Goal: Task Accomplishment & Management: Use online tool/utility

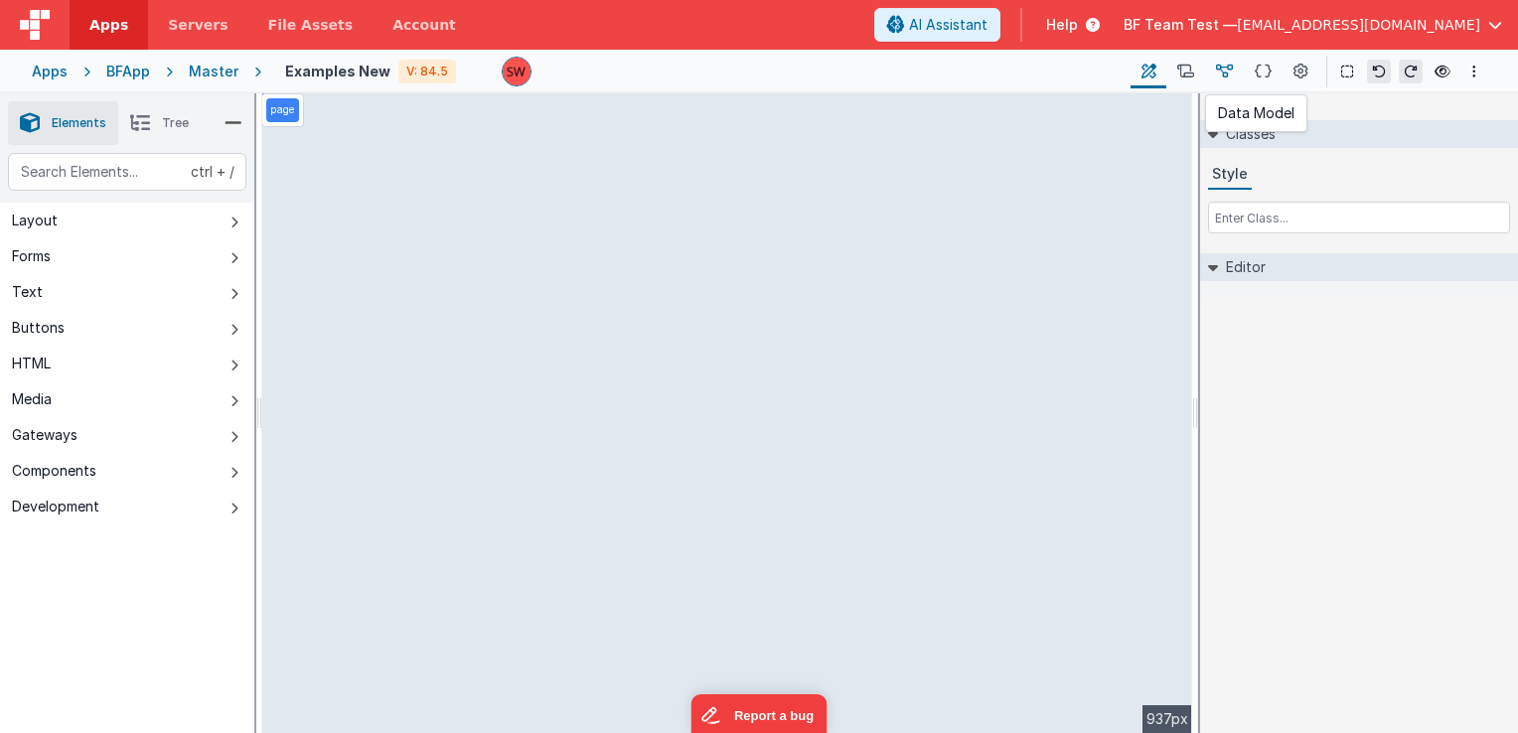
click at [1226, 71] on icon at bounding box center [1224, 72] width 17 height 21
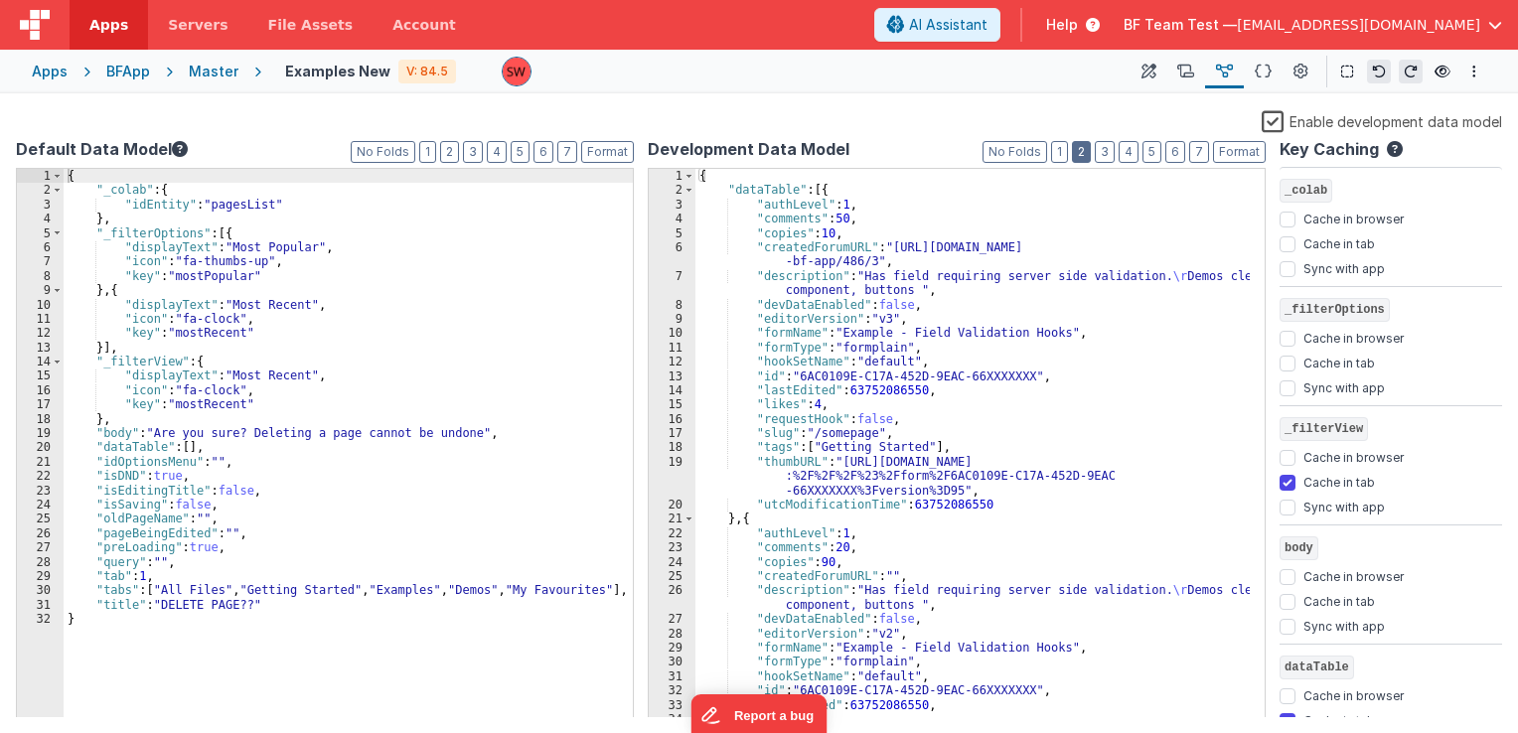
click at [1091, 150] on button "2" at bounding box center [1081, 152] width 19 height 22
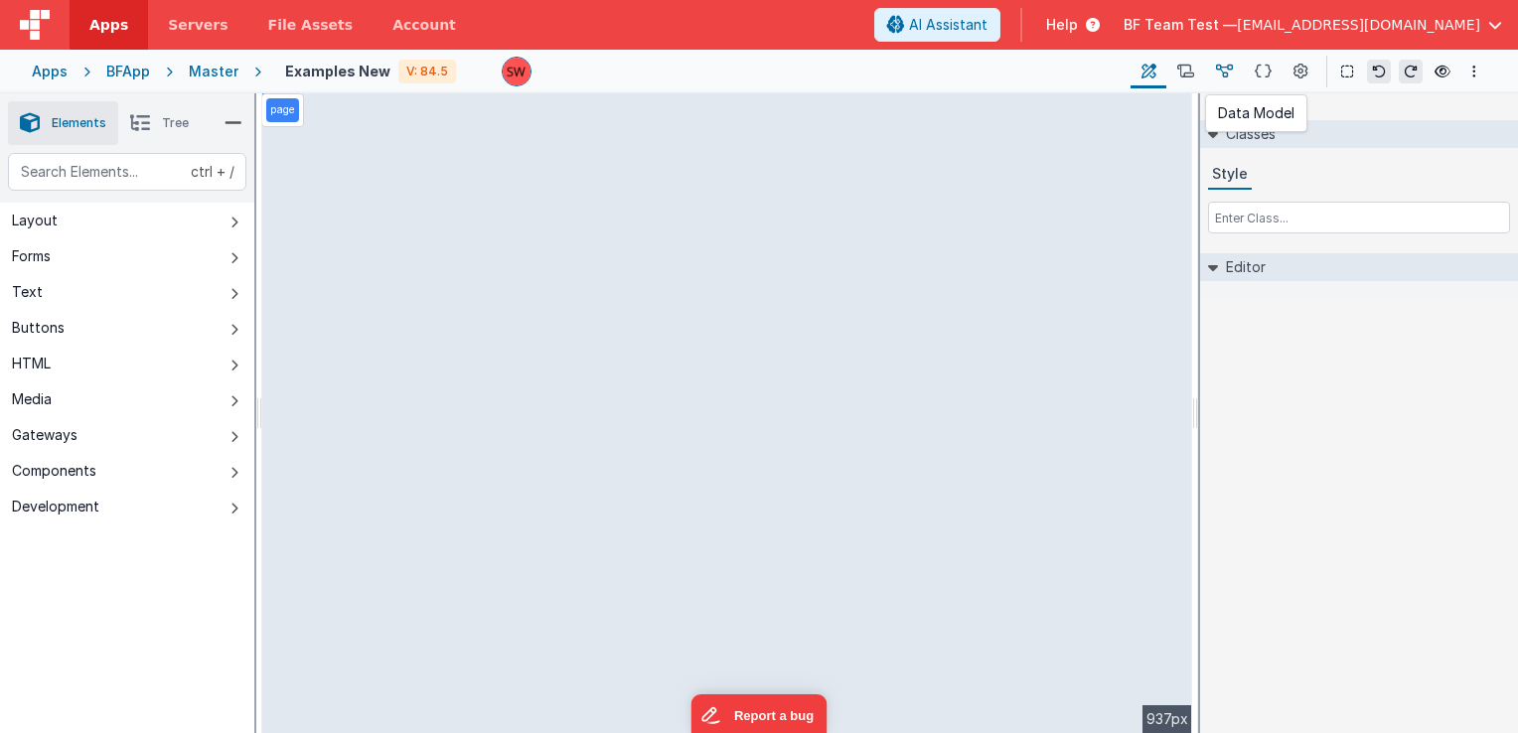
click at [1227, 71] on icon at bounding box center [1224, 72] width 17 height 21
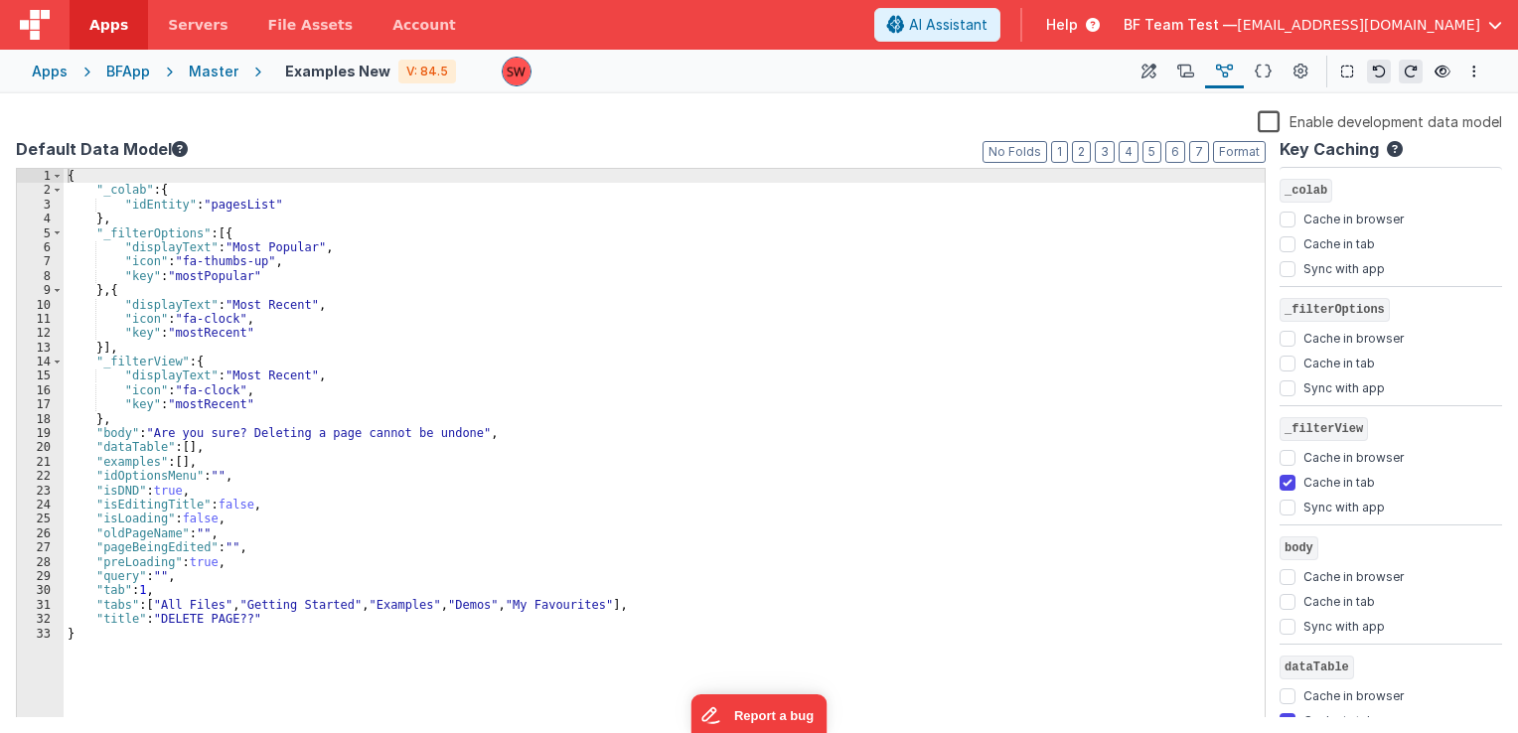
click at [1269, 117] on label "Enable development data model" at bounding box center [1380, 120] width 244 height 23
click at [0, 0] on input "Enable development data model" at bounding box center [0, 0] width 0 height 0
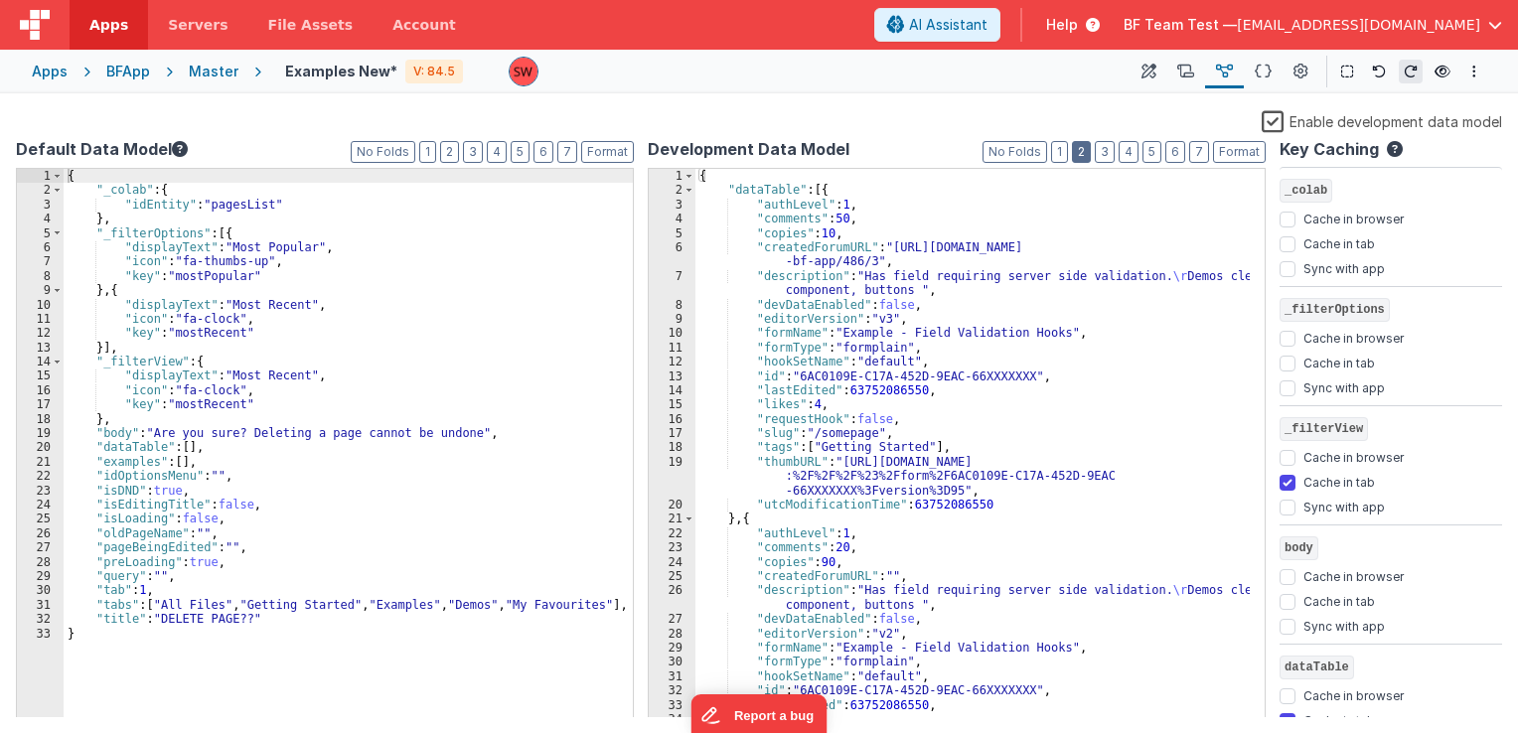
click at [1079, 156] on button "2" at bounding box center [1081, 152] width 19 height 22
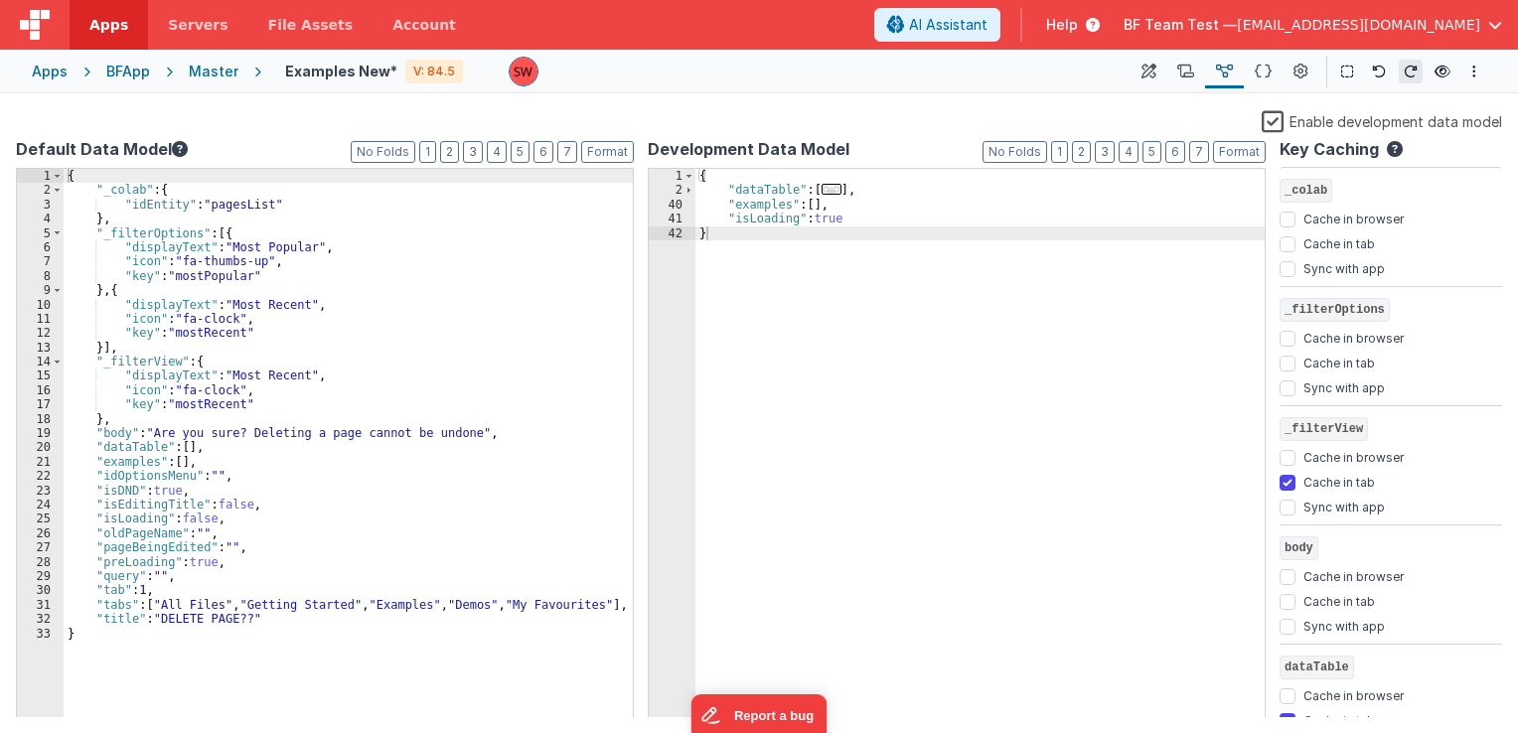
click at [848, 222] on div "{ "dataTable" : [ ... ] , "examples" : [ ] , "isLoading" : true }" at bounding box center [979, 458] width 569 height 579
drag, startPoint x: 846, startPoint y: 221, endPoint x: 808, endPoint y: 224, distance: 37.9
click at [808, 224] on div "{ "dataTable" : [ ... ] , "examples" : [ ] , "isLoading" : true }" at bounding box center [979, 458] width 569 height 579
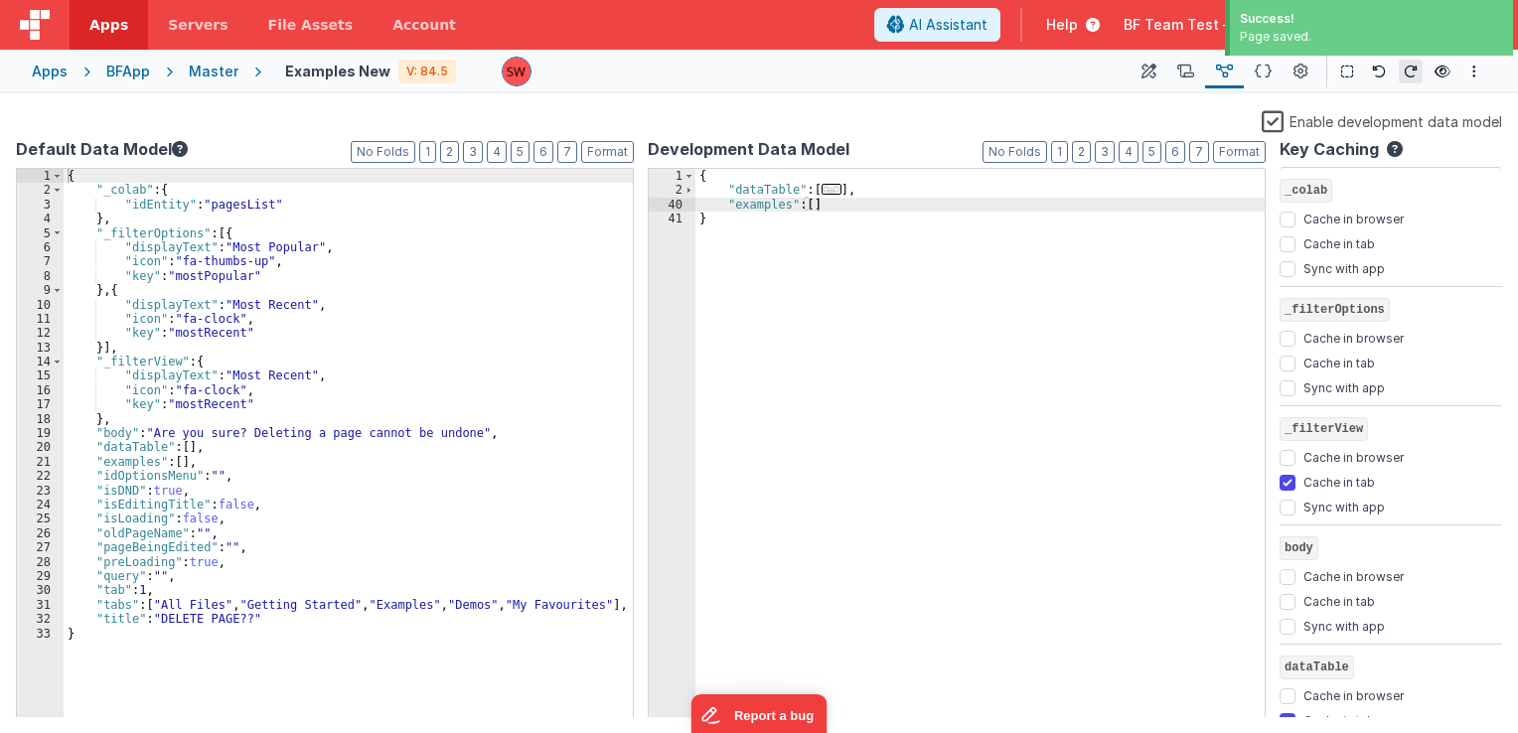
click at [1437, 74] on icon at bounding box center [1443, 72] width 16 height 14
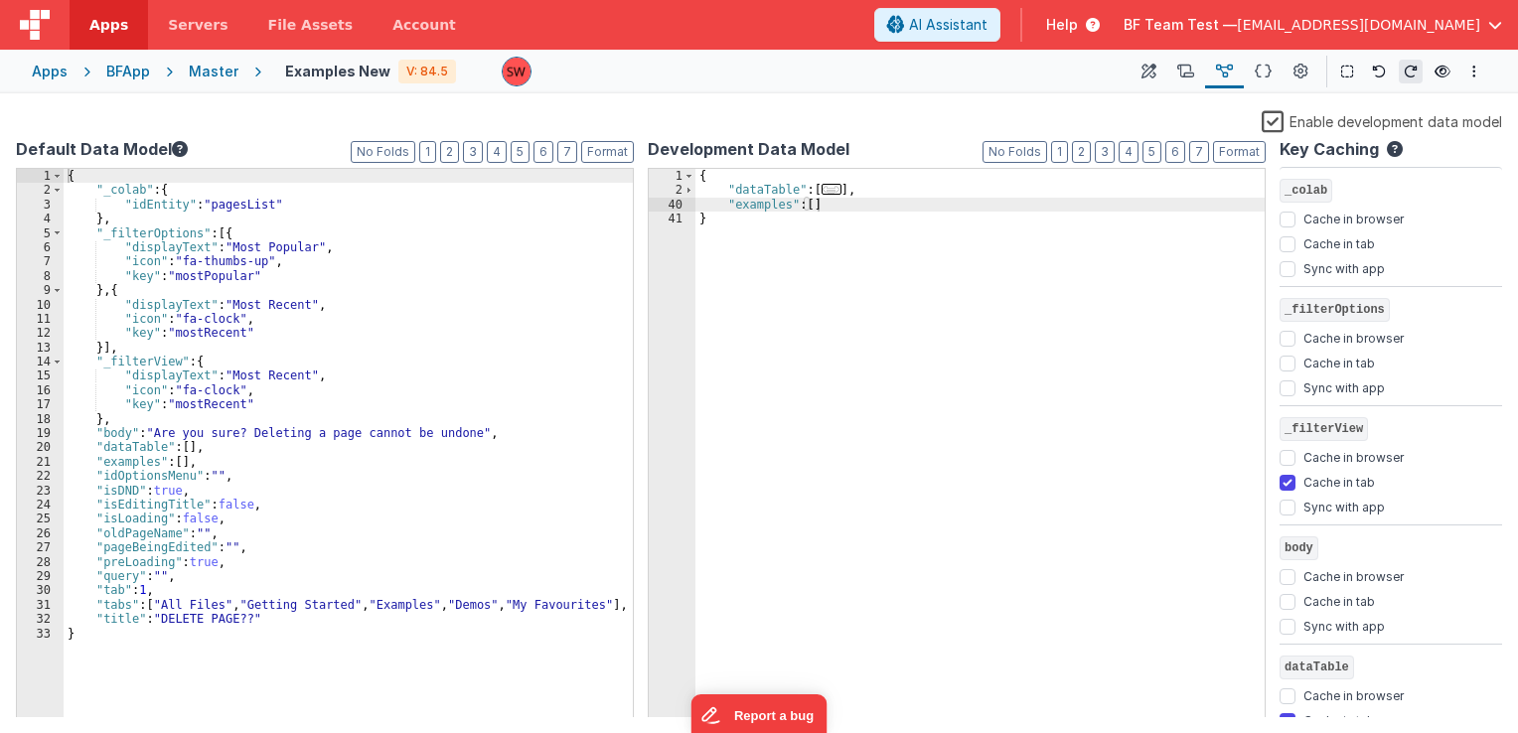
click at [846, 212] on div "{ "dataTable" : [ ... ] , "examples" : [ ] }" at bounding box center [979, 458] width 569 height 579
click at [930, 201] on div "{ "dataTable" : [ ... ] , "examples" : [ ] }" at bounding box center [979, 458] width 569 height 579
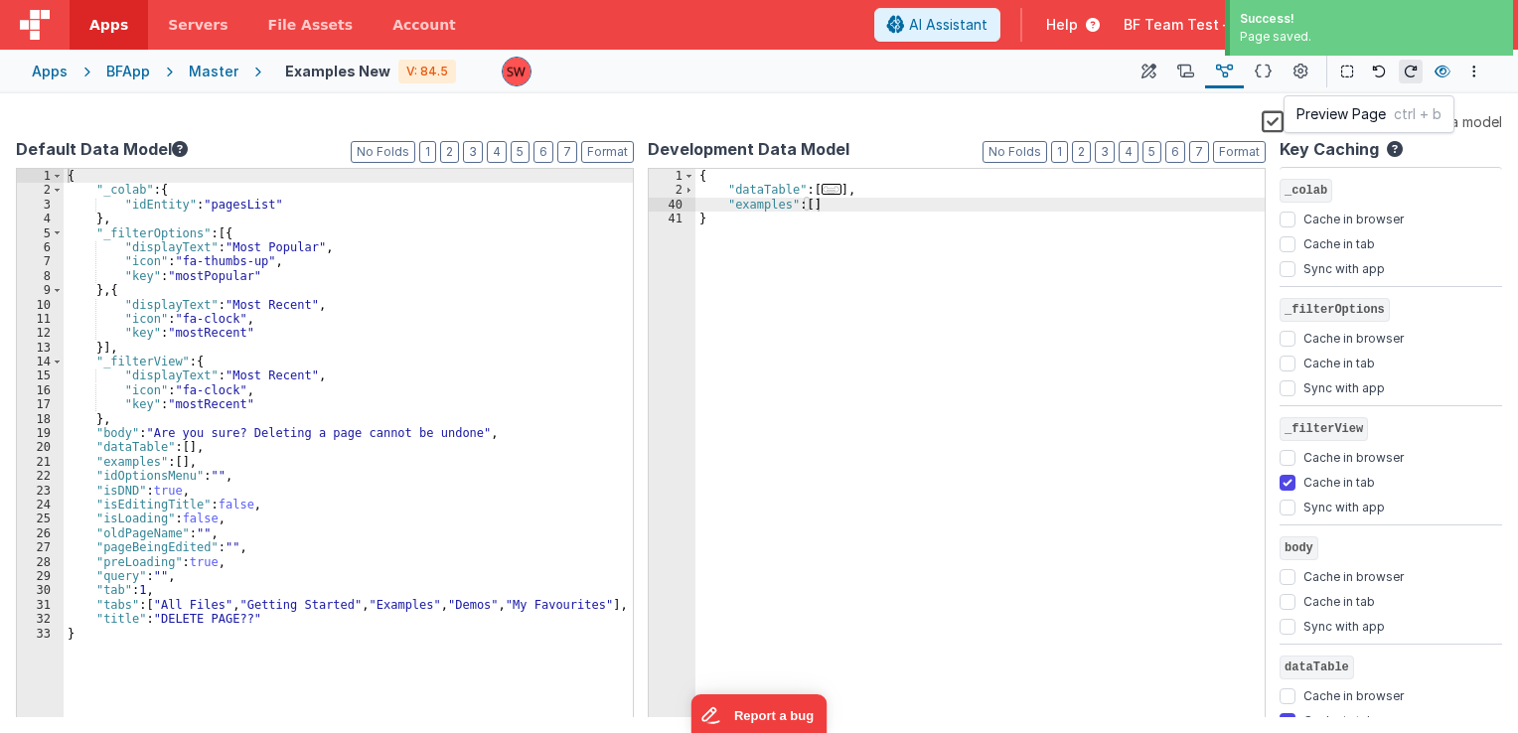
click at [1433, 71] on button at bounding box center [1443, 72] width 24 height 28
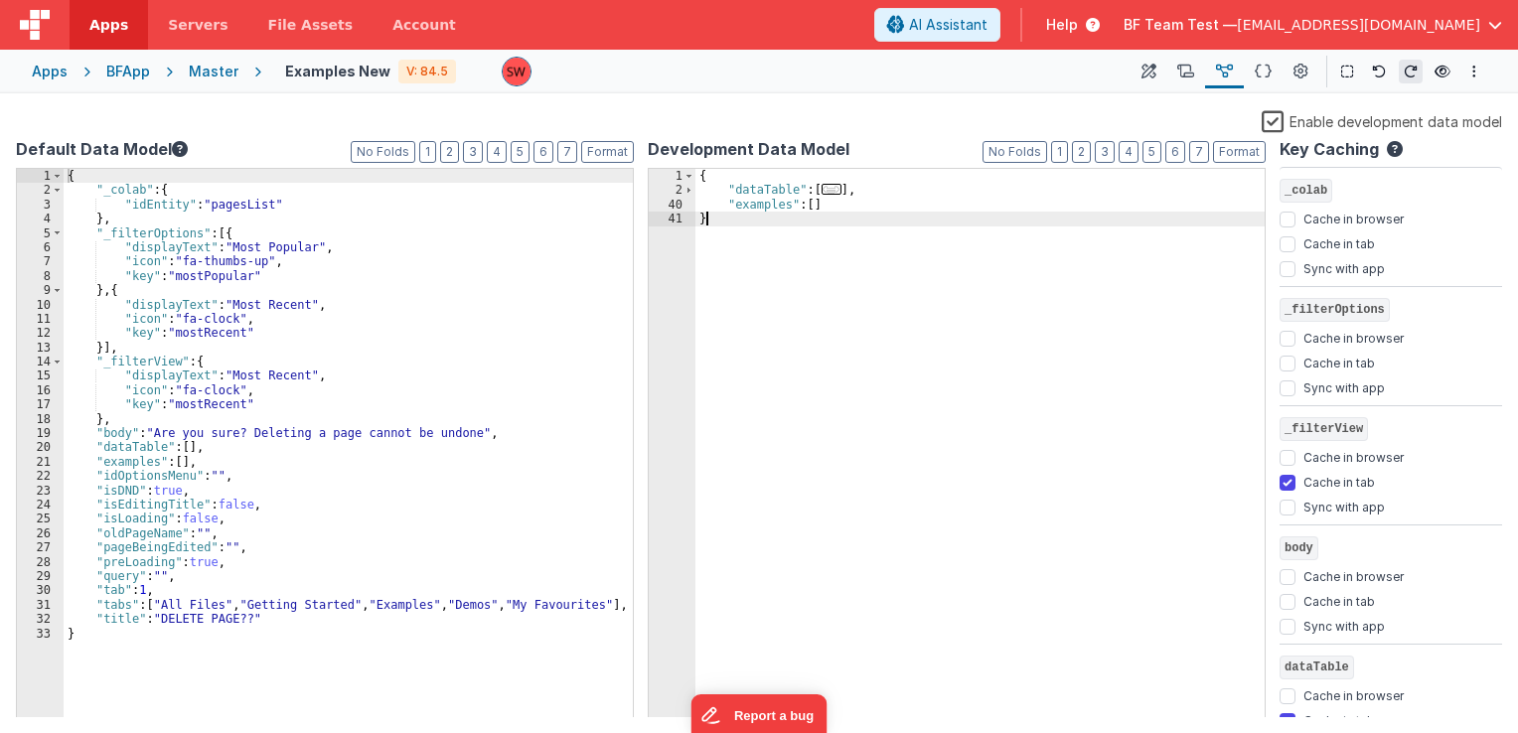
click at [938, 215] on div "{ "dataTable" : [ ... ] , "examples" : [ ] }" at bounding box center [979, 458] width 569 height 579
click at [931, 211] on div "{ "dataTable" : [ ... ] , "examples" : [ ] }" at bounding box center [979, 458] width 569 height 579
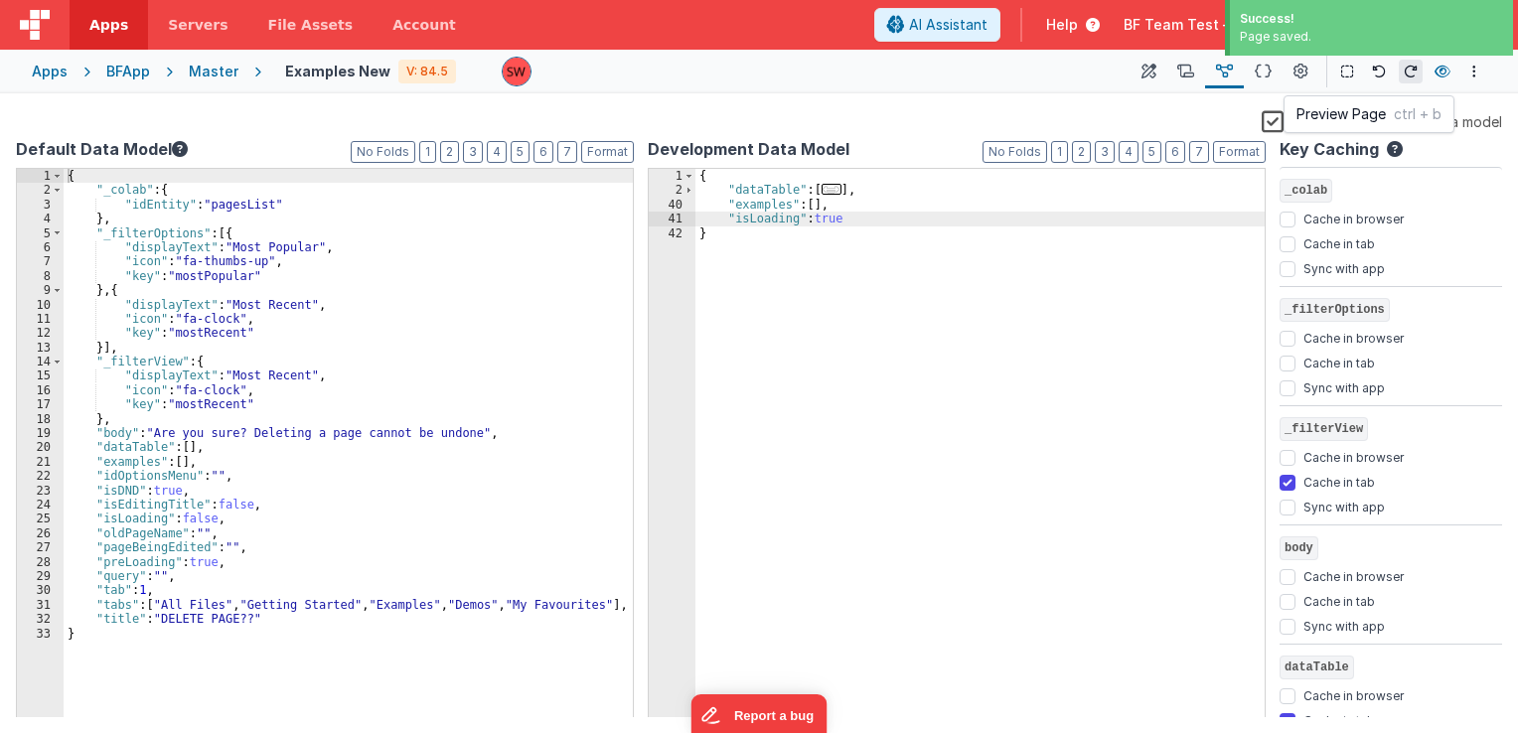
click at [1443, 80] on button at bounding box center [1443, 72] width 24 height 28
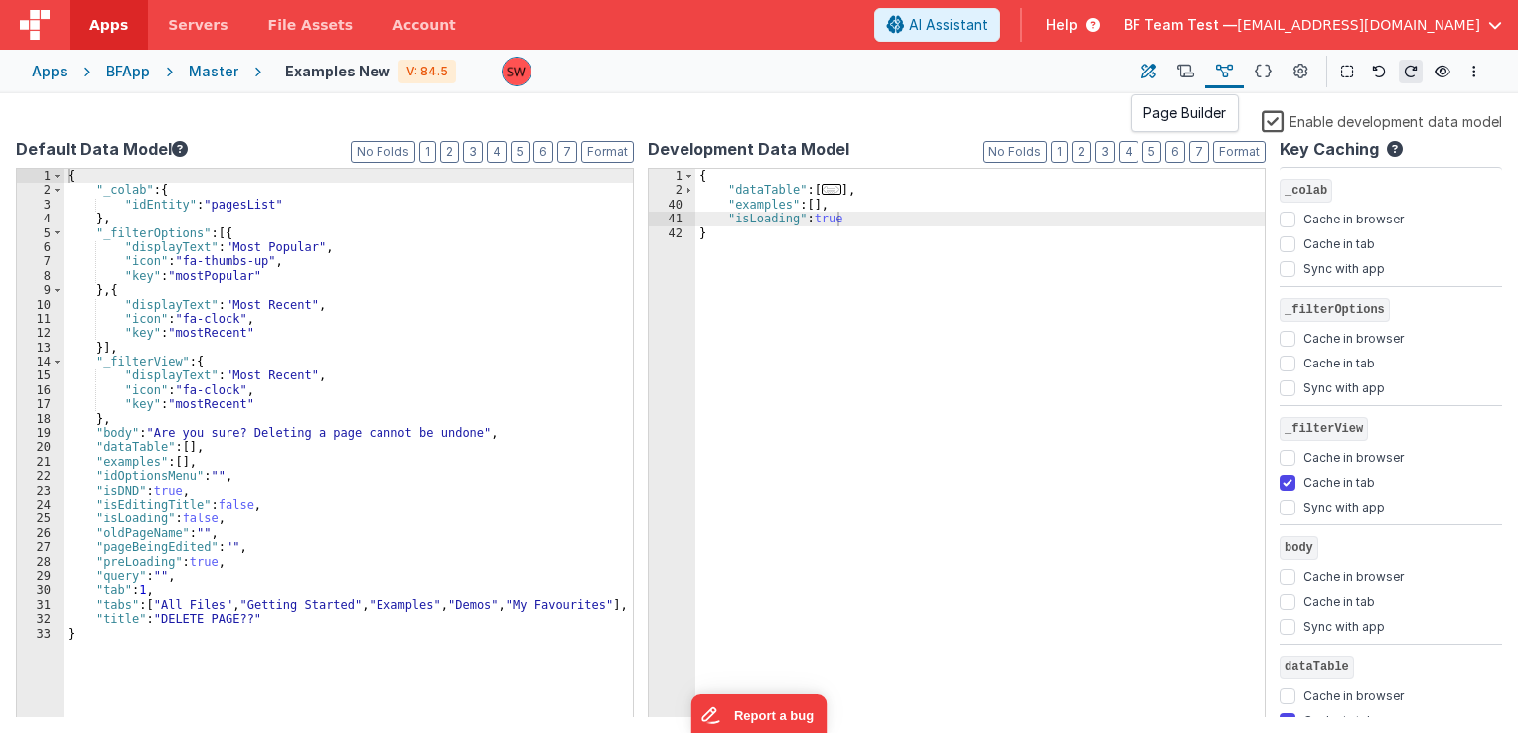
click at [1148, 76] on icon at bounding box center [1149, 72] width 15 height 21
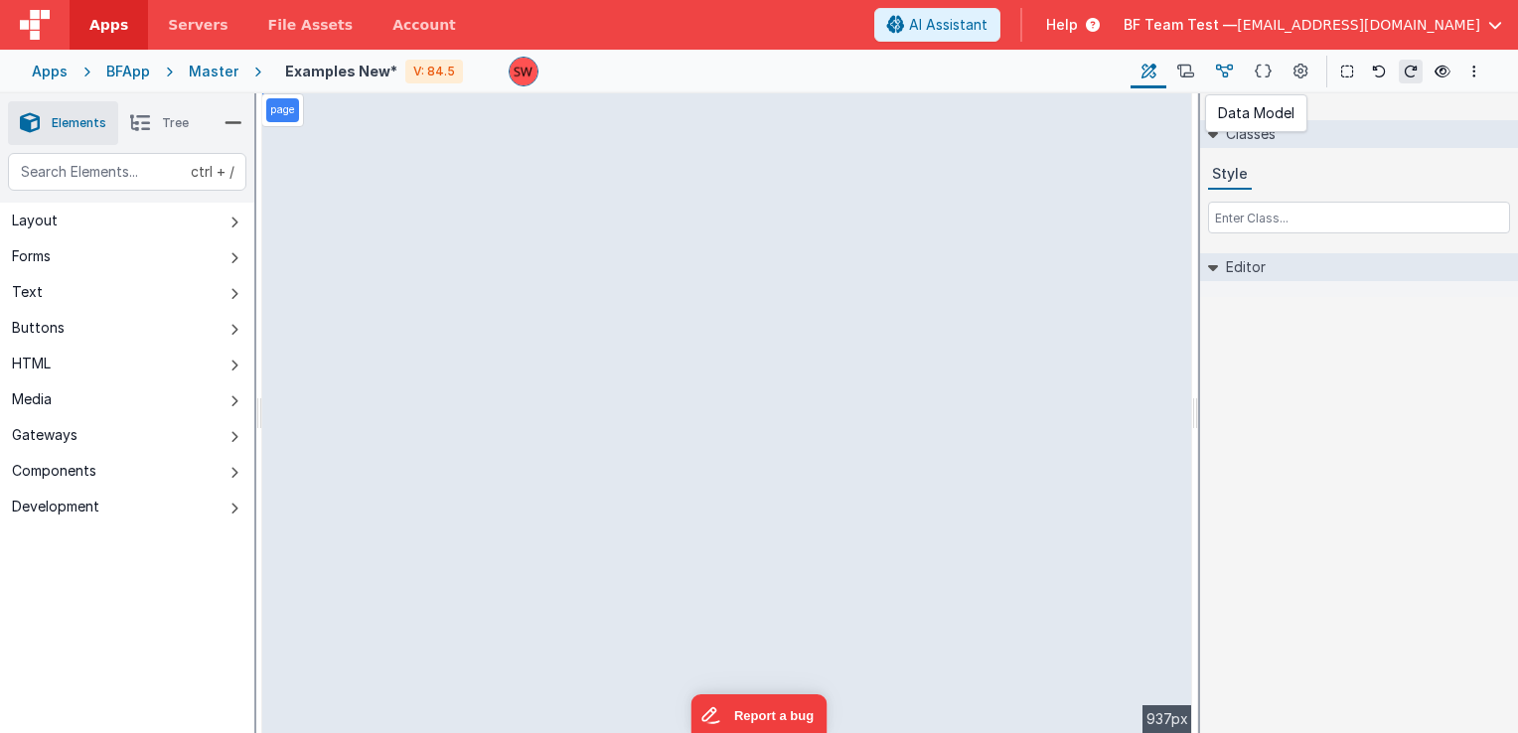
click at [1223, 77] on icon at bounding box center [1224, 72] width 17 height 21
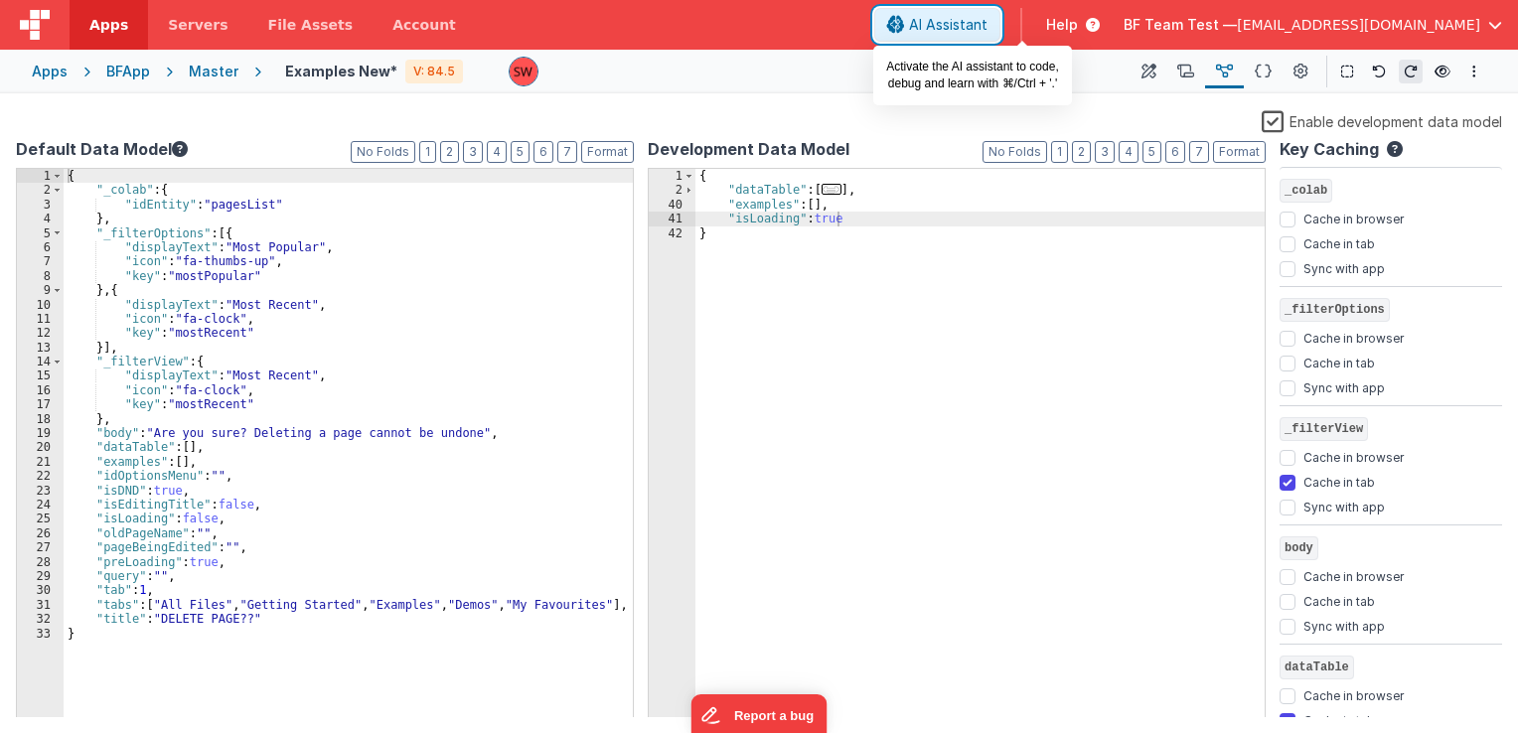
click at [988, 29] on span "AI Assistant" at bounding box center [948, 25] width 78 height 20
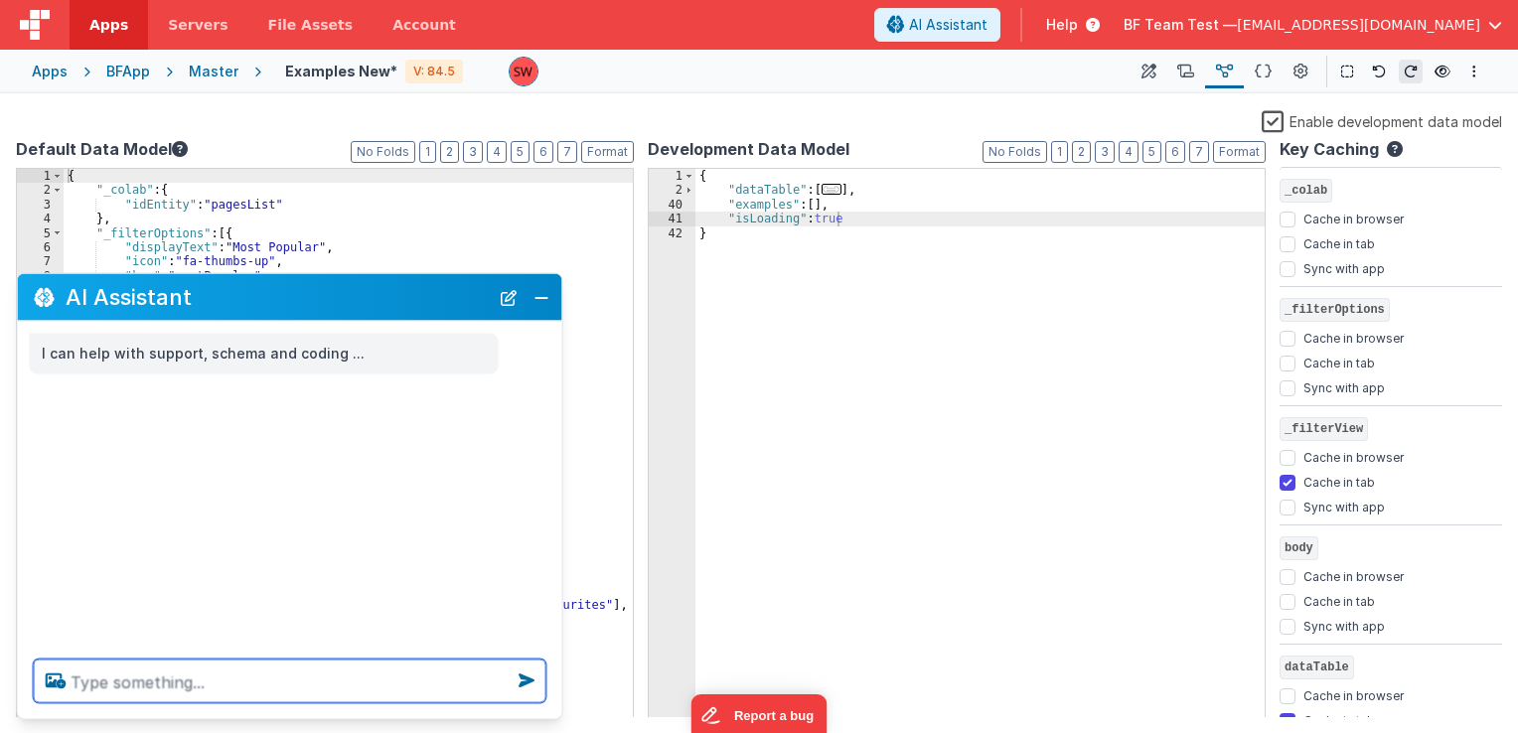
click at [189, 665] on textarea at bounding box center [290, 682] width 513 height 44
type textarea "i want to send all the examples data to the data table"
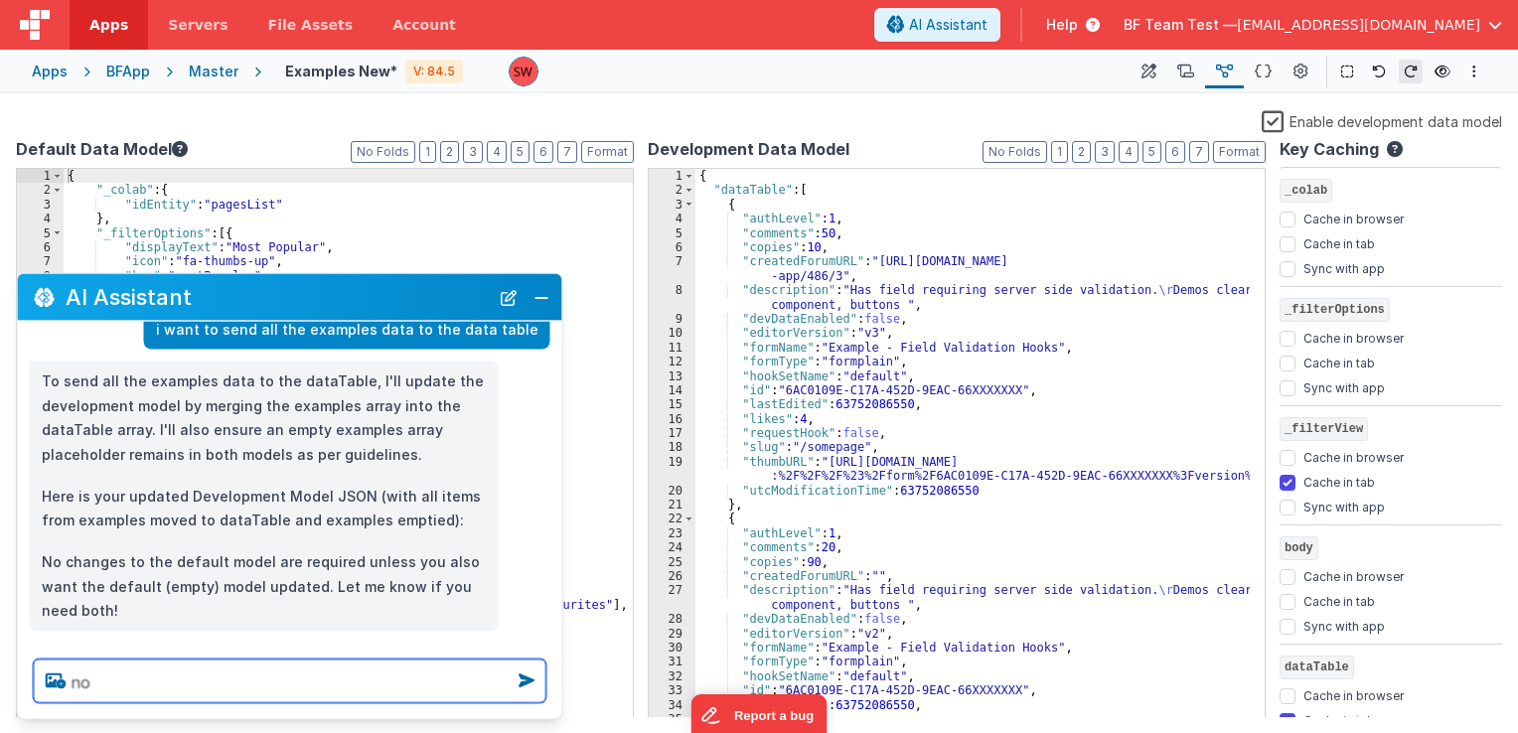
type textarea "n"
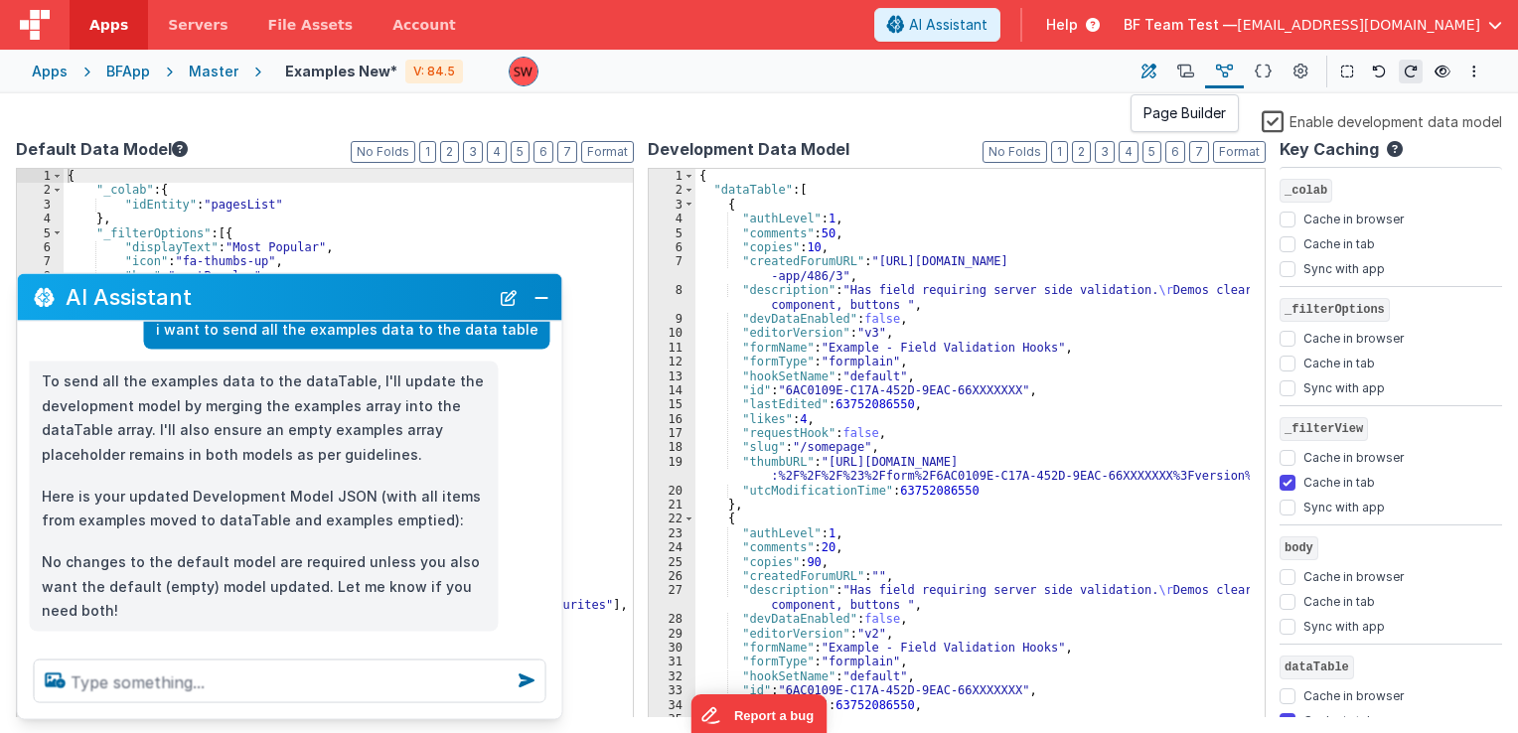
click at [1137, 66] on button at bounding box center [1149, 72] width 36 height 34
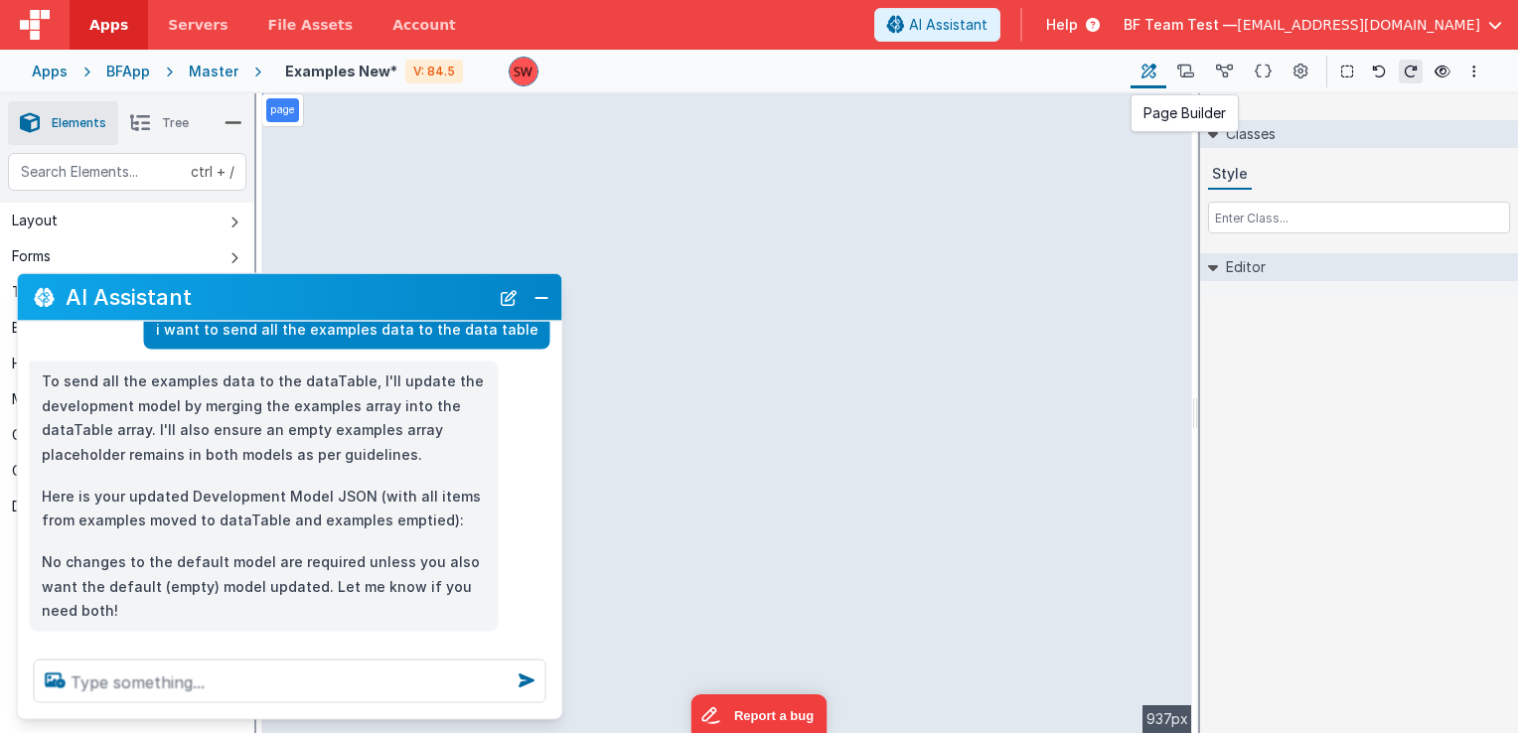
click at [1144, 67] on icon at bounding box center [1149, 72] width 15 height 21
click at [551, 293] on button "Close" at bounding box center [542, 297] width 26 height 28
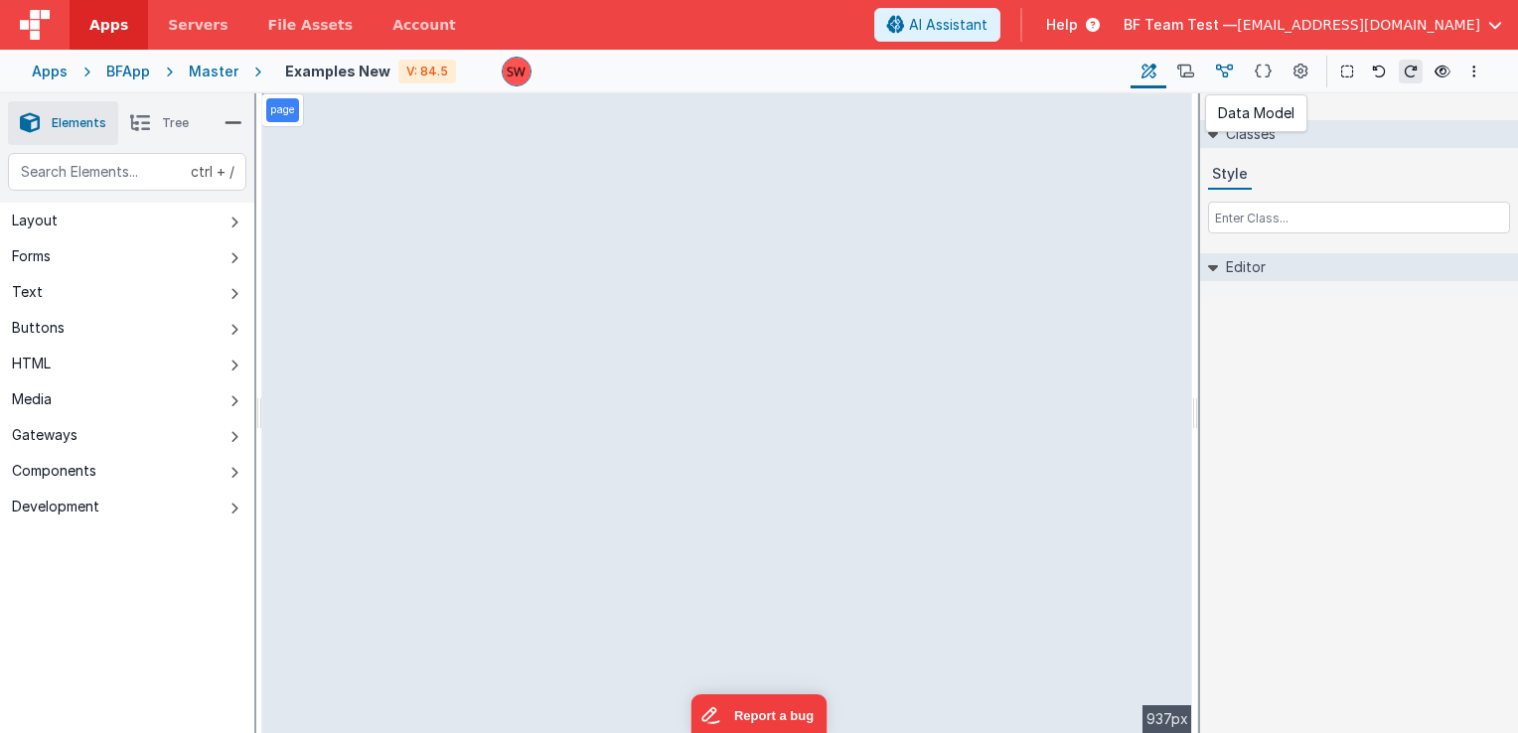
click at [1227, 66] on icon at bounding box center [1224, 72] width 17 height 21
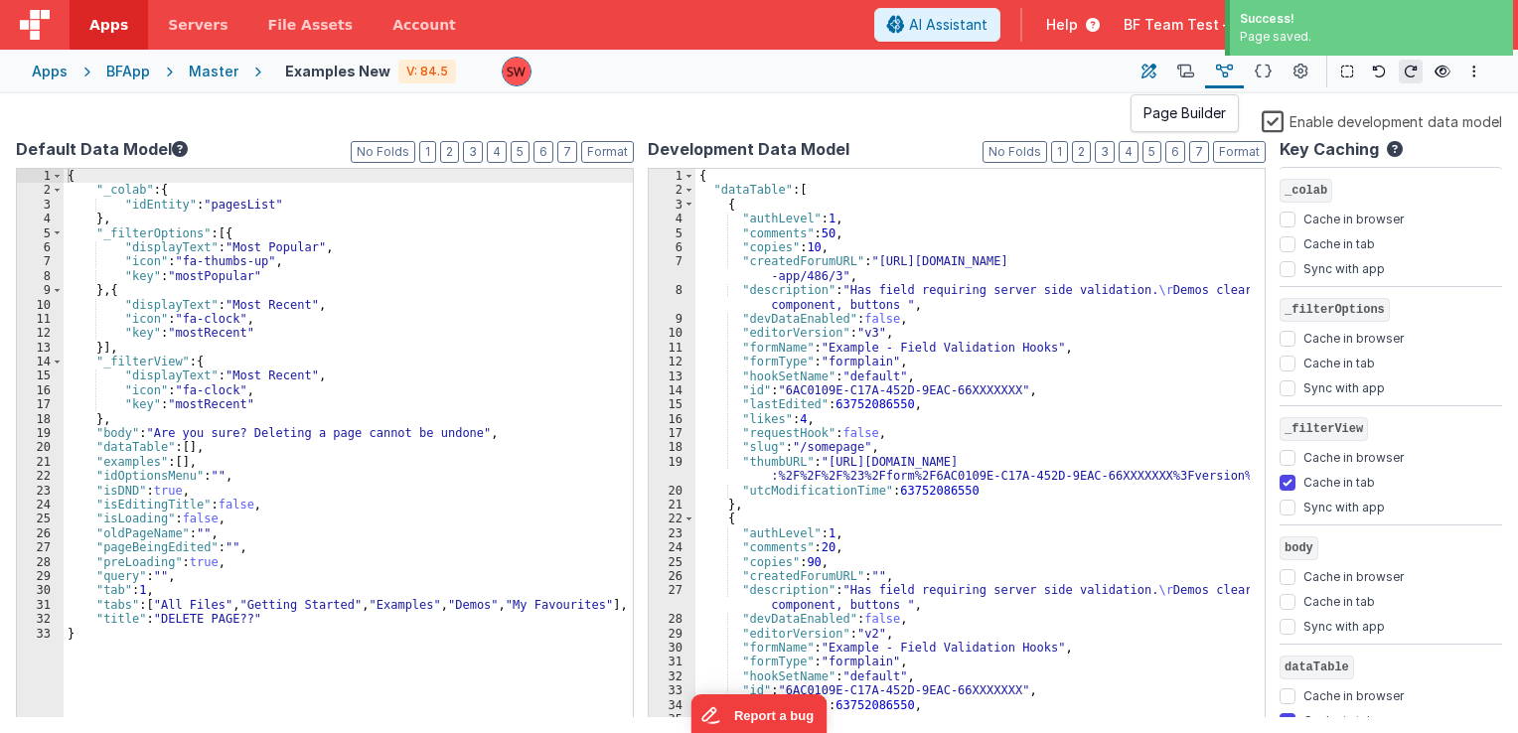
click at [1157, 80] on button at bounding box center [1149, 72] width 36 height 34
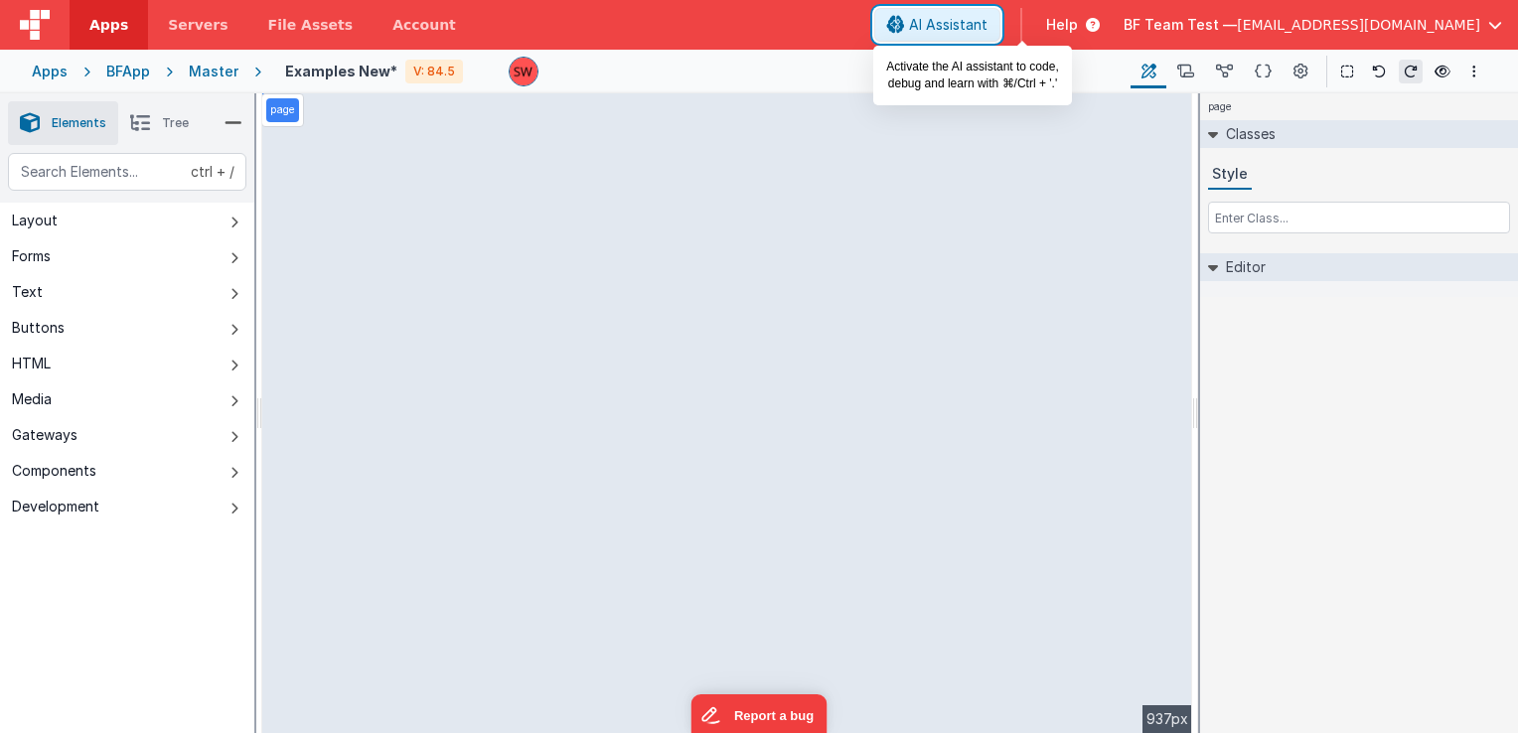
click at [988, 28] on span "AI Assistant" at bounding box center [948, 25] width 78 height 20
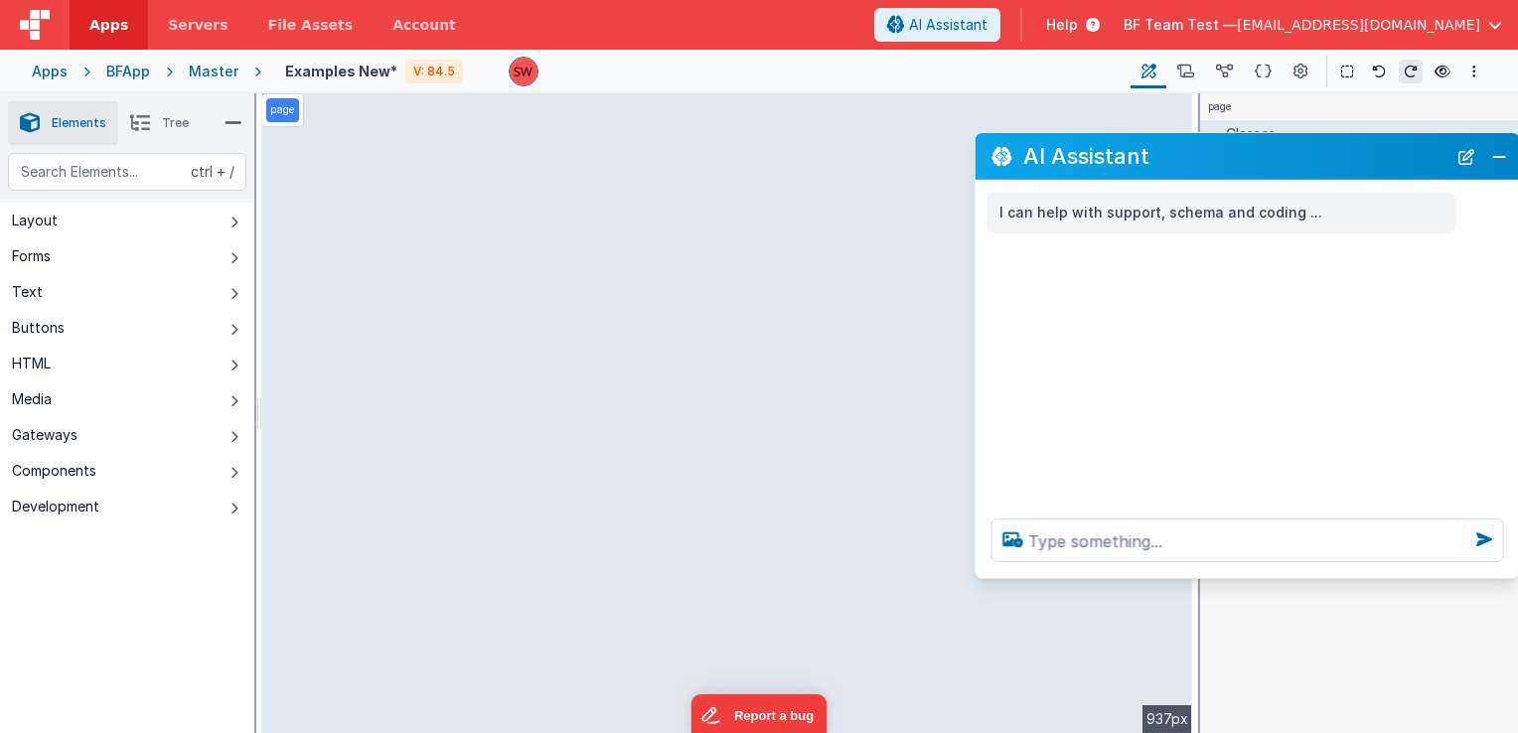
drag, startPoint x: 289, startPoint y: 311, endPoint x: 1247, endPoint y: 170, distance: 968.1
click at [1247, 170] on div "AI Assistant" at bounding box center [1248, 156] width 544 height 47
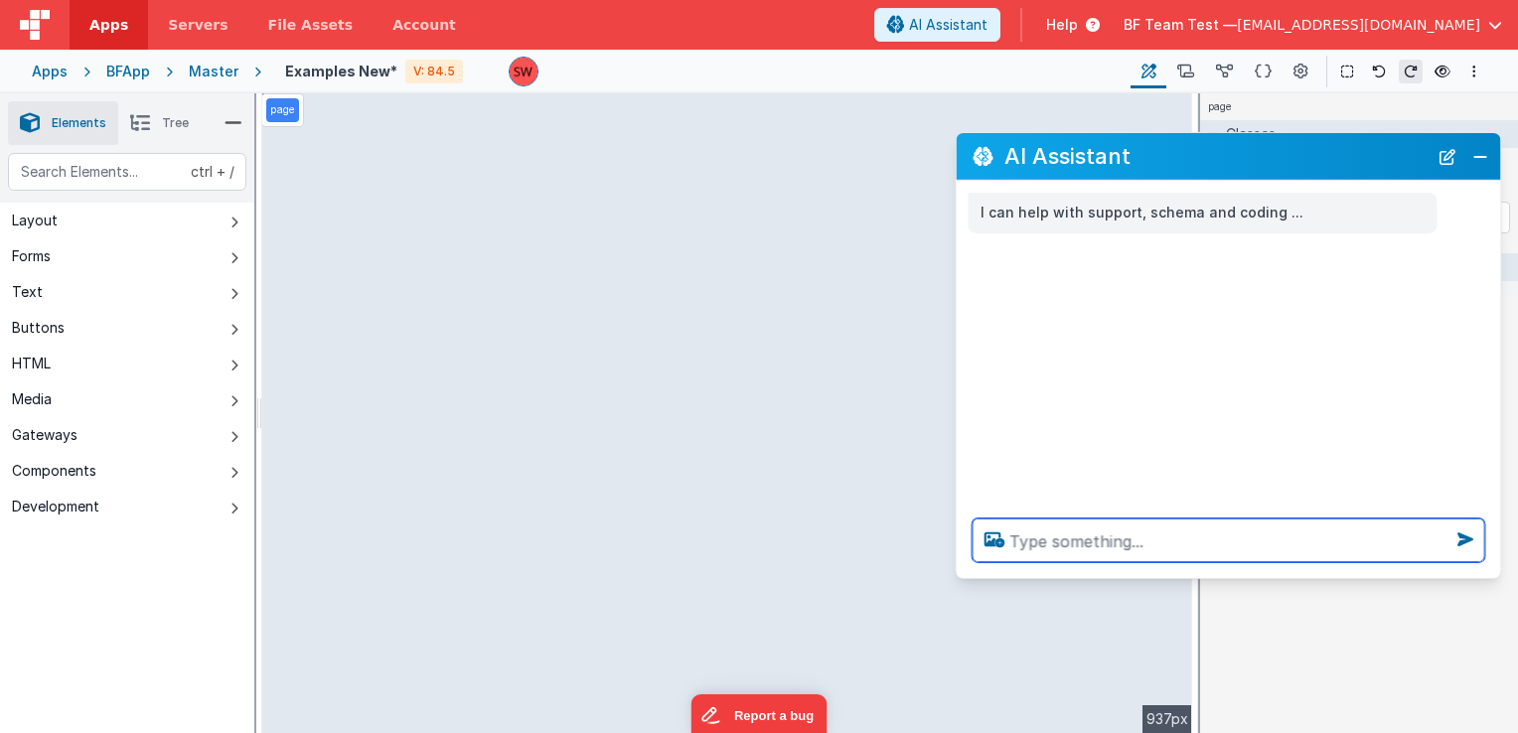
click at [1109, 551] on textarea at bounding box center [1229, 541] width 513 height 44
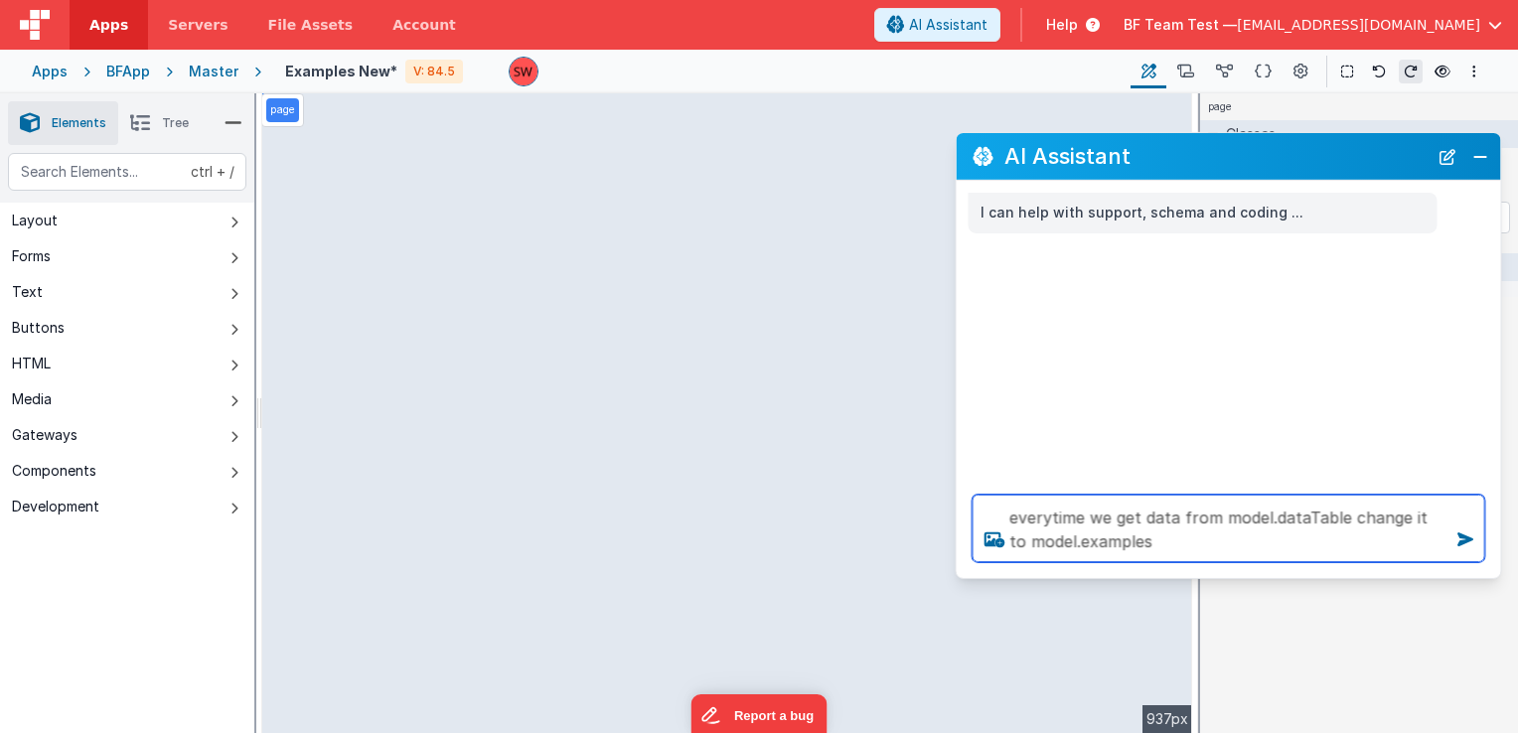
type textarea "everytime we get data from model.dataTable change it to model.examples"
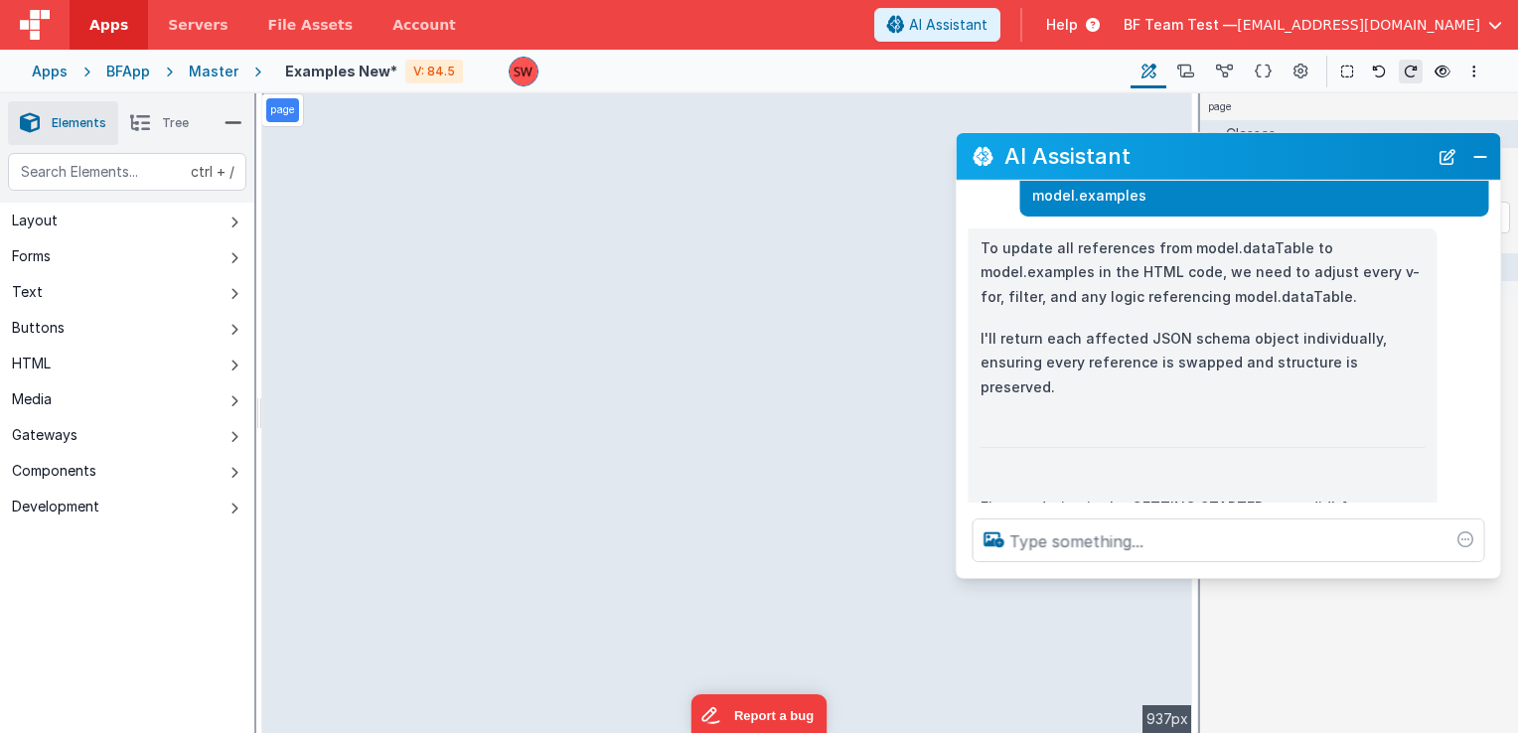
scroll to position [117, 0]
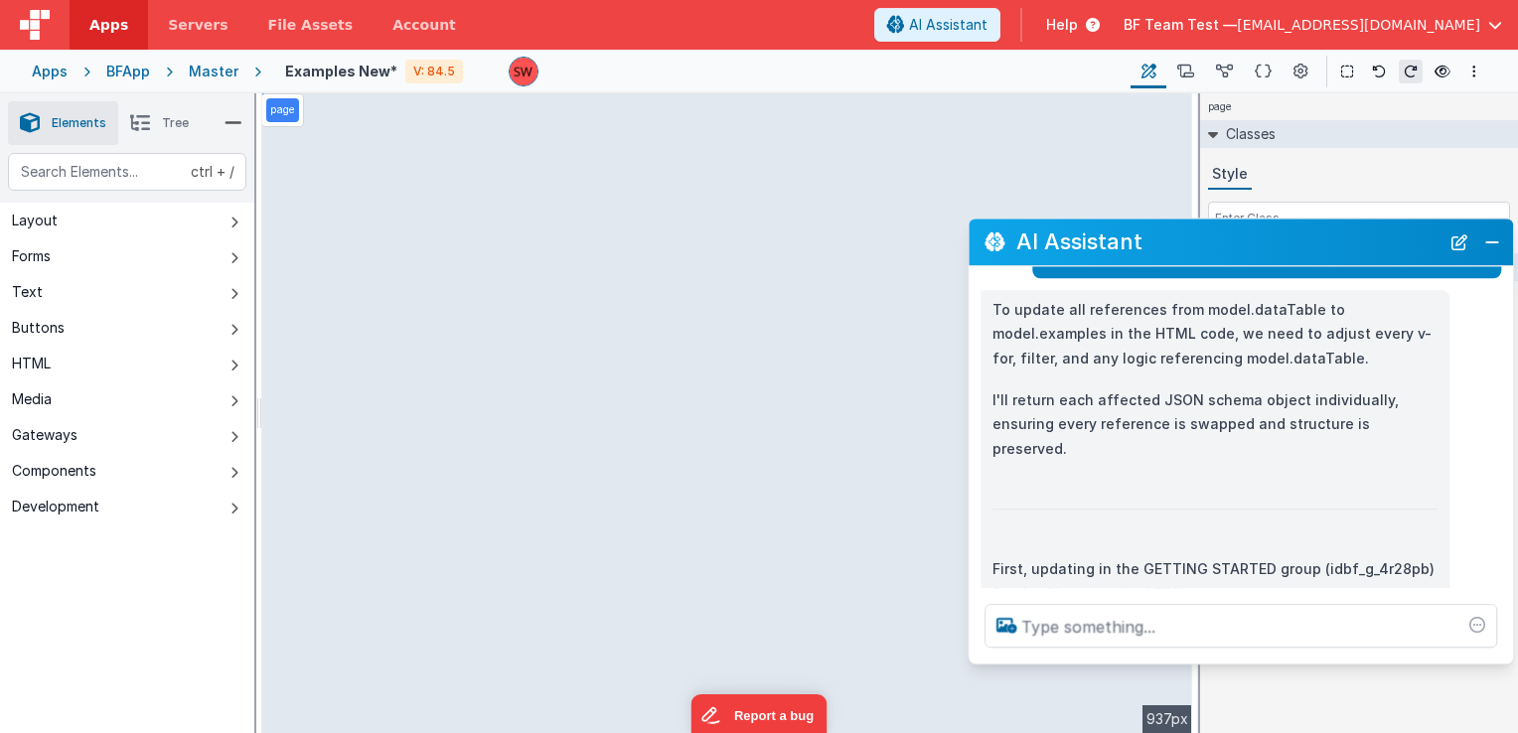
drag, startPoint x: 1291, startPoint y: 169, endPoint x: 1304, endPoint y: 255, distance: 87.4
click at [1304, 255] on div "AI Assistant" at bounding box center [1241, 242] width 544 height 47
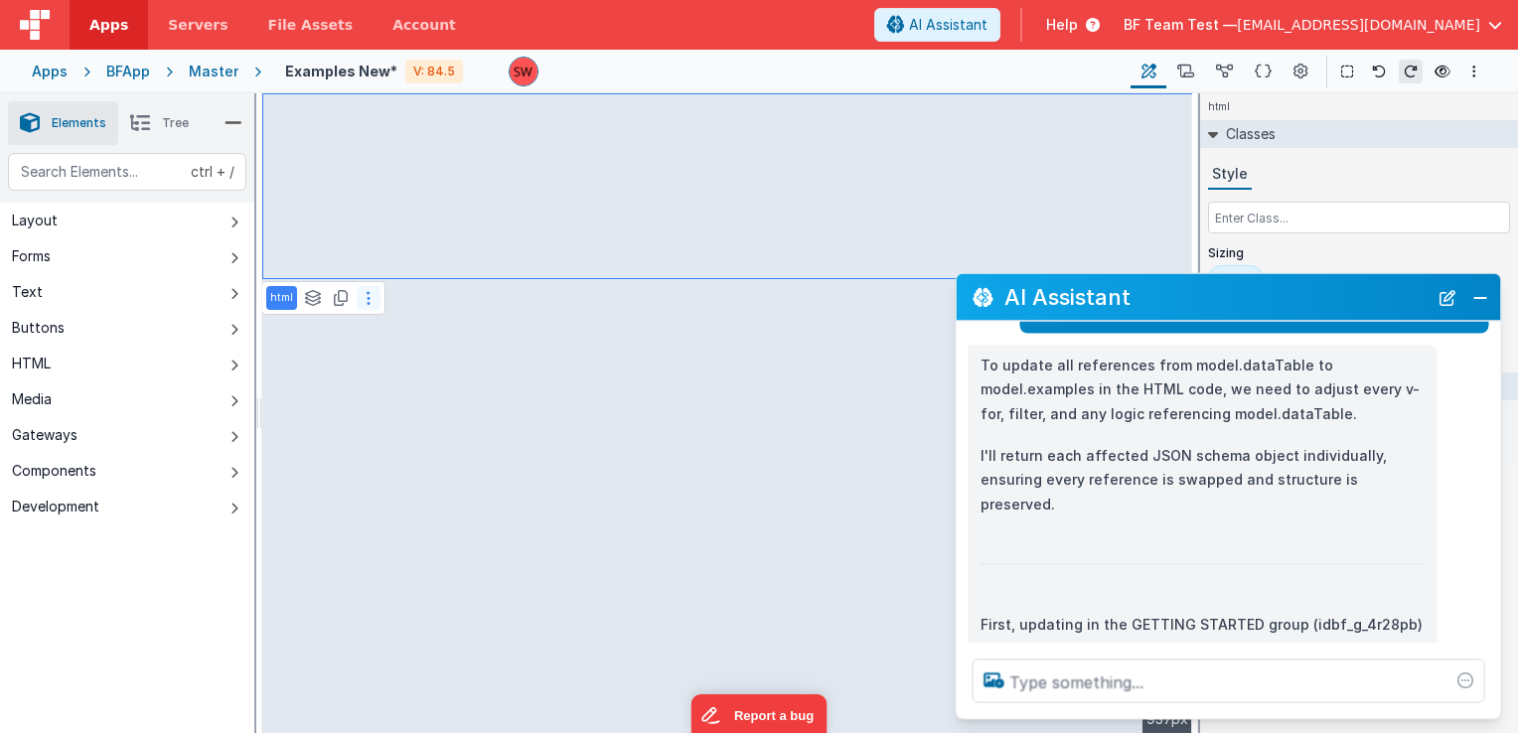
click at [373, 296] on button at bounding box center [369, 298] width 24 height 24
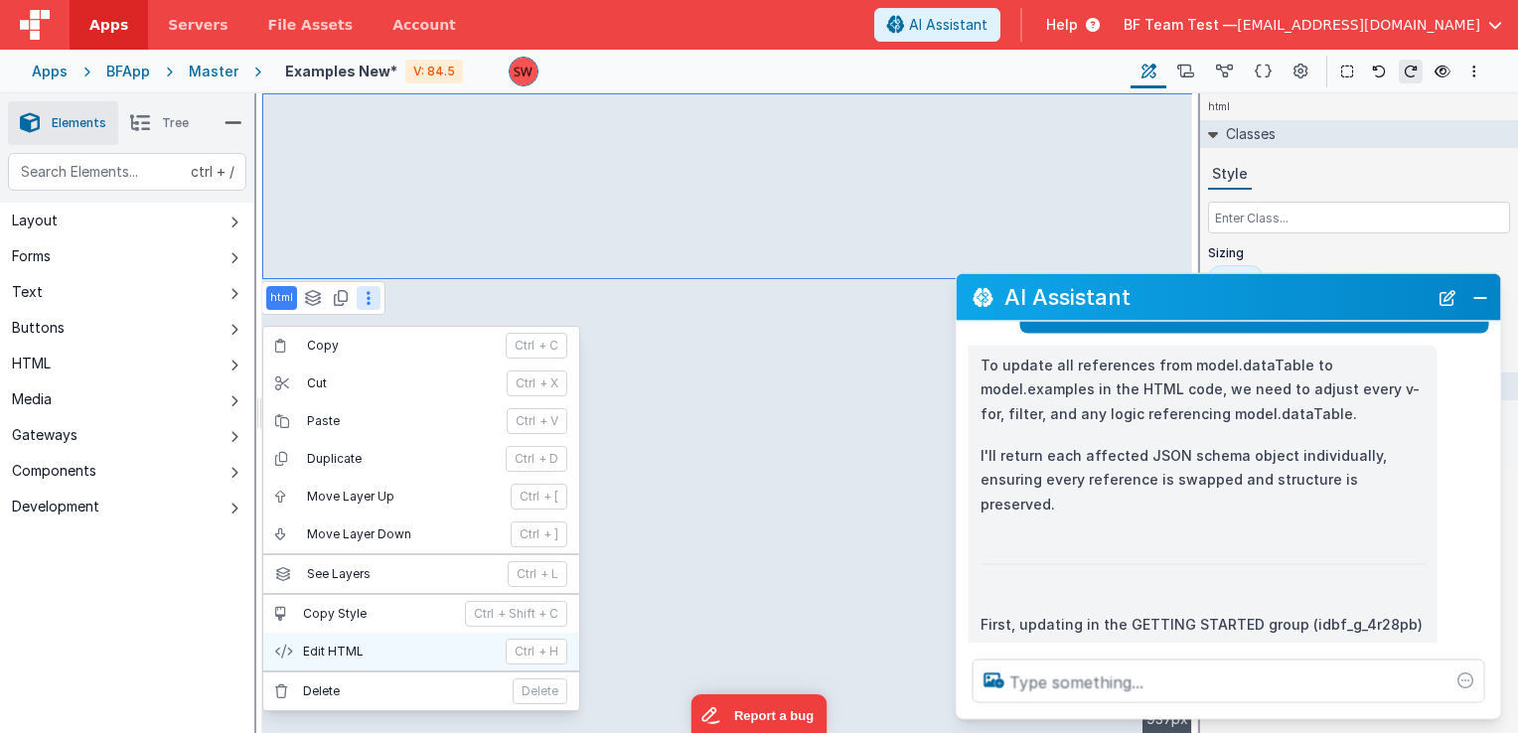
click at [362, 644] on p "Edit HTML" at bounding box center [398, 652] width 191 height 16
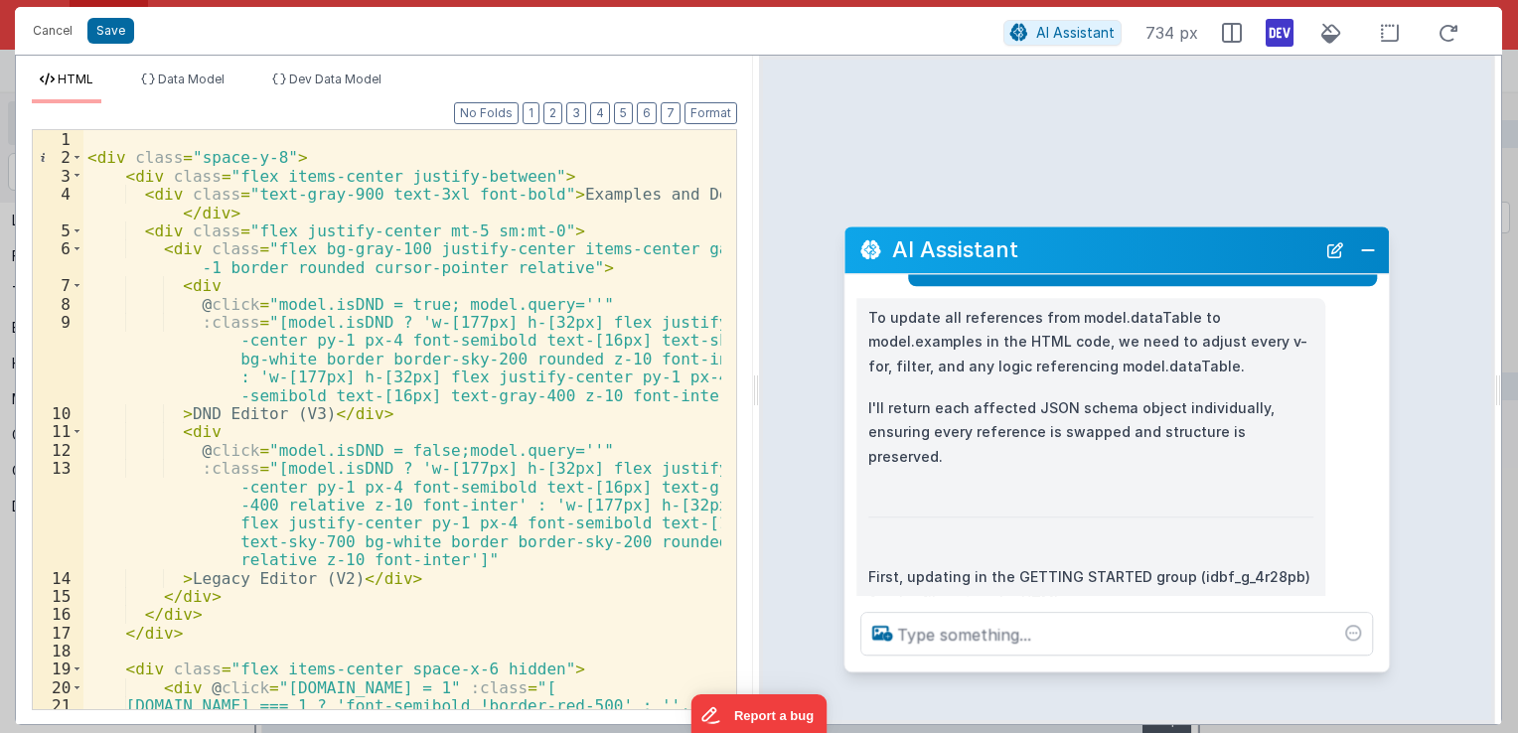
drag, startPoint x: 264, startPoint y: 280, endPoint x: 1092, endPoint y: 232, distance: 829.0
click at [1092, 232] on div "AI Assistant" at bounding box center [1117, 250] width 544 height 47
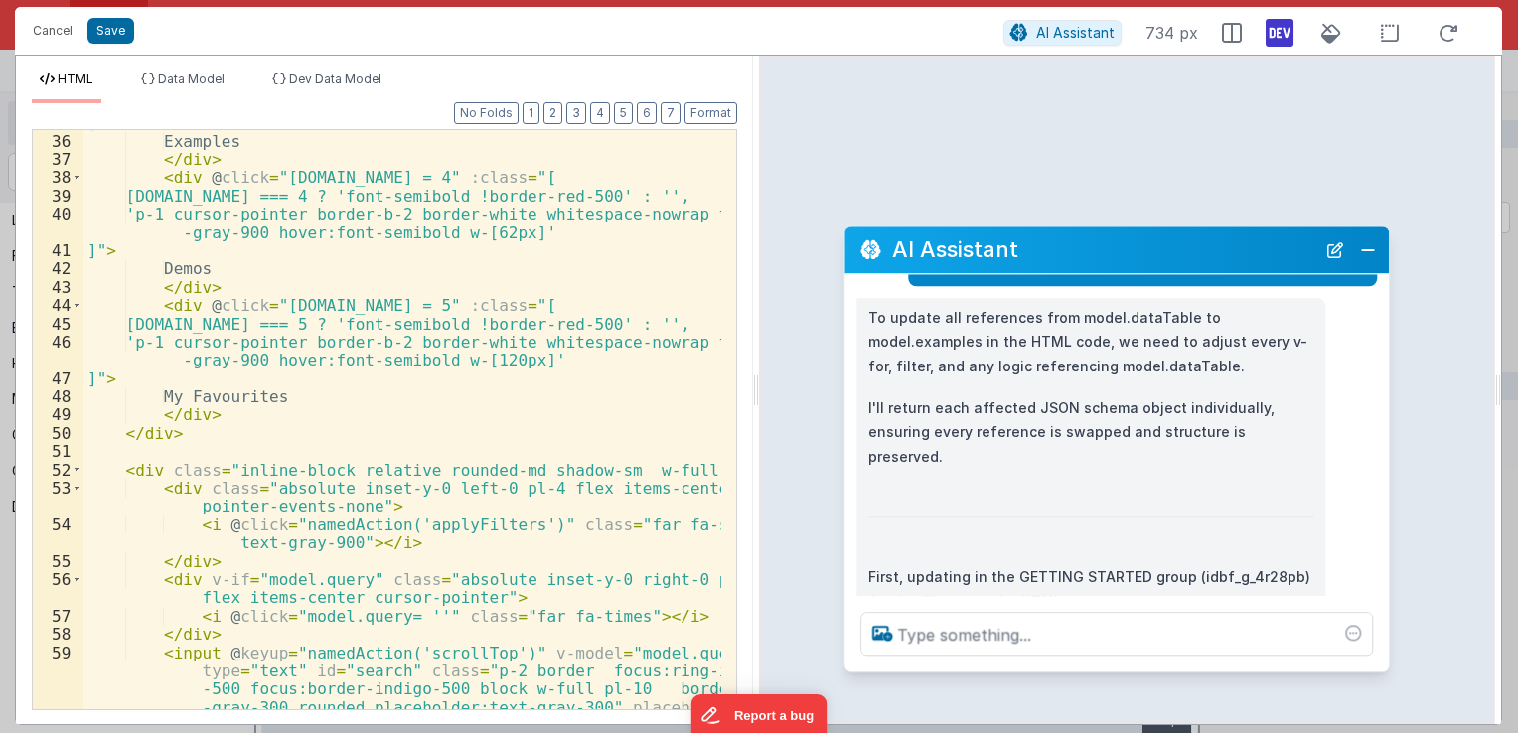
scroll to position [974, 0]
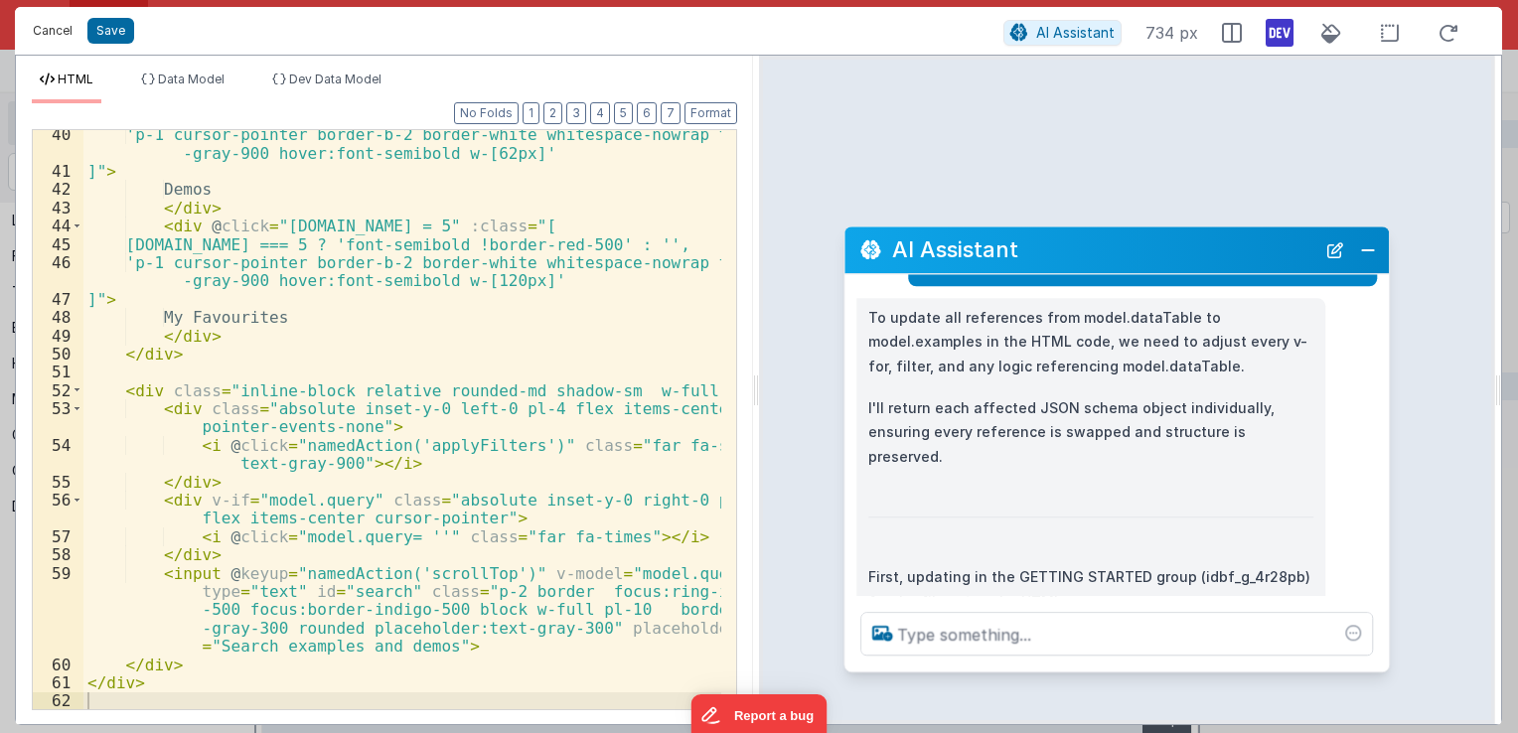
click at [39, 22] on button "Cancel" at bounding box center [53, 31] width 60 height 28
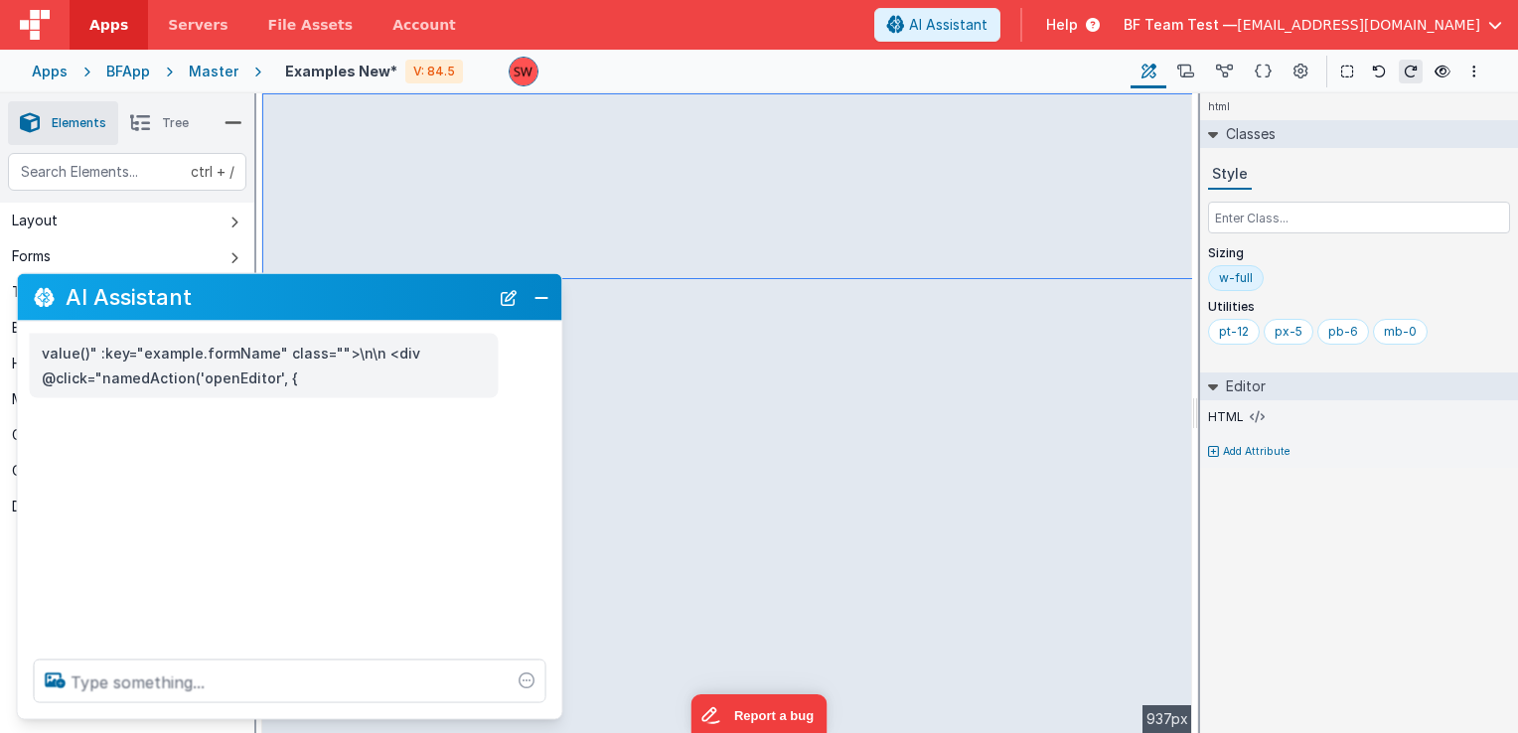
scroll to position [0, 0]
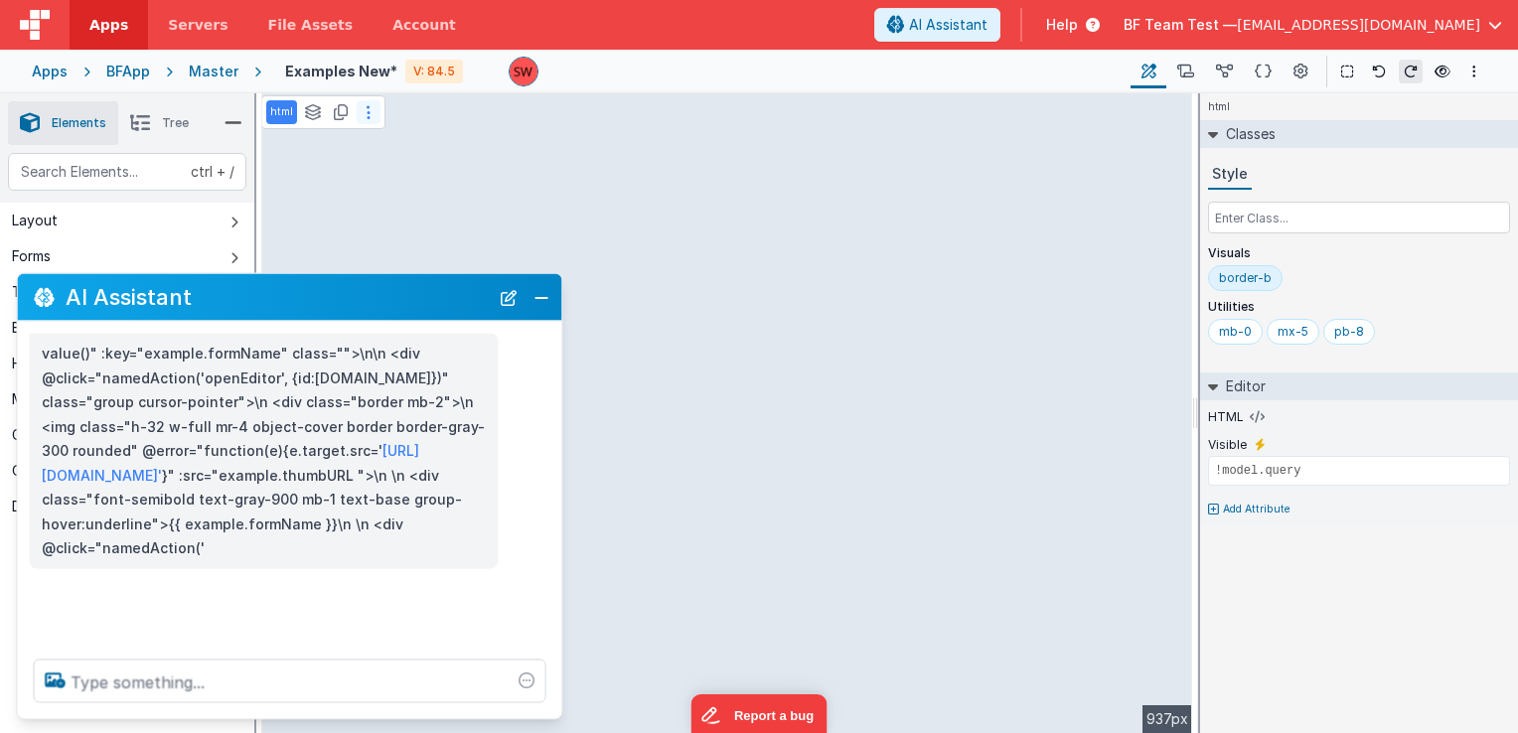
click at [370, 116] on button at bounding box center [369, 112] width 24 height 24
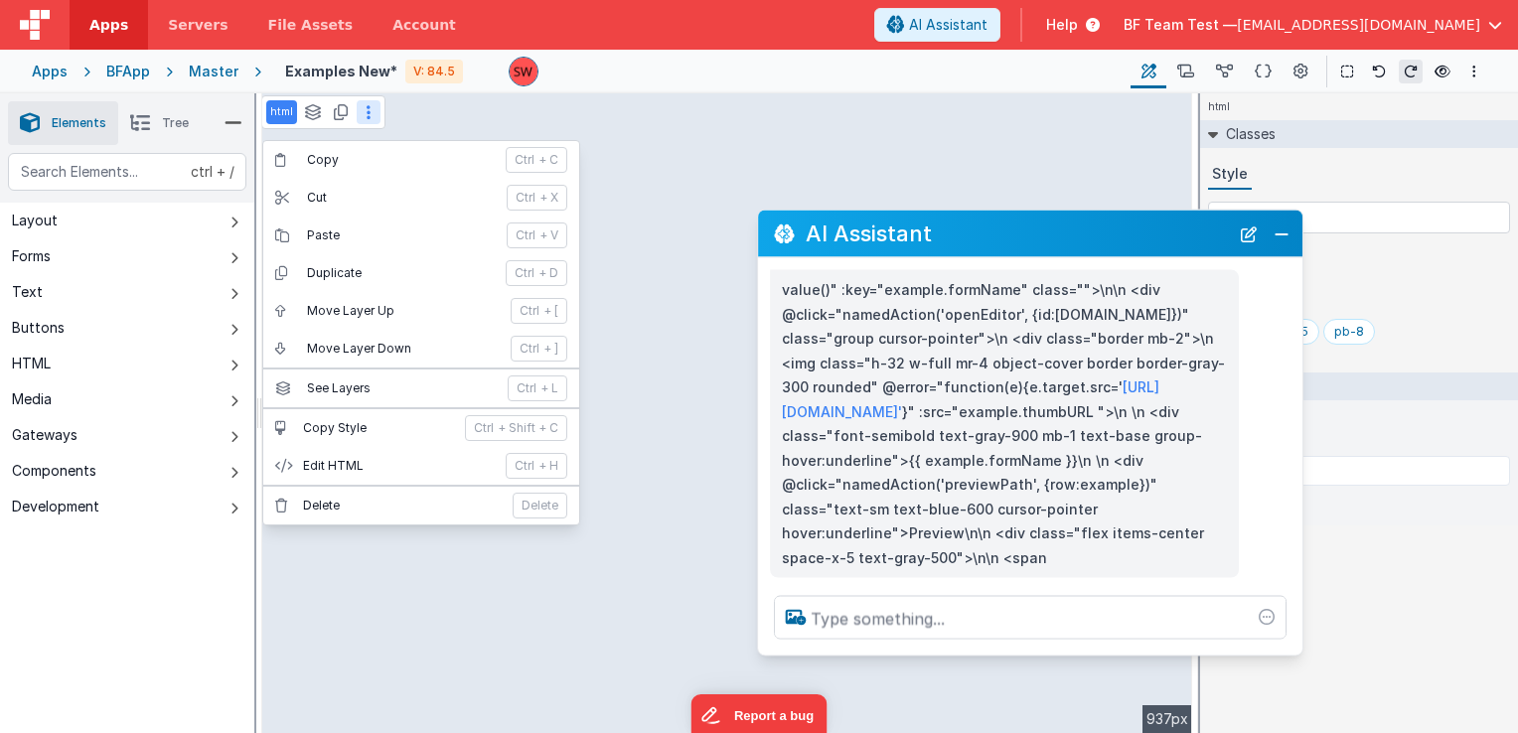
drag, startPoint x: 249, startPoint y: 297, endPoint x: 990, endPoint y: 233, distance: 742.9
click at [990, 233] on h2 "AI Assistant" at bounding box center [1017, 234] width 423 height 24
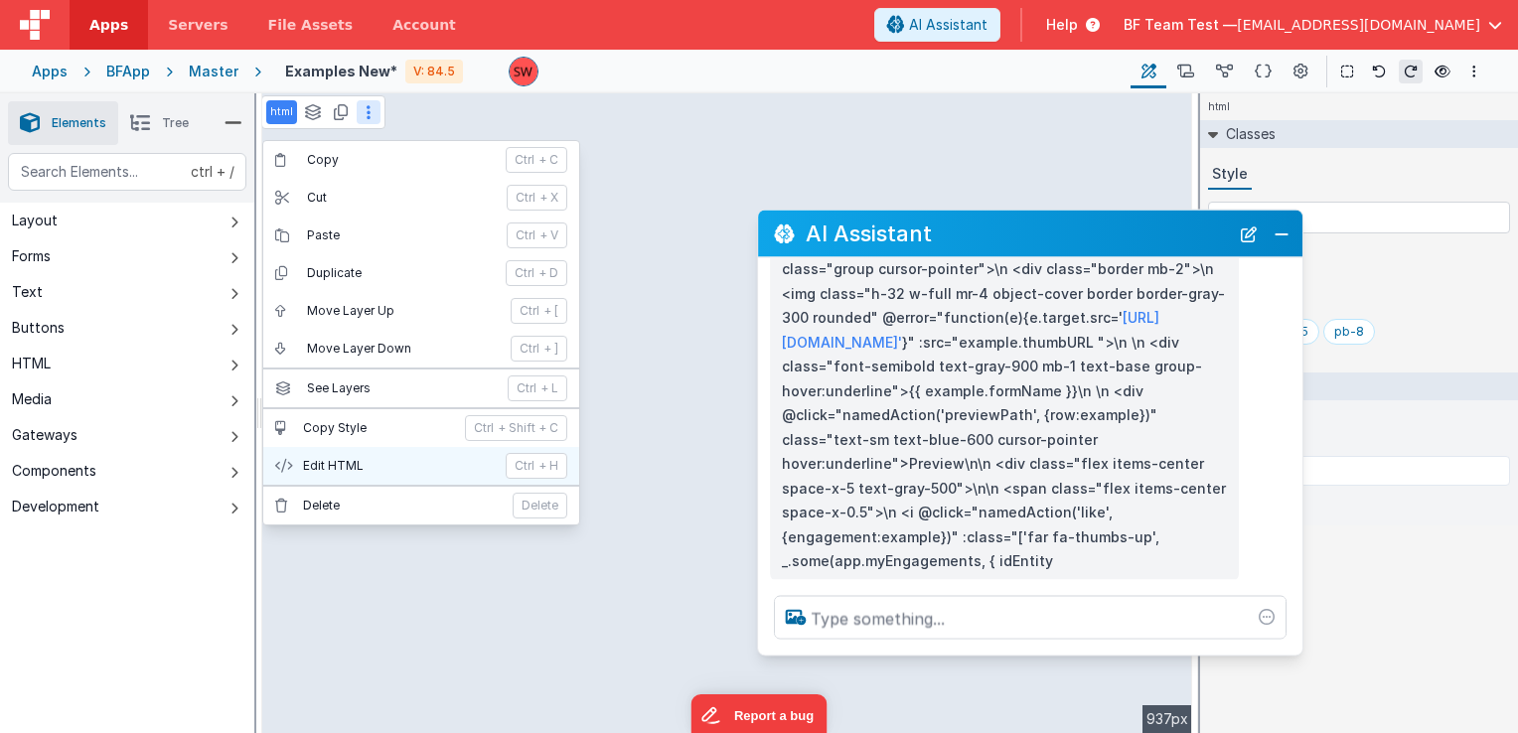
scroll to position [94, 0]
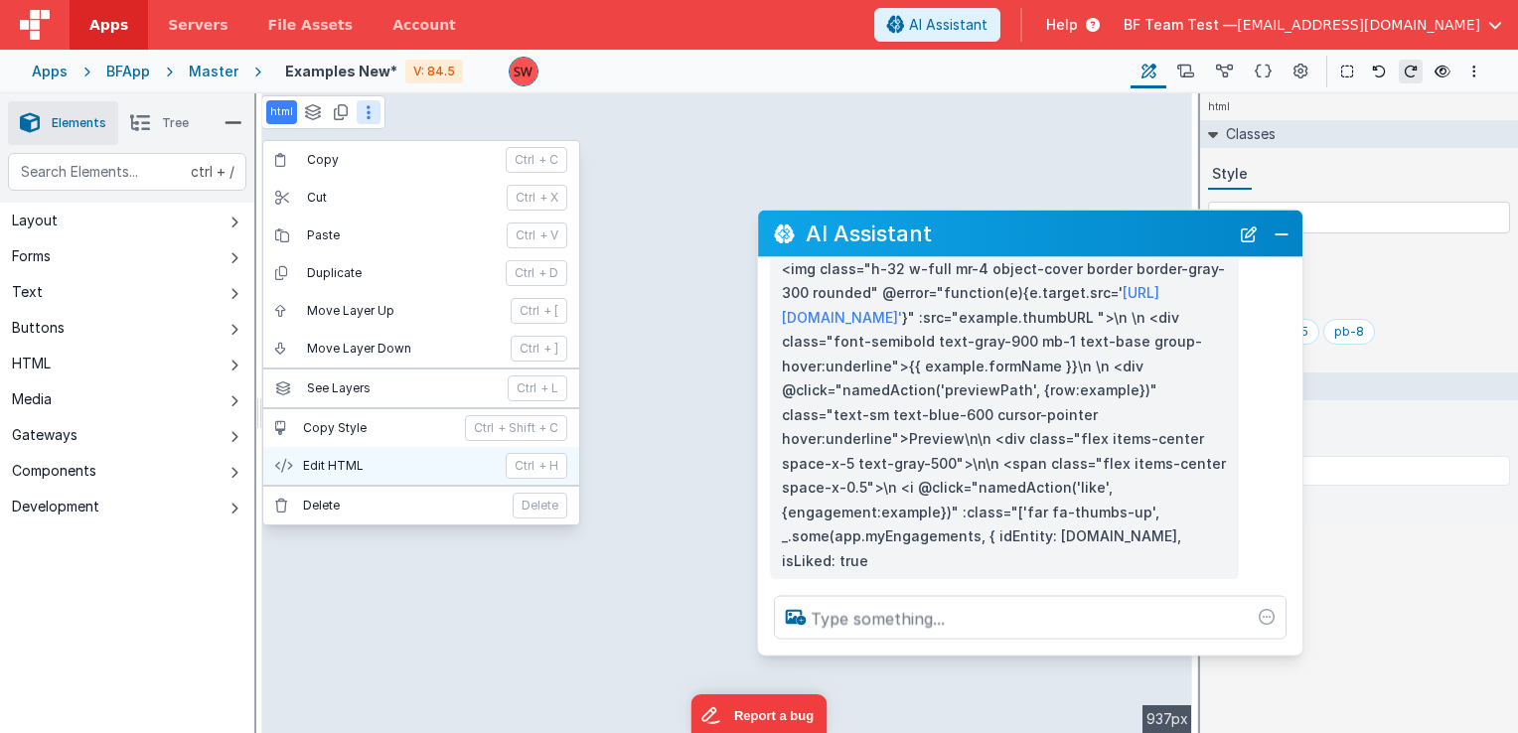
click at [341, 467] on p "Edit HTML" at bounding box center [398, 466] width 191 height 16
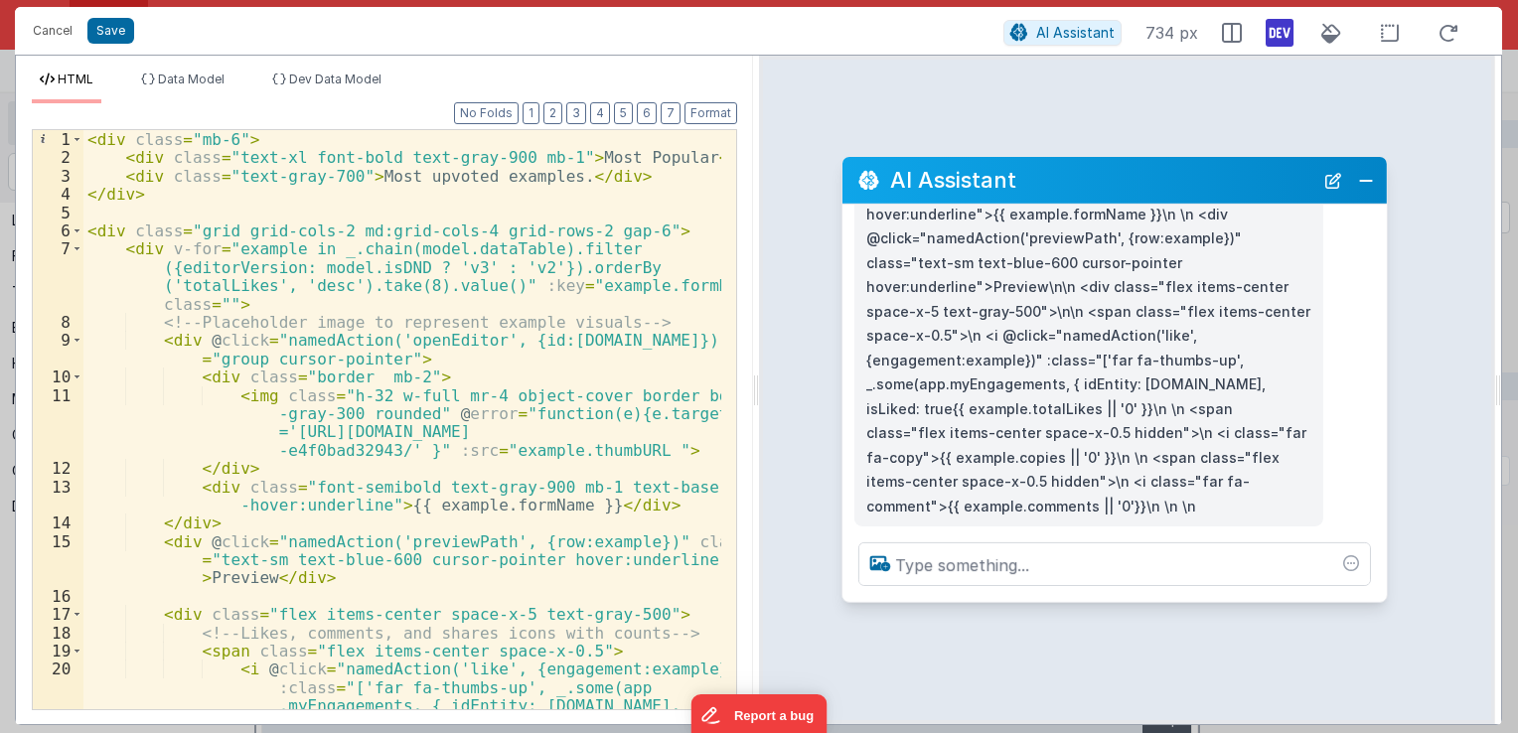
drag, startPoint x: 262, startPoint y: 299, endPoint x: 1088, endPoint y: 182, distance: 833.9
click at [1088, 182] on h2 "AI Assistant" at bounding box center [1101, 180] width 423 height 24
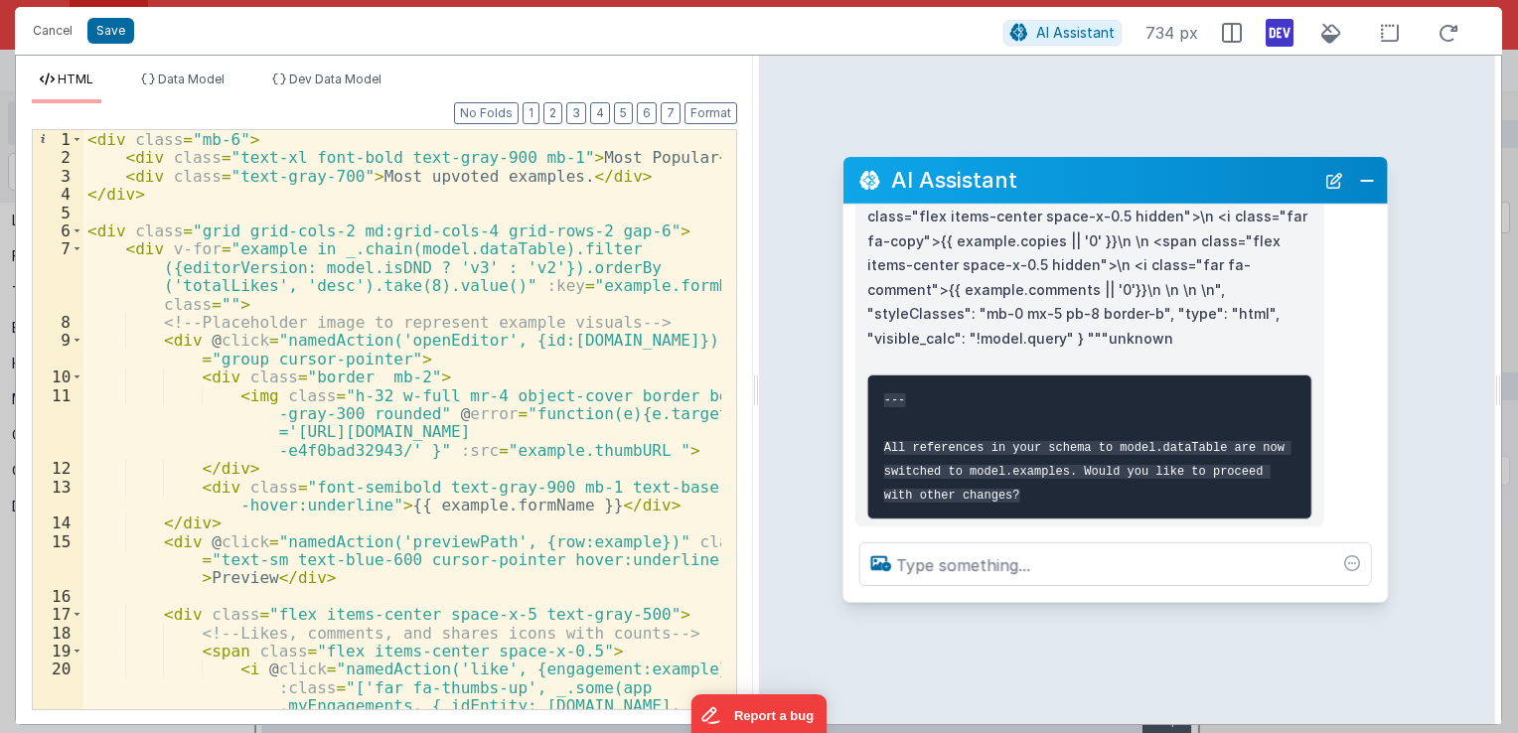
scroll to position [433, 0]
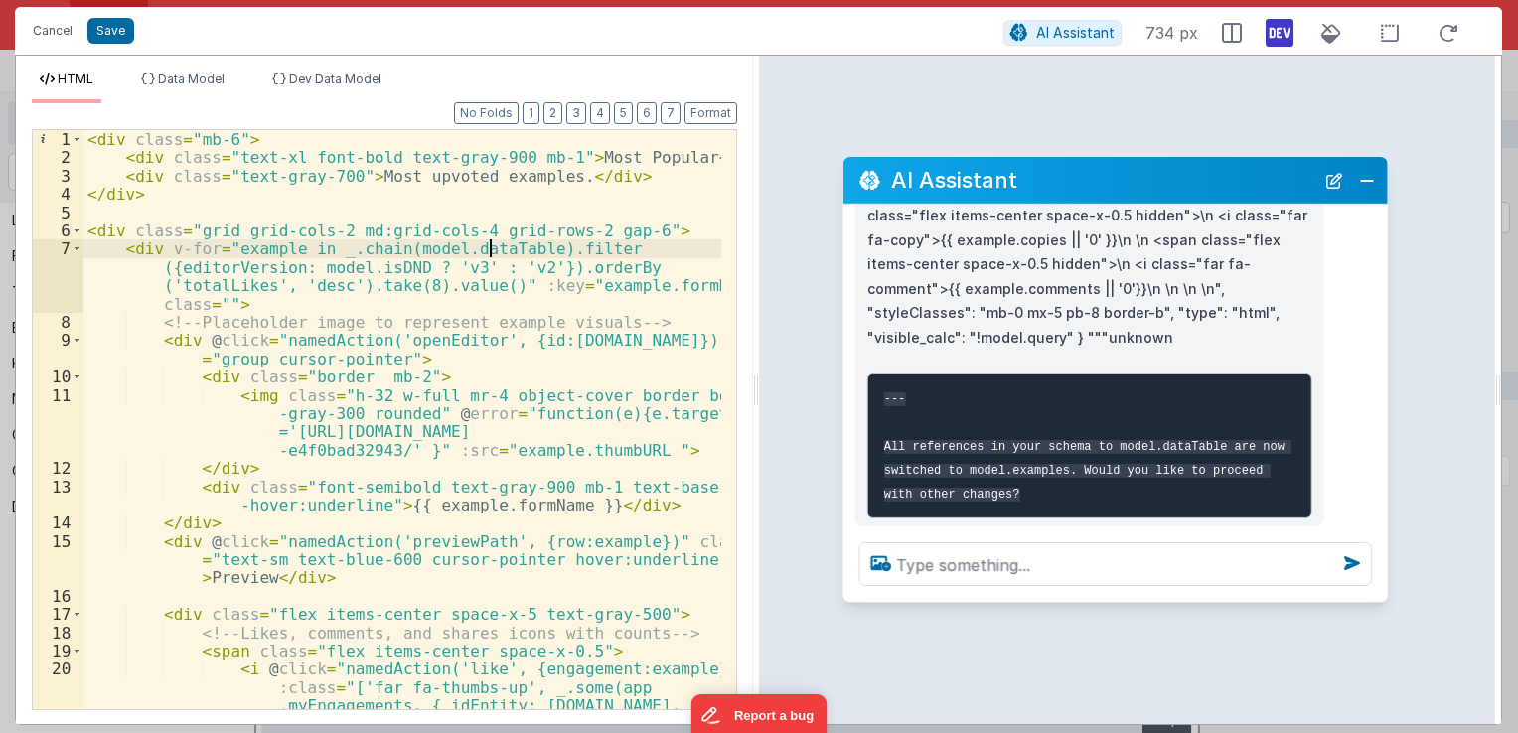
click at [488, 254] on div "< div class = "mb-6" > < div class = "text-xl font-bold text-gray-900 mb-1" > M…" at bounding box center [402, 475] width 638 height 690
click at [481, 254] on div "< div class = "mb-6" > < div class = "text-xl font-bold text-gray-900 mb-1" > M…" at bounding box center [402, 475] width 638 height 690
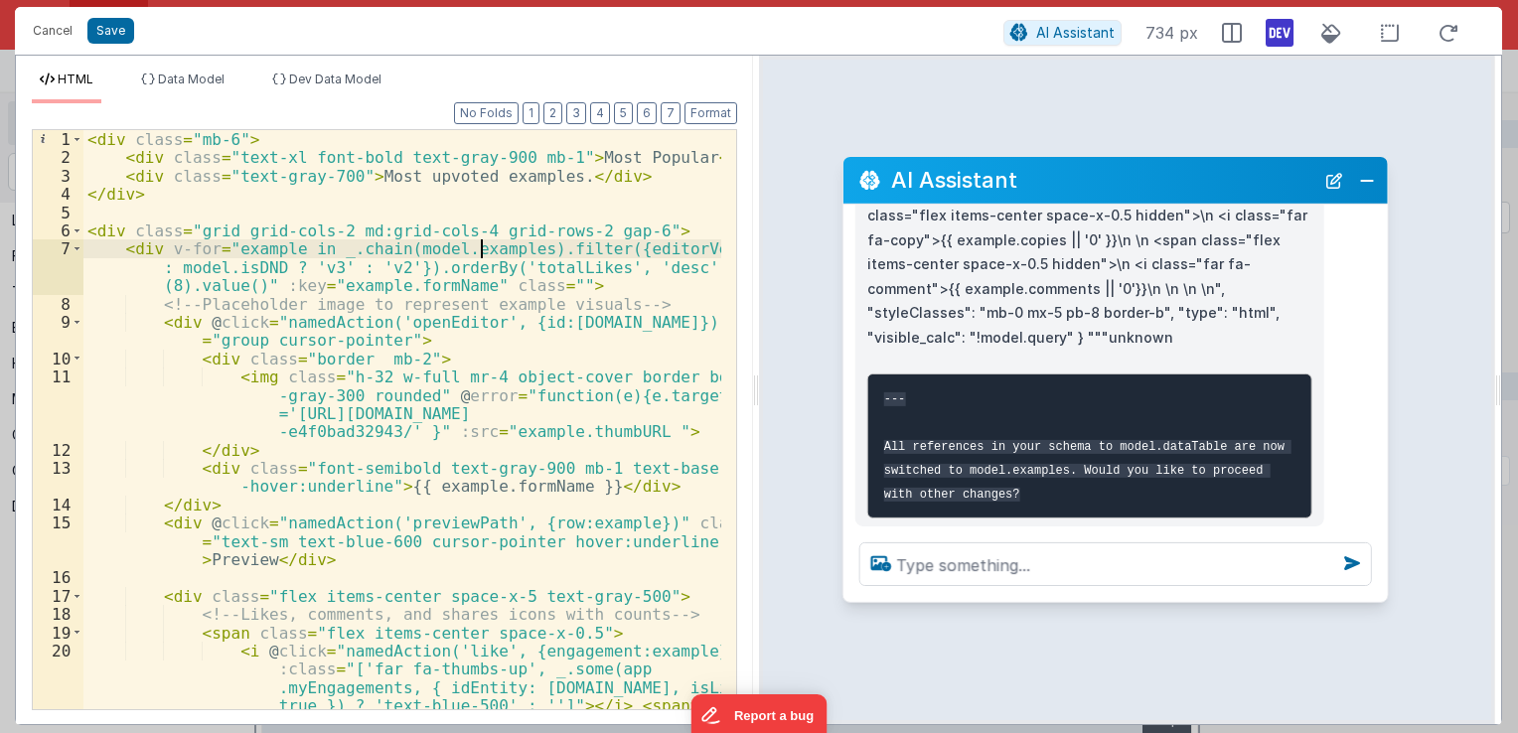
click at [481, 254] on div "< div class = "mb-6" > < div class = "text-xl font-bold text-gray-900 mb-1" > M…" at bounding box center [402, 475] width 638 height 690
click at [468, 250] on div "< div class = "mb-6" > < div class = "text-xl font-bold text-gray-900 mb-1" > M…" at bounding box center [402, 419] width 638 height 579
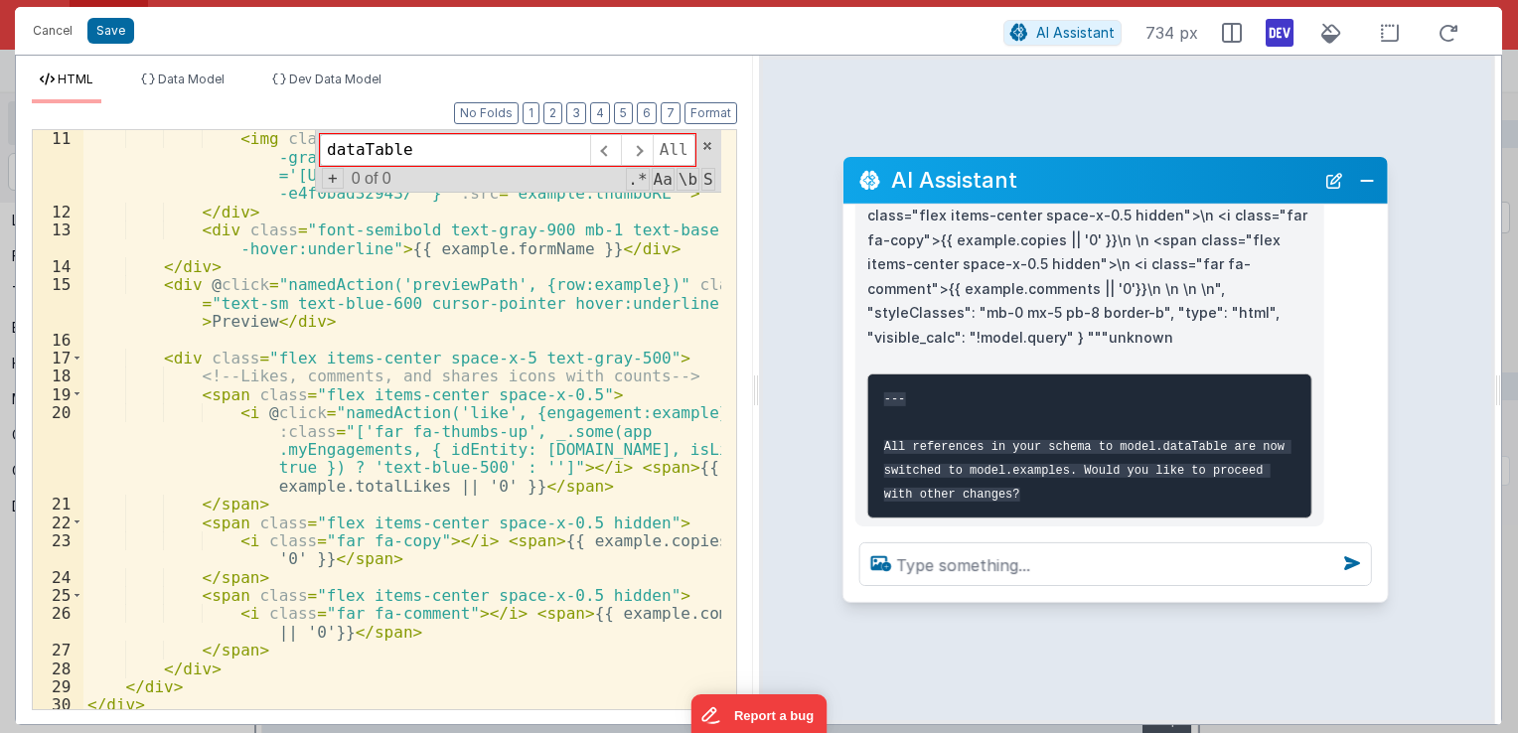
scroll to position [242, 0]
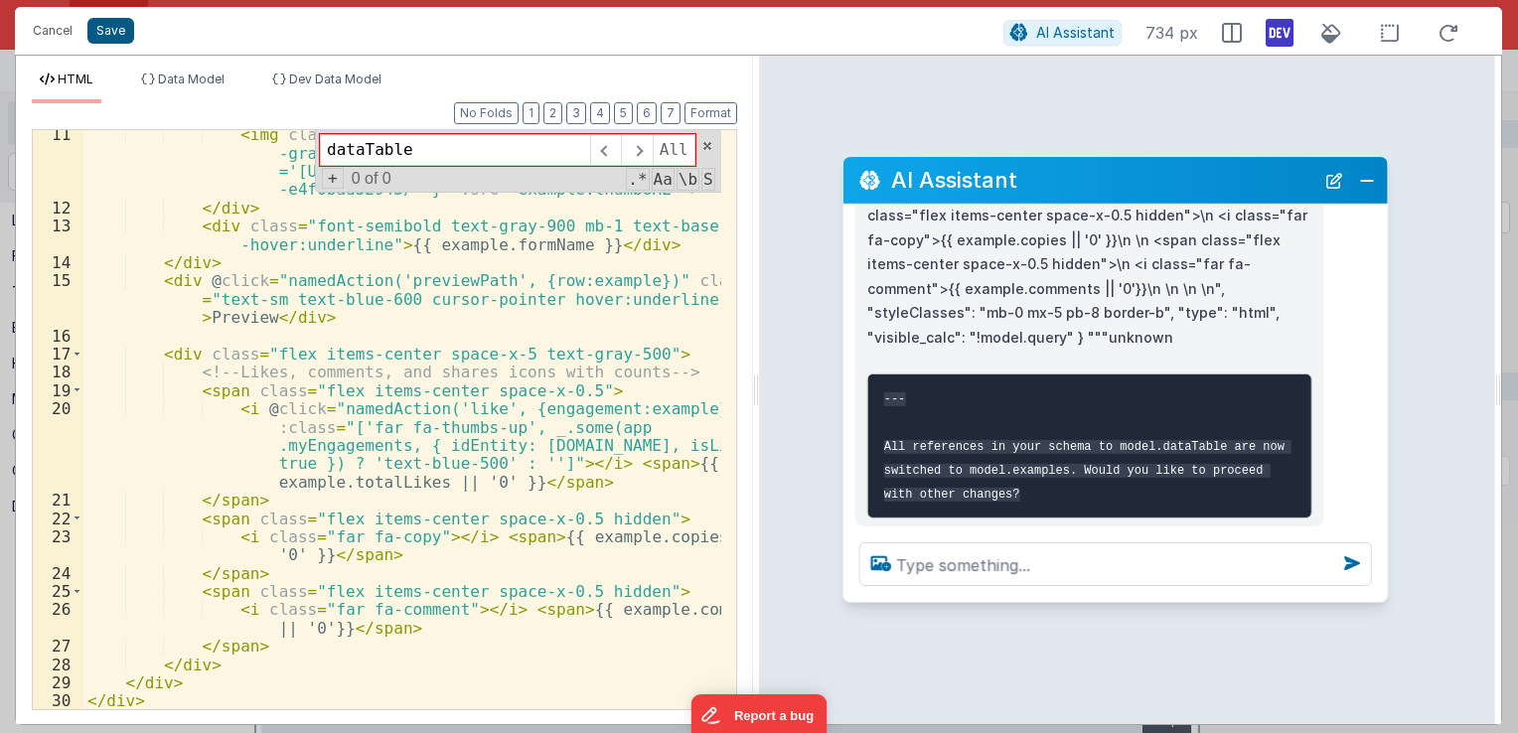
type input "dataTable"
click at [121, 26] on button "Save" at bounding box center [110, 31] width 47 height 26
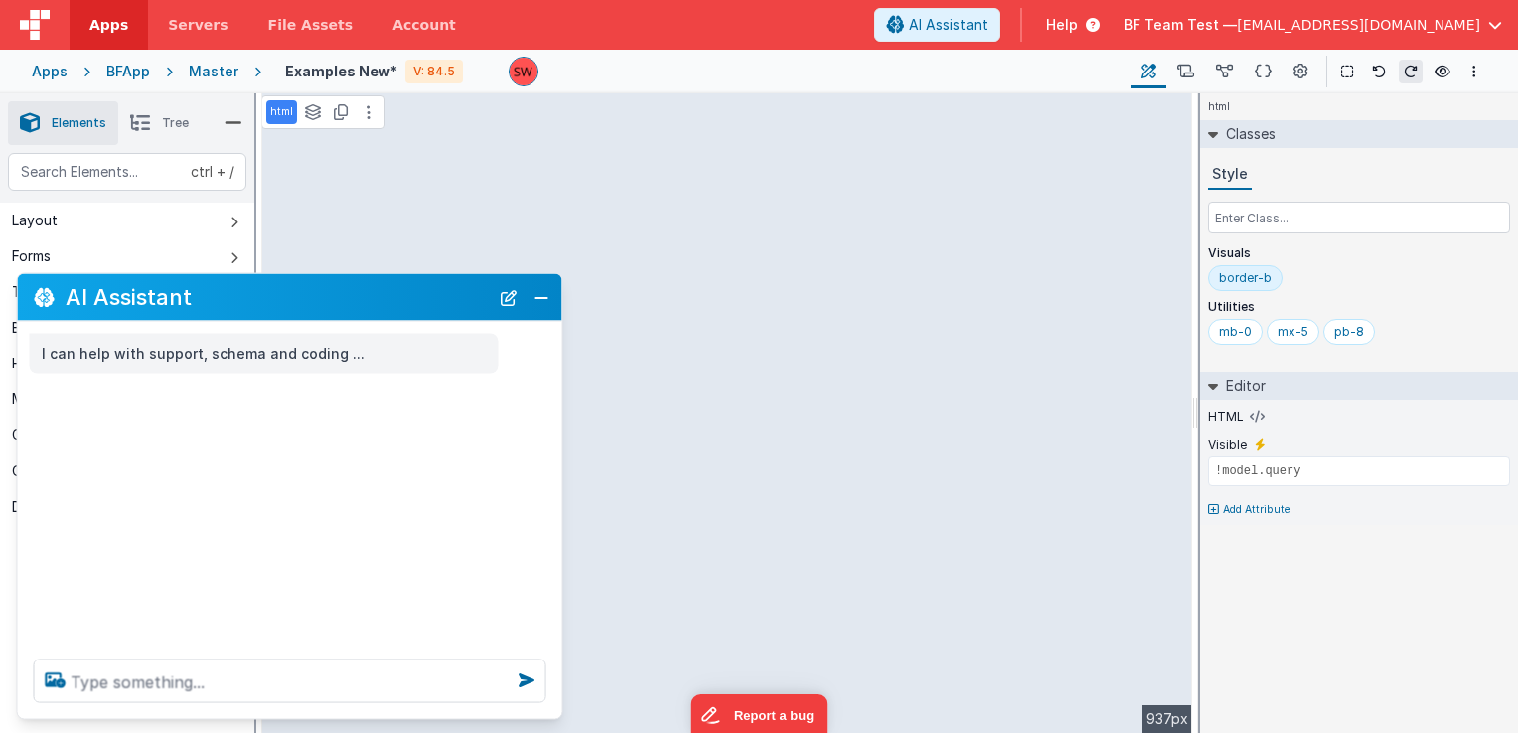
scroll to position [0, 0]
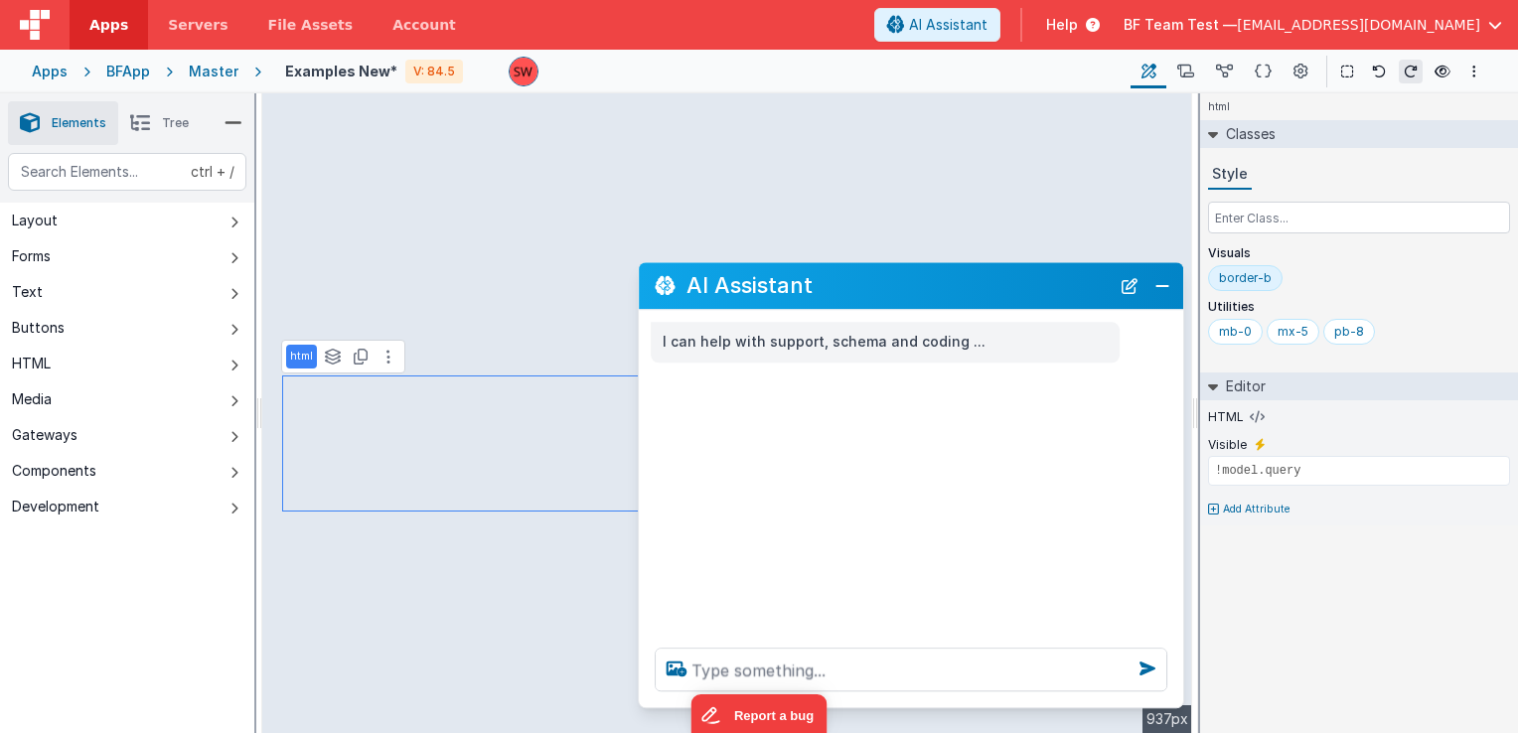
drag, startPoint x: 355, startPoint y: 316, endPoint x: 1517, endPoint y: 240, distance: 1164.9
click at [1517, 240] on html "Apps Servers File Assets Account Some FUTURE Slot AI Assistant Help BF Team Tes…" at bounding box center [759, 366] width 1518 height 733
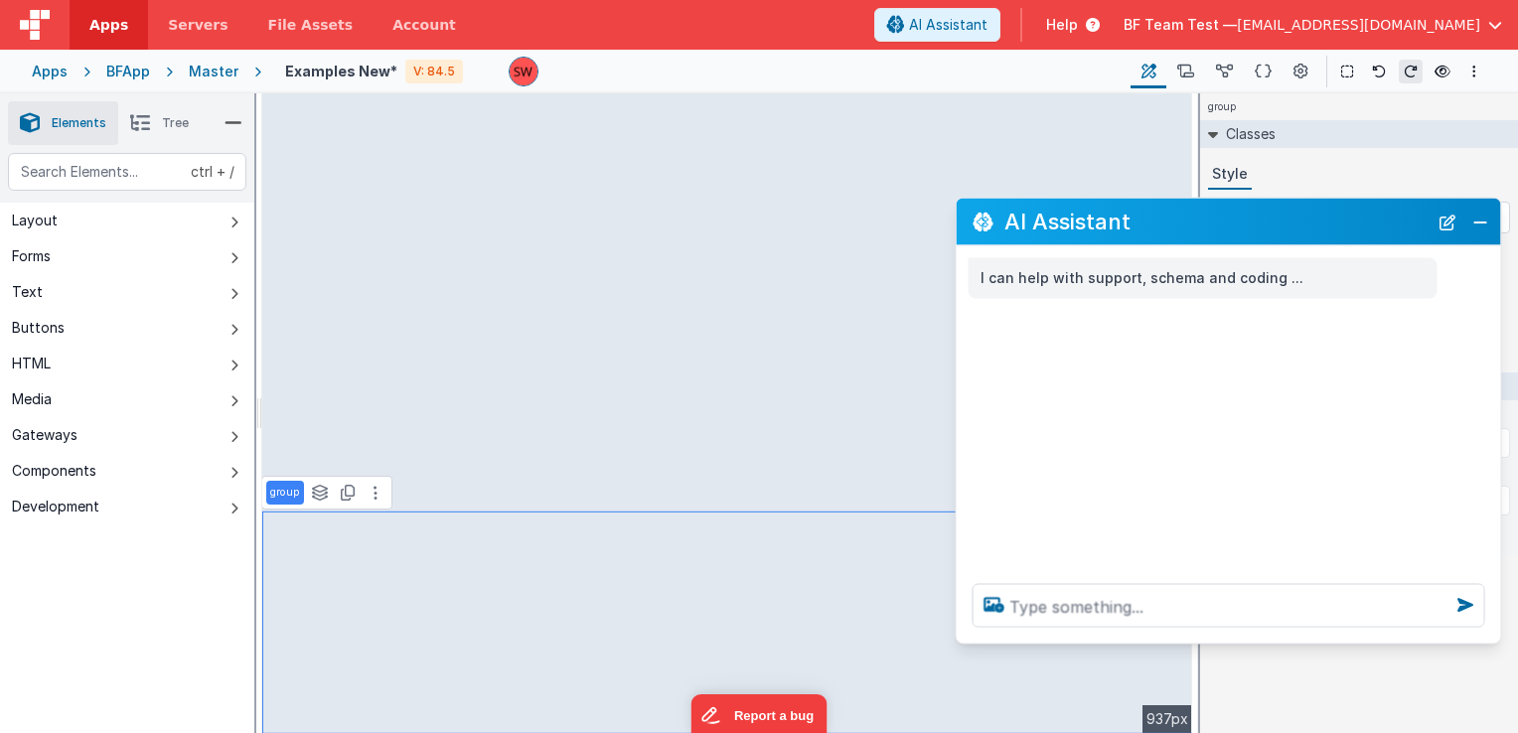
click at [155, 130] on li "Tree" at bounding box center [159, 123] width 82 height 44
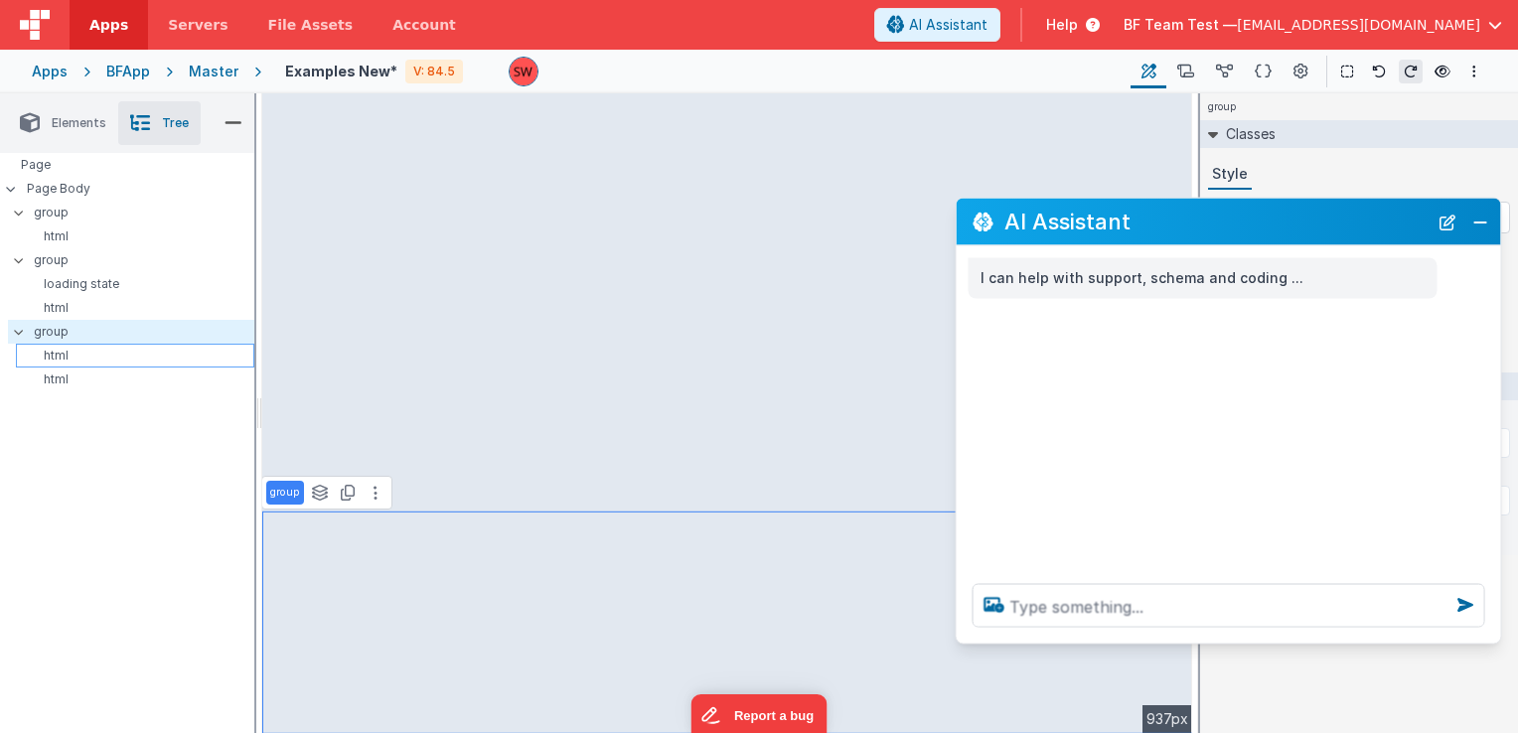
click at [128, 360] on p "html" at bounding box center [139, 356] width 230 height 16
type input "FILTERS"
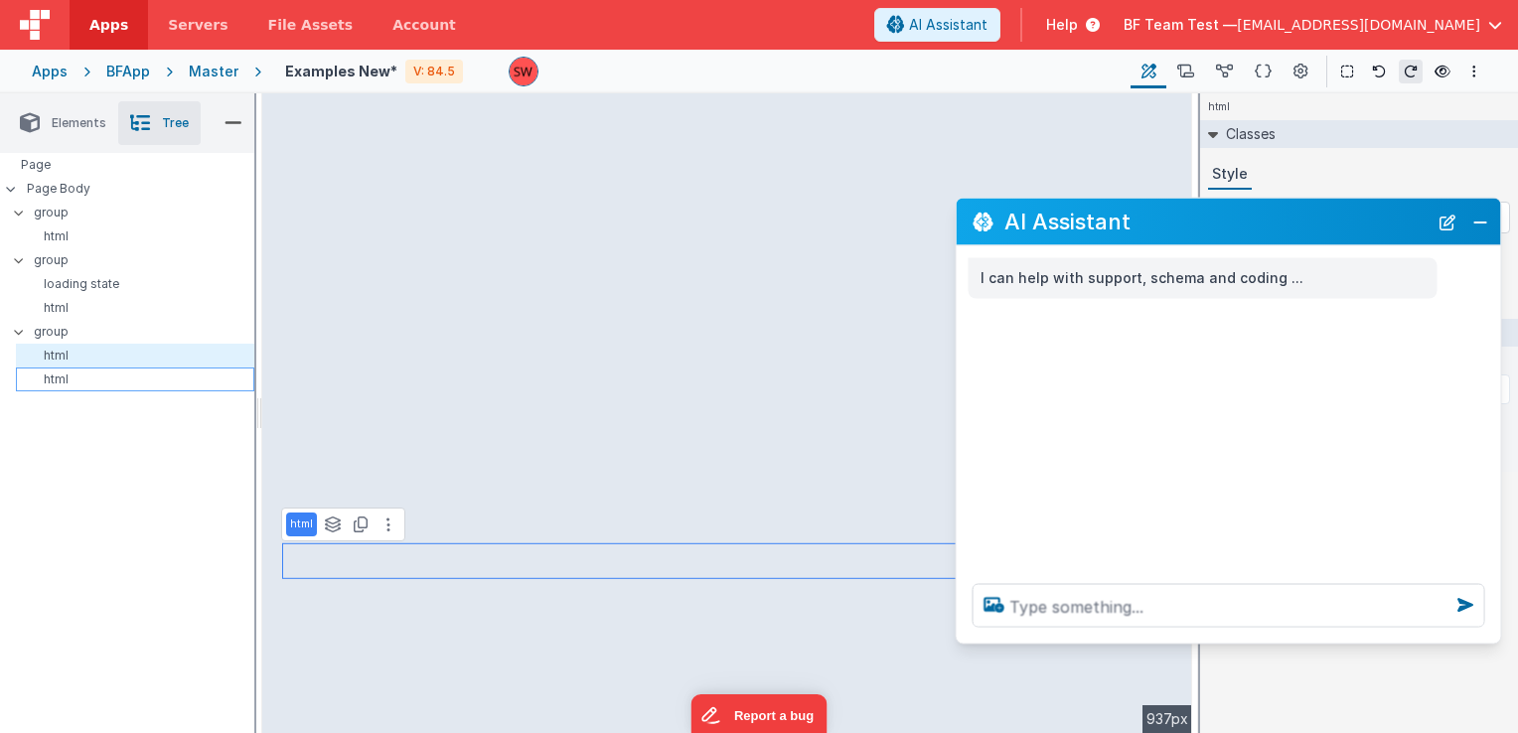
click at [146, 374] on p "html" at bounding box center [139, 380] width 230 height 16
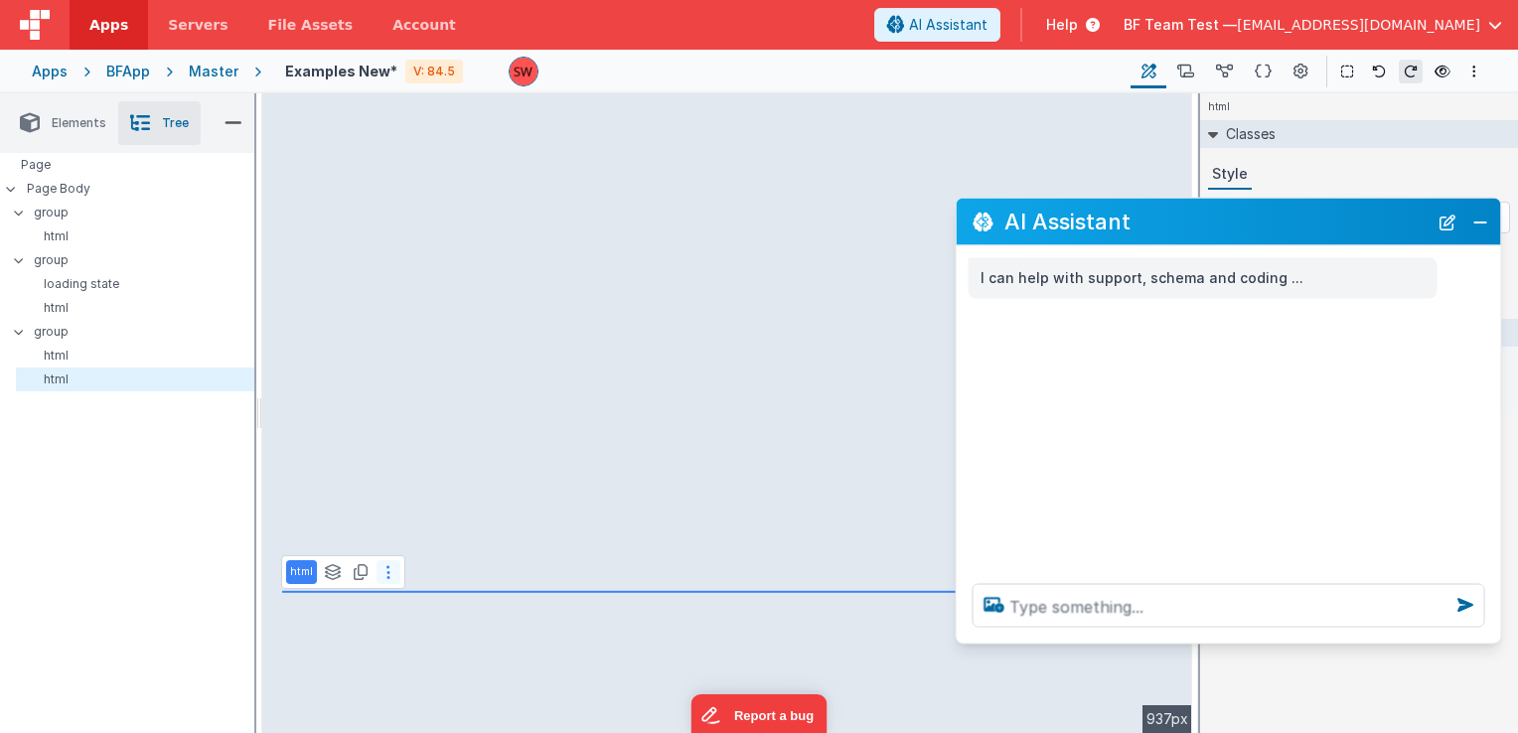
click at [386, 569] on icon at bounding box center [388, 572] width 4 height 16
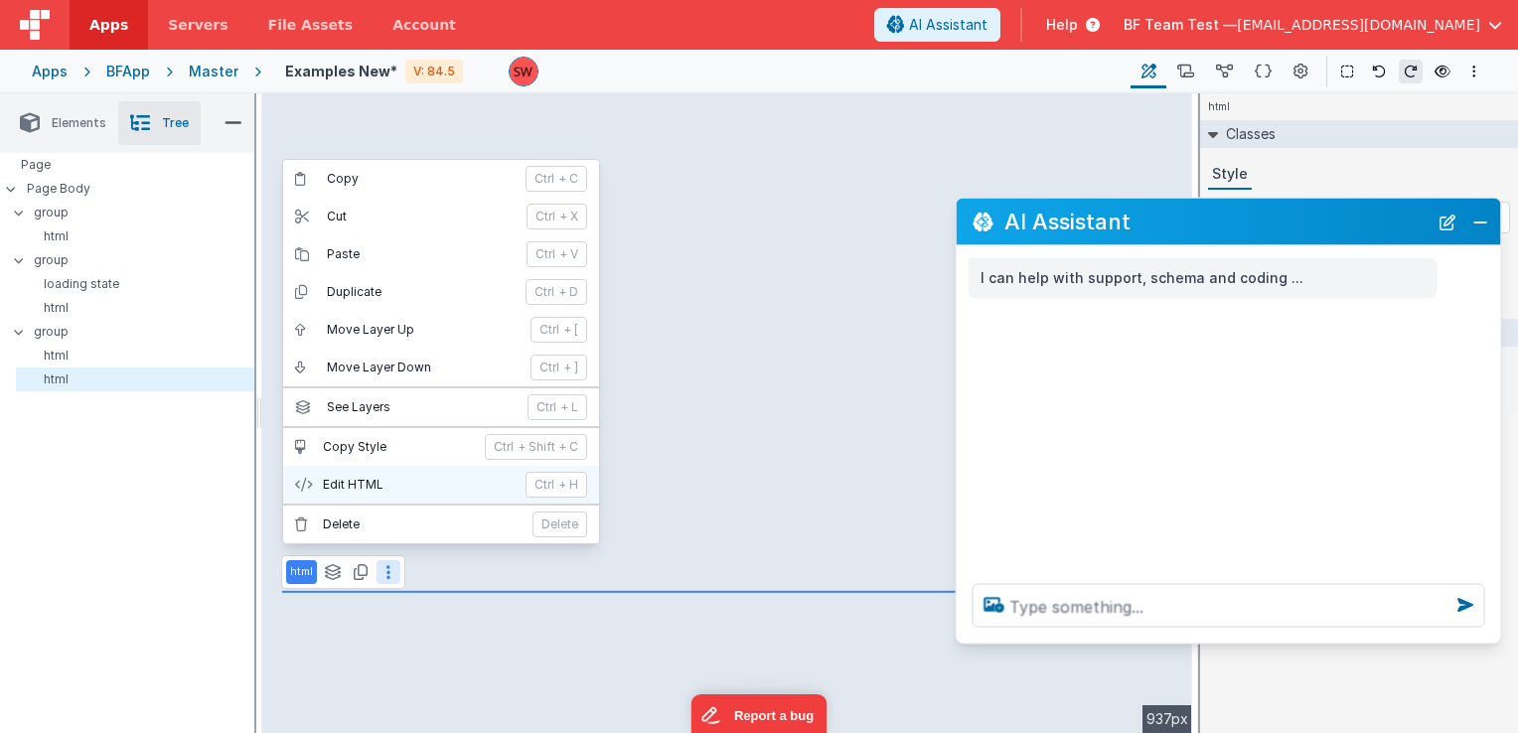
click at [385, 494] on button "Edit HTML ctrl + H" at bounding box center [441, 485] width 316 height 38
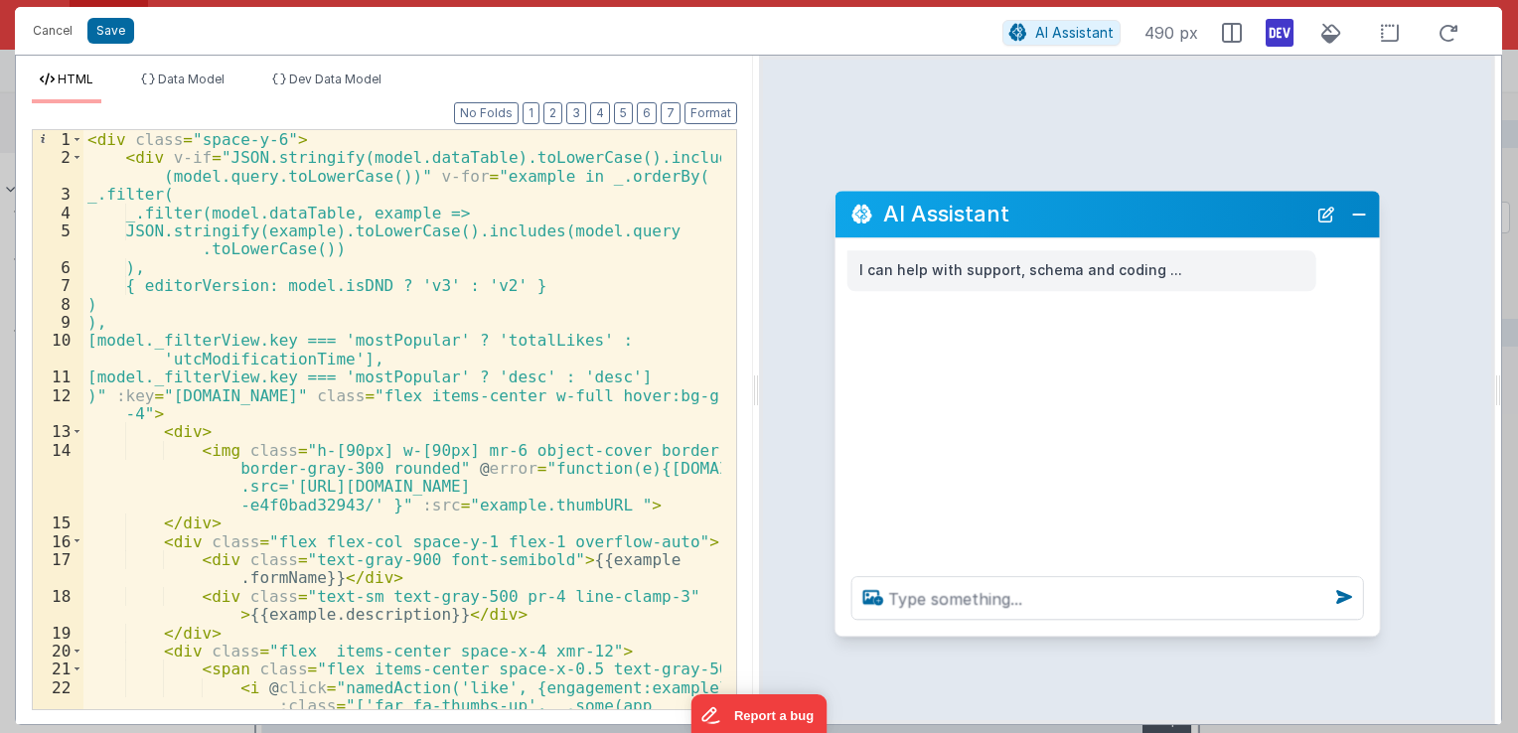
drag, startPoint x: 244, startPoint y: 300, endPoint x: 1005, endPoint y: 205, distance: 767.0
click at [1061, 217] on h2 "AI Assistant" at bounding box center [1094, 215] width 423 height 24
click at [476, 206] on div "< div class = "space-y-6" > < div v-if = "JSON.stringify(model.dataTable).toLow…" at bounding box center [402, 466] width 638 height 672
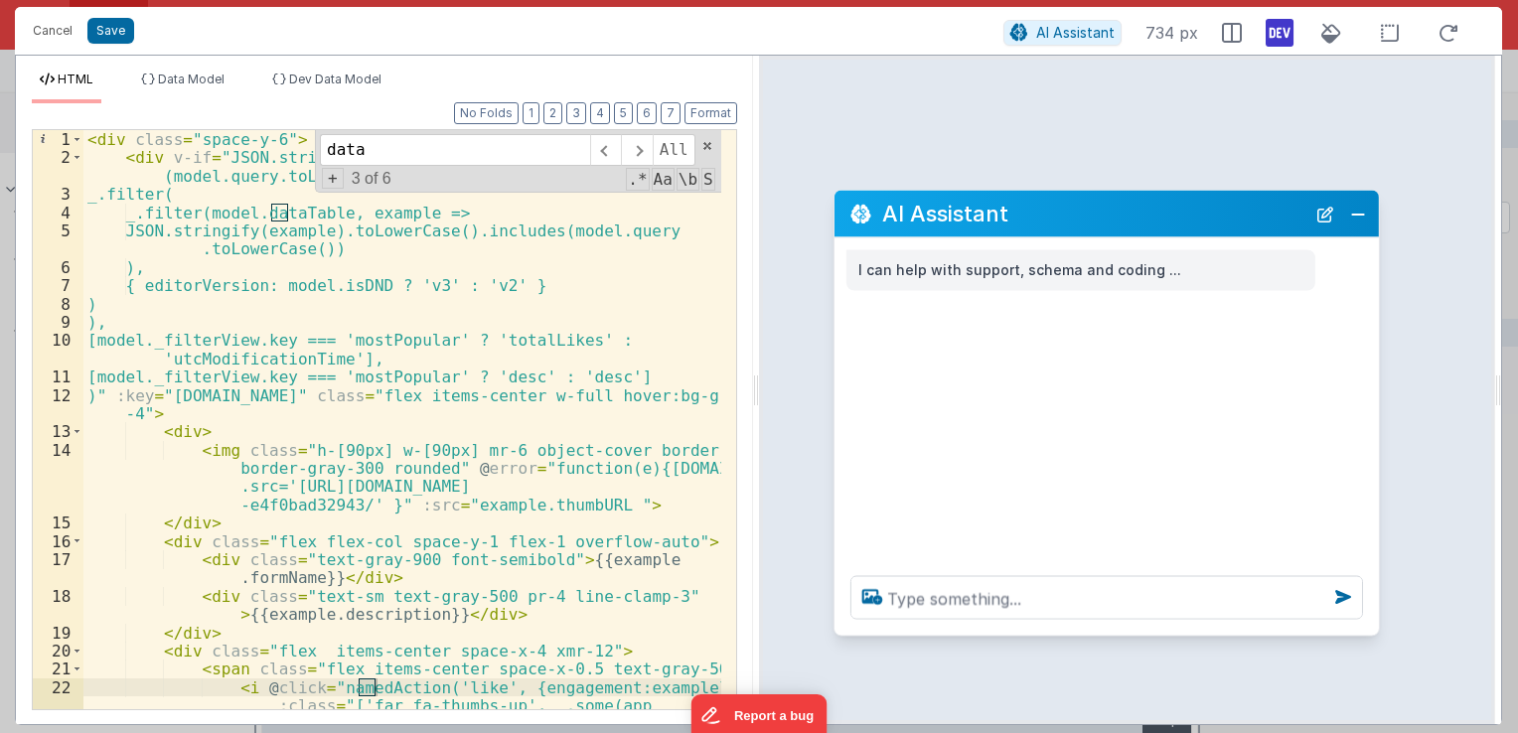
scroll to position [626, 0]
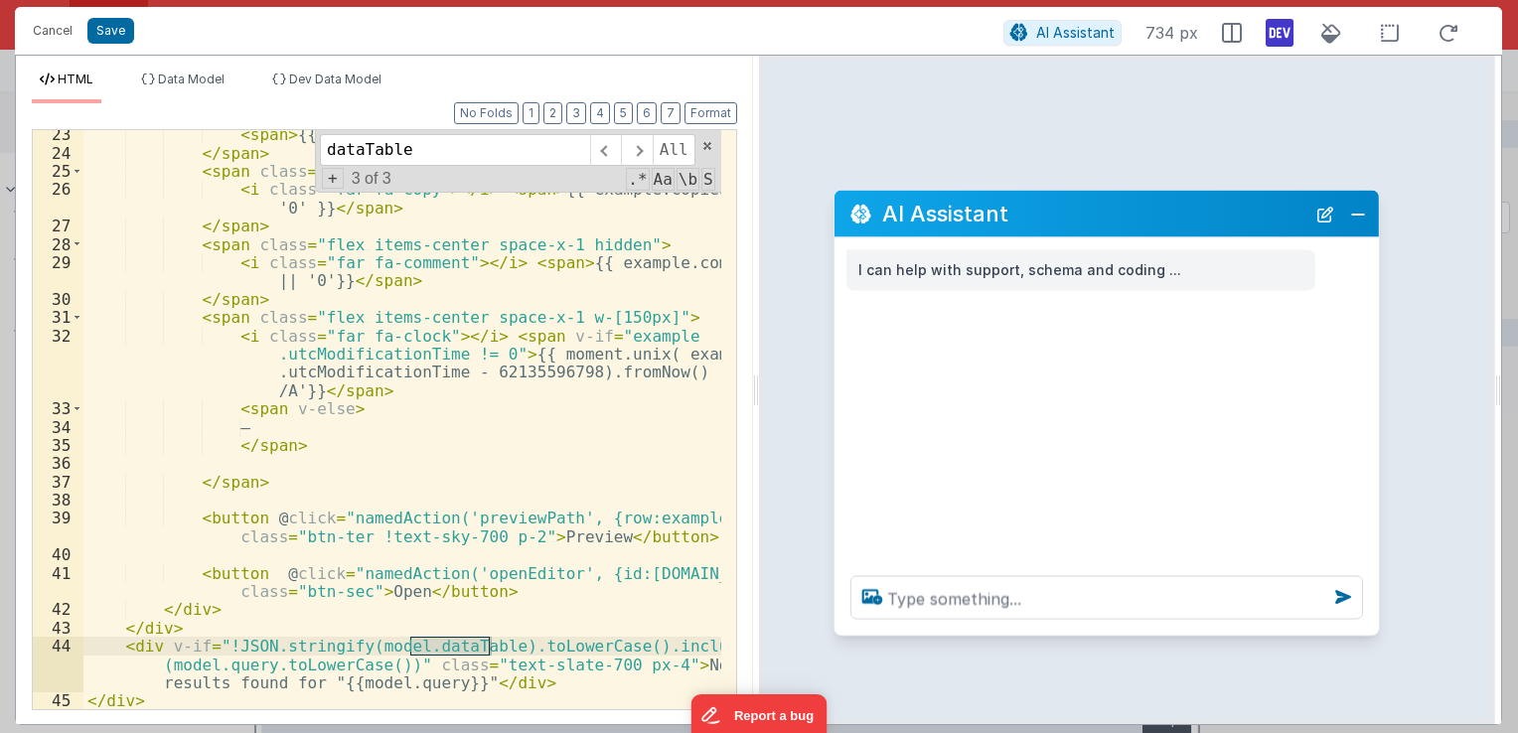
type input "dataTable"
click at [441, 642] on div "< span > {{ example.totalLikes || '0' }} </ span > </ span > < span class = "fl…" at bounding box center [402, 419] width 638 height 579
click at [441, 642] on div "< span > {{ example.totalLikes || '0' }} </ span > </ span > < span class = "fl…" at bounding box center [402, 433] width 638 height 617
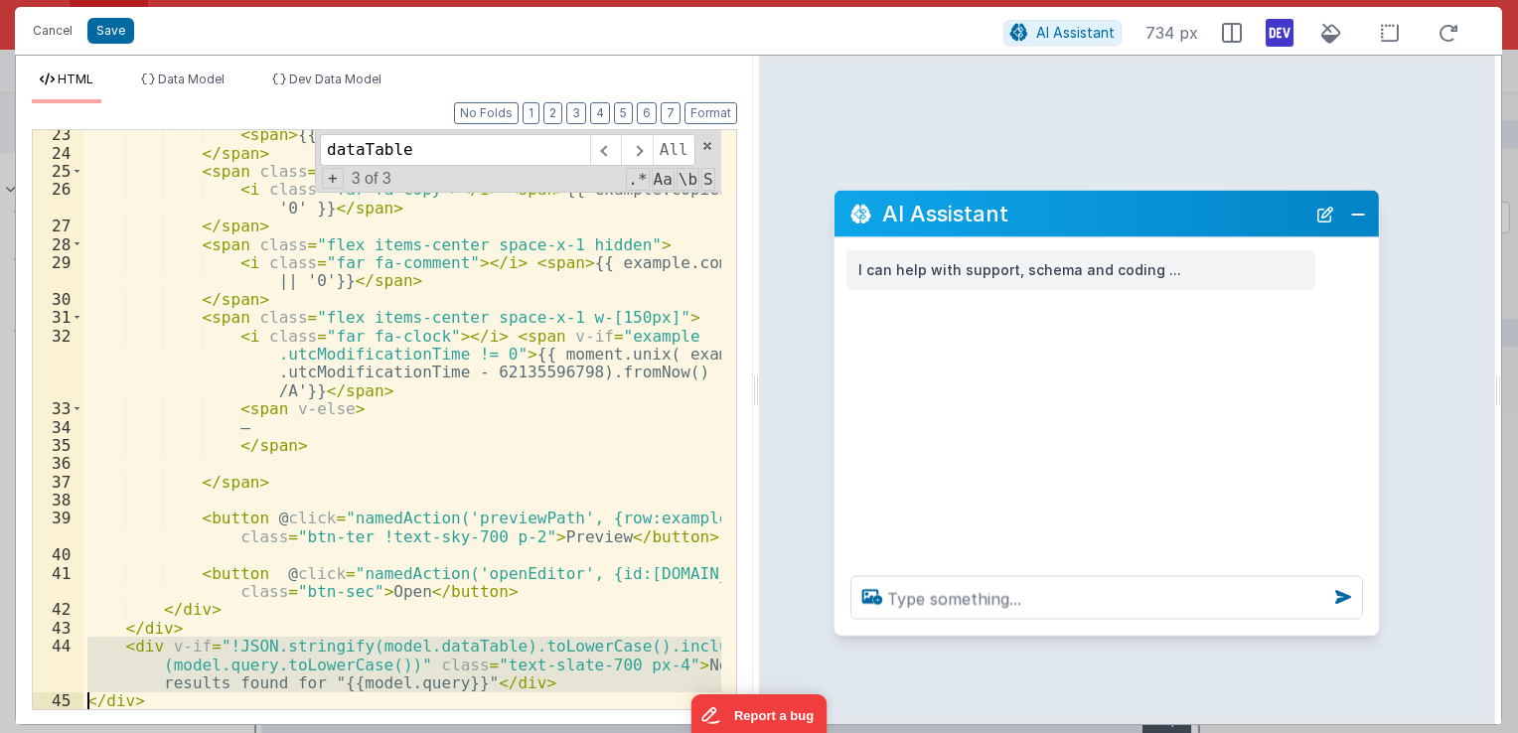
click at [441, 642] on div "< span > {{ example.totalLikes || '0' }} </ span > </ span > < span class = "fl…" at bounding box center [402, 433] width 638 height 617
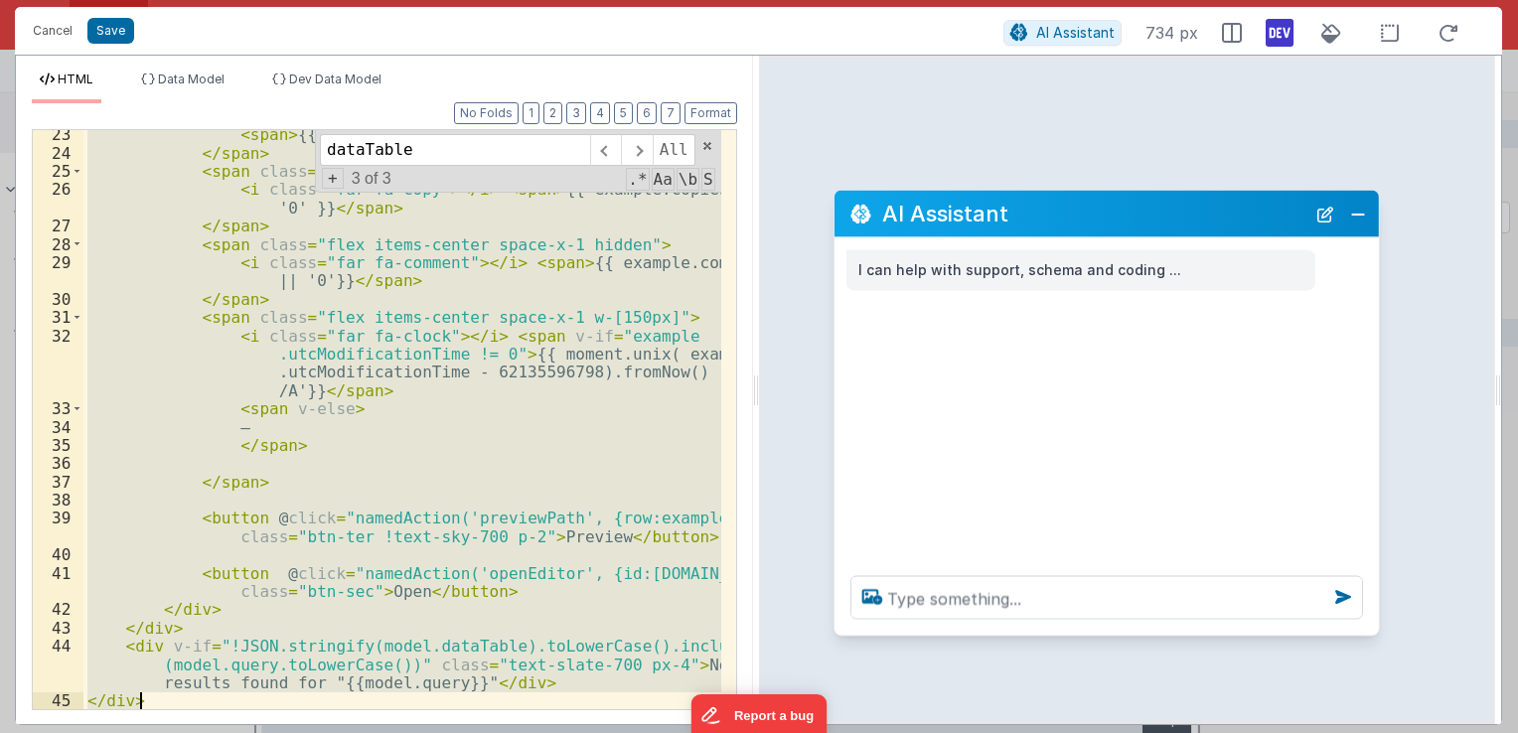
click at [441, 642] on div "< span > {{ example.totalLikes || '0' }} </ span > </ span > < span class = "fl…" at bounding box center [402, 433] width 638 height 617
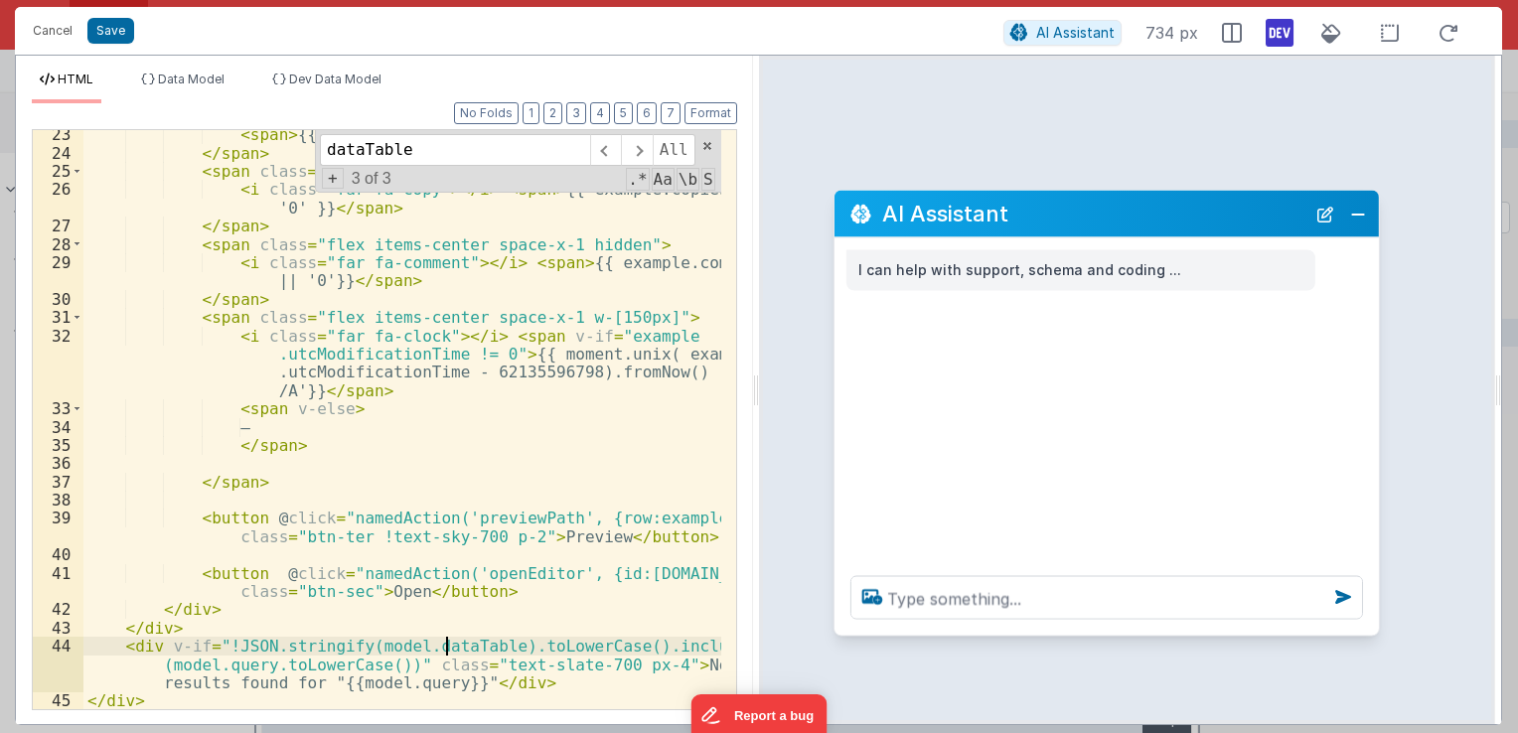
click at [441, 642] on div "< span > {{ example.totalLikes || '0' }} </ span > </ span > < span class = "fl…" at bounding box center [402, 433] width 638 height 617
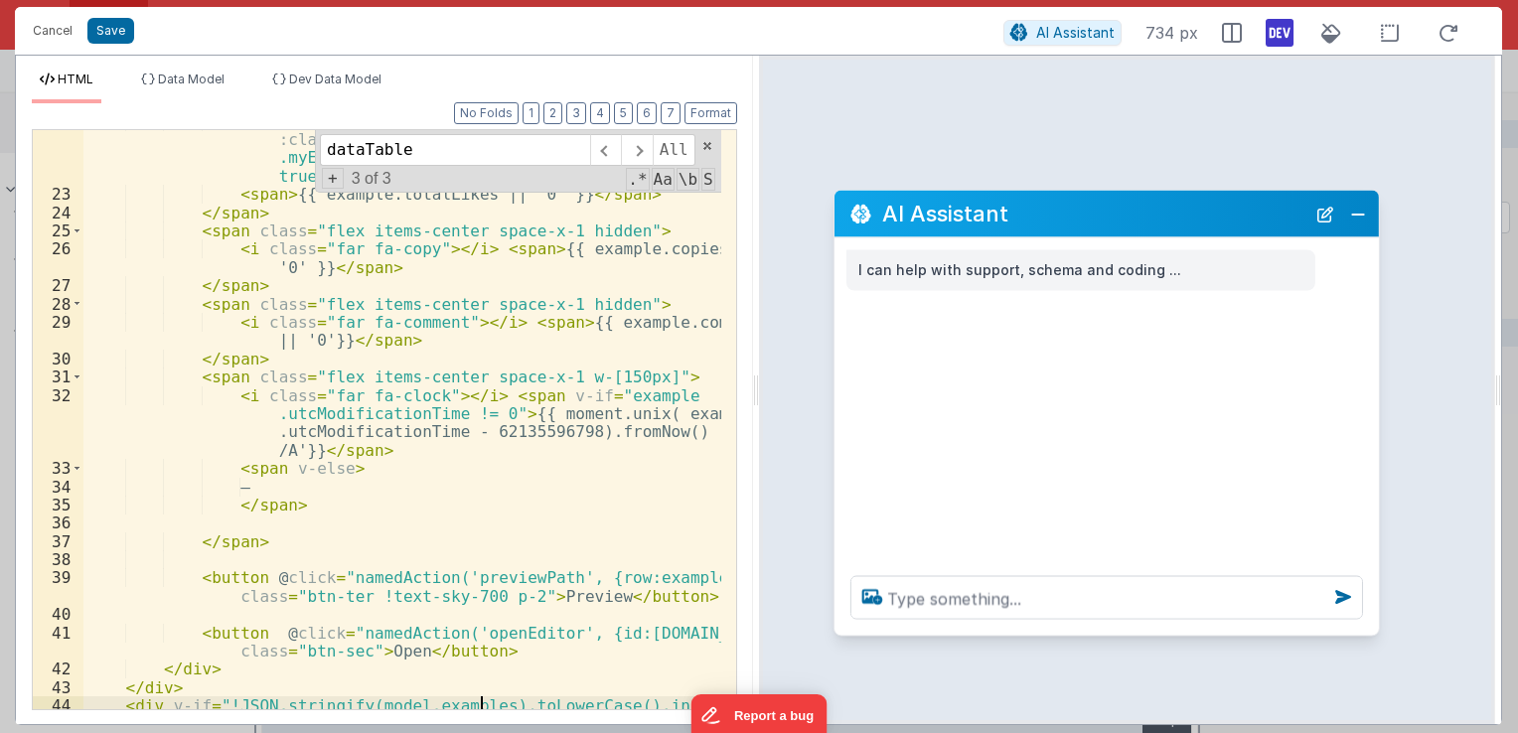
scroll to position [447, 0]
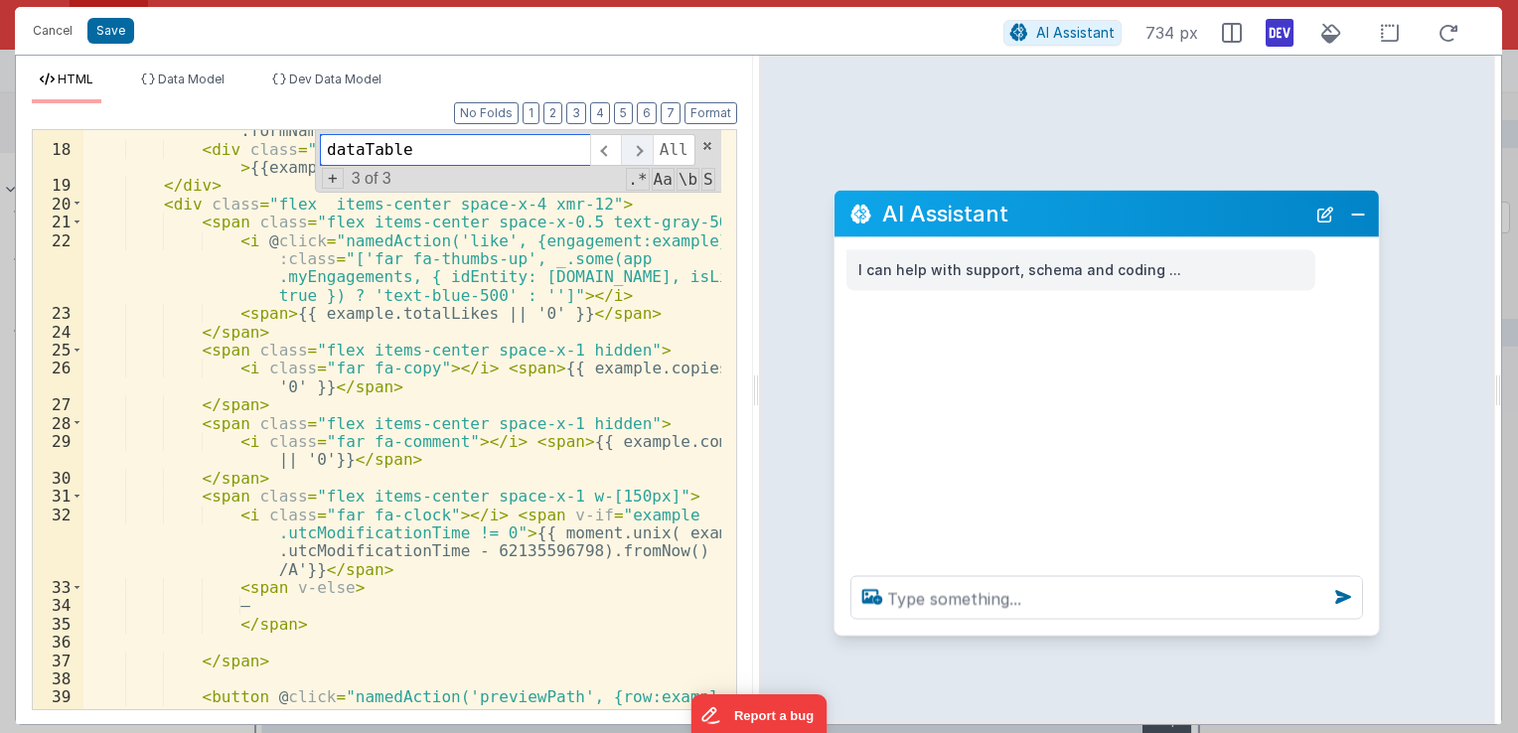
click at [634, 157] on span at bounding box center [636, 150] width 31 height 32
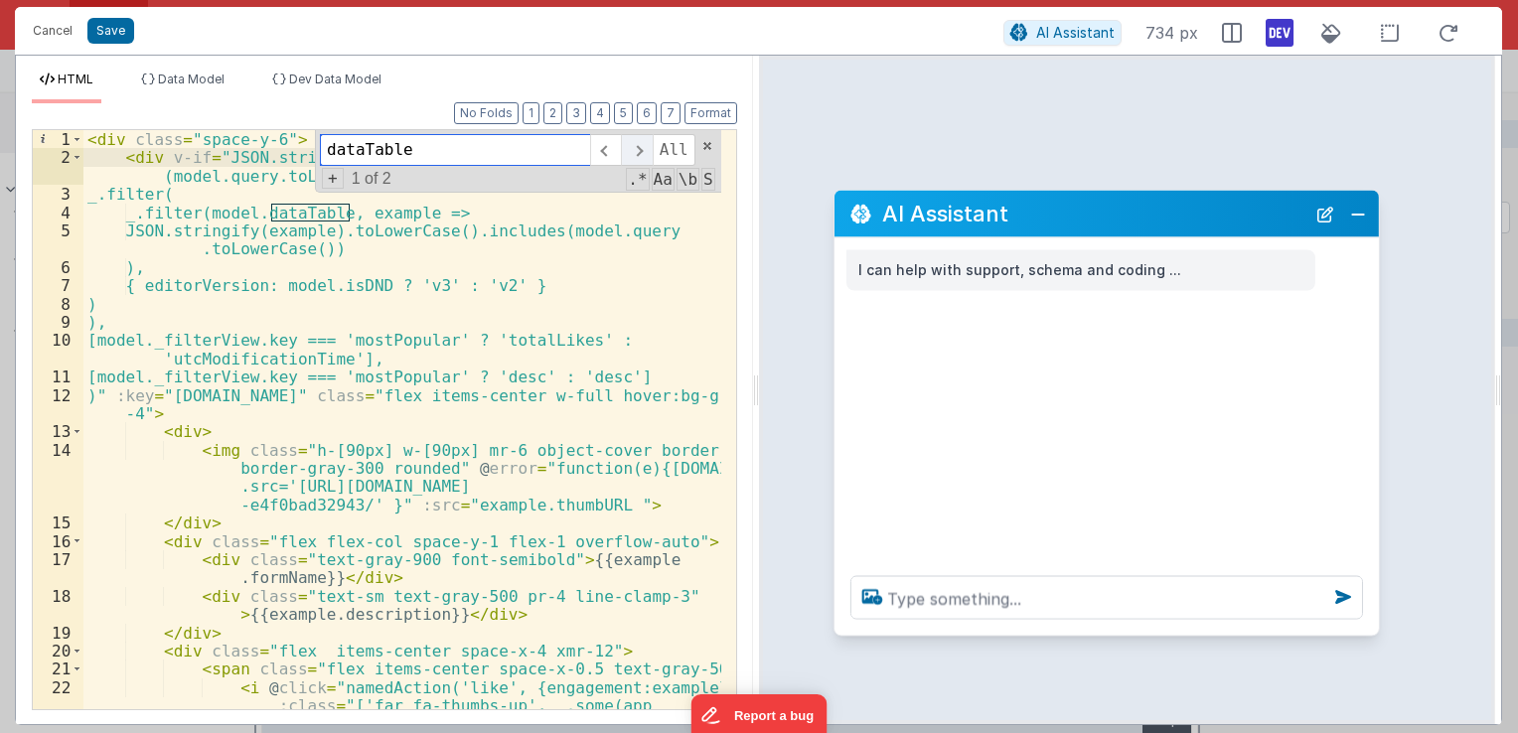
scroll to position [0, 0]
click at [309, 214] on div "< div class = "space-y-6" > < div v-if = "JSON.stringify(model.dataTable).toLow…" at bounding box center [402, 466] width 638 height 672
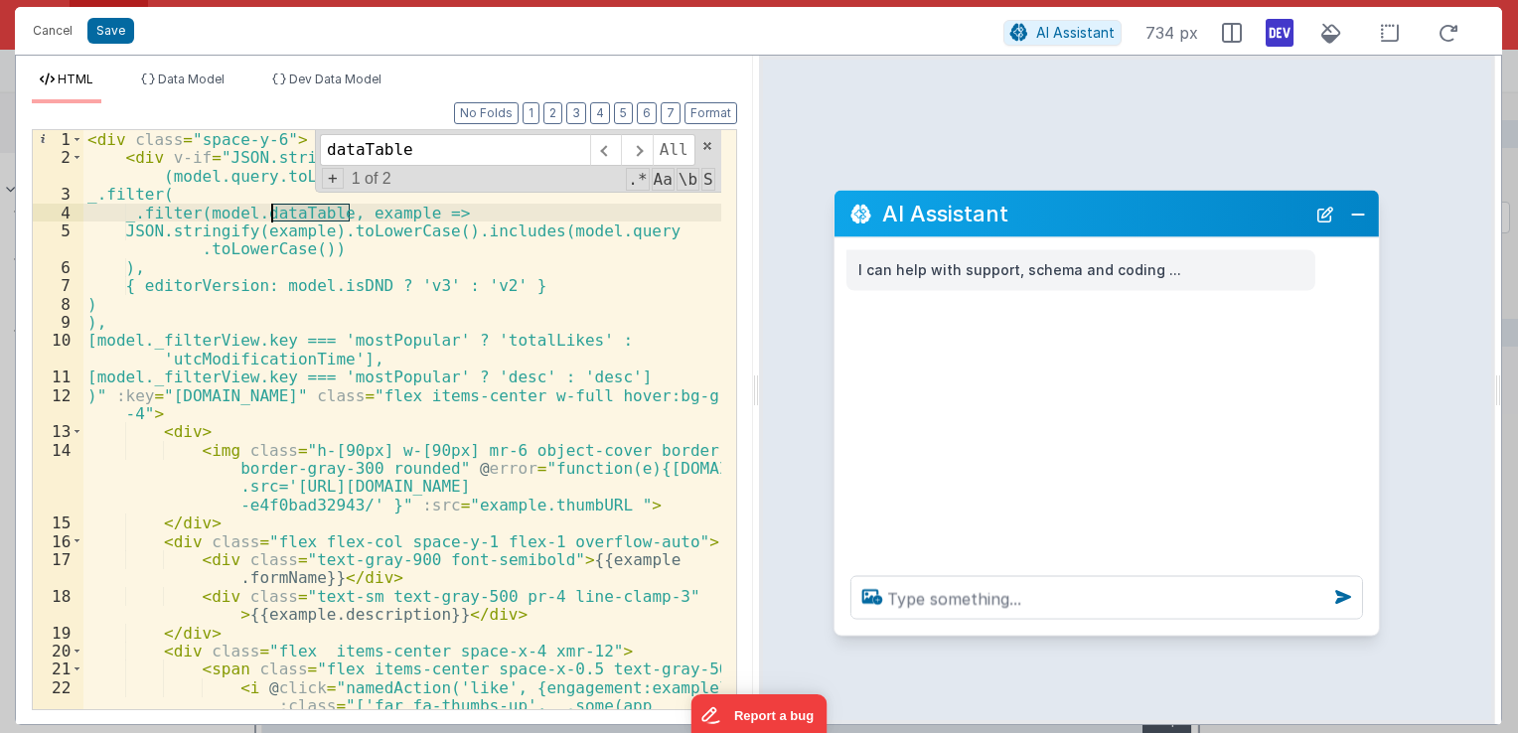
click at [309, 214] on div "< div class = "space-y-6" > < div v-if = "JSON.stringify(model.dataTable).toLow…" at bounding box center [402, 466] width 638 height 672
click at [632, 148] on span at bounding box center [636, 150] width 31 height 32
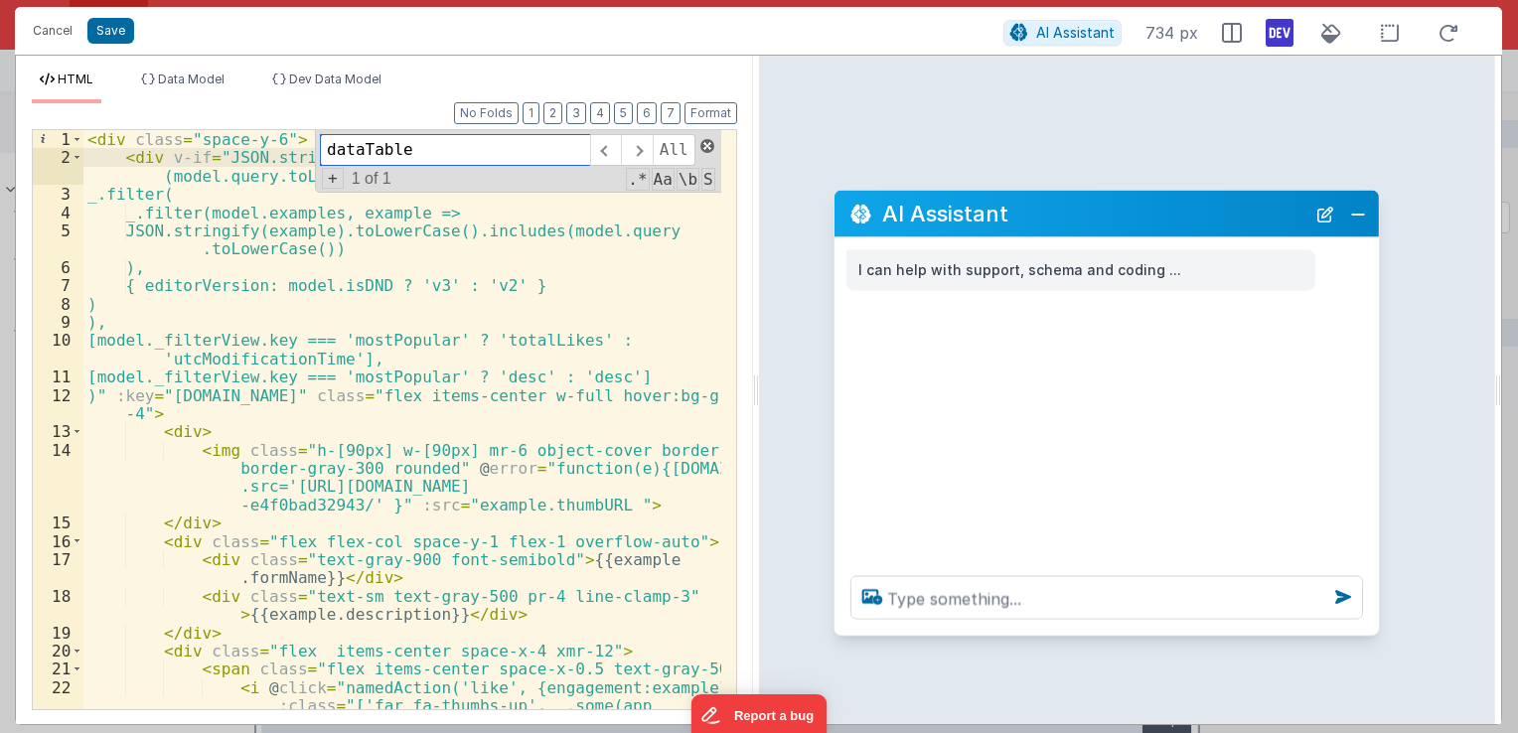
click at [709, 150] on span at bounding box center [707, 146] width 14 height 14
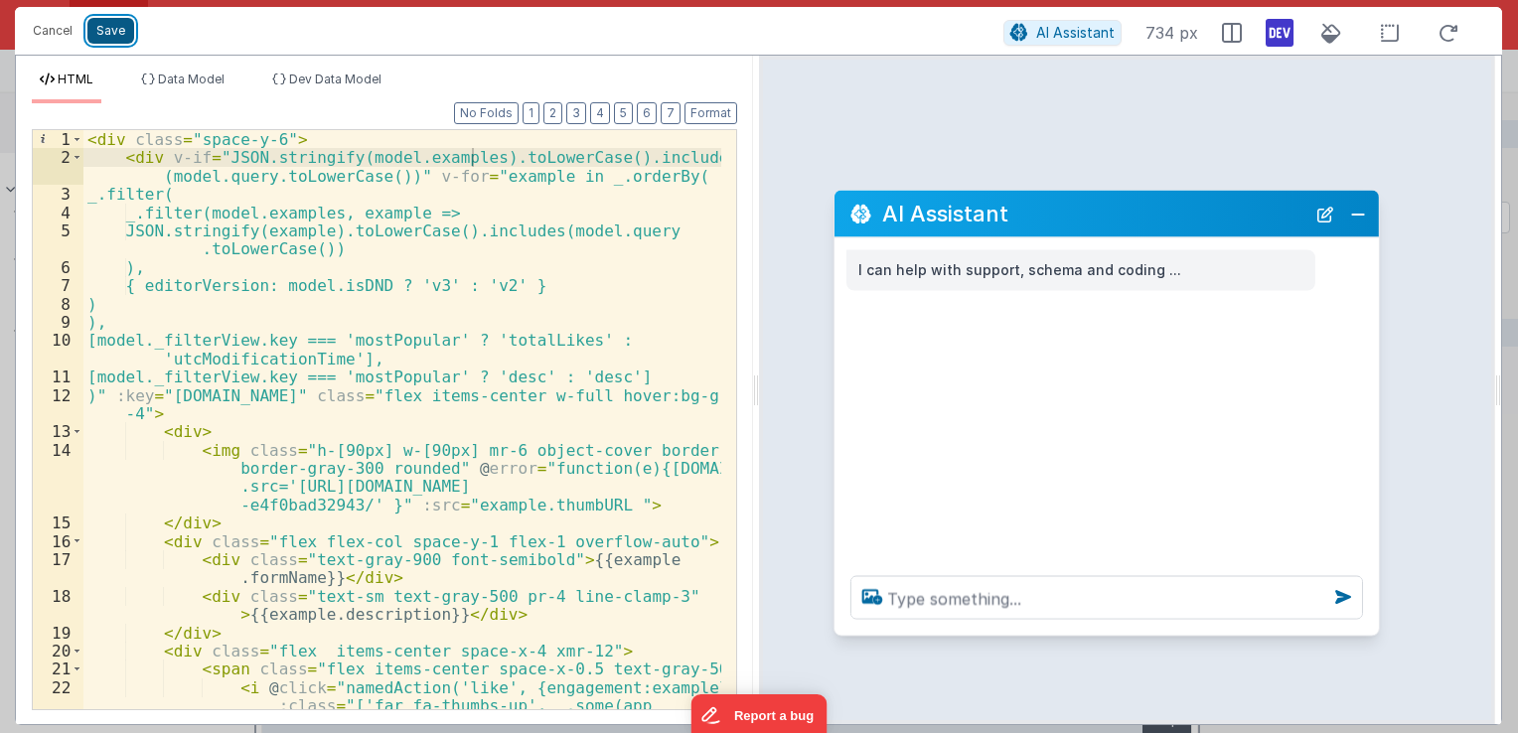
click at [114, 40] on button "Save" at bounding box center [110, 31] width 47 height 26
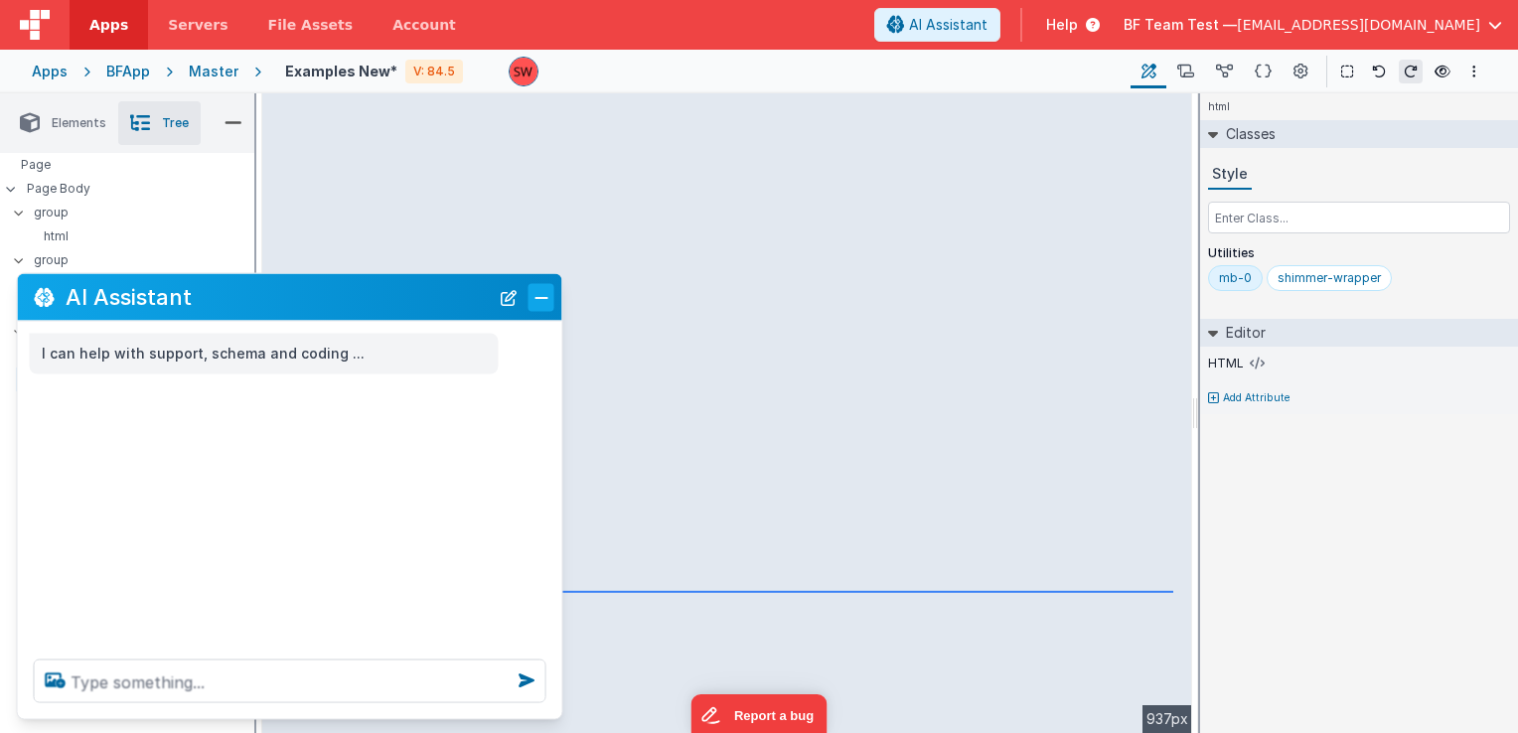
click at [532, 284] on button "Close" at bounding box center [542, 297] width 26 height 28
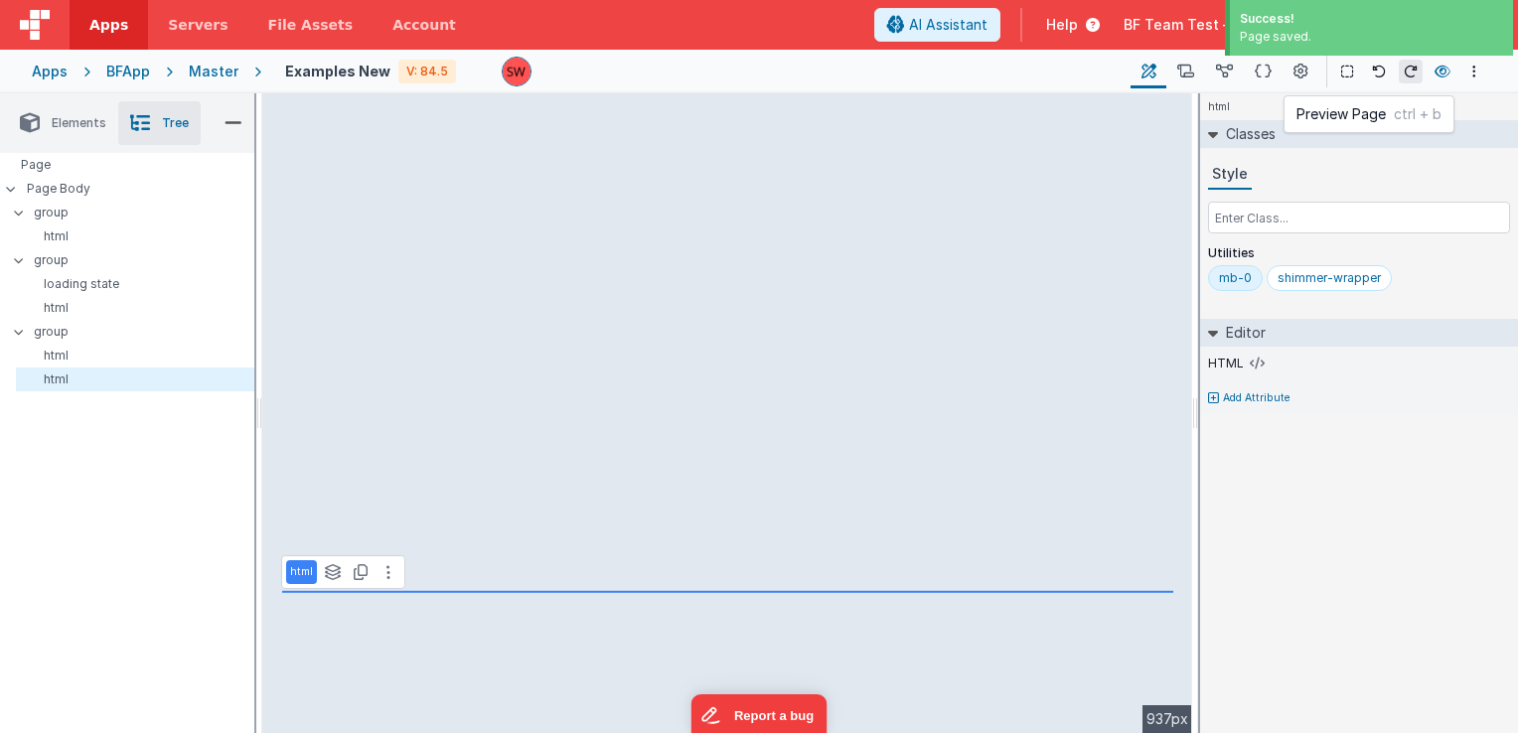
click at [1447, 66] on icon at bounding box center [1443, 72] width 16 height 14
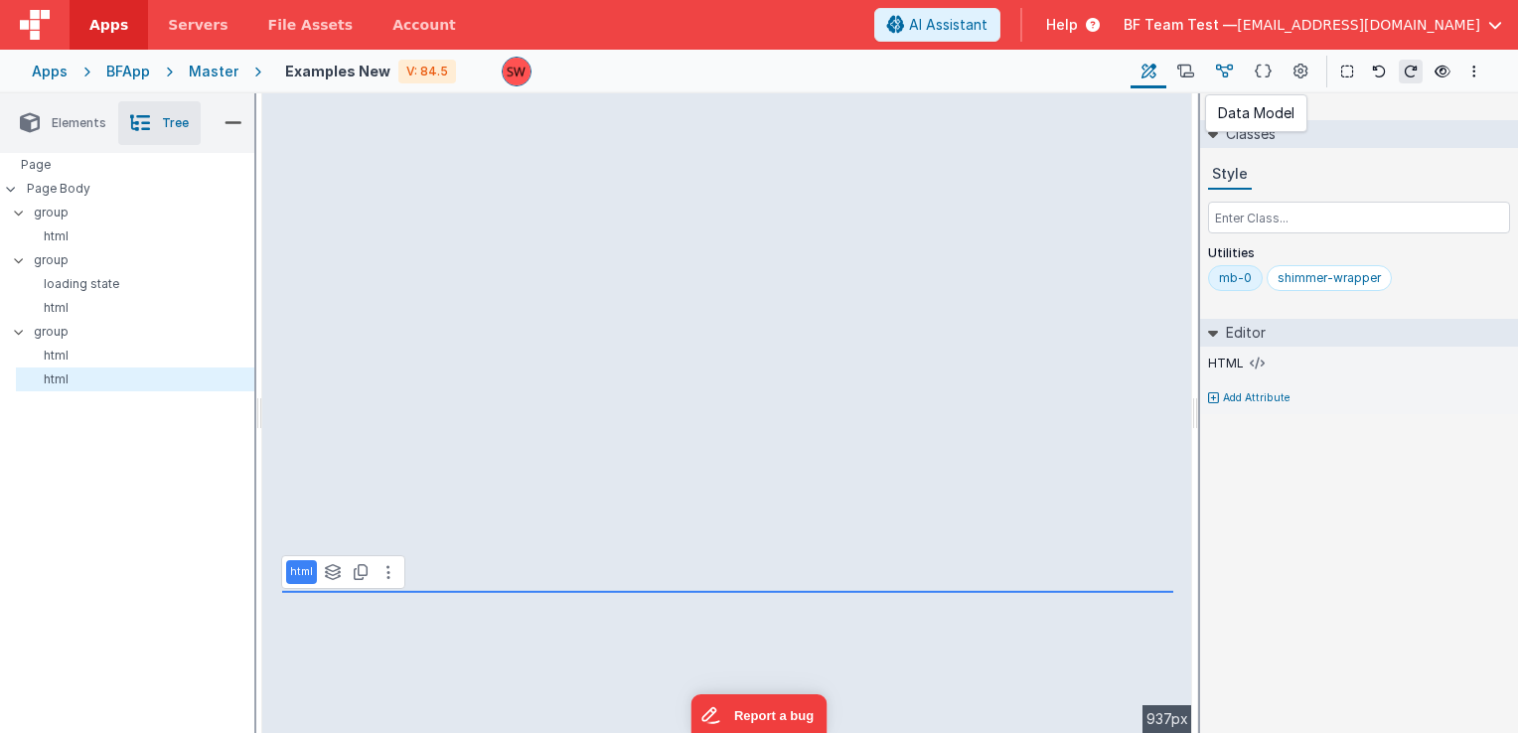
click at [1225, 74] on icon at bounding box center [1224, 72] width 17 height 21
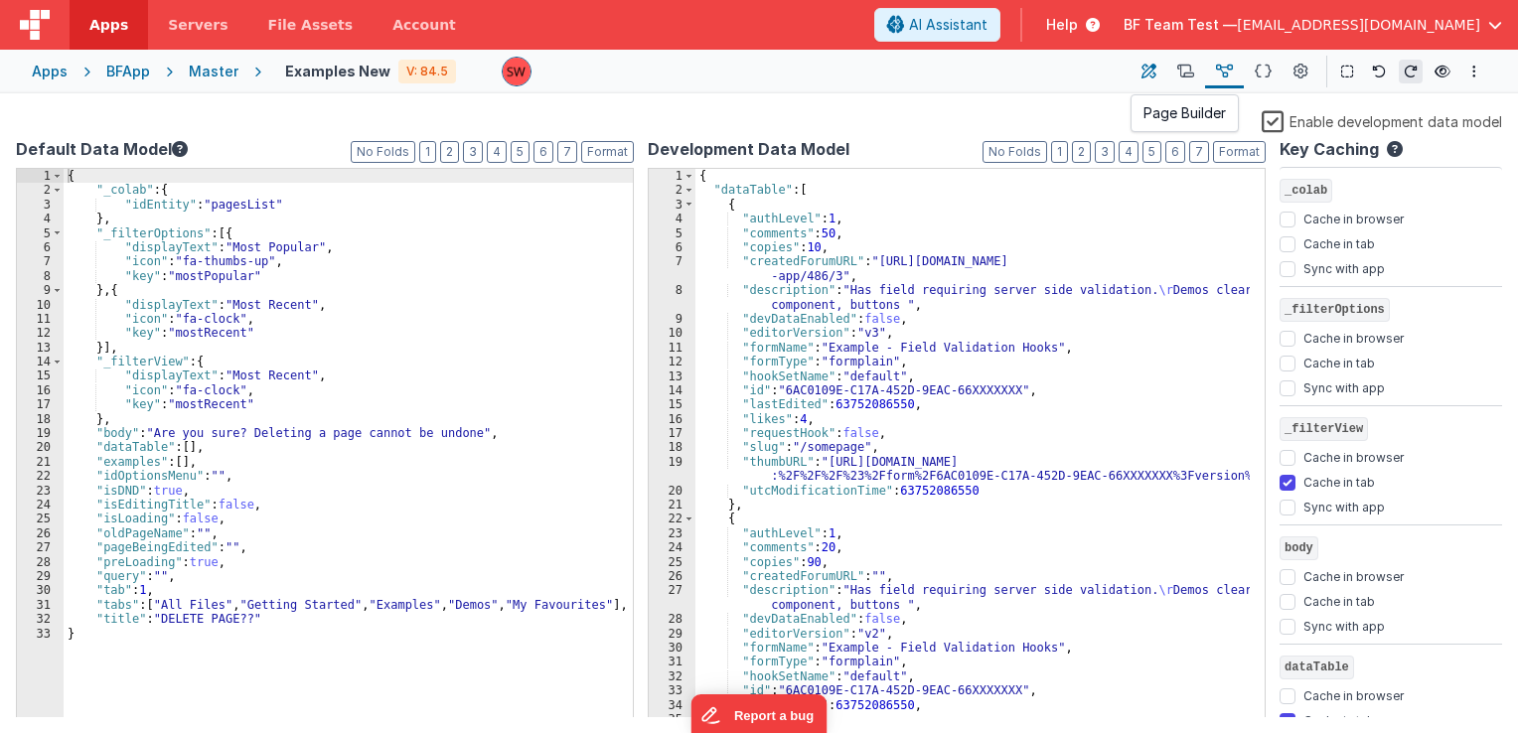
click at [1140, 64] on button at bounding box center [1149, 72] width 36 height 34
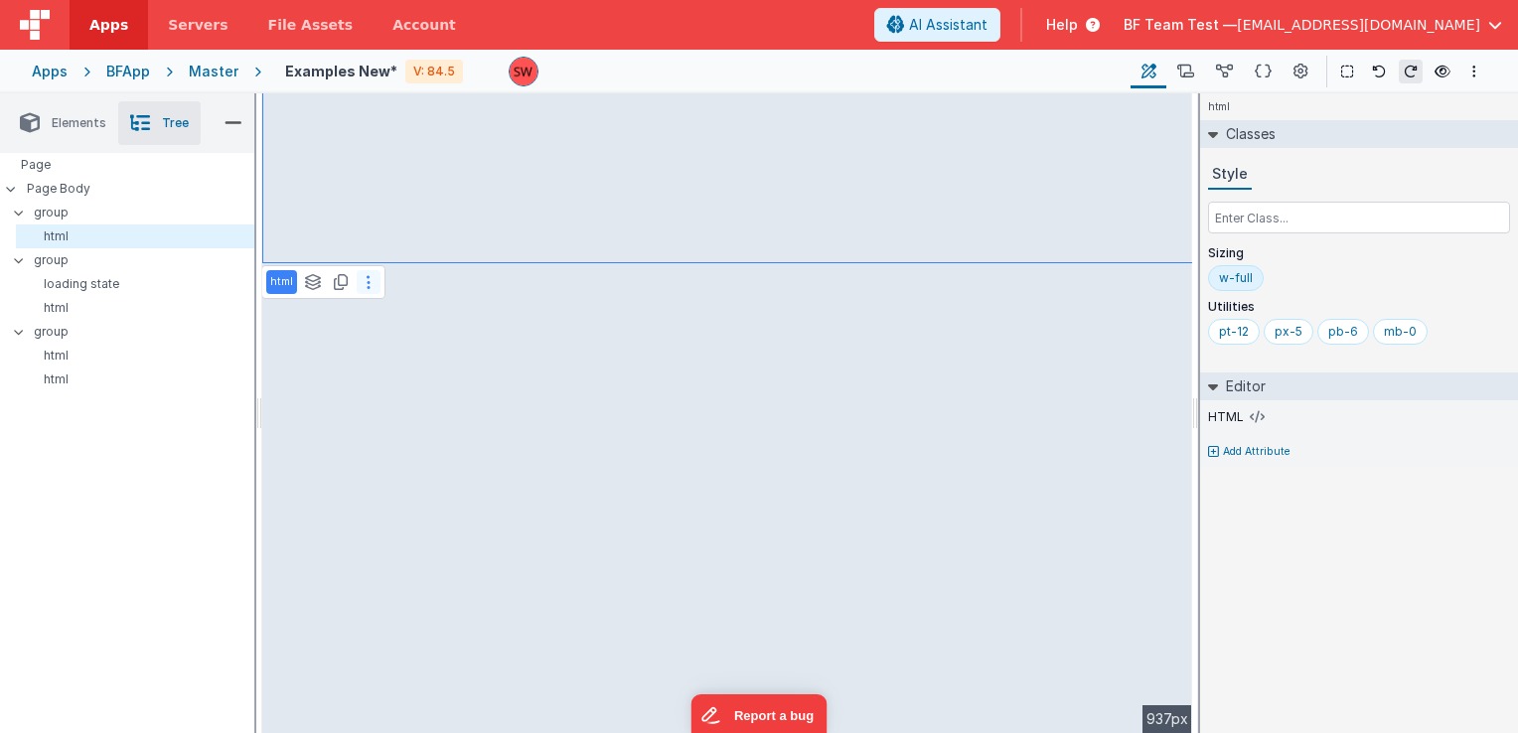
click at [361, 275] on button at bounding box center [369, 282] width 24 height 24
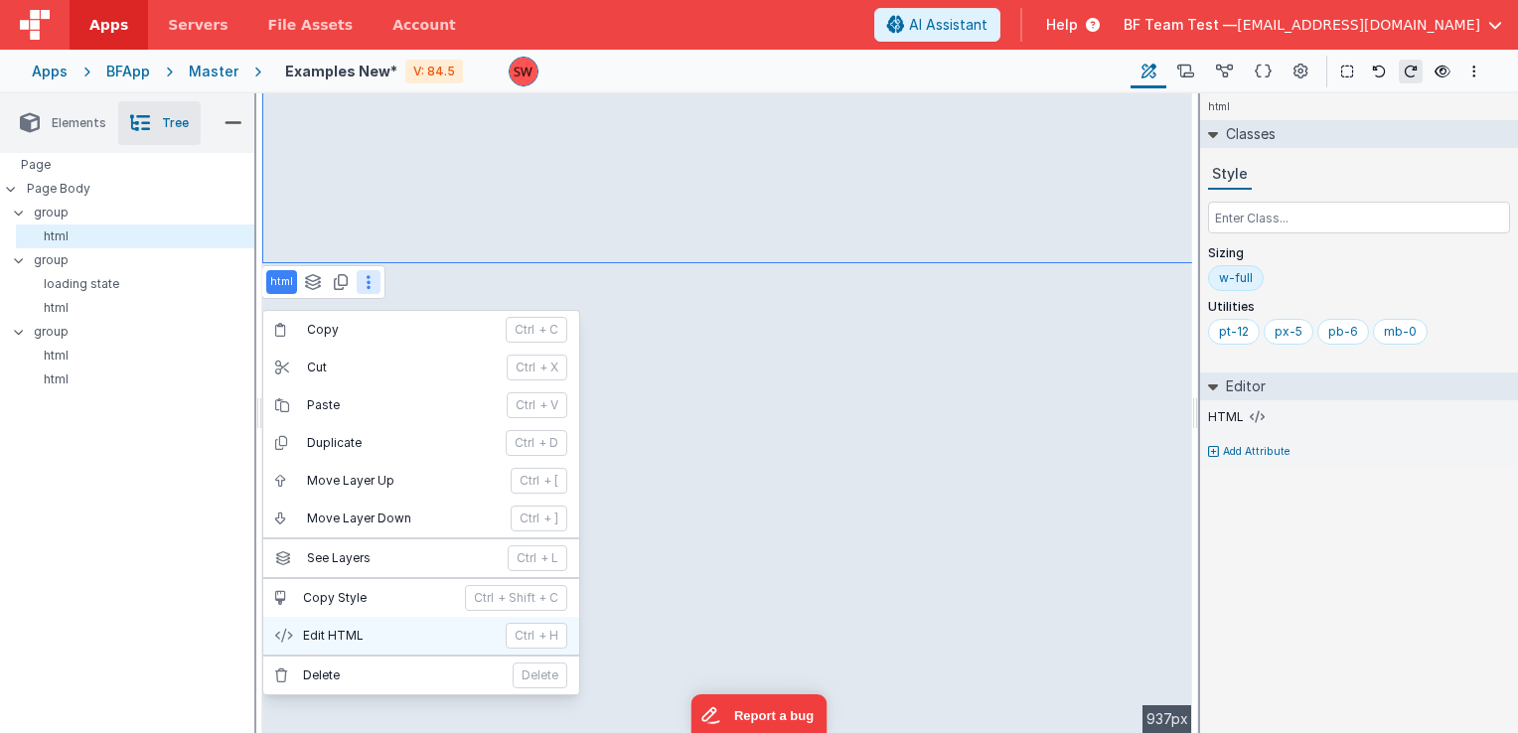
click at [385, 617] on button "Edit HTML ctrl + H" at bounding box center [421, 636] width 316 height 38
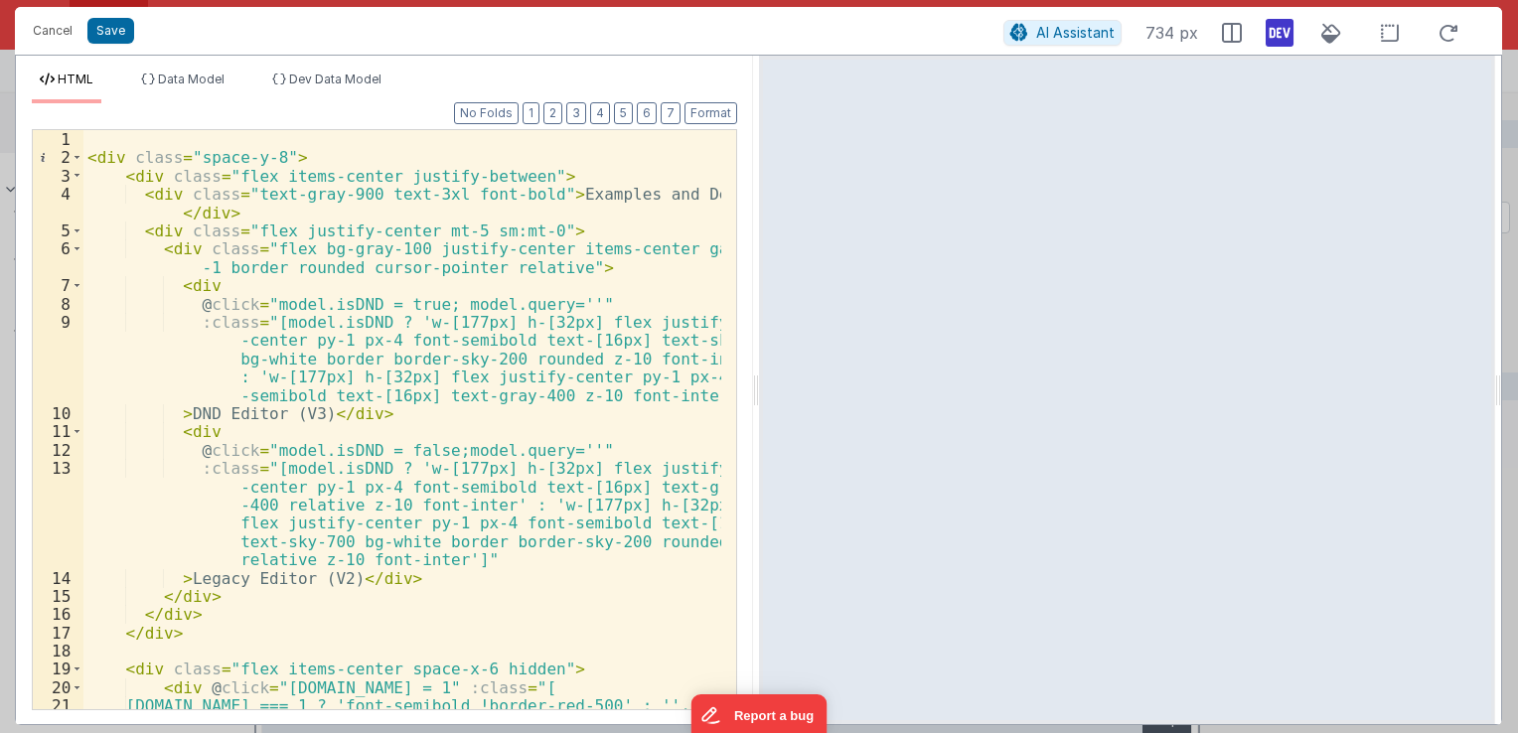
click at [454, 316] on div "< div class = "space-y-8" > < div class = "flex items-center justify-between" >…" at bounding box center [402, 447] width 638 height 635
click at [453, 316] on div "< div class = "space-y-8" > < div class = "flex items-center justify-between" >…" at bounding box center [402, 447] width 638 height 635
click at [453, 316] on div "< div class = "space-y-8" > < div class = "flex items-center justify-between" >…" at bounding box center [402, 419] width 638 height 579
click at [306, 379] on div "< div class = "space-y-8" > < div class = "flex items-center justify-between" >…" at bounding box center [402, 447] width 638 height 635
click at [451, 467] on div "< div class = "space-y-8" > < div class = "flex items-center justify-between" >…" at bounding box center [402, 447] width 638 height 635
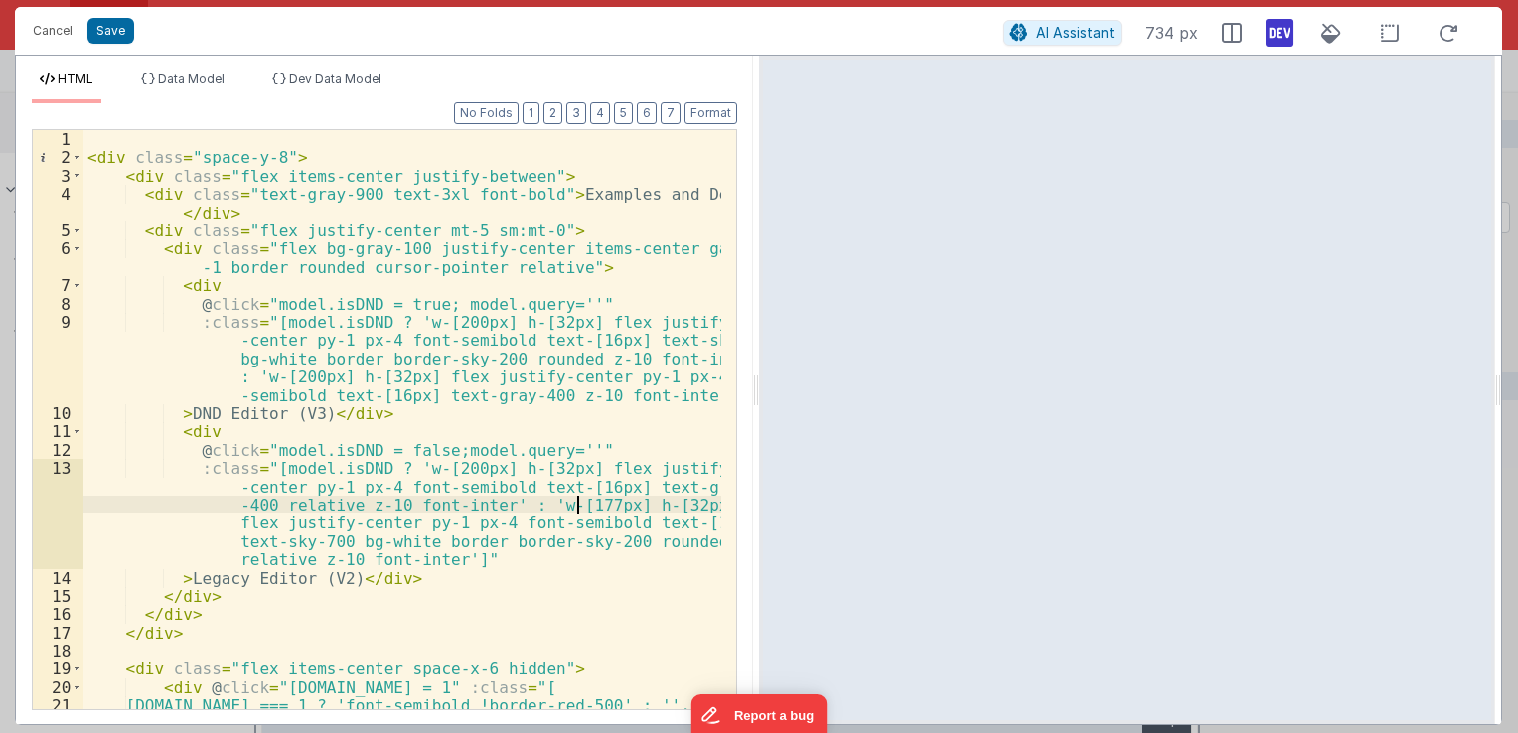
click at [575, 506] on div "< div class = "space-y-8" > < div class = "flex items-center justify-between" >…" at bounding box center [402, 447] width 638 height 635
click at [123, 36] on button "Save" at bounding box center [110, 31] width 47 height 26
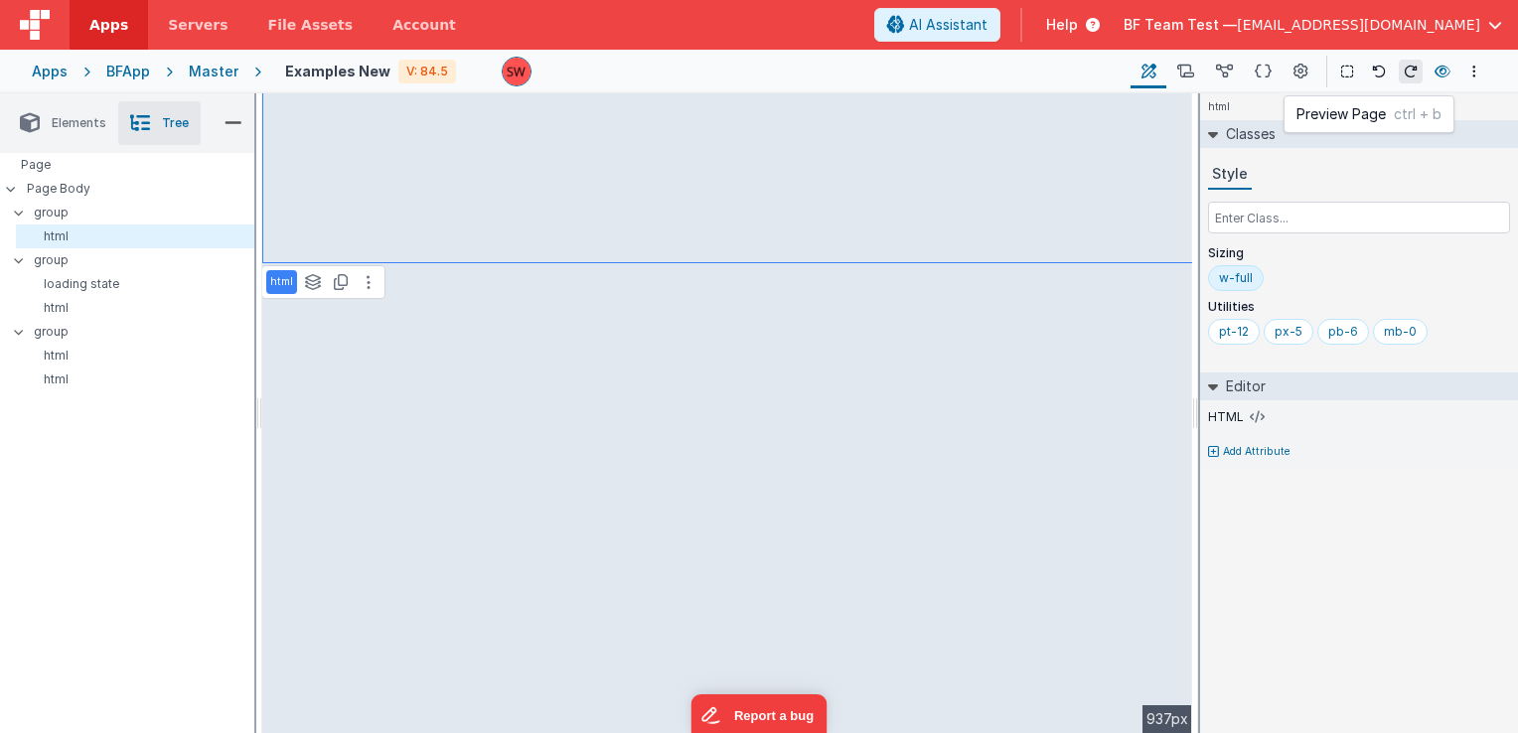
click at [1441, 74] on icon at bounding box center [1443, 72] width 16 height 14
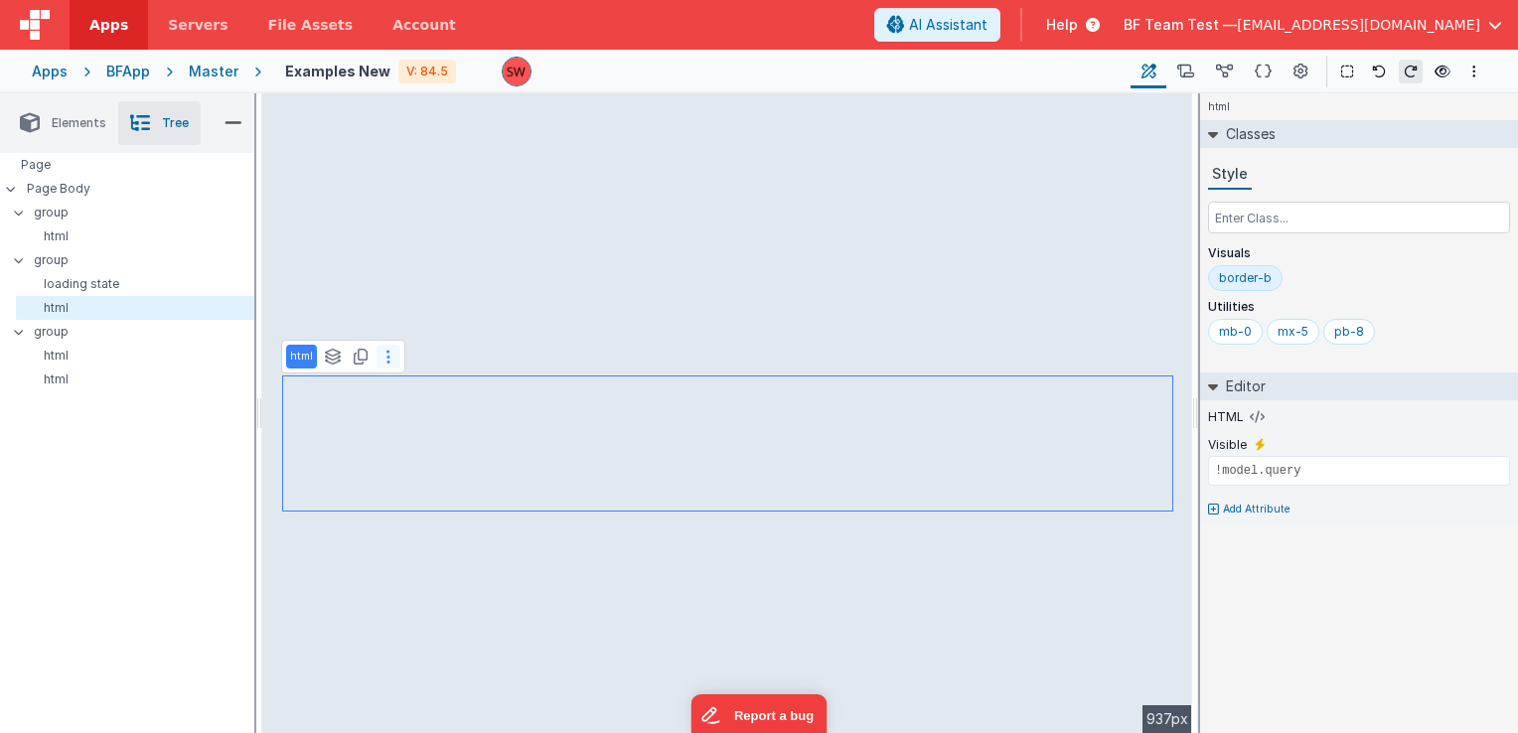
click at [390, 367] on button at bounding box center [389, 357] width 24 height 24
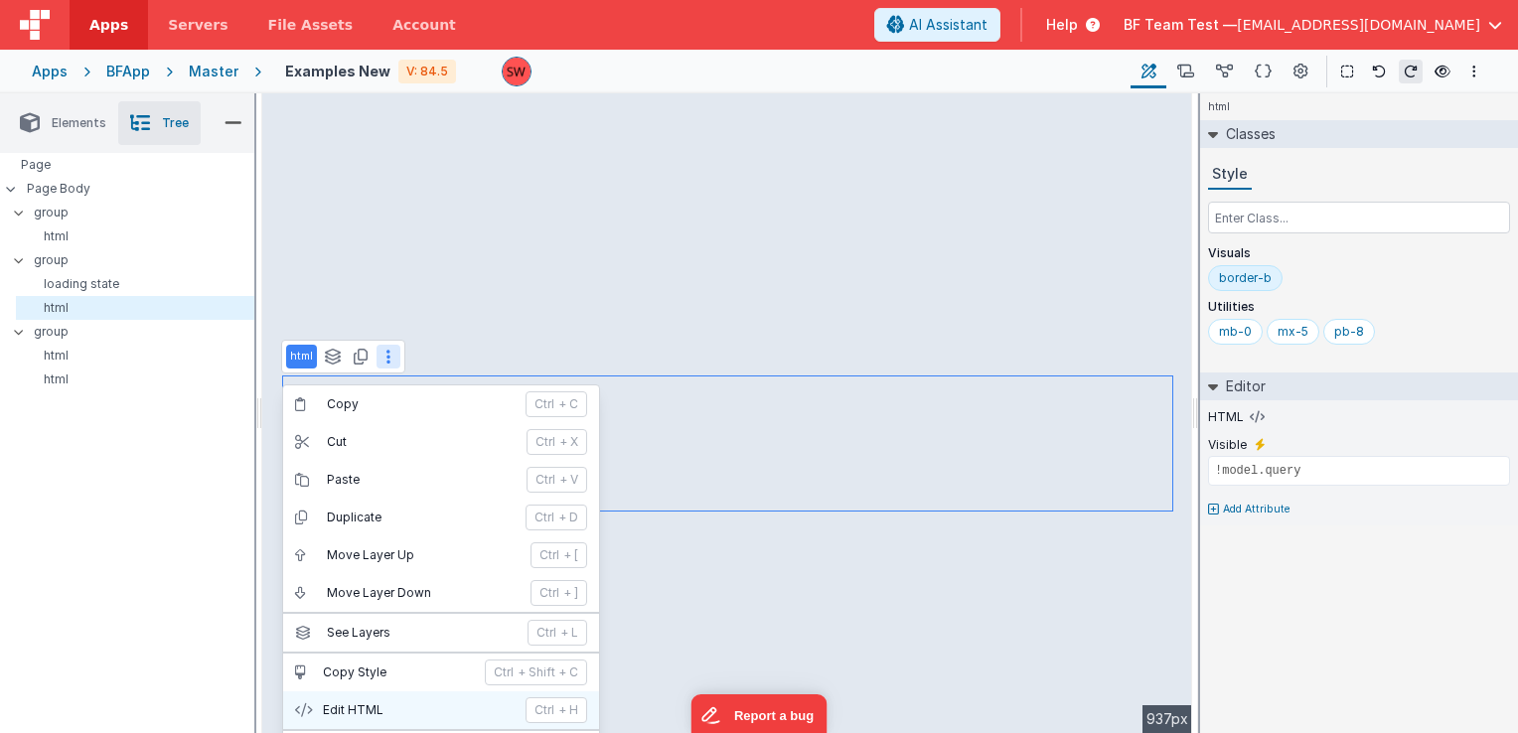
click at [395, 692] on button "Edit HTML ctrl + H" at bounding box center [441, 711] width 316 height 38
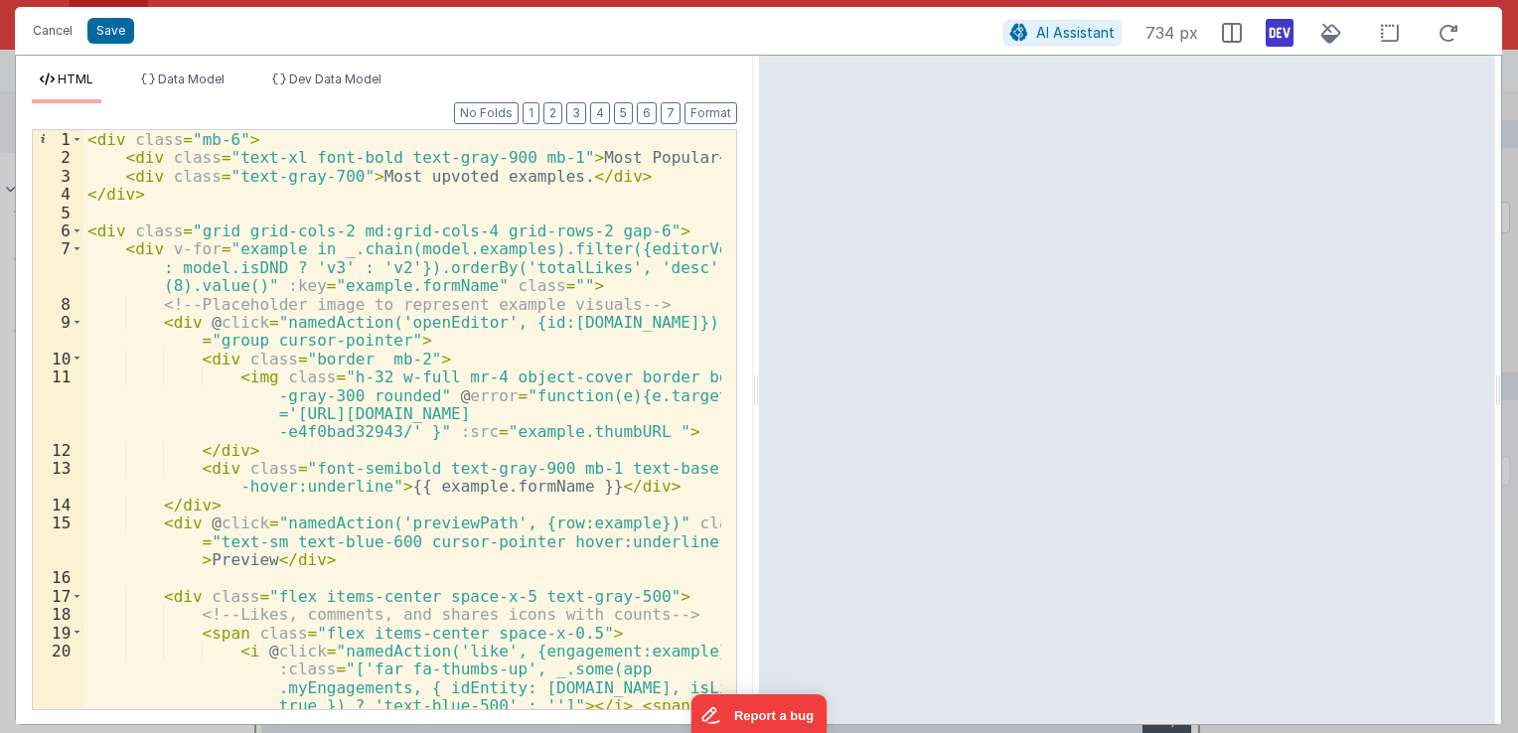
click at [325, 267] on div "< div class = "mb-6" > < div class = "text-xl font-bold text-gray-900 mb-1" > M…" at bounding box center [402, 475] width 638 height 690
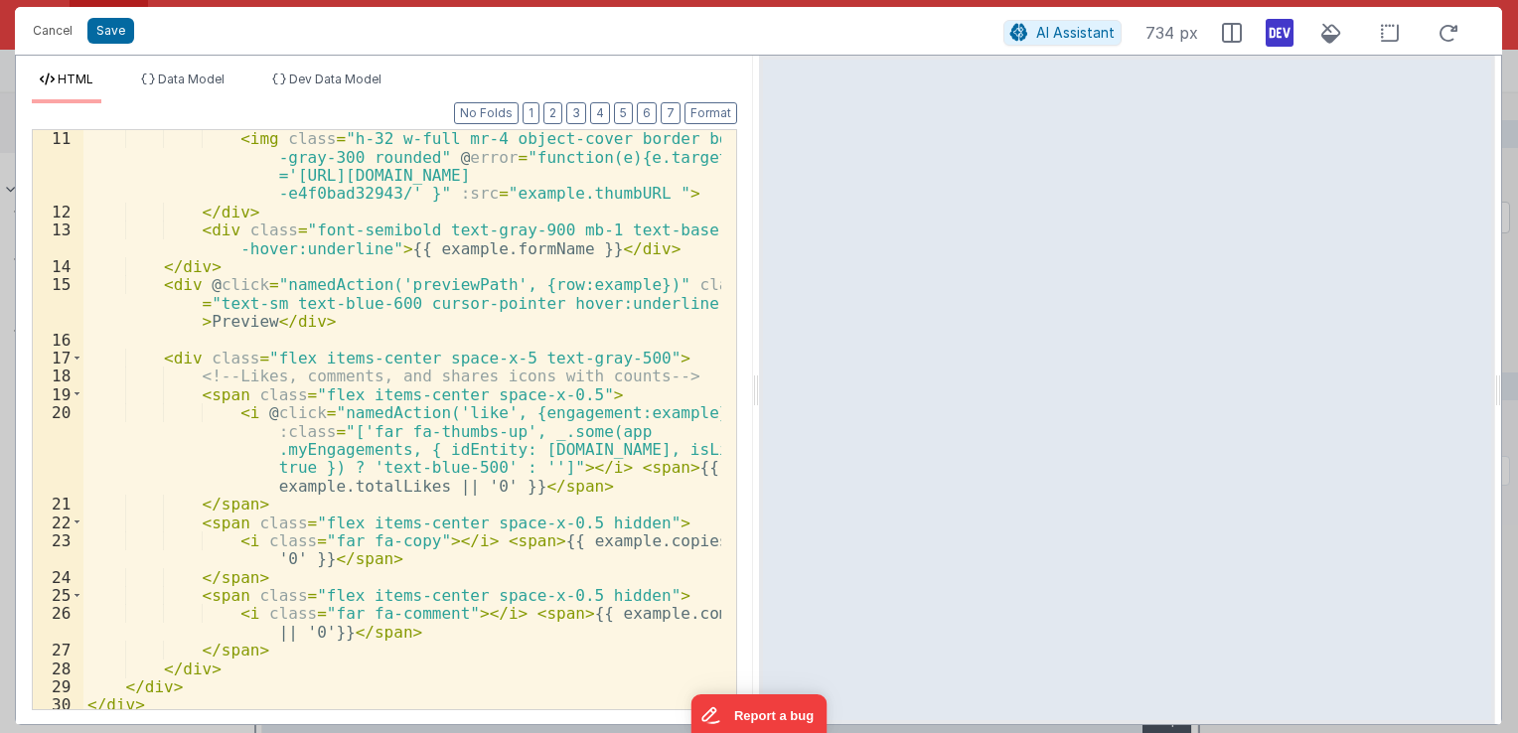
scroll to position [242, 0]
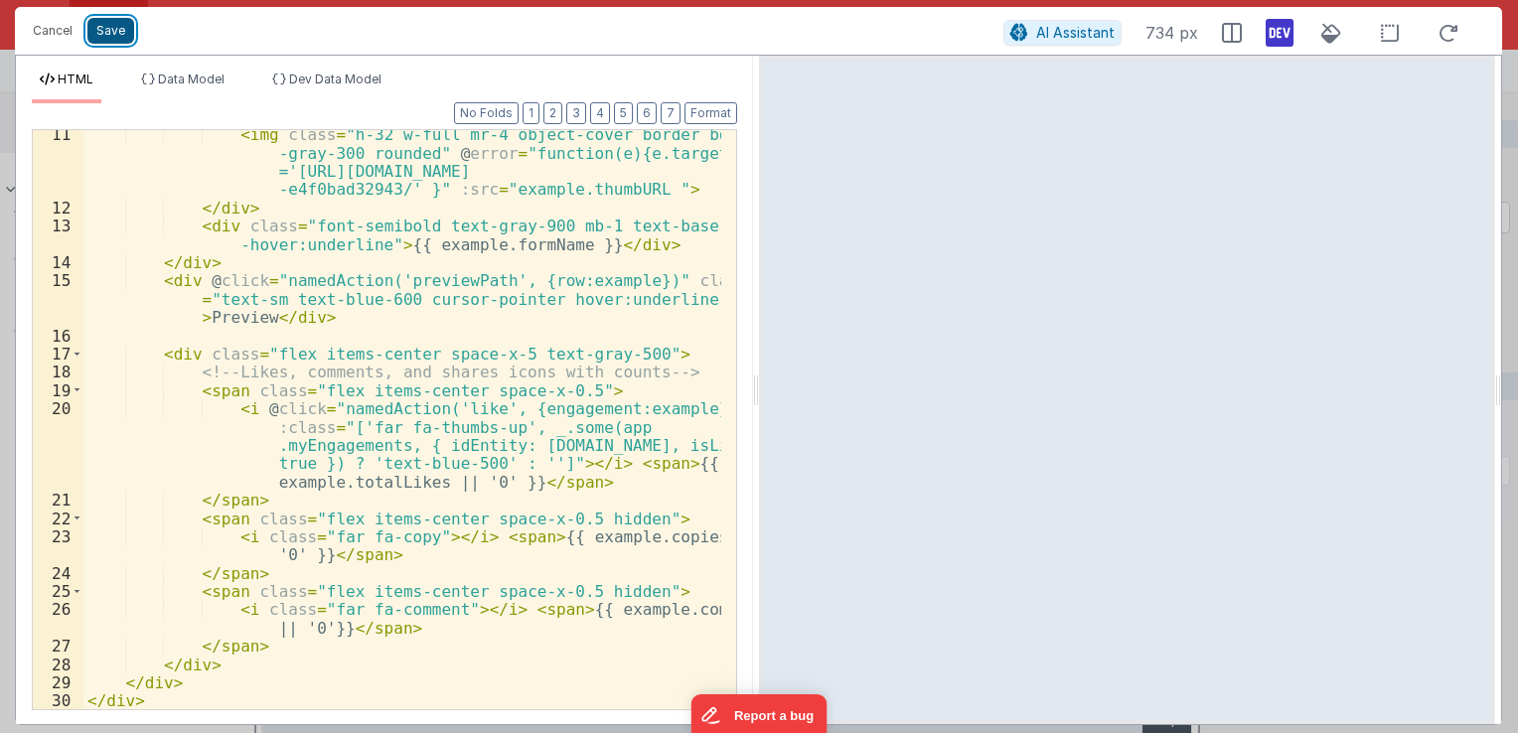
click at [123, 32] on button "Save" at bounding box center [110, 31] width 47 height 26
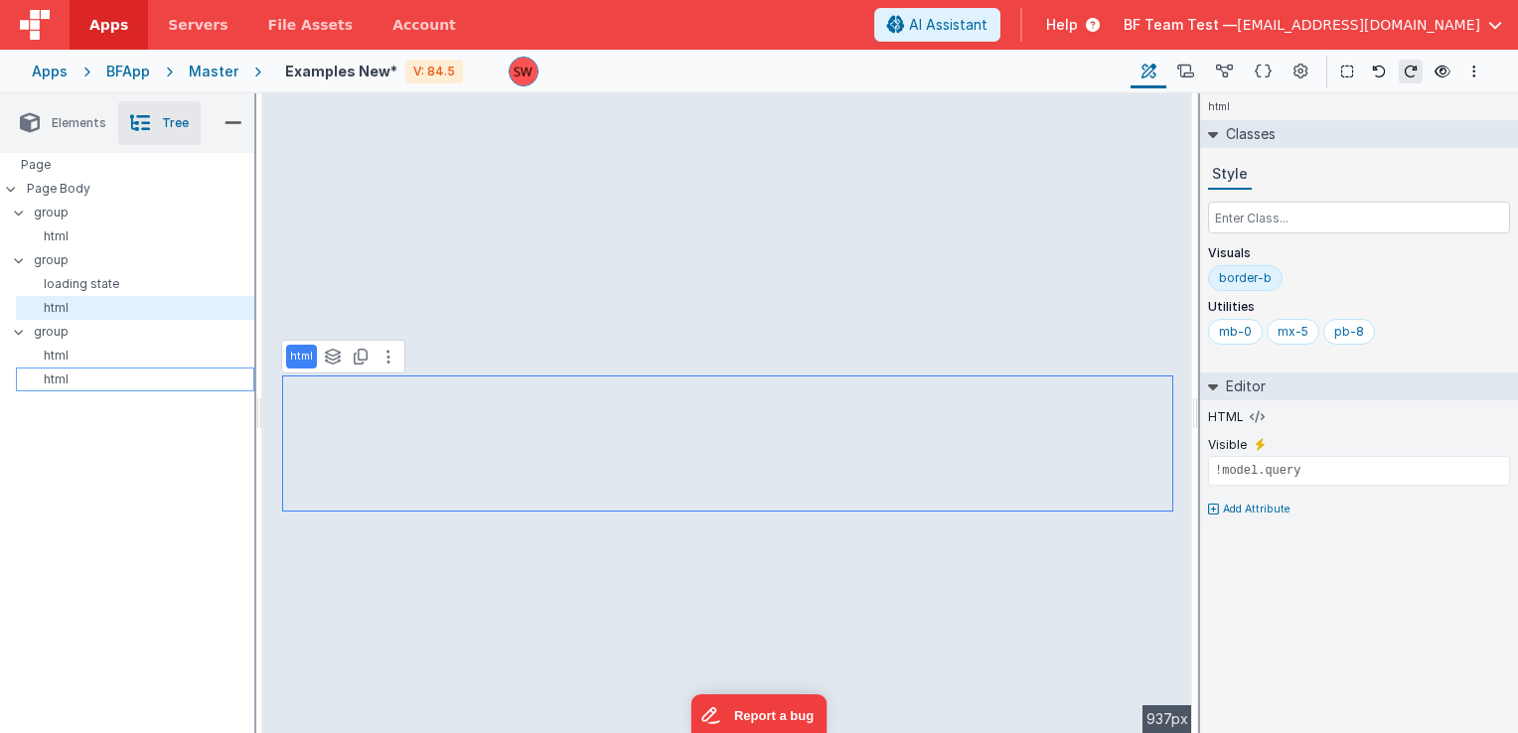
click at [134, 381] on p "html" at bounding box center [139, 380] width 230 height 16
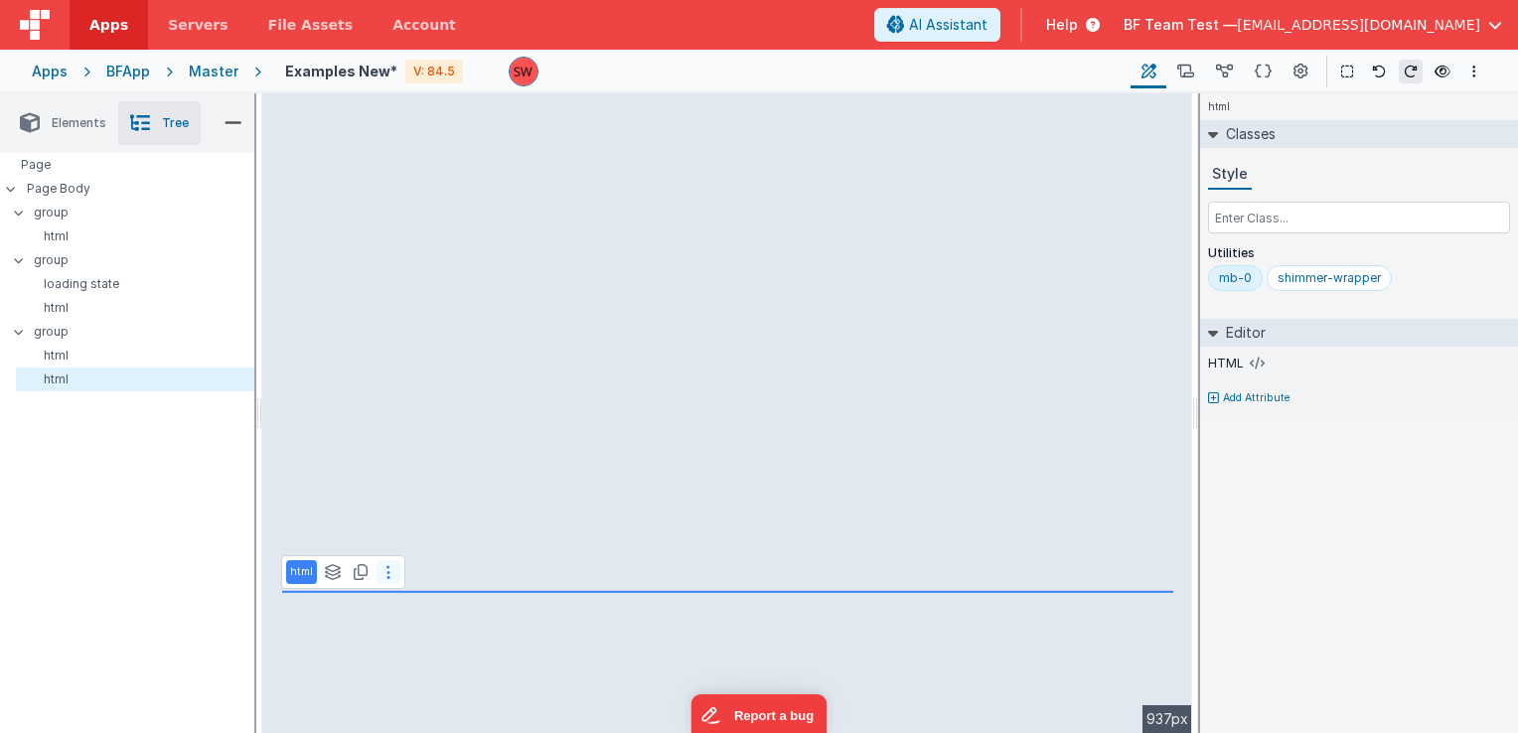
click at [392, 578] on button at bounding box center [389, 572] width 24 height 24
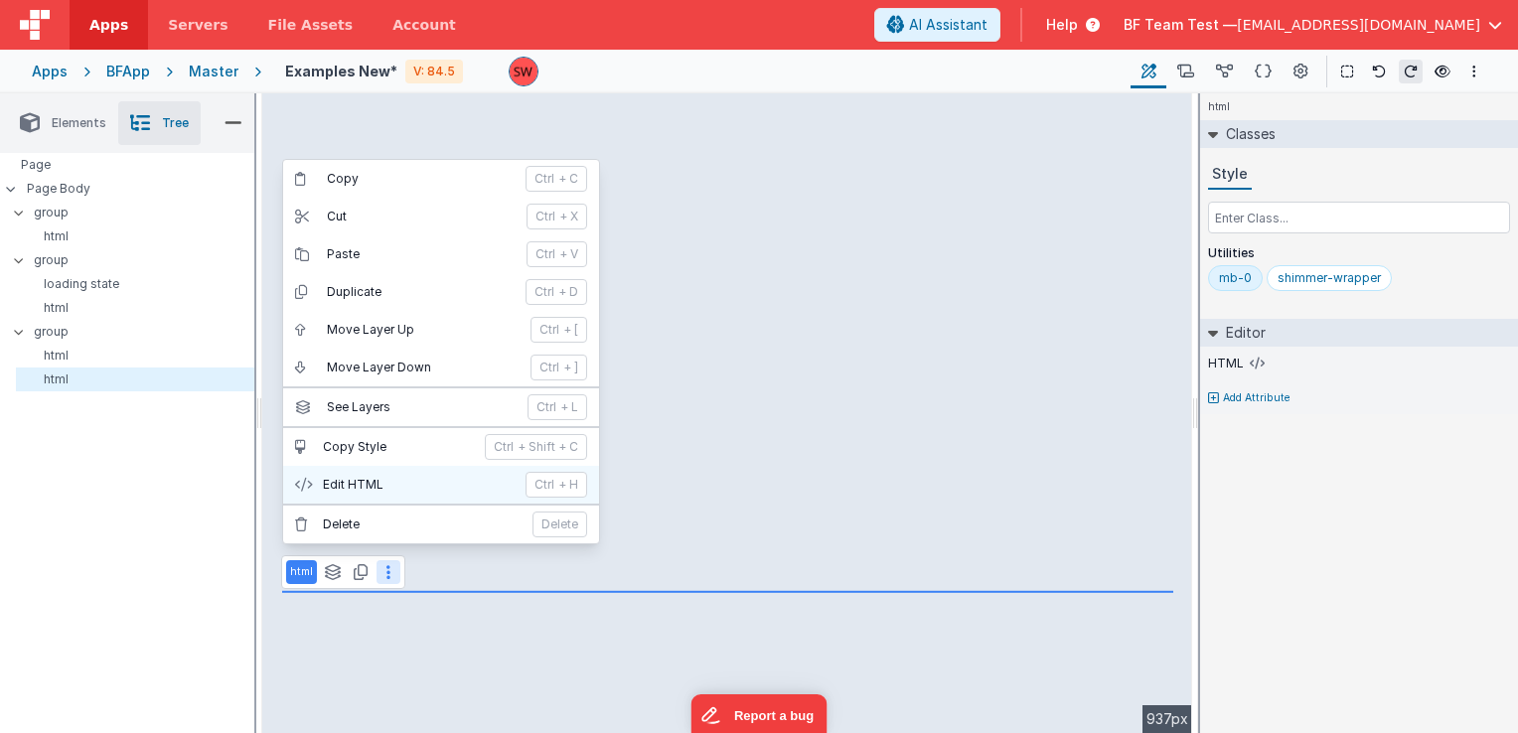
click at [349, 479] on p "Edit HTML" at bounding box center [418, 485] width 191 height 16
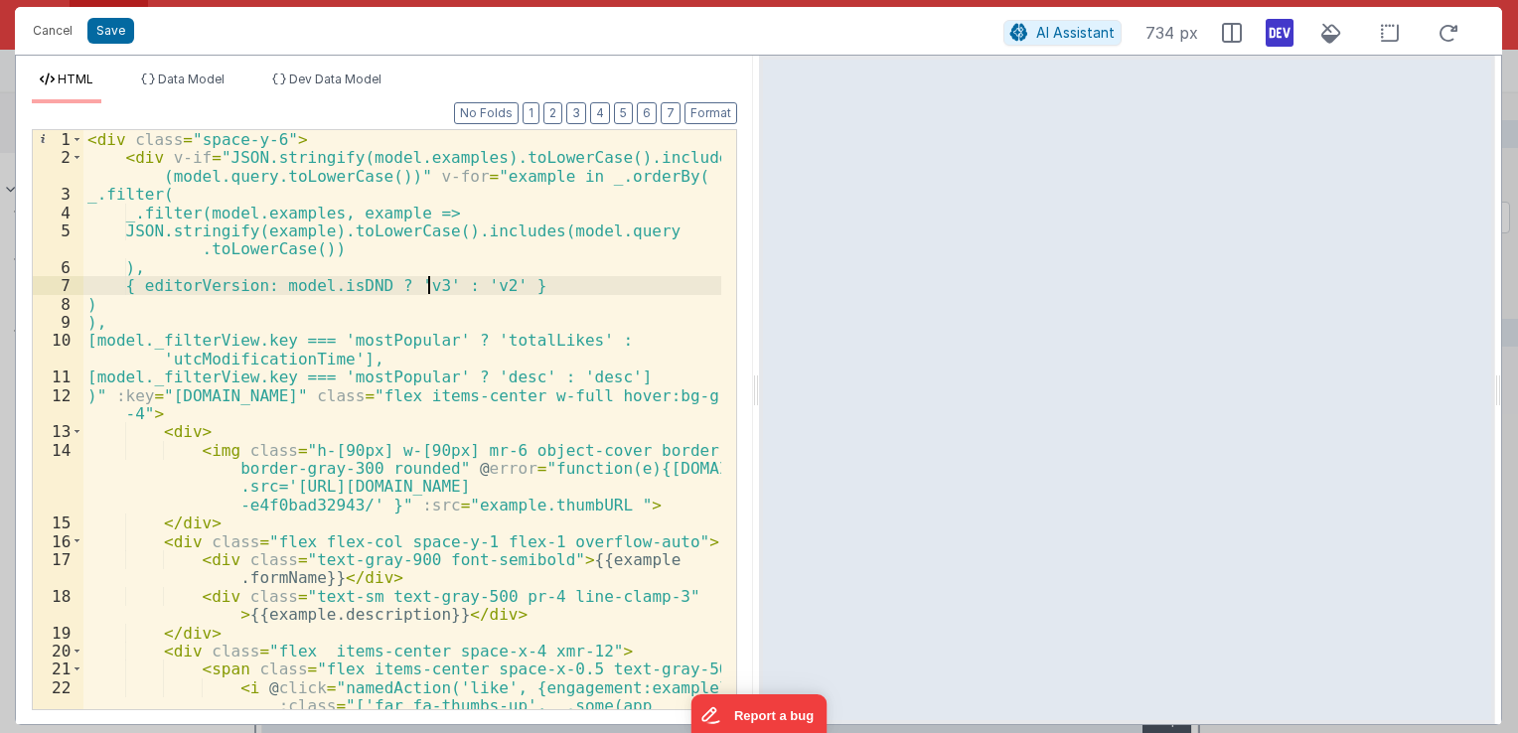
click at [427, 284] on div "< div class = "space-y-6" > < div v-if = "JSON.stringify(model.examples).toLowe…" at bounding box center [402, 466] width 638 height 672
click at [102, 33] on button "Save" at bounding box center [110, 31] width 47 height 26
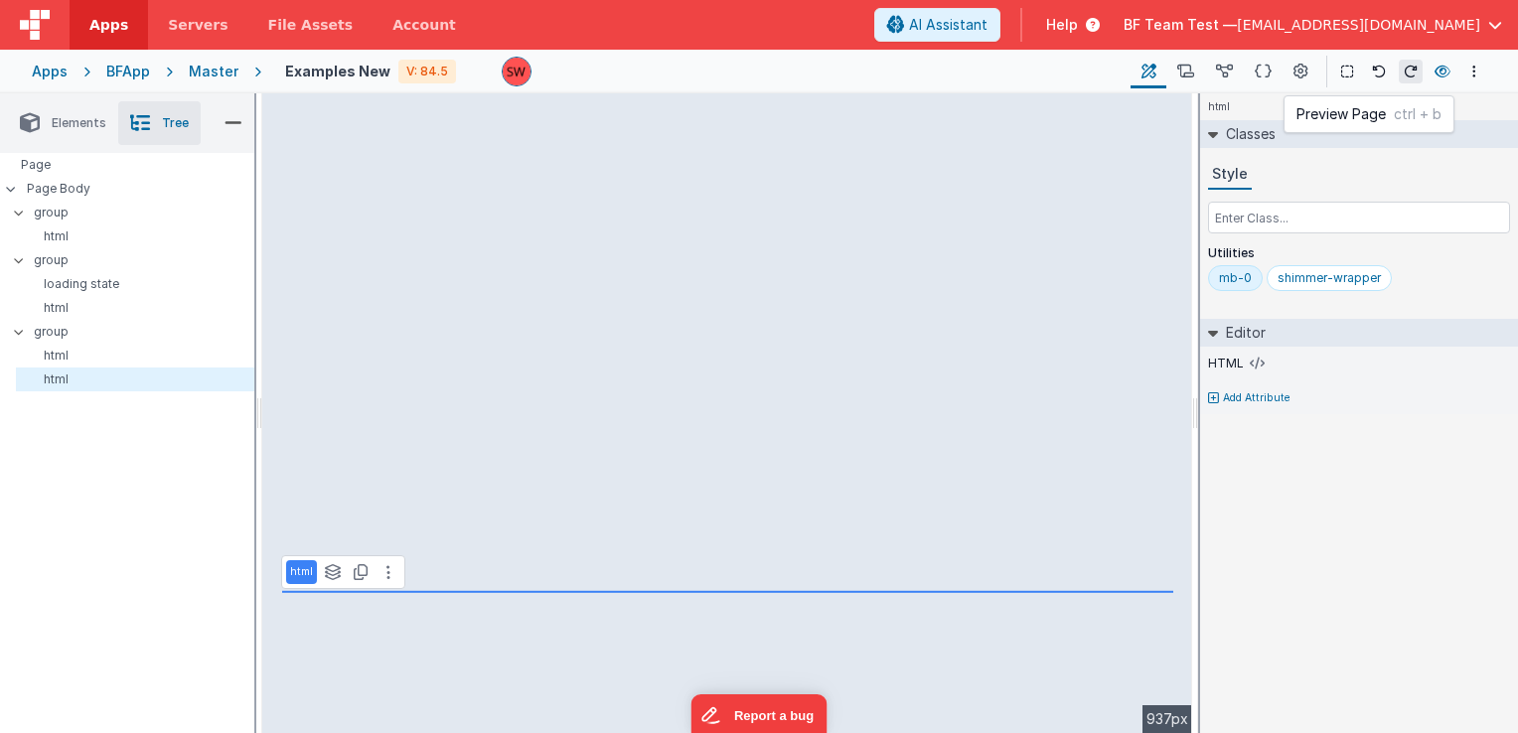
click at [1444, 81] on button at bounding box center [1443, 72] width 24 height 28
click at [385, 579] on button at bounding box center [389, 572] width 24 height 24
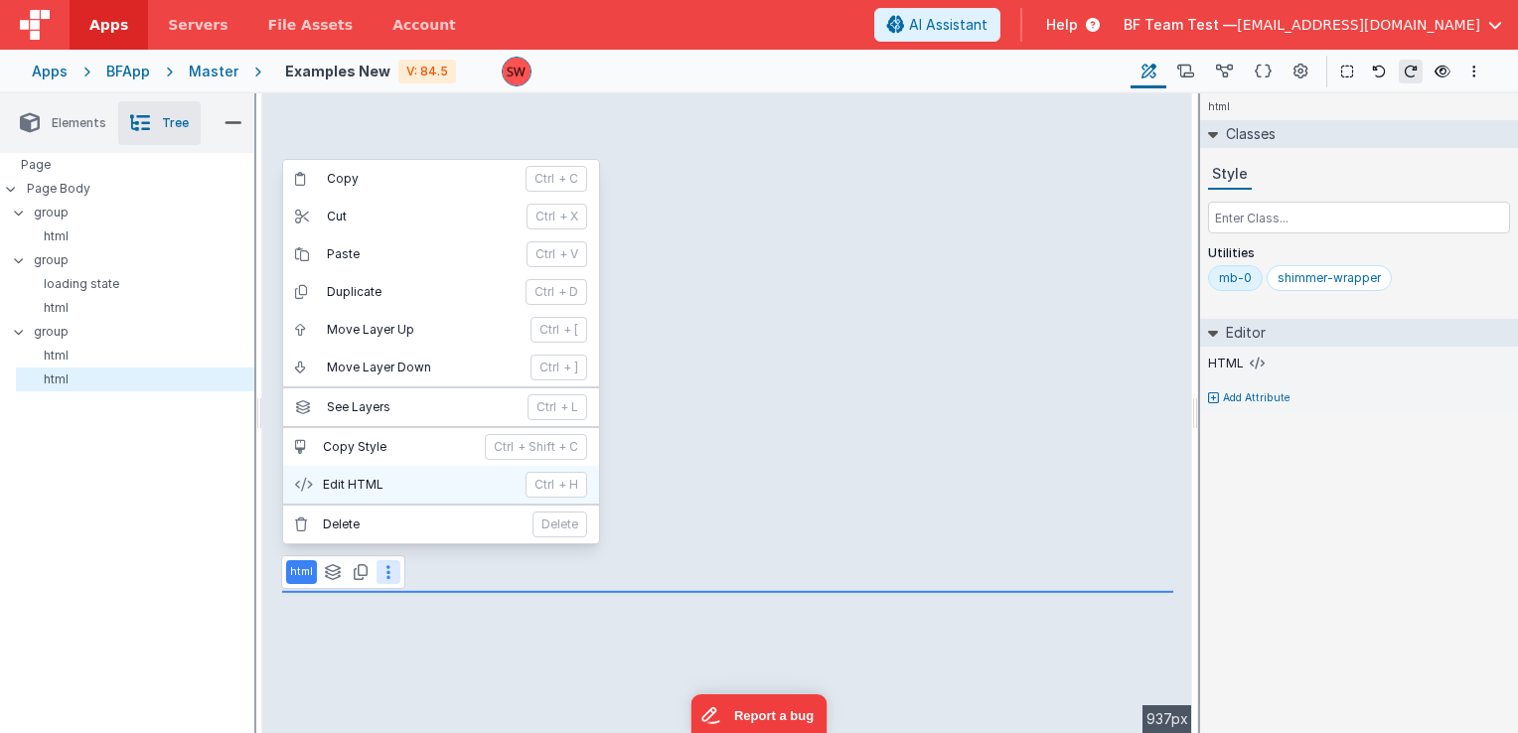
click at [379, 467] on button "Edit HTML ctrl + H" at bounding box center [441, 485] width 316 height 38
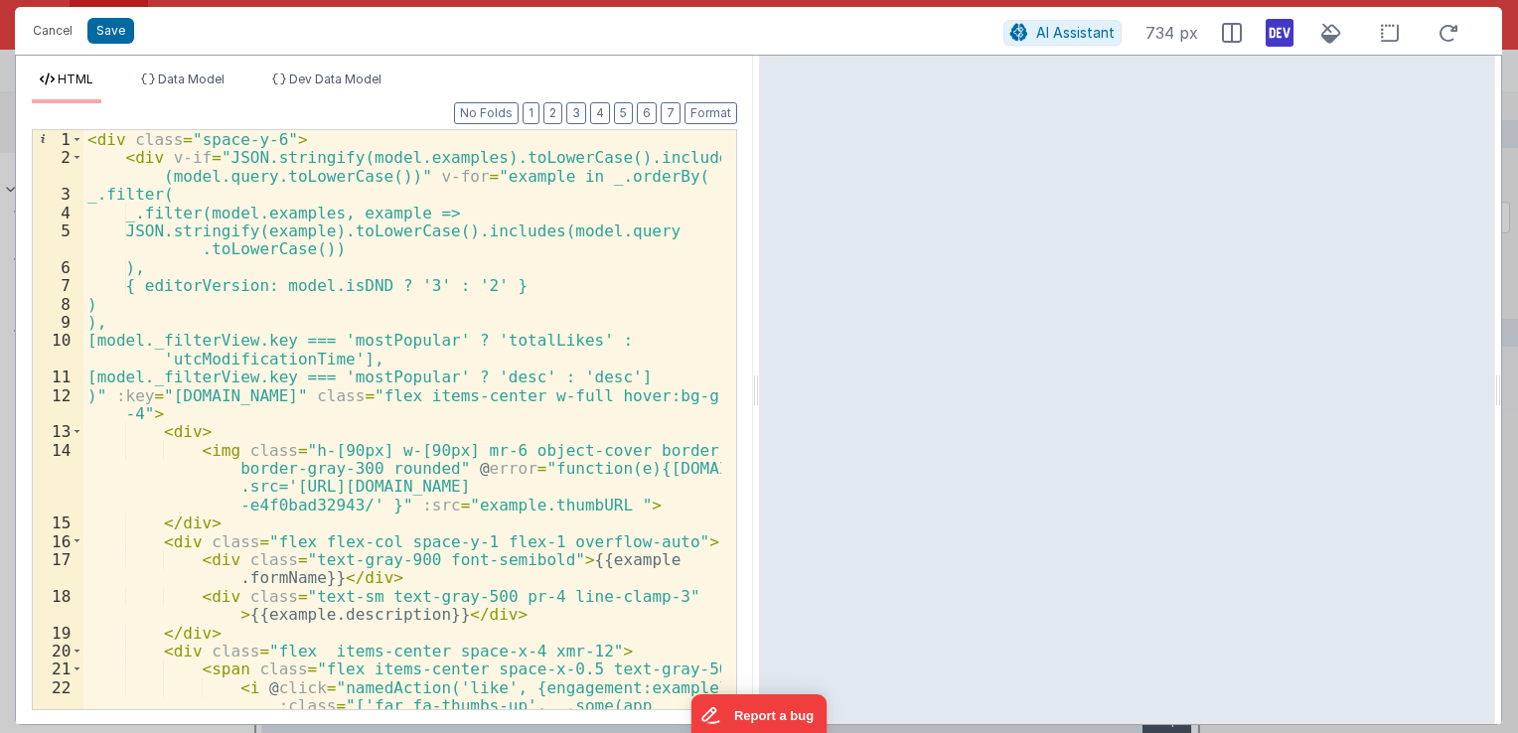
click at [269, 284] on div "< div class = "space-y-6" > < div v-if = "JSON.stringify(model.examples).toLowe…" at bounding box center [402, 466] width 638 height 672
click at [122, 27] on button "Save" at bounding box center [110, 31] width 47 height 26
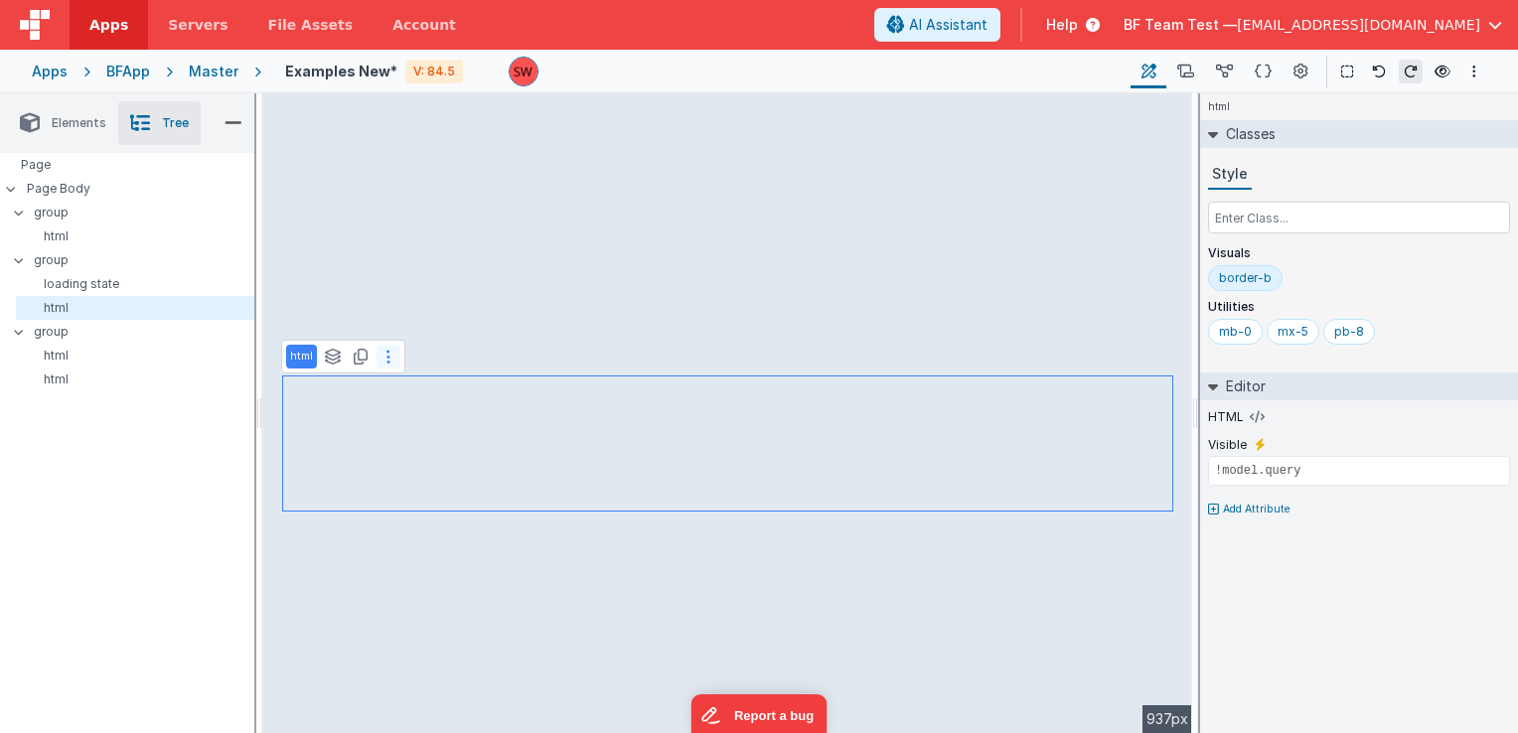
click at [391, 364] on button at bounding box center [389, 357] width 24 height 24
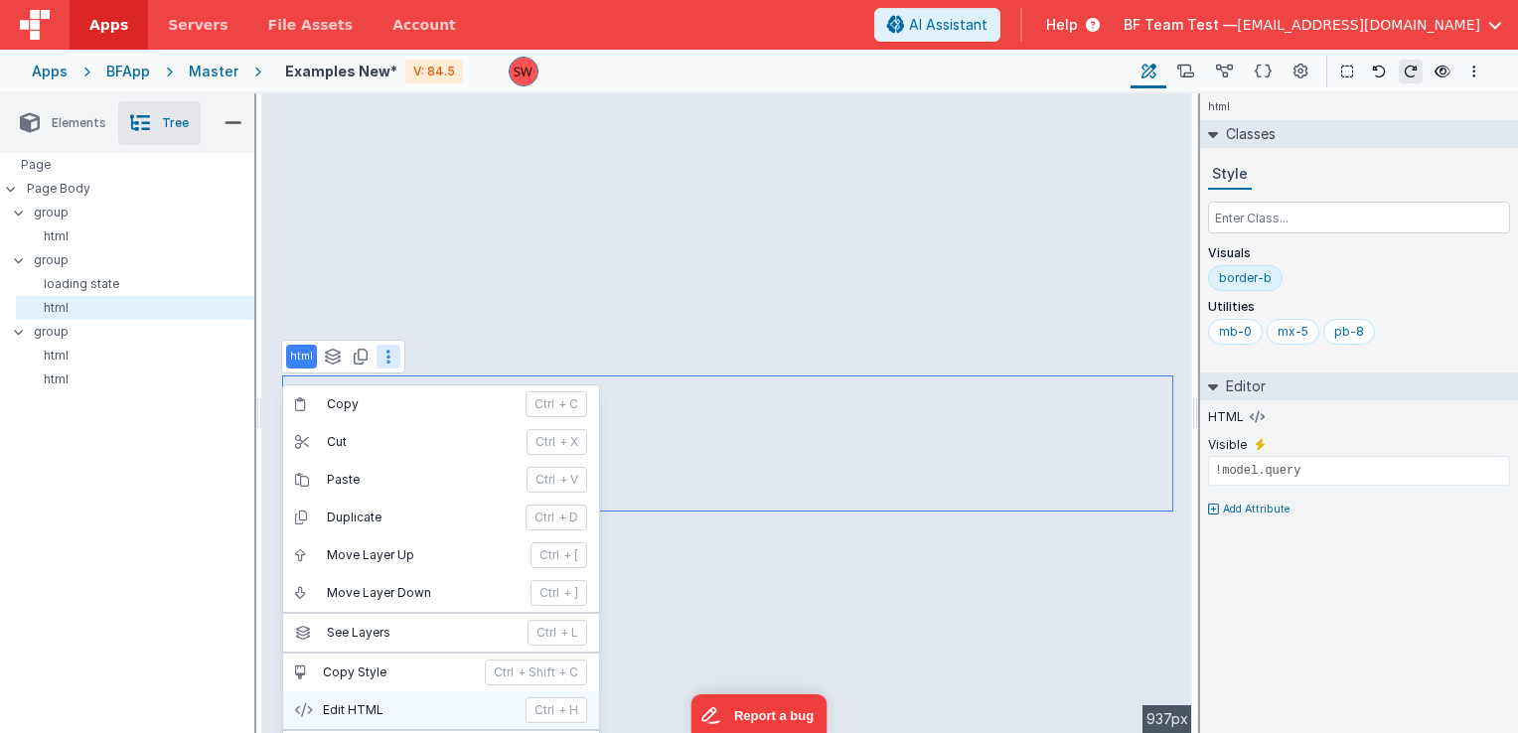
click at [354, 711] on p "Edit HTML" at bounding box center [418, 710] width 191 height 16
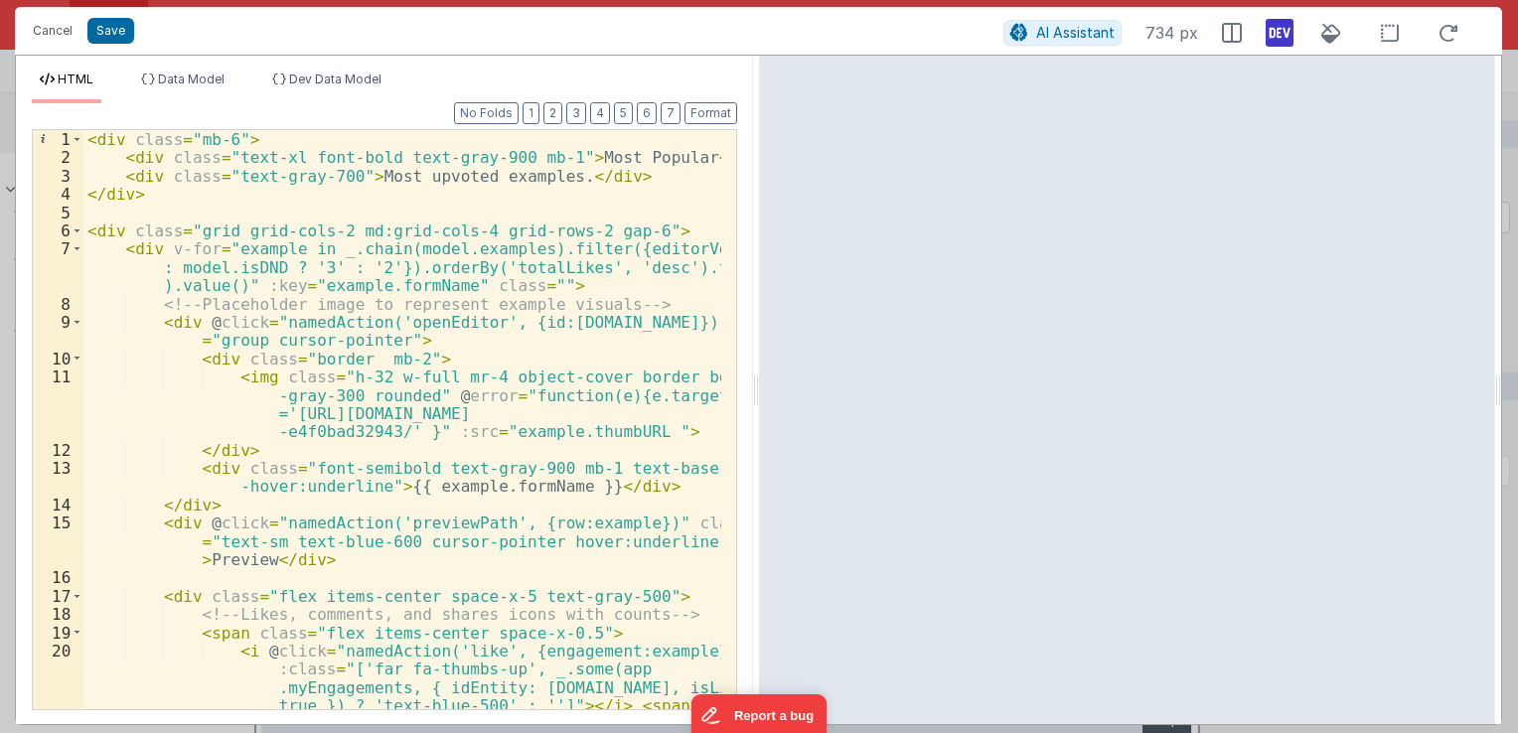
click at [718, 238] on div at bounding box center [726, 541] width 20 height 823
click at [717, 255] on div at bounding box center [726, 541] width 20 height 823
click at [701, 245] on div "< div class = "mb-6" > < div class = "text-xl font-bold text-gray-900 mb-1" > M…" at bounding box center [402, 475] width 638 height 690
click at [706, 247] on div "< div class = "mb-6" > < div class = "text-xl font-bold text-gray-900 mb-1" > M…" at bounding box center [402, 475] width 638 height 690
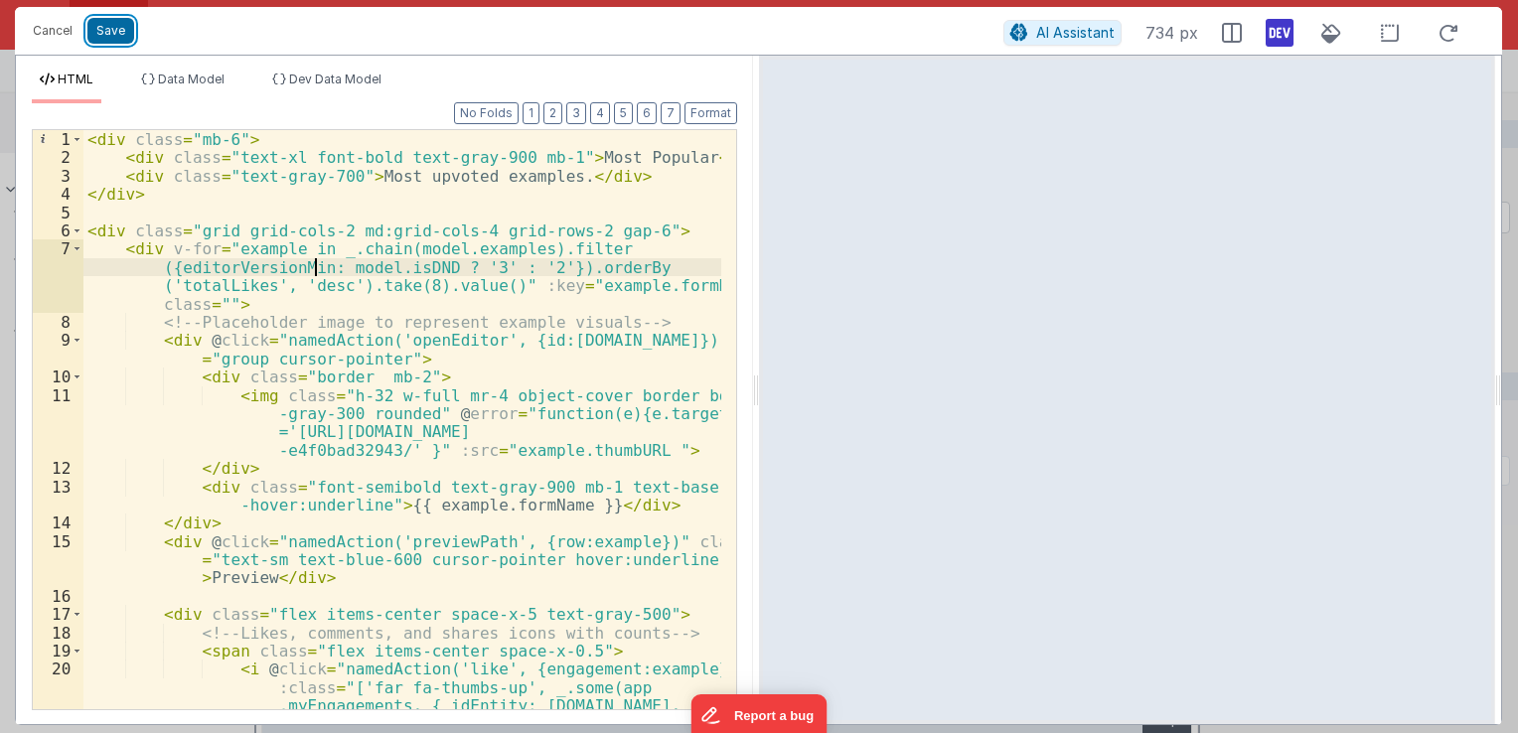
drag, startPoint x: 128, startPoint y: 30, endPoint x: 292, endPoint y: 69, distance: 168.5
click at [128, 30] on button "Save" at bounding box center [110, 31] width 47 height 26
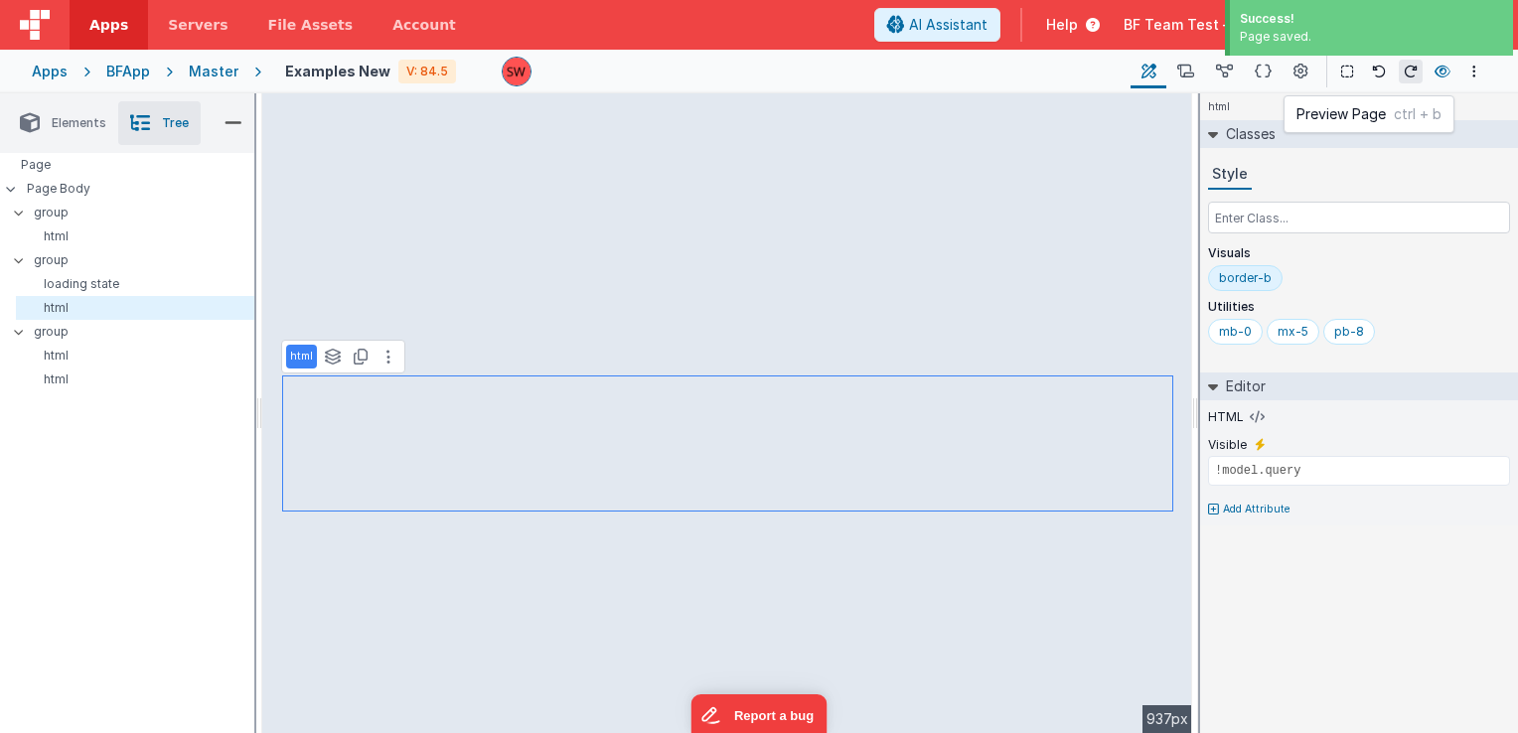
click at [1450, 71] on icon at bounding box center [1443, 72] width 16 height 14
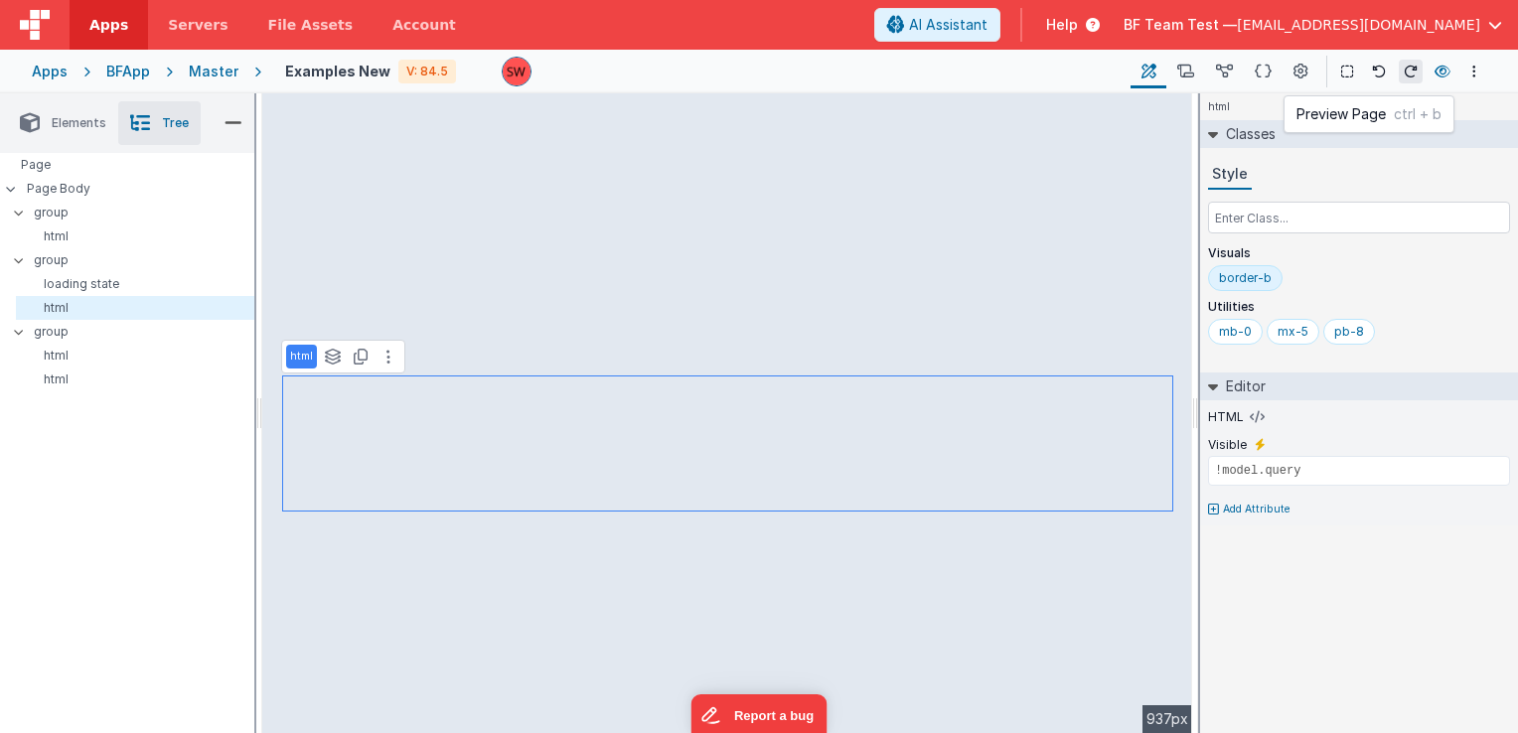
click at [1439, 82] on button at bounding box center [1443, 72] width 24 height 28
click at [1232, 75] on icon at bounding box center [1224, 72] width 17 height 21
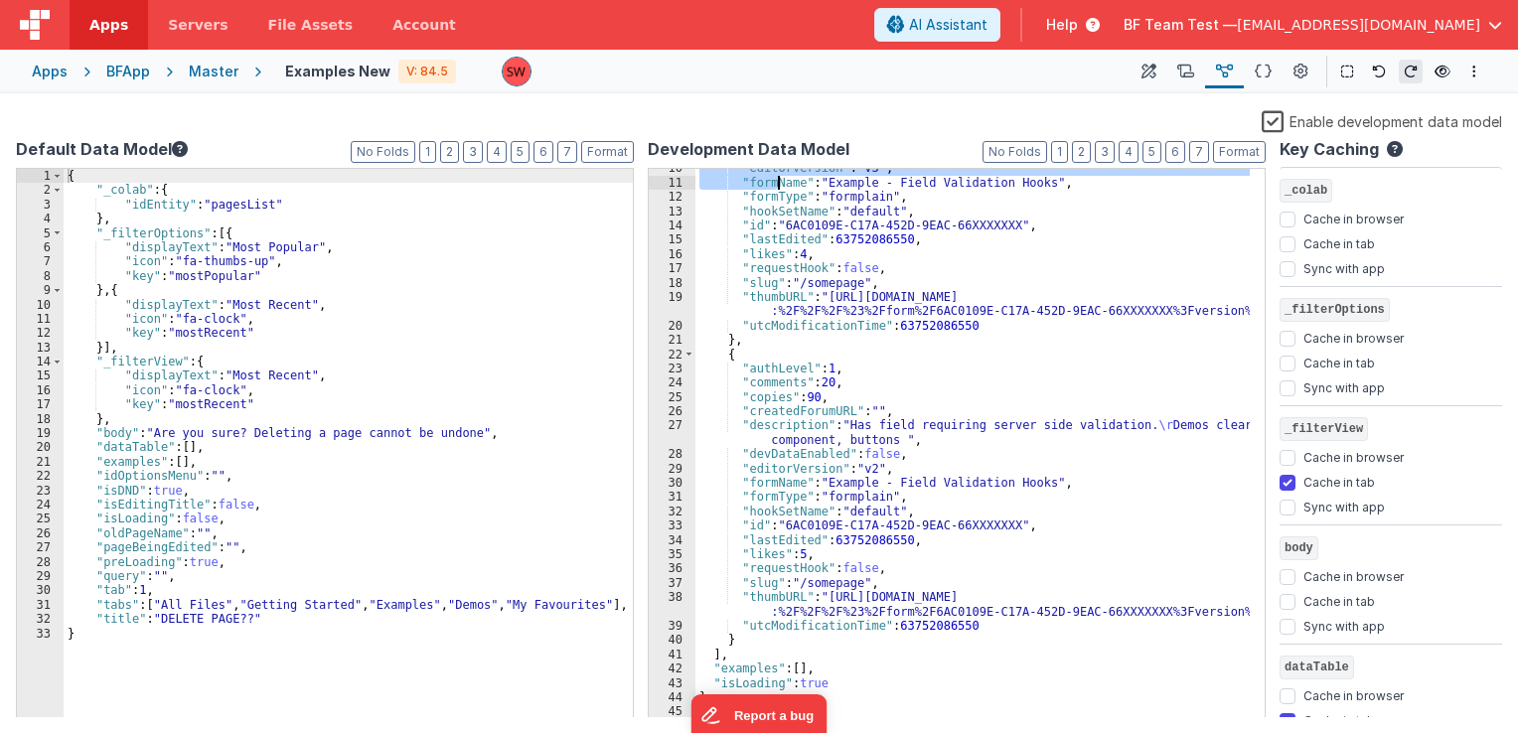
scroll to position [165, 0]
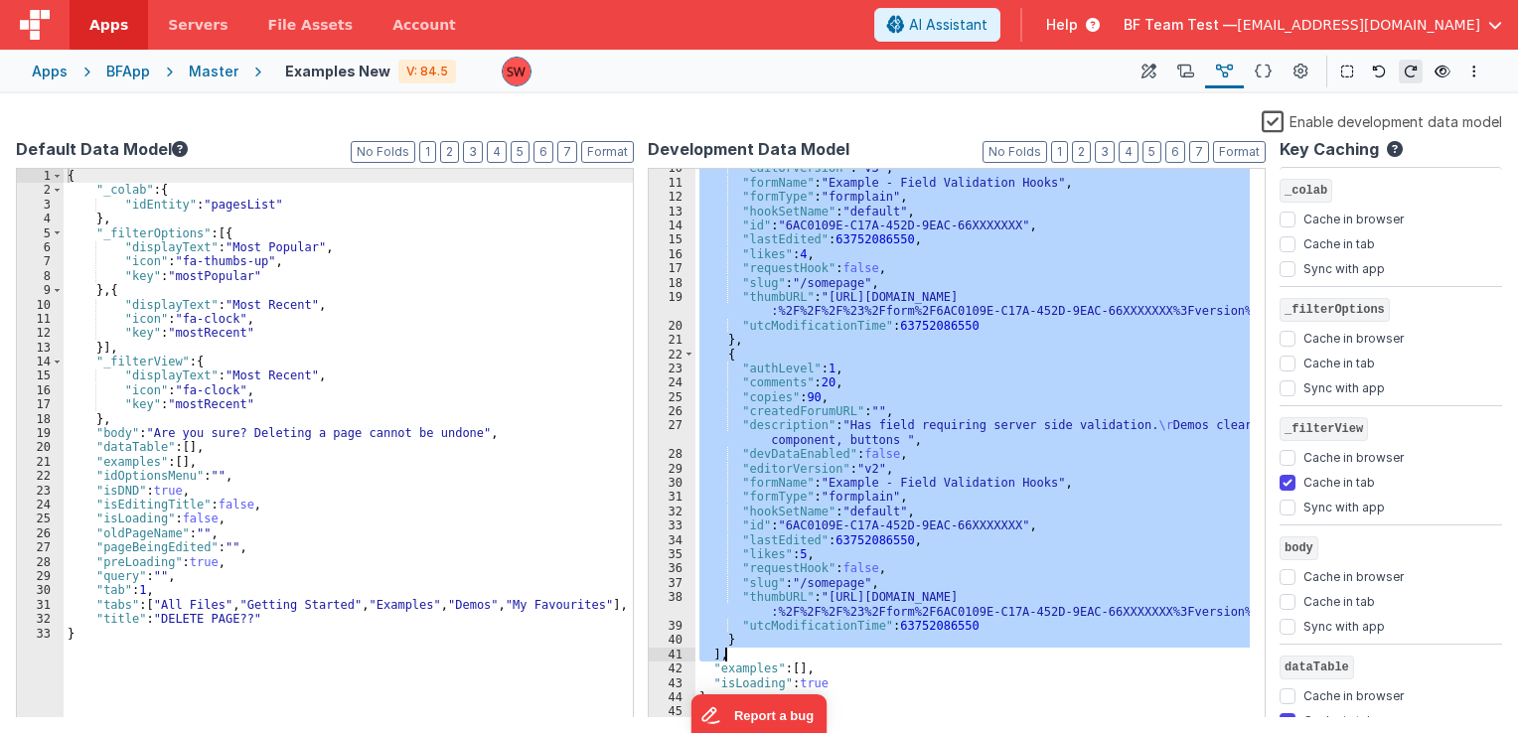
drag, startPoint x: 712, startPoint y: 192, endPoint x: 723, endPoint y: 658, distance: 466.1
click at [723, 658] on div ""editorVersion" : "v3" , "formName" : "Example - Field Validation Hooks" , "for…" at bounding box center [972, 450] width 554 height 579
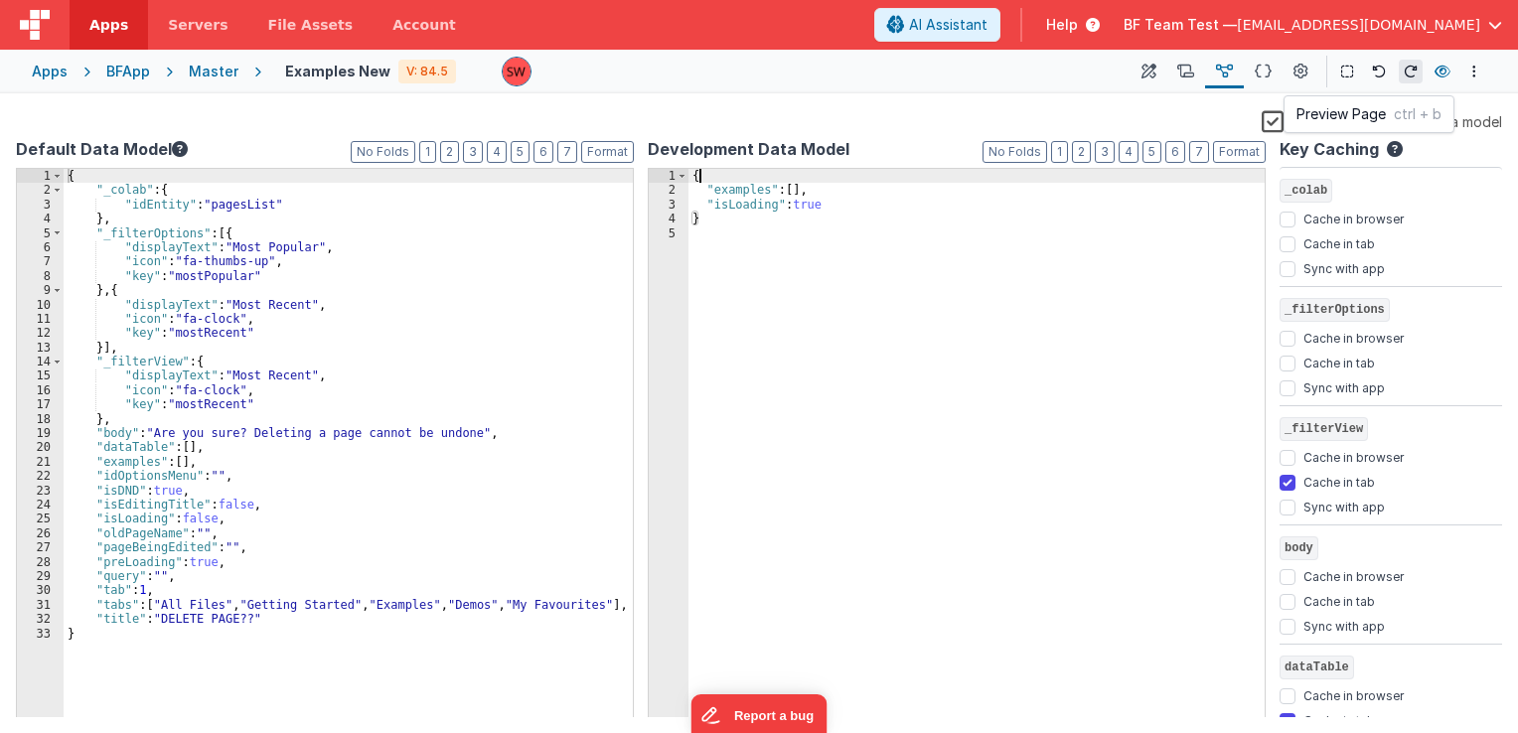
click at [1447, 75] on icon at bounding box center [1443, 72] width 16 height 14
click at [1438, 71] on icon at bounding box center [1443, 72] width 16 height 14
click at [1434, 76] on button at bounding box center [1443, 72] width 24 height 28
click at [169, 491] on div "{ "_colab" : { "idEntity" : "pagesList" } , "_filterOptions" : [{ "displayText"…" at bounding box center [348, 458] width 569 height 579
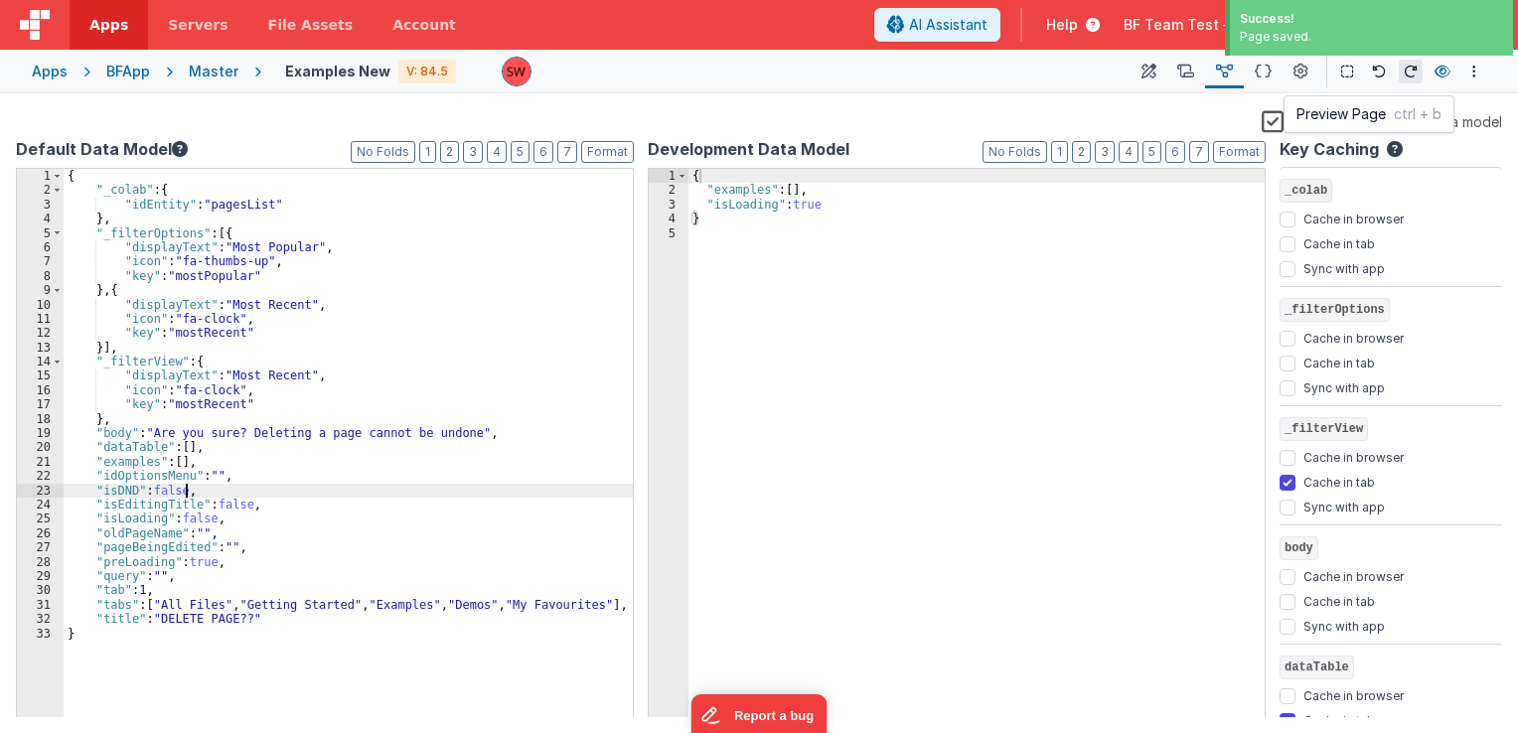
click at [1443, 66] on icon at bounding box center [1443, 72] width 16 height 14
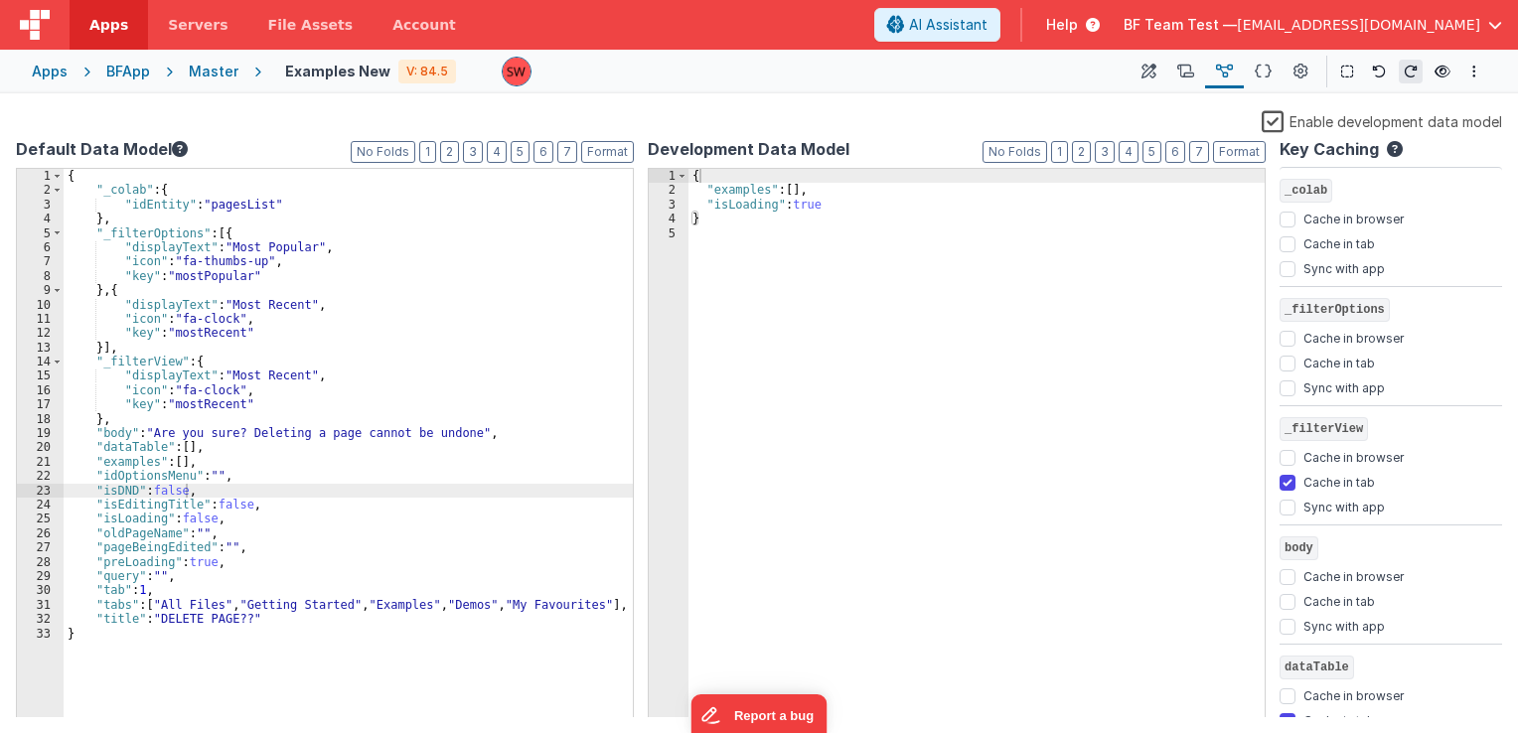
click at [173, 489] on div "{ "_colab" : { "idEntity" : "pagesList" } , "_filterOptions" : [{ "displayText"…" at bounding box center [348, 458] width 569 height 579
click at [173, 491] on div "{ "_colab" : { "idEntity" : "pagesList" } , "_filterOptions" : [{ "displayText"…" at bounding box center [348, 458] width 569 height 579
click at [1155, 77] on icon at bounding box center [1149, 72] width 15 height 21
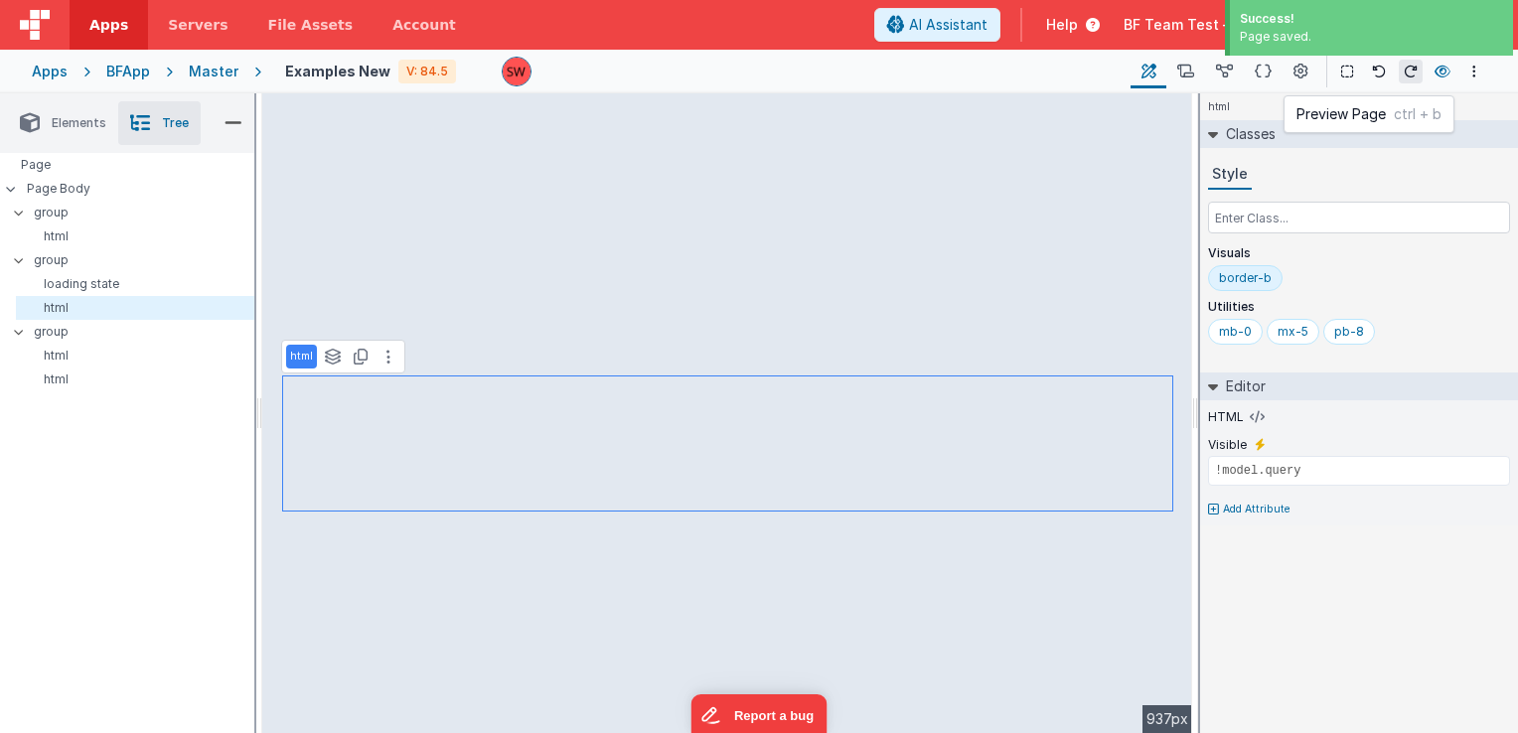
click at [1443, 73] on icon at bounding box center [1443, 72] width 16 height 14
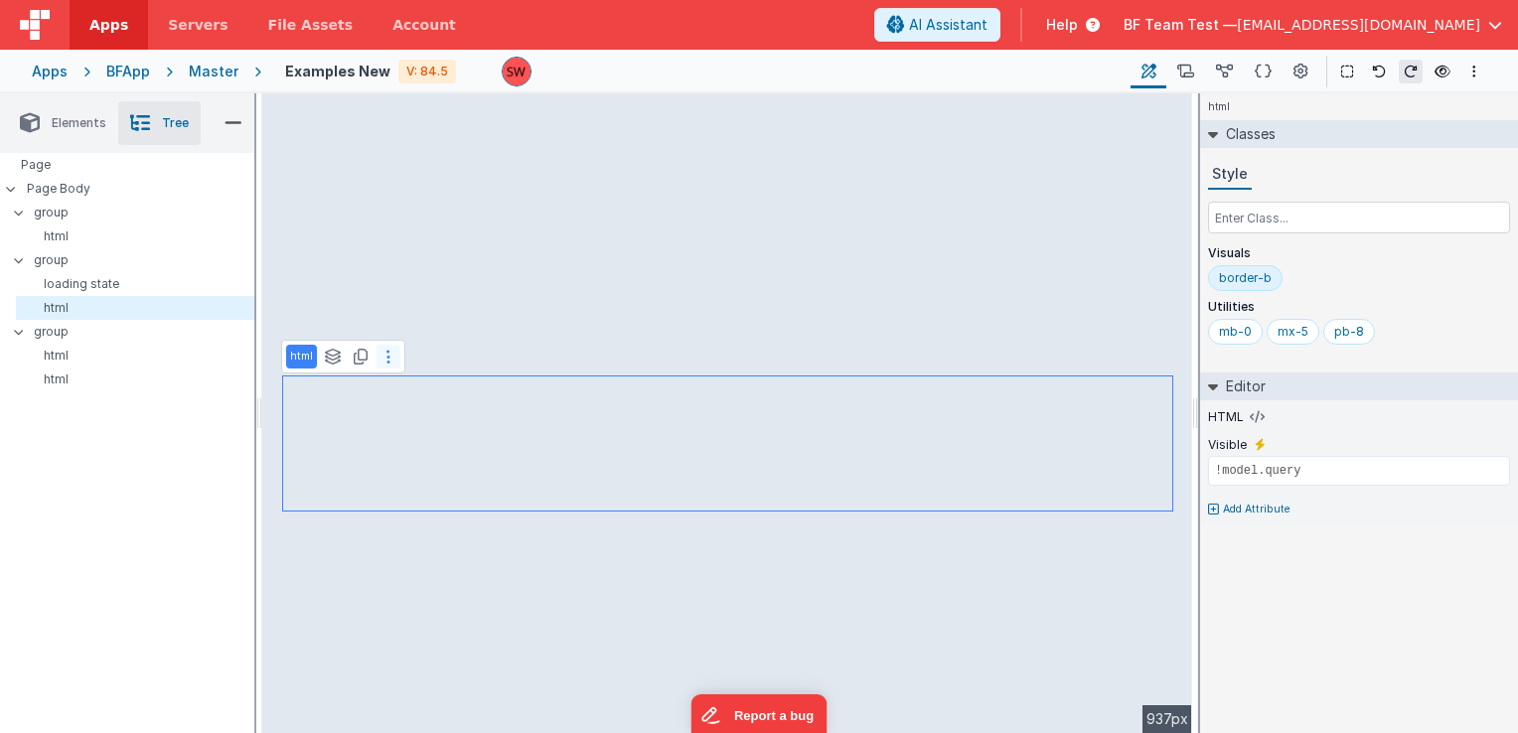
click at [389, 356] on button at bounding box center [389, 357] width 24 height 24
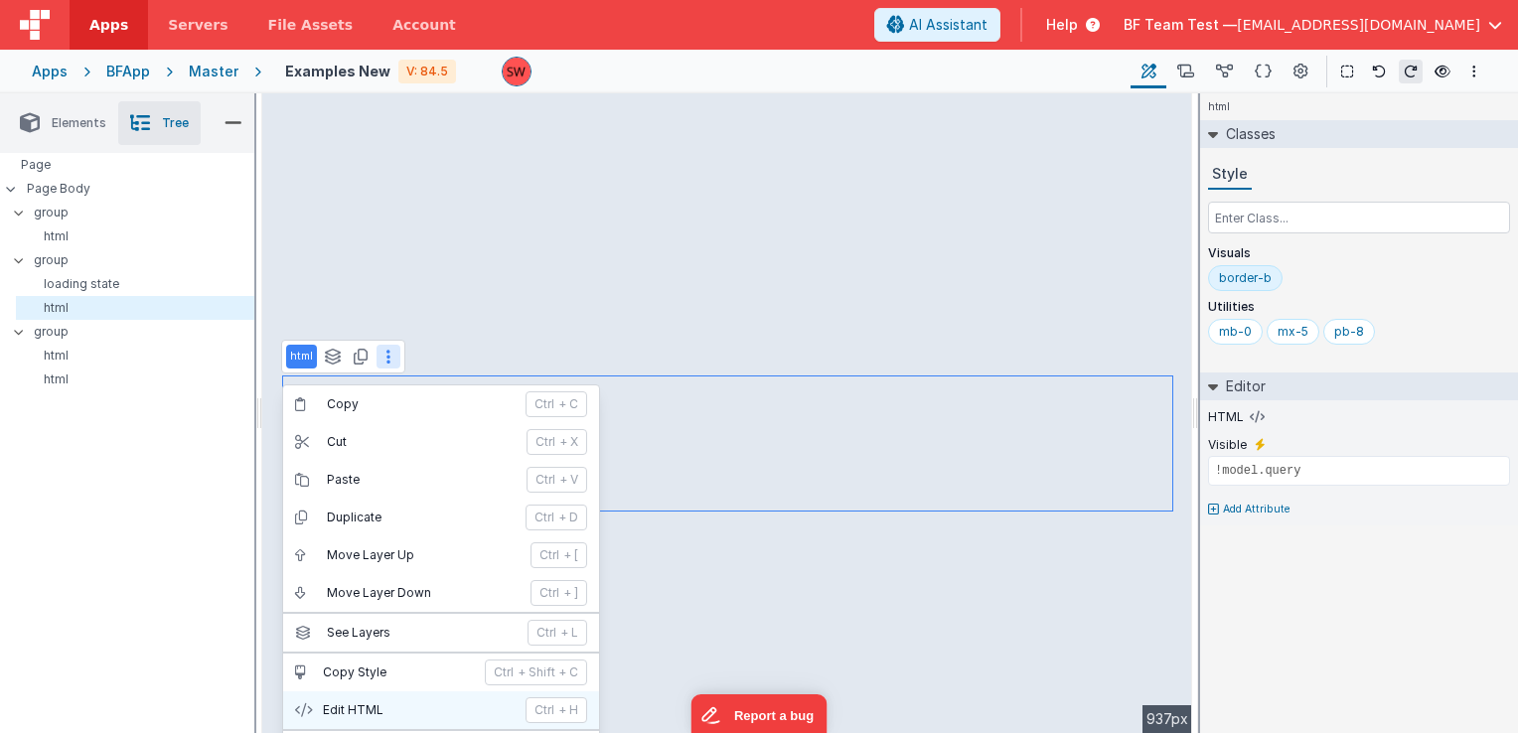
click at [378, 708] on p "Edit HTML" at bounding box center [418, 710] width 191 height 16
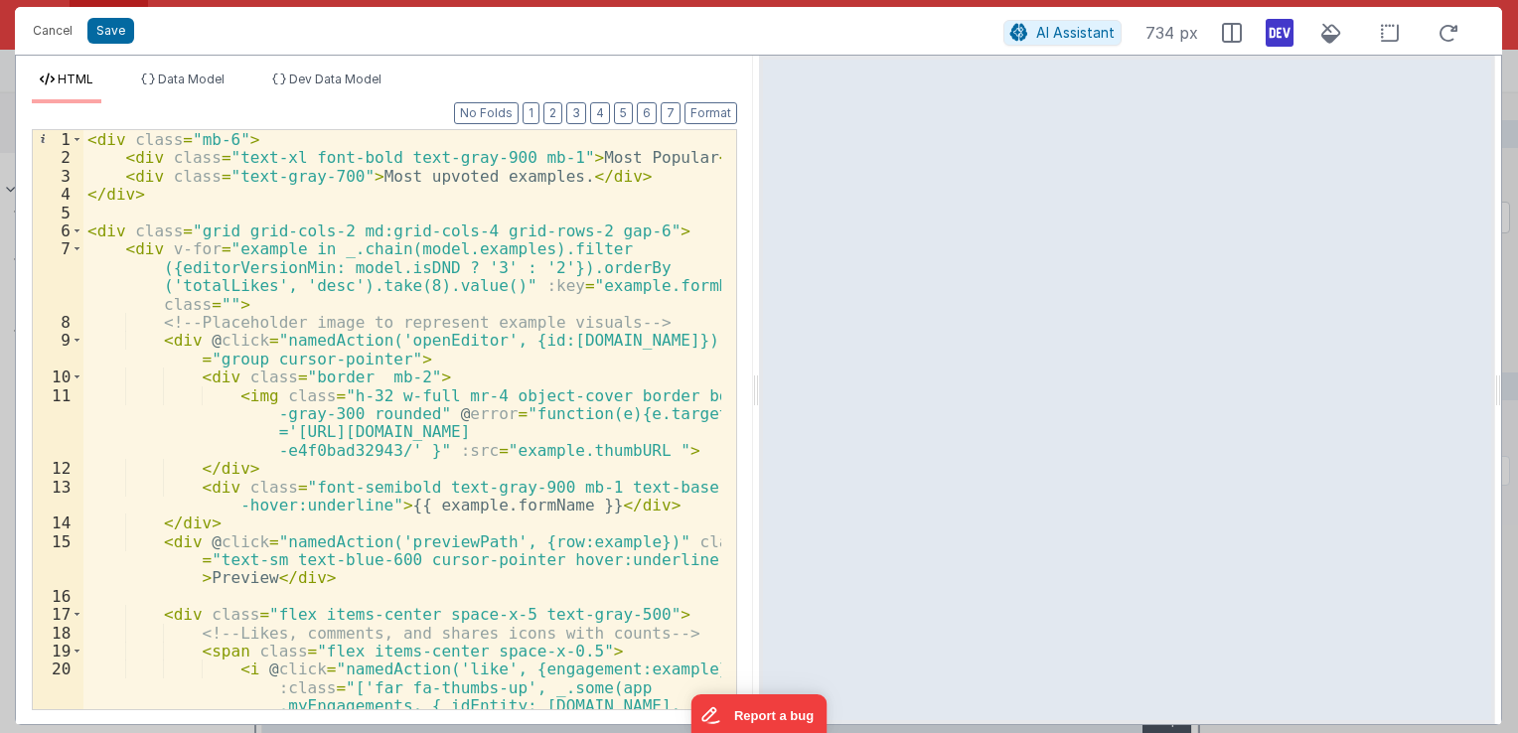
click at [562, 244] on div "< div class = "mb-6" > < div class = "text-xl font-bold text-gray-900 mb-1" > M…" at bounding box center [402, 475] width 638 height 690
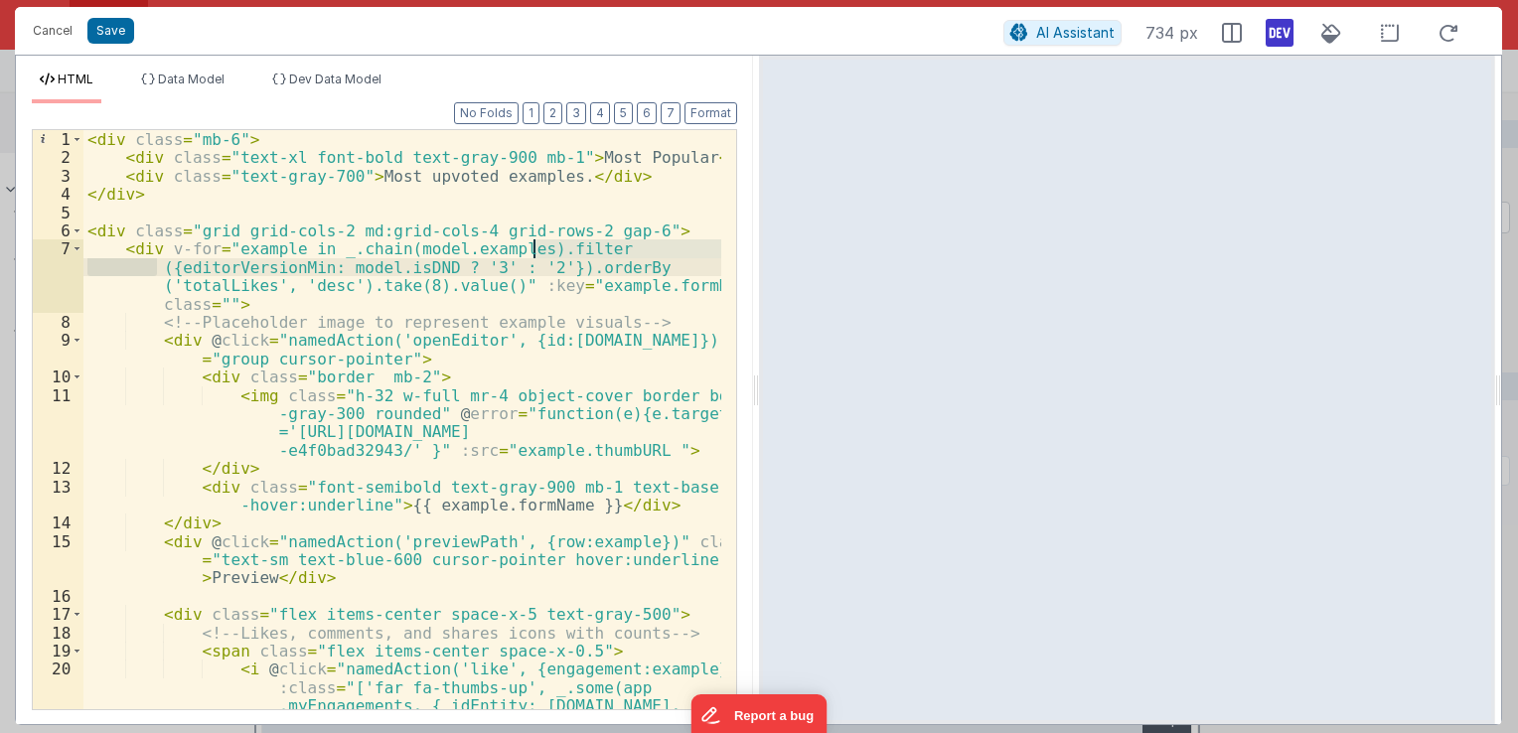
click at [544, 257] on div "< div class = "mb-6" > < div class = "text-xl font-bold text-gray-900 mb-1" > M…" at bounding box center [402, 475] width 638 height 690
drag, startPoint x: 165, startPoint y: 248, endPoint x: 552, endPoint y: 273, distance: 388.3
click at [552, 273] on div "< div class = "mb-6" > < div class = "text-xl font-bold text-gray-900 mb-1" > M…" at bounding box center [402, 475] width 638 height 690
click at [318, 265] on div "< div class = "mb-6" > < div class = "text-xl font-bold text-gray-900 mb-1" > M…" at bounding box center [402, 419] width 638 height 579
drag, startPoint x: 547, startPoint y: 266, endPoint x: 143, endPoint y: 265, distance: 404.4
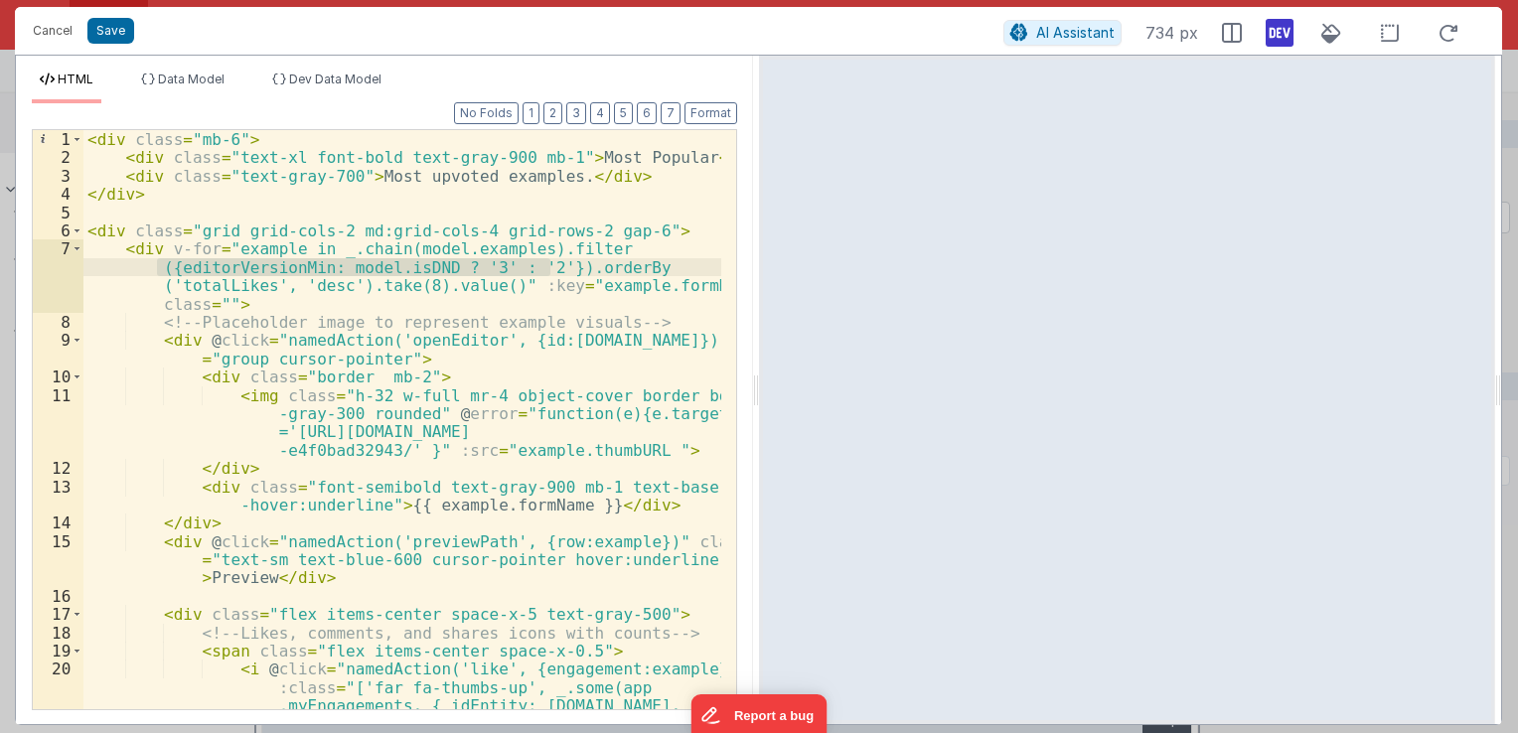
click at [143, 265] on div "< div class = "mb-6" > < div class = "text-xl font-bold text-gray-900 mb-1" > M…" at bounding box center [402, 475] width 638 height 690
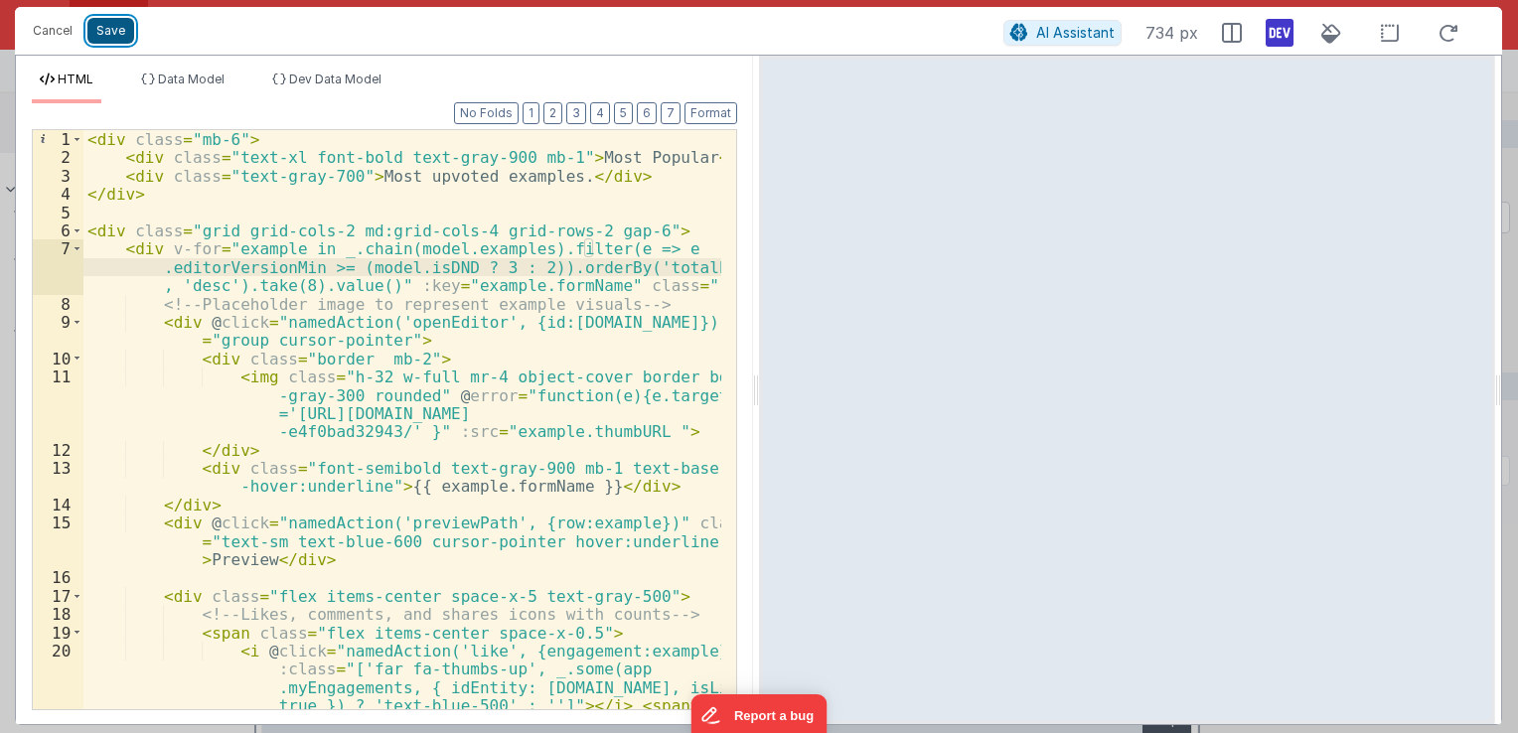
click at [127, 33] on button "Save" at bounding box center [110, 31] width 47 height 26
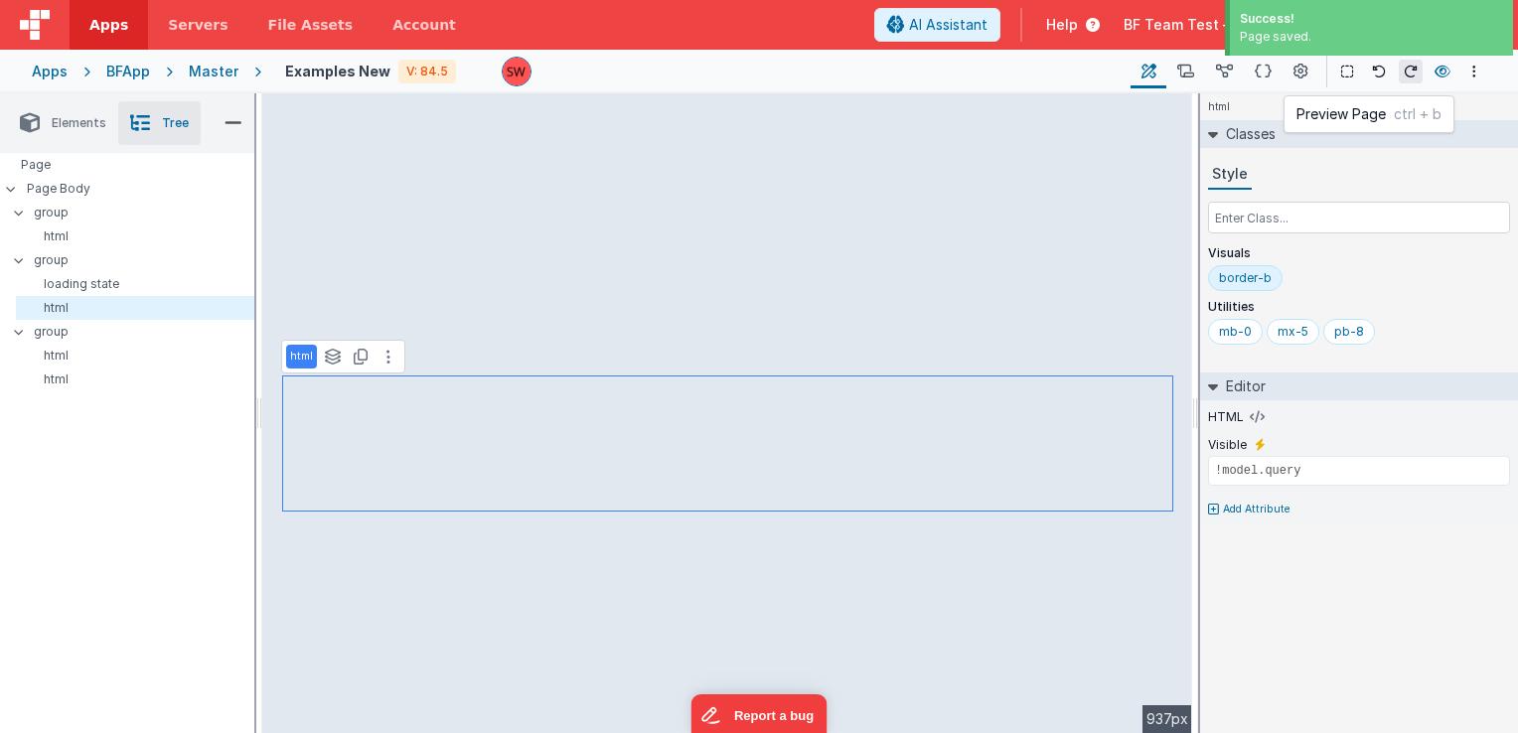
click at [1449, 75] on icon at bounding box center [1443, 72] width 16 height 14
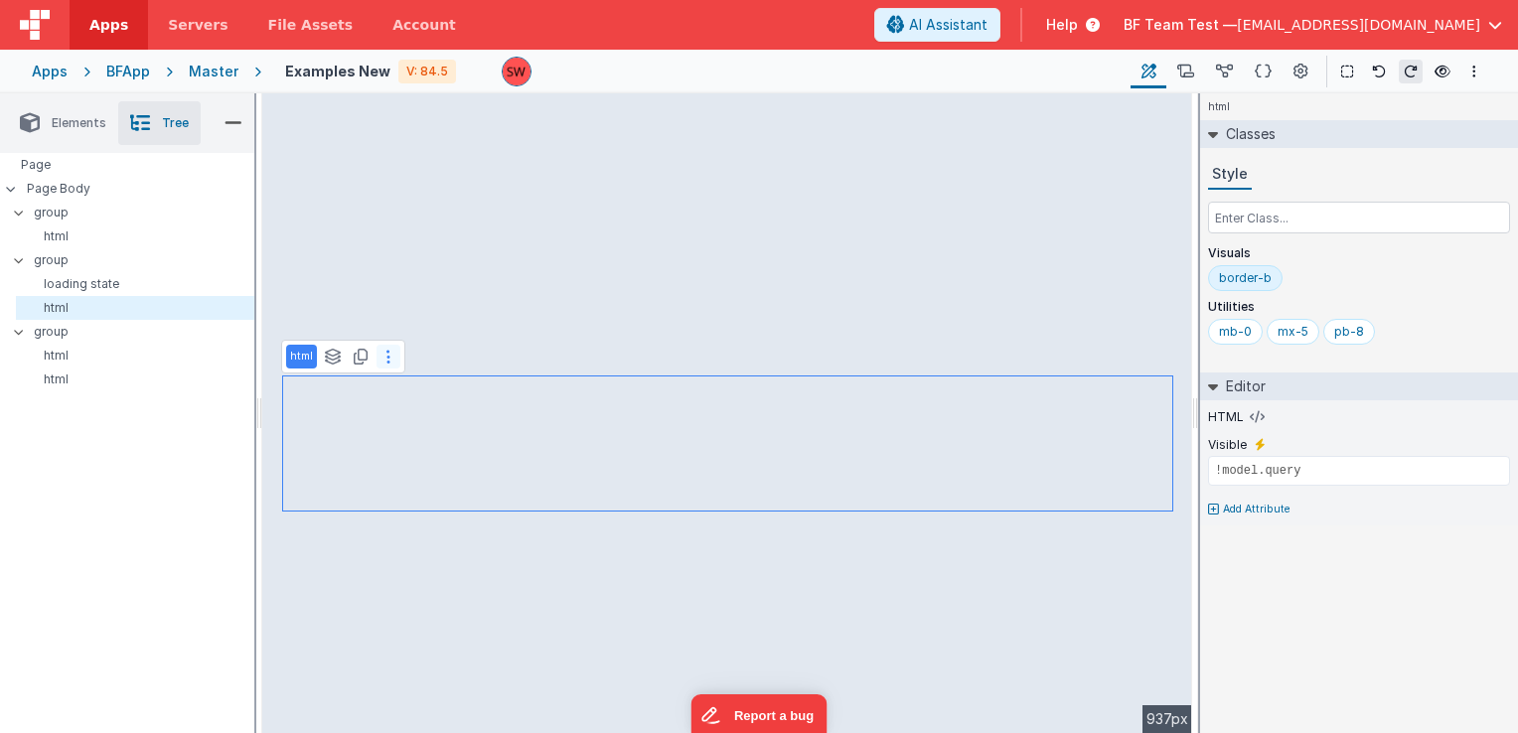
click at [389, 362] on button at bounding box center [389, 357] width 24 height 24
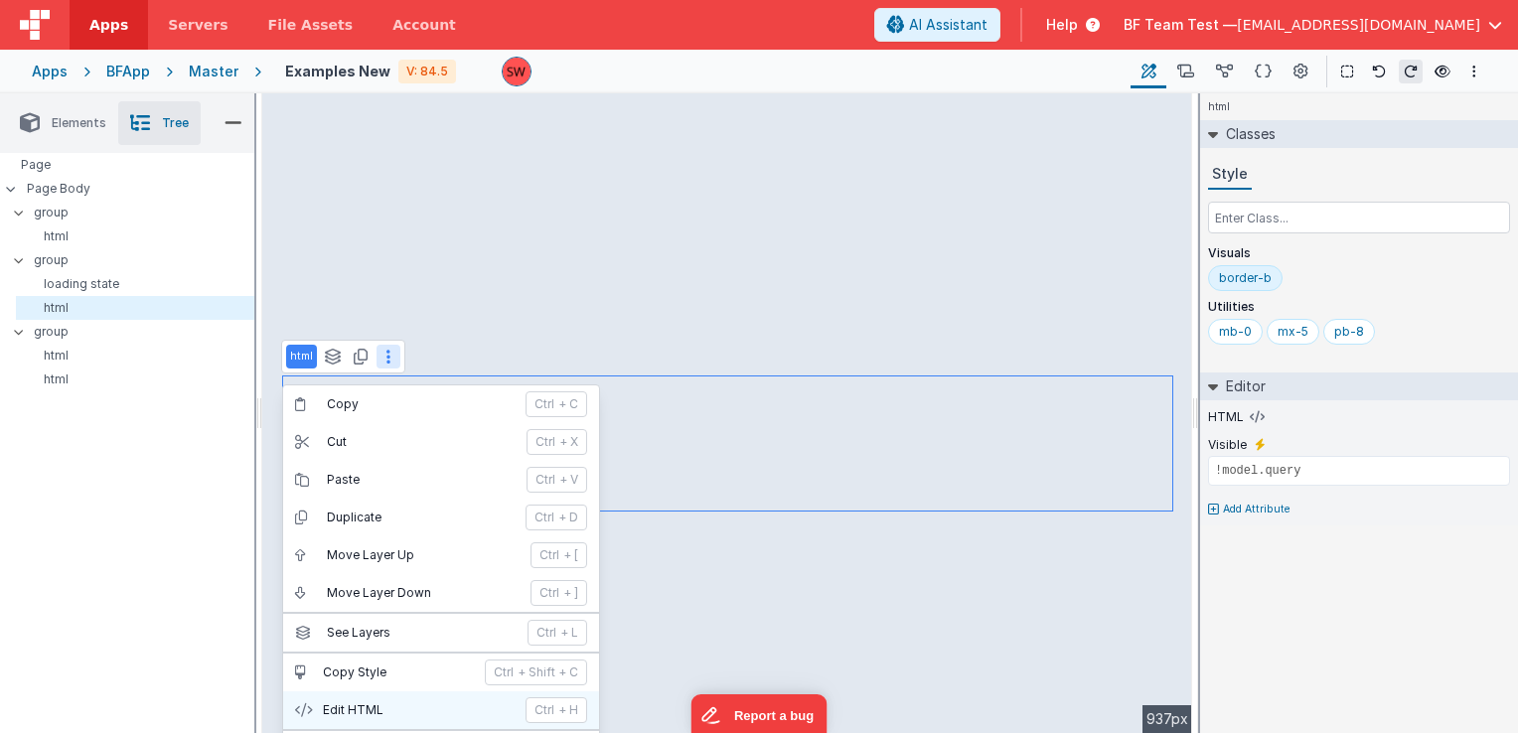
click at [405, 693] on button "Edit HTML ctrl + H" at bounding box center [441, 711] width 316 height 38
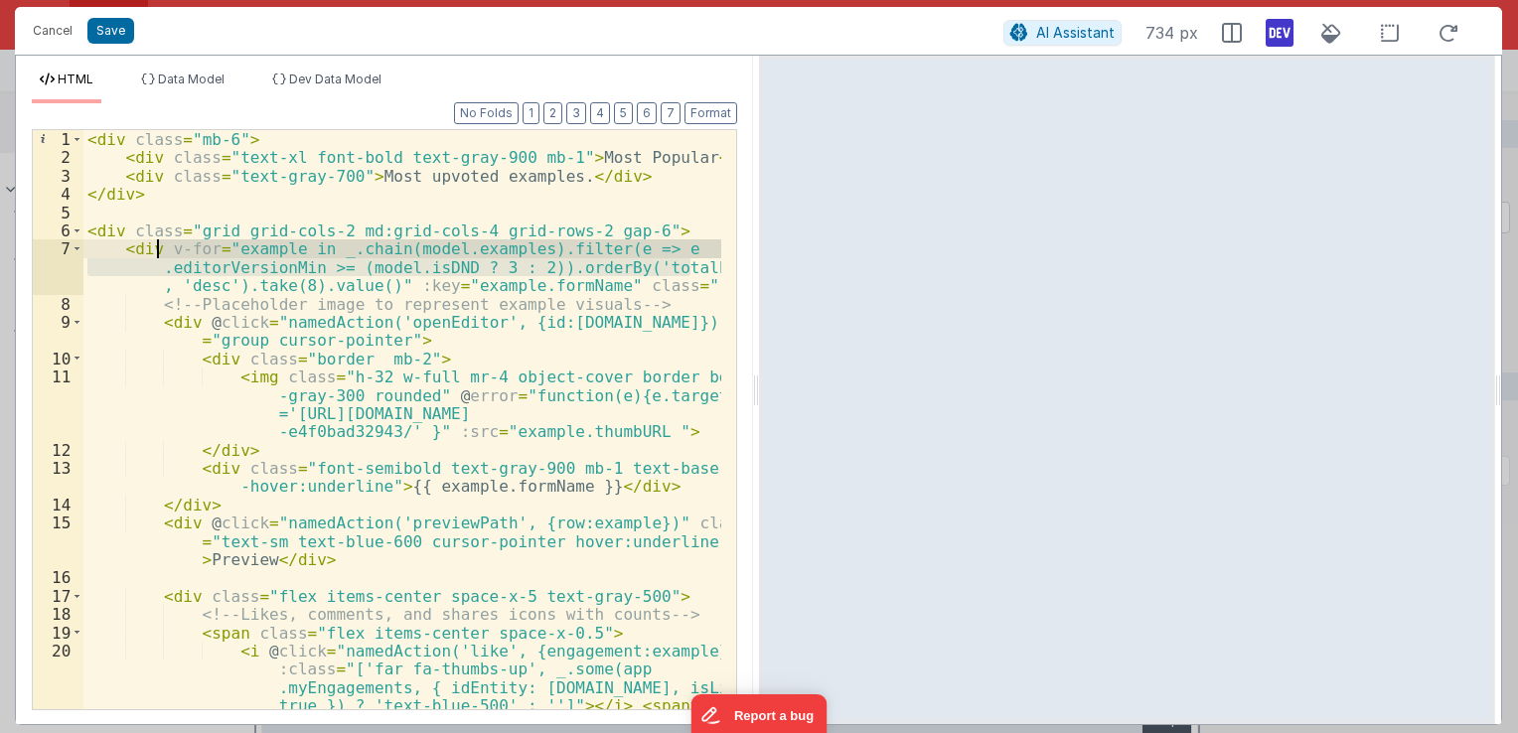
drag, startPoint x: 692, startPoint y: 272, endPoint x: 160, endPoint y: 250, distance: 532.0
click at [160, 250] on div "< div class = "mb-6" > < div class = "text-xl font-bold text-gray-900 mb-1" > M…" at bounding box center [402, 475] width 638 height 690
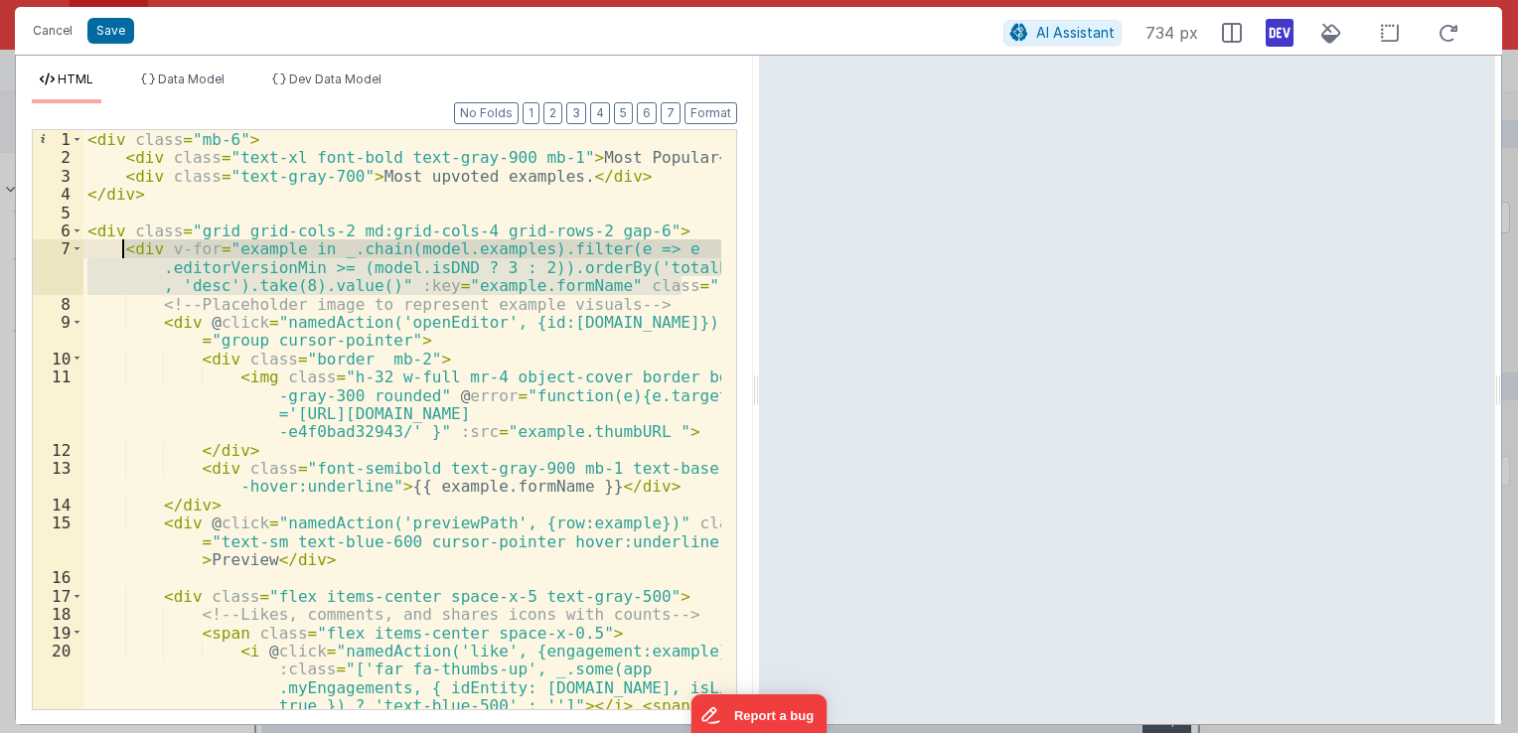
drag, startPoint x: 693, startPoint y: 287, endPoint x: 123, endPoint y: 248, distance: 570.6
click at [123, 248] on div "< div class = "mb-6" > < div class = "text-xl font-bold text-gray-900 mb-1" > M…" at bounding box center [402, 475] width 638 height 690
click at [332, 265] on div "< div class = "mb-6" > < div class = "text-xl font-bold text-gray-900 mb-1" > M…" at bounding box center [402, 419] width 638 height 579
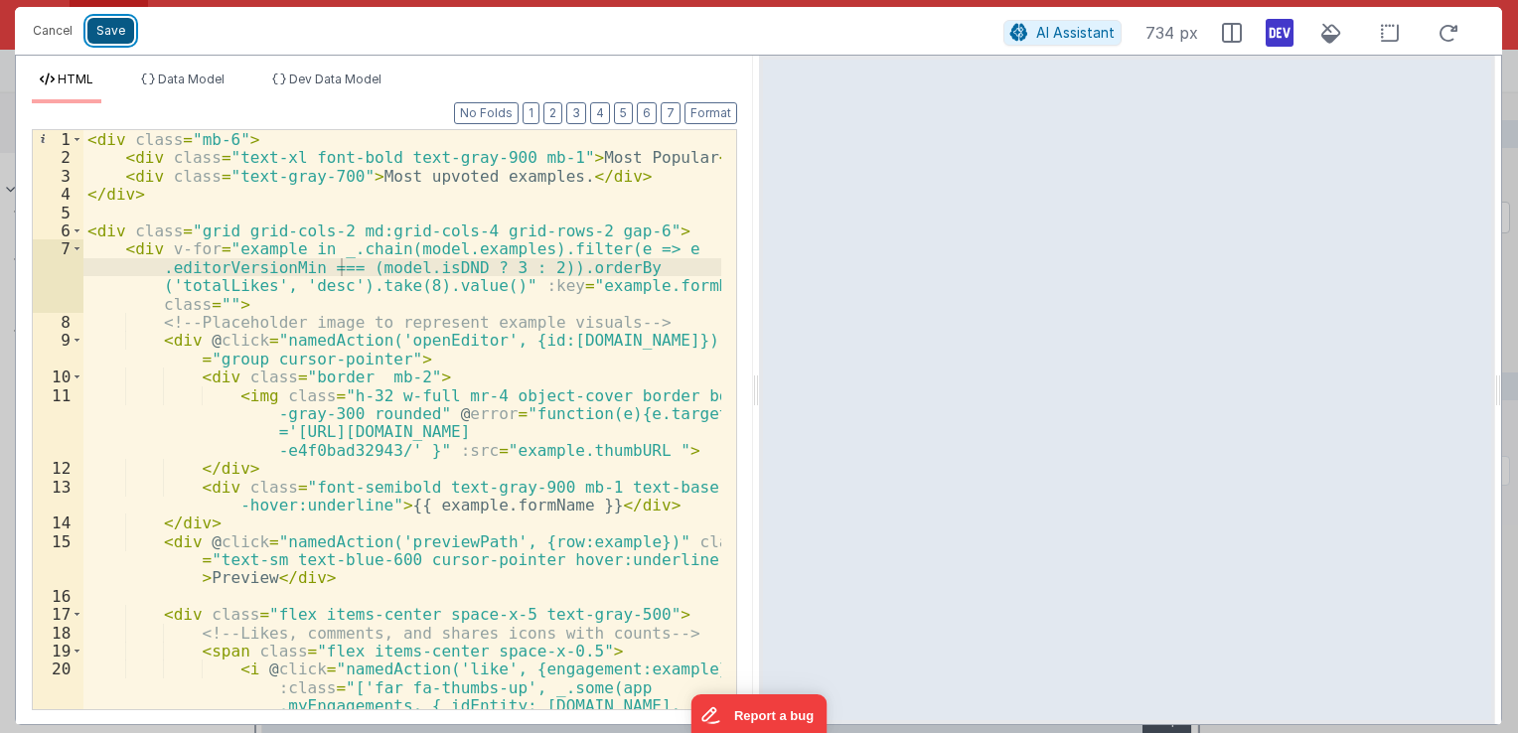
click at [119, 35] on button "Save" at bounding box center [110, 31] width 47 height 26
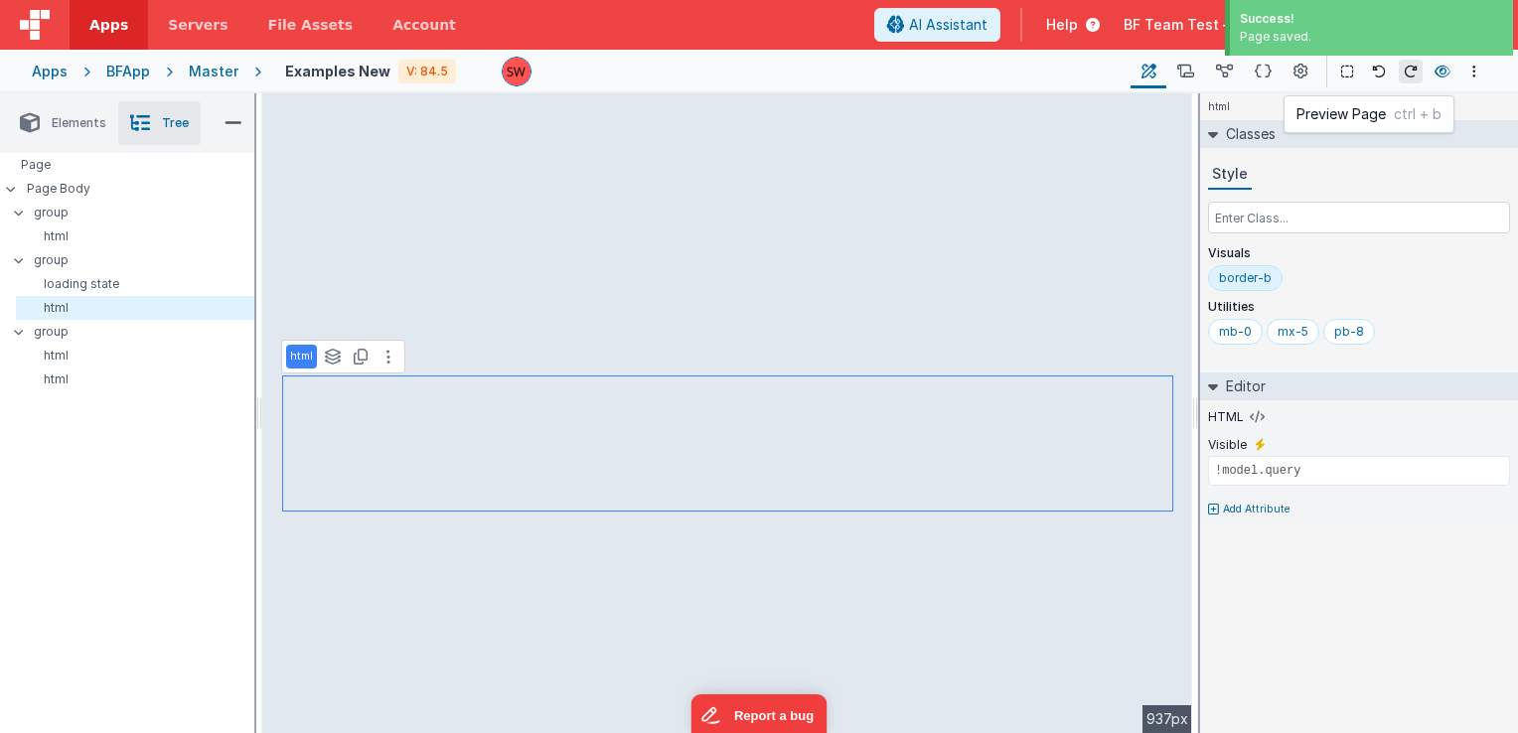
click at [1441, 81] on button at bounding box center [1443, 72] width 24 height 28
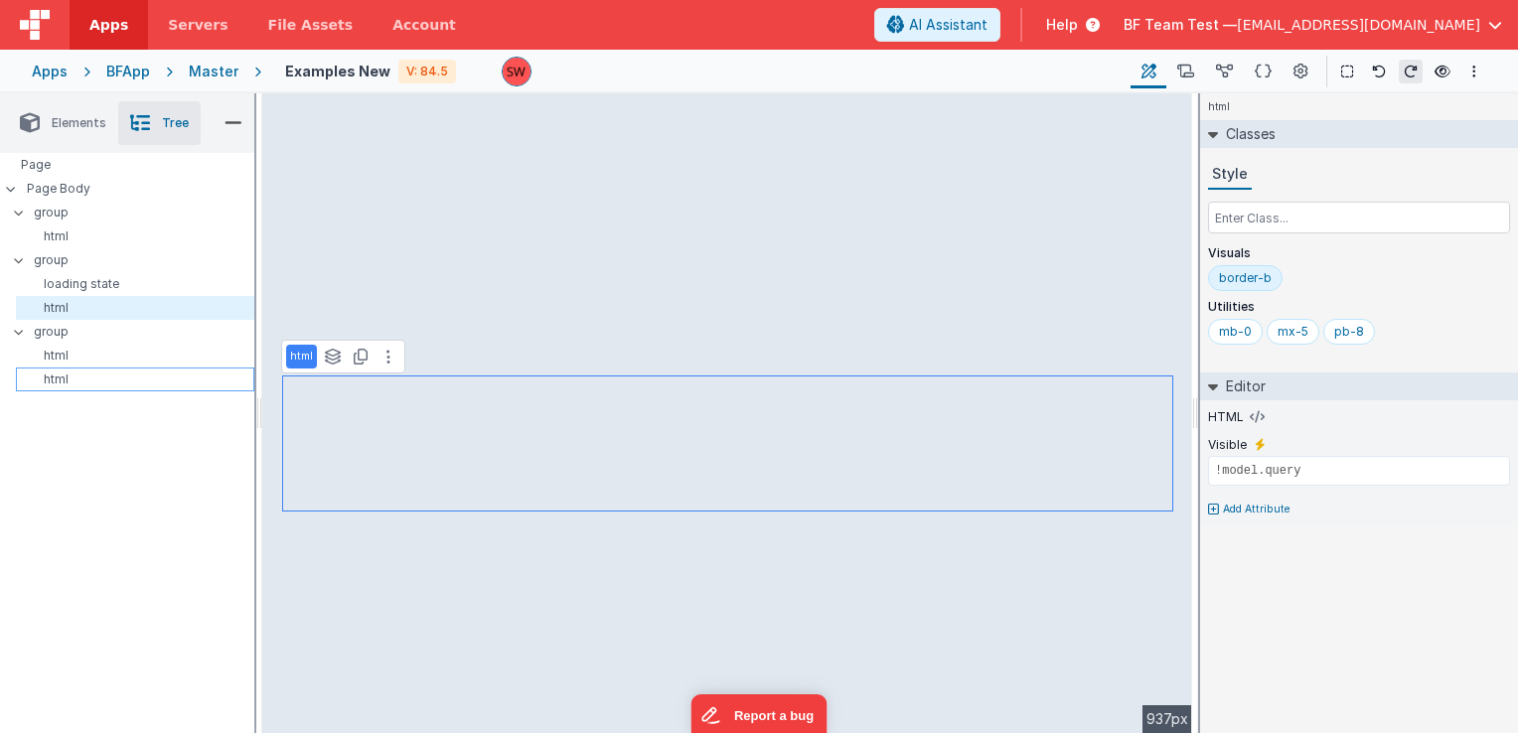
click at [167, 372] on p "html" at bounding box center [139, 380] width 230 height 16
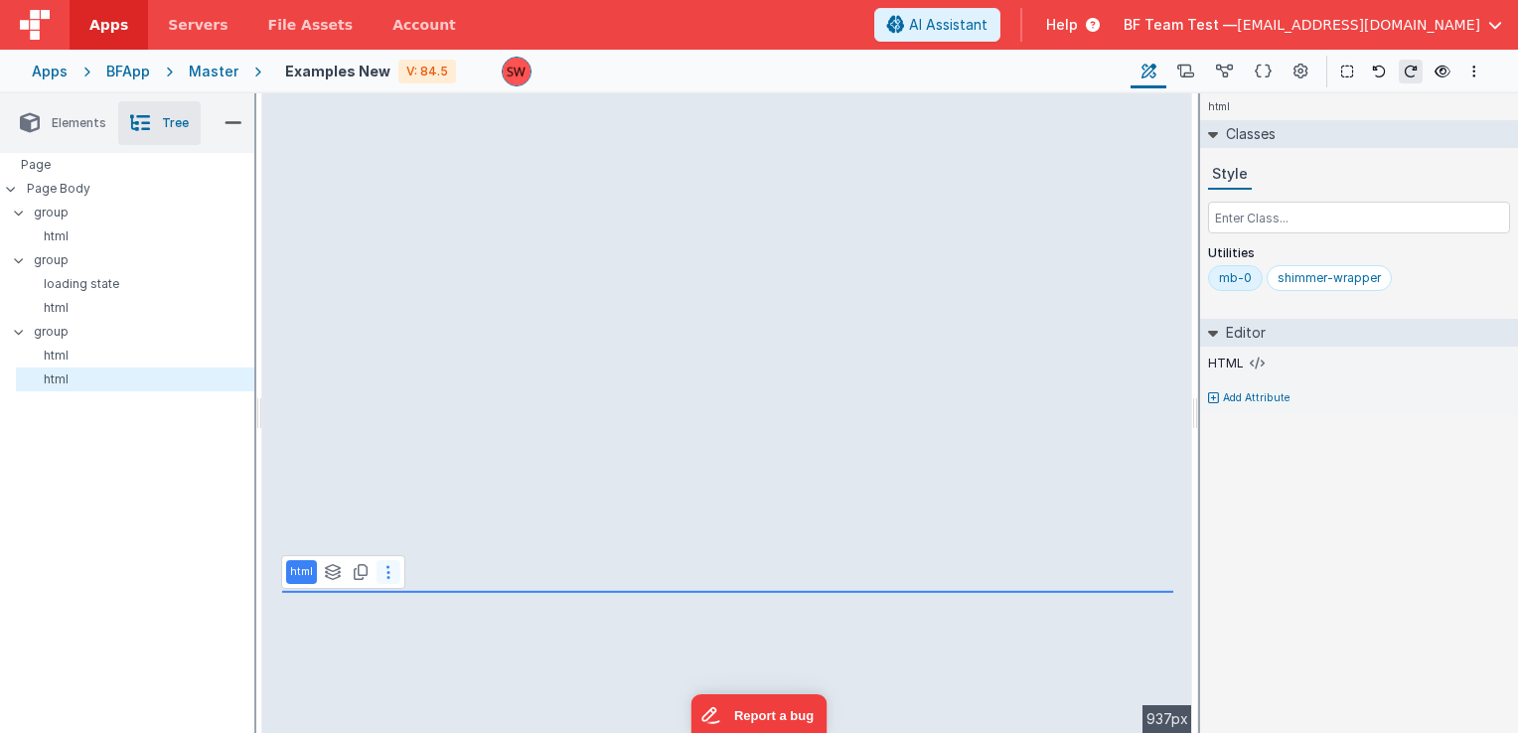
click at [393, 575] on button at bounding box center [389, 572] width 24 height 24
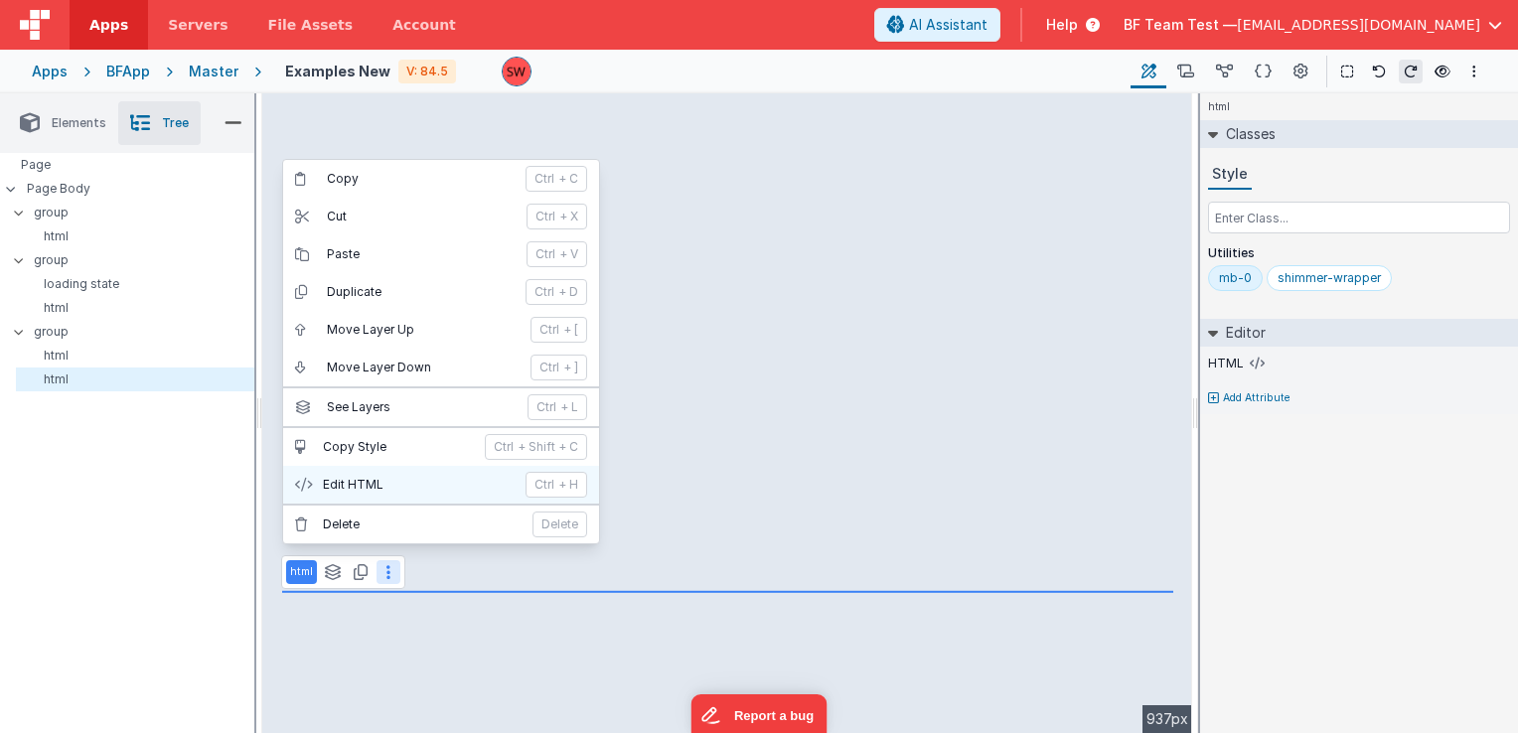
click at [329, 492] on p "Edit HTML" at bounding box center [418, 485] width 191 height 16
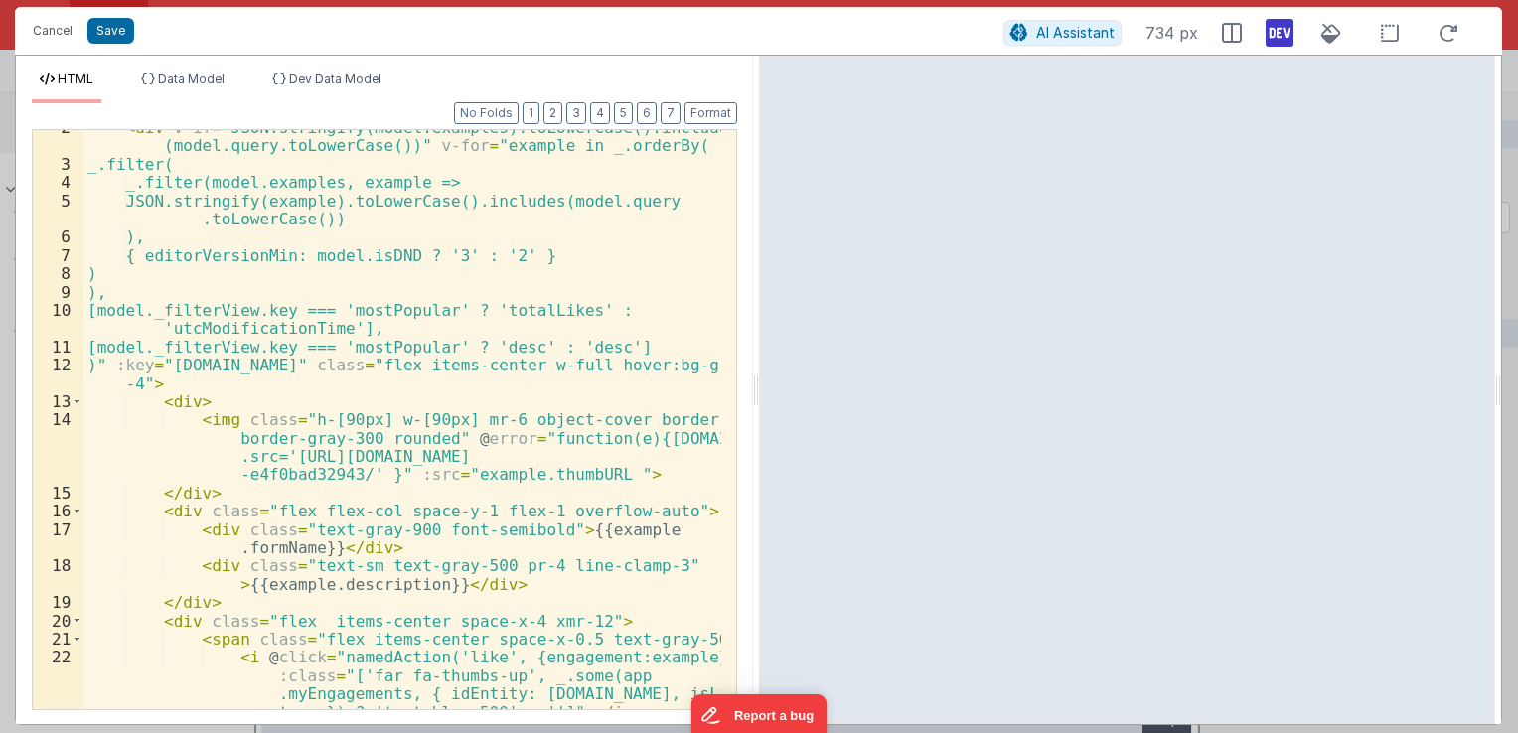
scroll to position [0, 0]
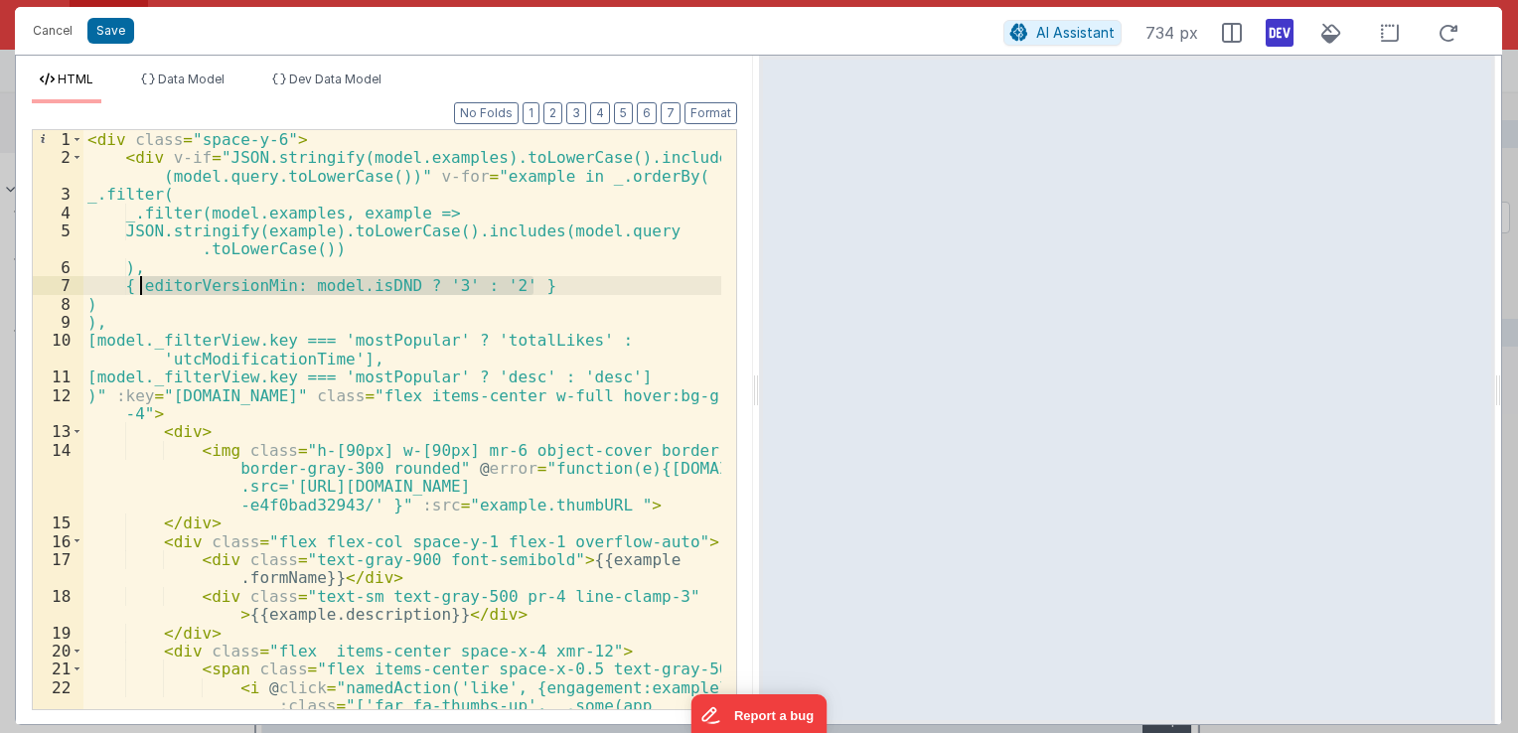
drag, startPoint x: 531, startPoint y: 284, endPoint x: 142, endPoint y: 287, distance: 388.5
click at [142, 287] on div "< div class = "space-y-6" > < div v-if = "JSON.stringify(model.examples).toLowe…" at bounding box center [402, 466] width 638 height 672
click at [241, 267] on div "< div class = "space-y-6" > < div v-if = "JSON.stringify(model.examples).toLowe…" at bounding box center [402, 466] width 638 height 672
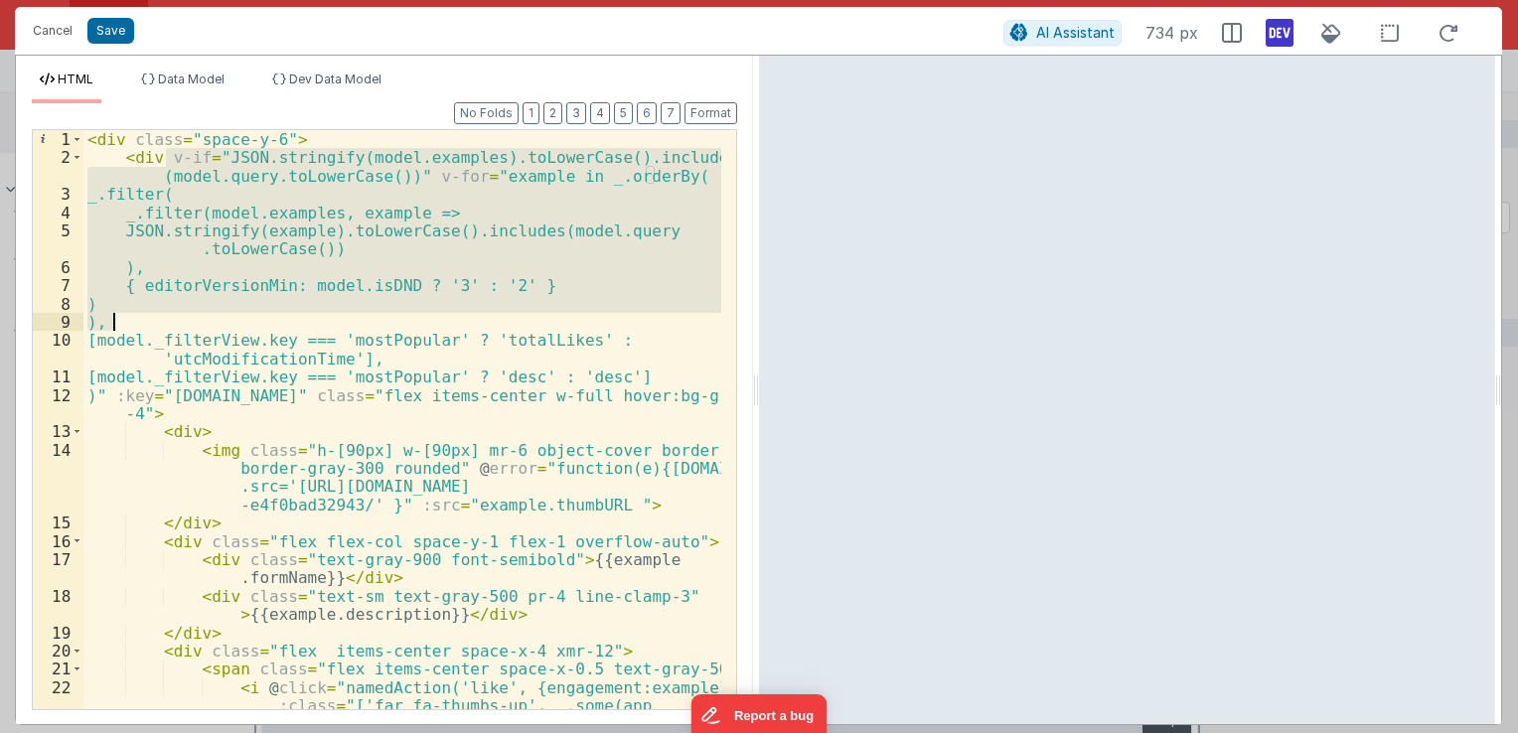
drag, startPoint x: 167, startPoint y: 158, endPoint x: 112, endPoint y: 316, distance: 167.2
click at [112, 316] on div "< div class = "space-y-6" > < div v-if = "JSON.stringify(model.examples).toLowe…" at bounding box center [402, 466] width 638 height 672
click at [346, 269] on div "< div class = "space-y-6" > < div v-if = "JSON.stringify(model.examples).toLowe…" at bounding box center [402, 419] width 638 height 579
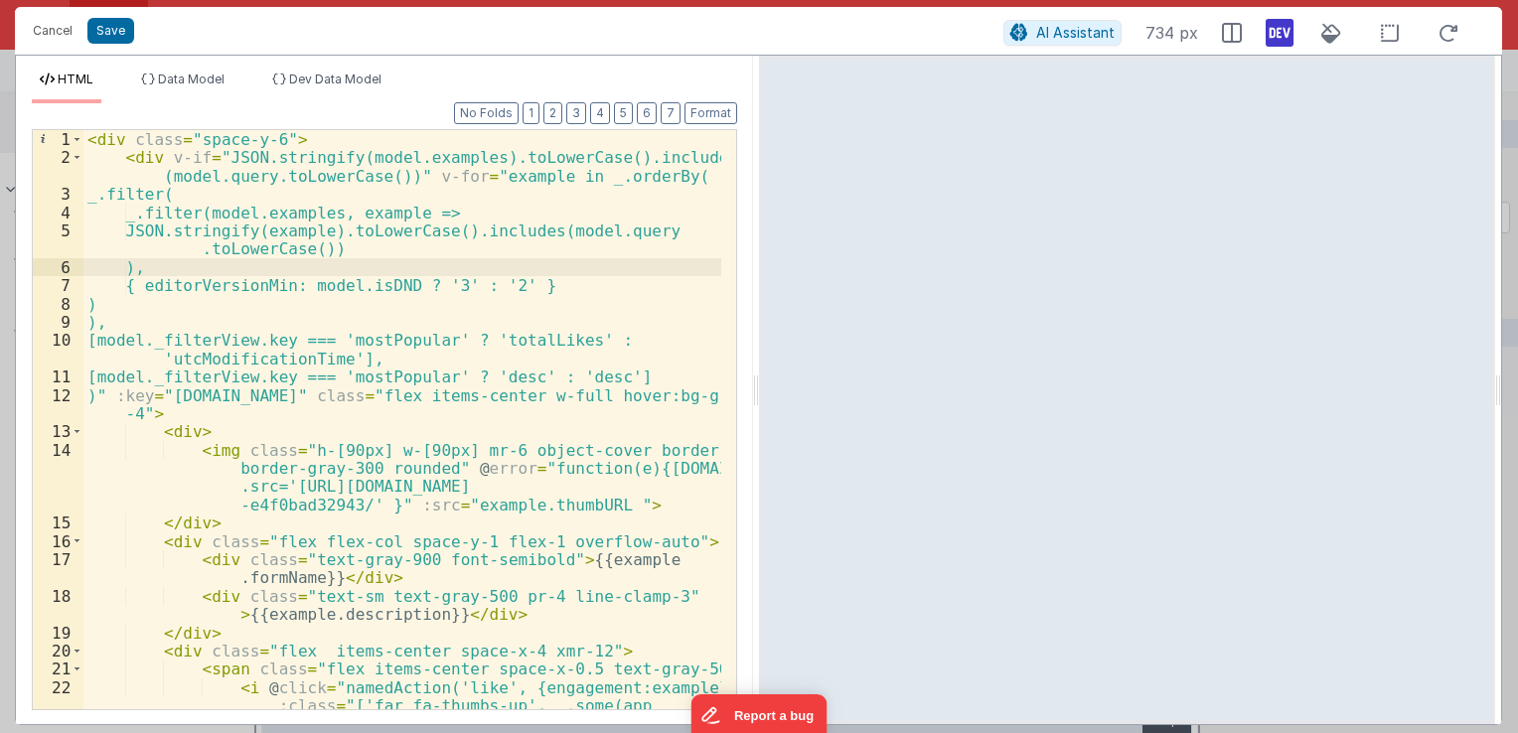
click at [198, 197] on div "< div class = "space-y-6" > < div v-if = "JSON.stringify(model.examples).toLowe…" at bounding box center [402, 466] width 638 height 672
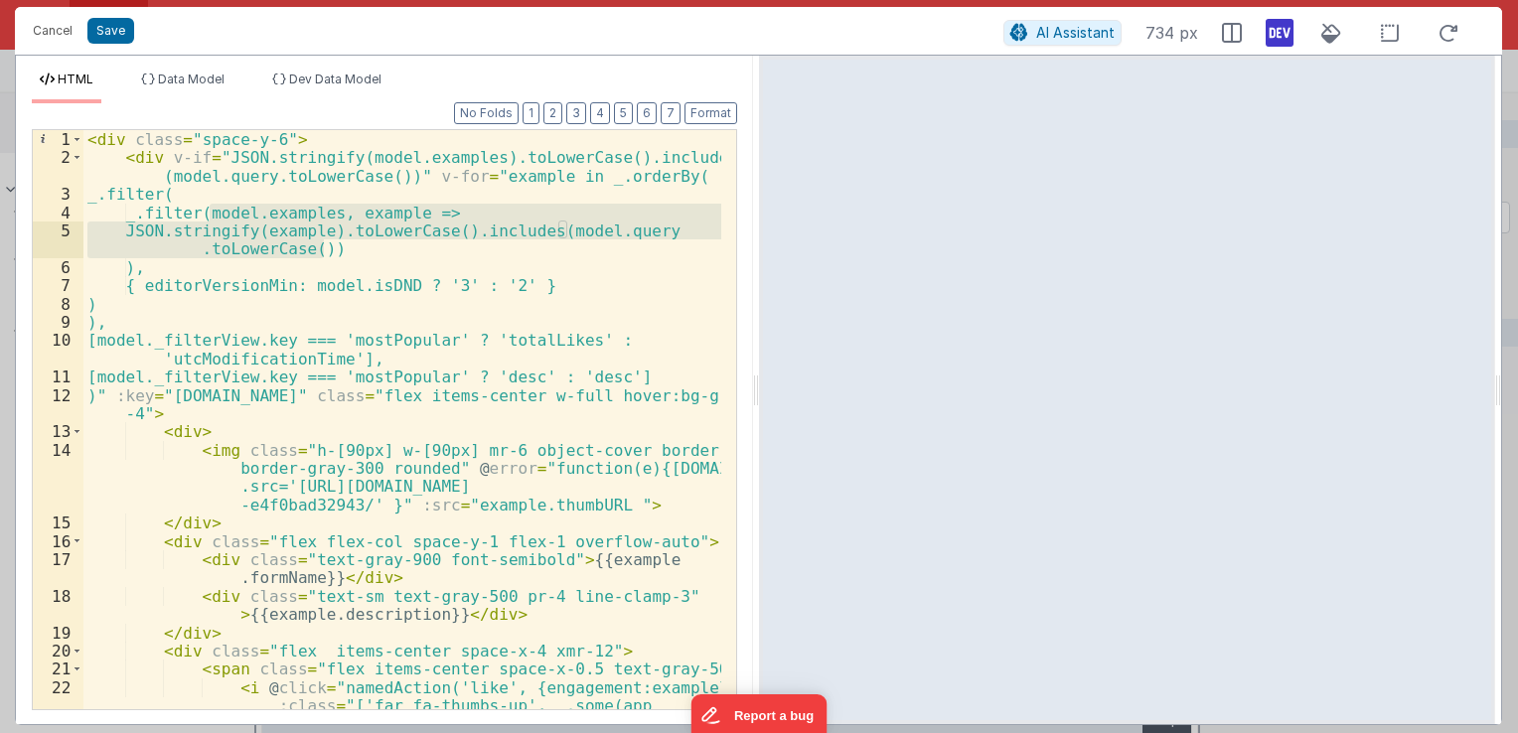
drag, startPoint x: 209, startPoint y: 212, endPoint x: 322, endPoint y: 249, distance: 119.4
click at [322, 249] on div "< div class = "space-y-6" > < div v-if = "JSON.stringify(model.examples).toLowe…" at bounding box center [402, 466] width 638 height 672
click at [331, 251] on div "< div class = "space-y-6" > < div v-if = "JSON.stringify(model.examples).toLowe…" at bounding box center [402, 419] width 638 height 579
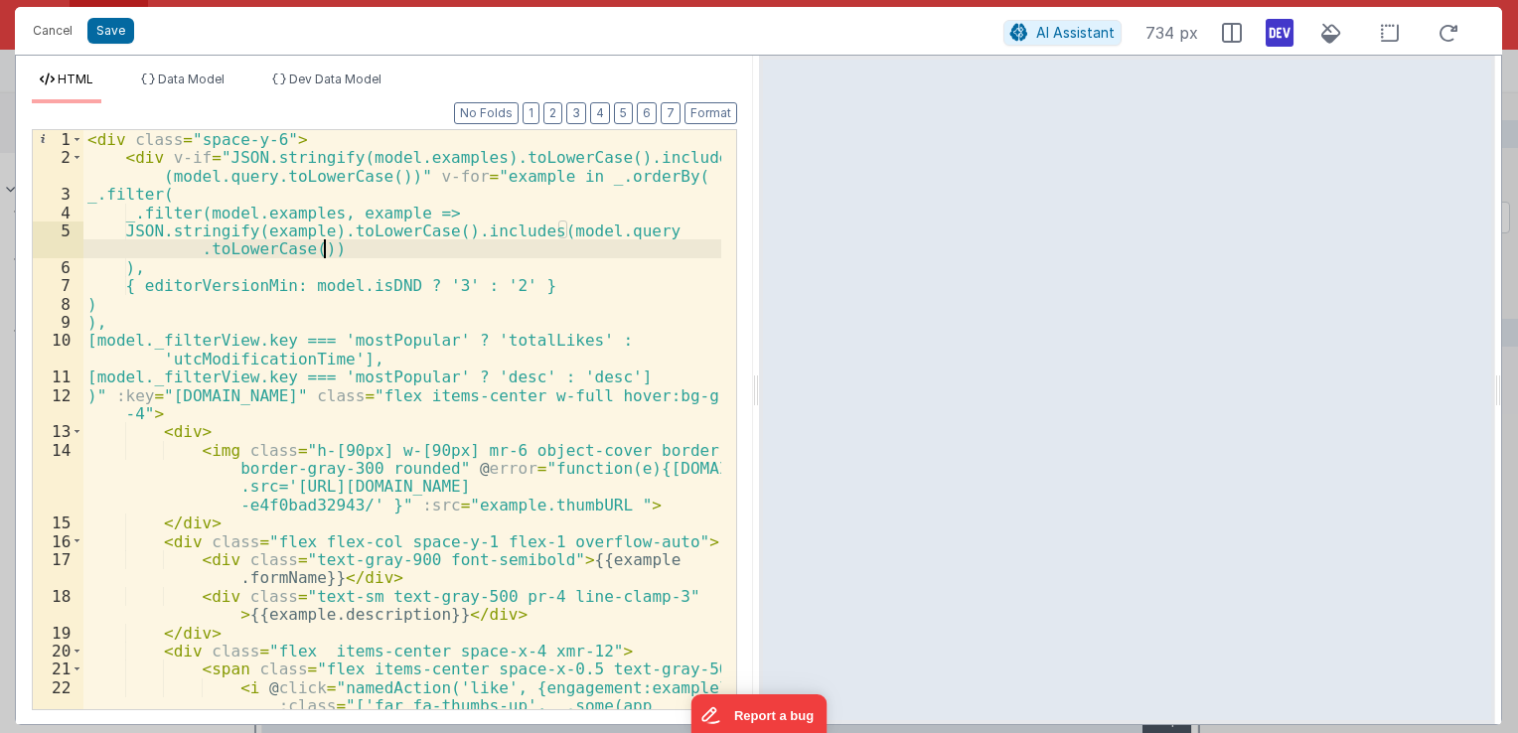
click at [195, 252] on div "< div class = "space-y-6" > < div v-if = "JSON.stringify(model.examples).toLowe…" at bounding box center [402, 466] width 638 height 672
click at [357, 244] on div "< div class = "space-y-6" > < div v-if = "JSON.stringify(model.examples).toLowe…" at bounding box center [402, 466] width 638 height 672
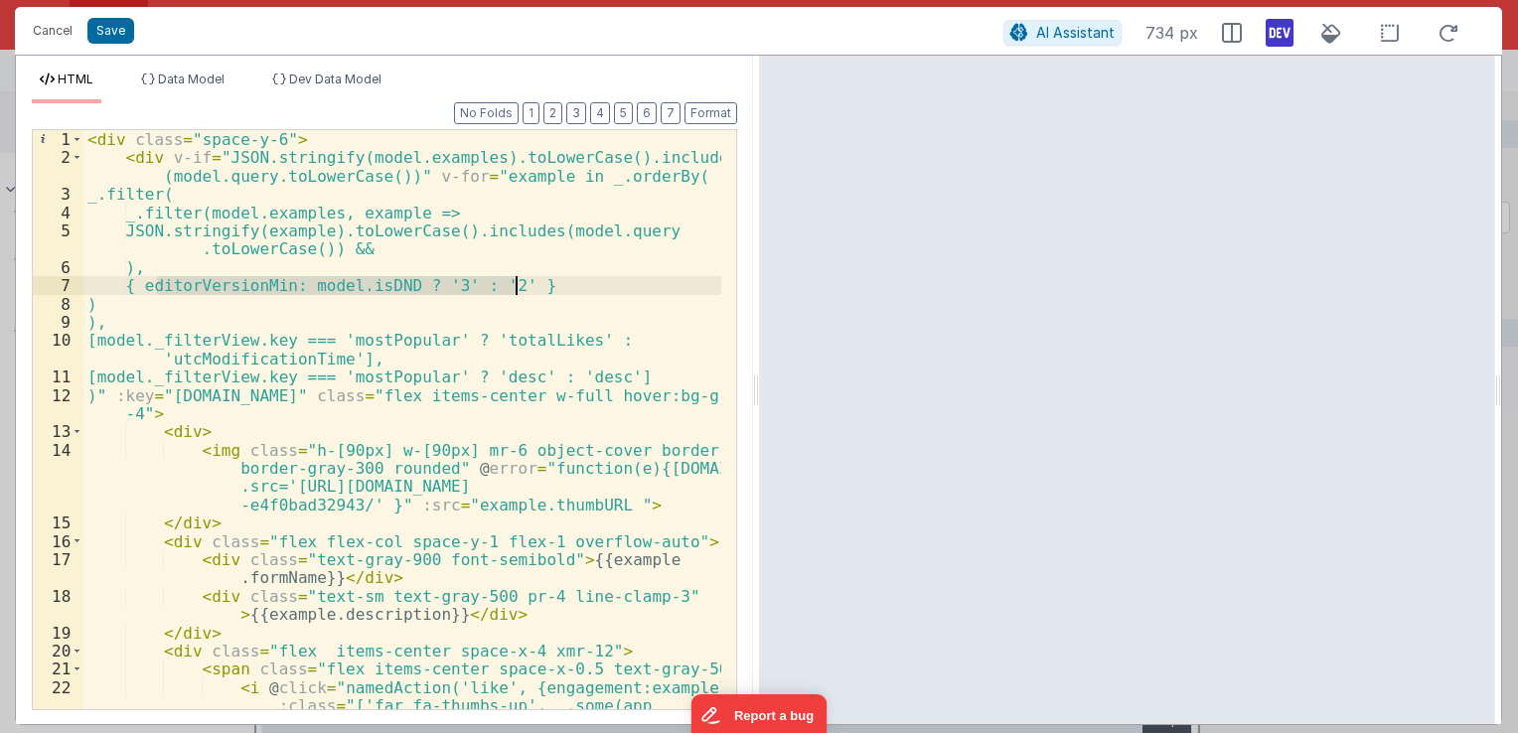
drag, startPoint x: 157, startPoint y: 288, endPoint x: 514, endPoint y: 287, distance: 356.7
click at [514, 287] on div "< div class = "space-y-6" > < div v-if = "JSON.stringify(model.examples).toLowe…" at bounding box center [402, 466] width 638 height 672
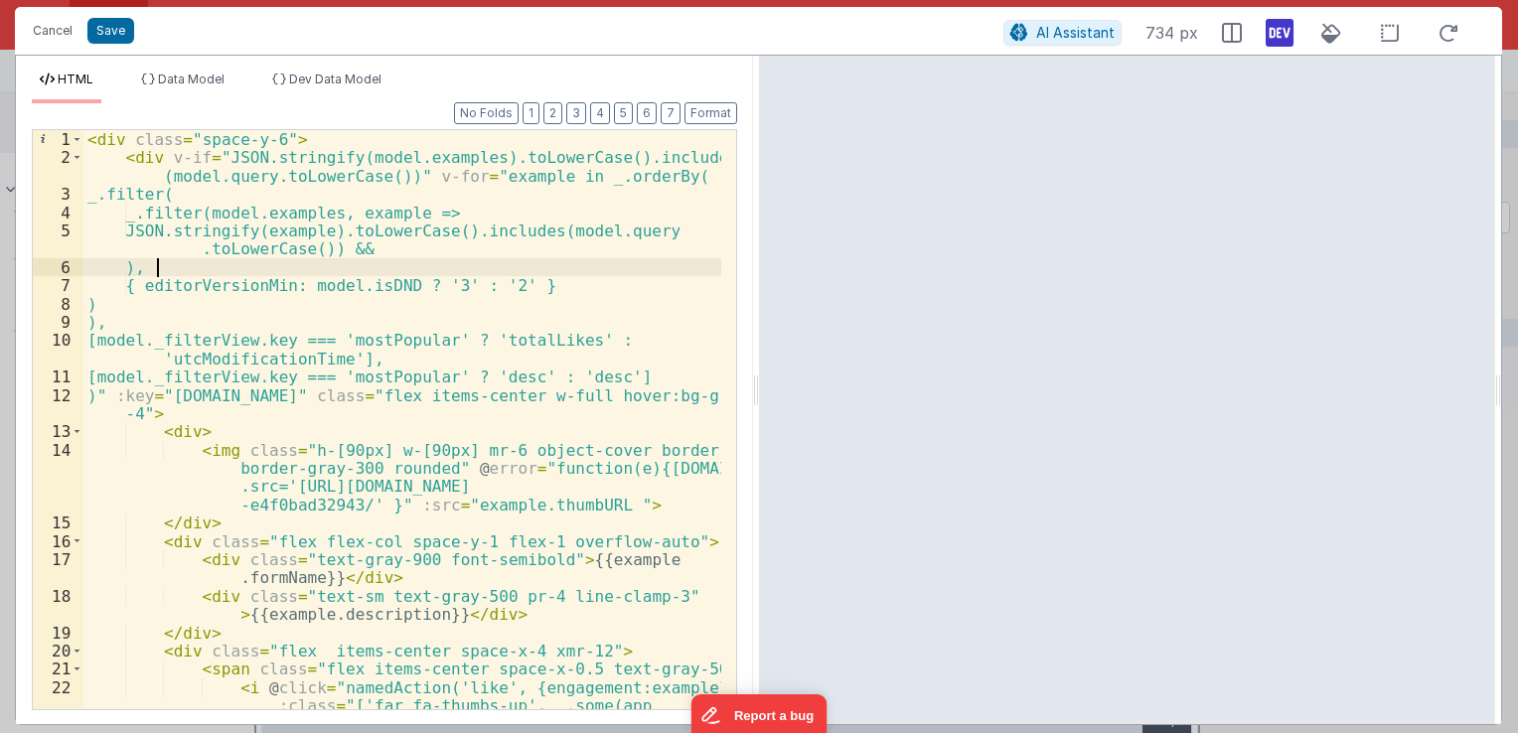
click at [429, 257] on div "< div class = "space-y-6" > < div v-if = "JSON.stringify(model.examples).toLowe…" at bounding box center [402, 466] width 638 height 672
click at [417, 251] on div "< div class = "space-y-6" > < div v-if = "JSON.stringify(model.examples).toLowe…" at bounding box center [402, 466] width 638 height 672
click at [502, 252] on div "< div class = "space-y-6" > < div v-if = "JSON.stringify(model.examples).toLowe…" at bounding box center [402, 466] width 638 height 672
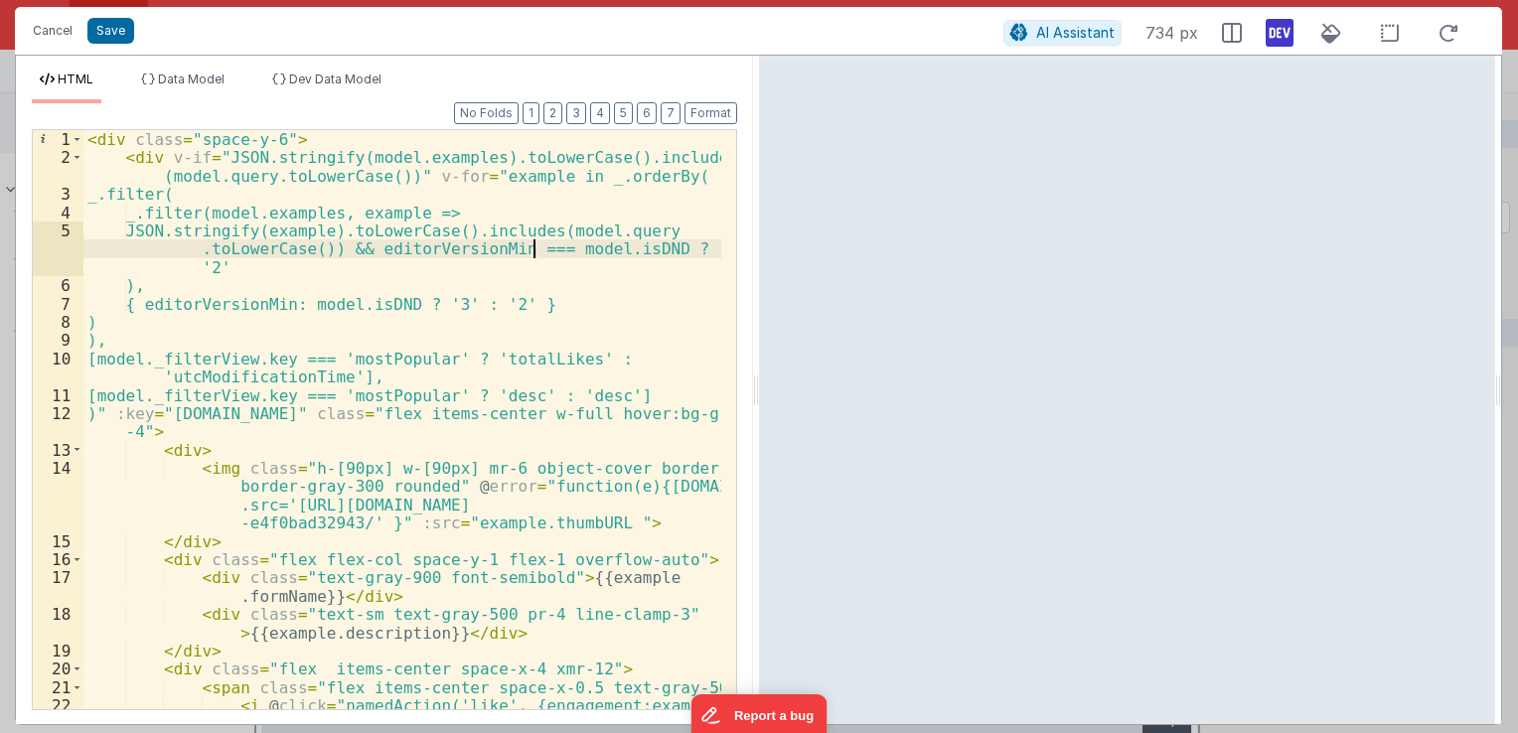
click at [543, 248] on div "< div class = "space-y-6" > < div v-if = "JSON.stringify(model.examples).toLowe…" at bounding box center [402, 466] width 638 height 672
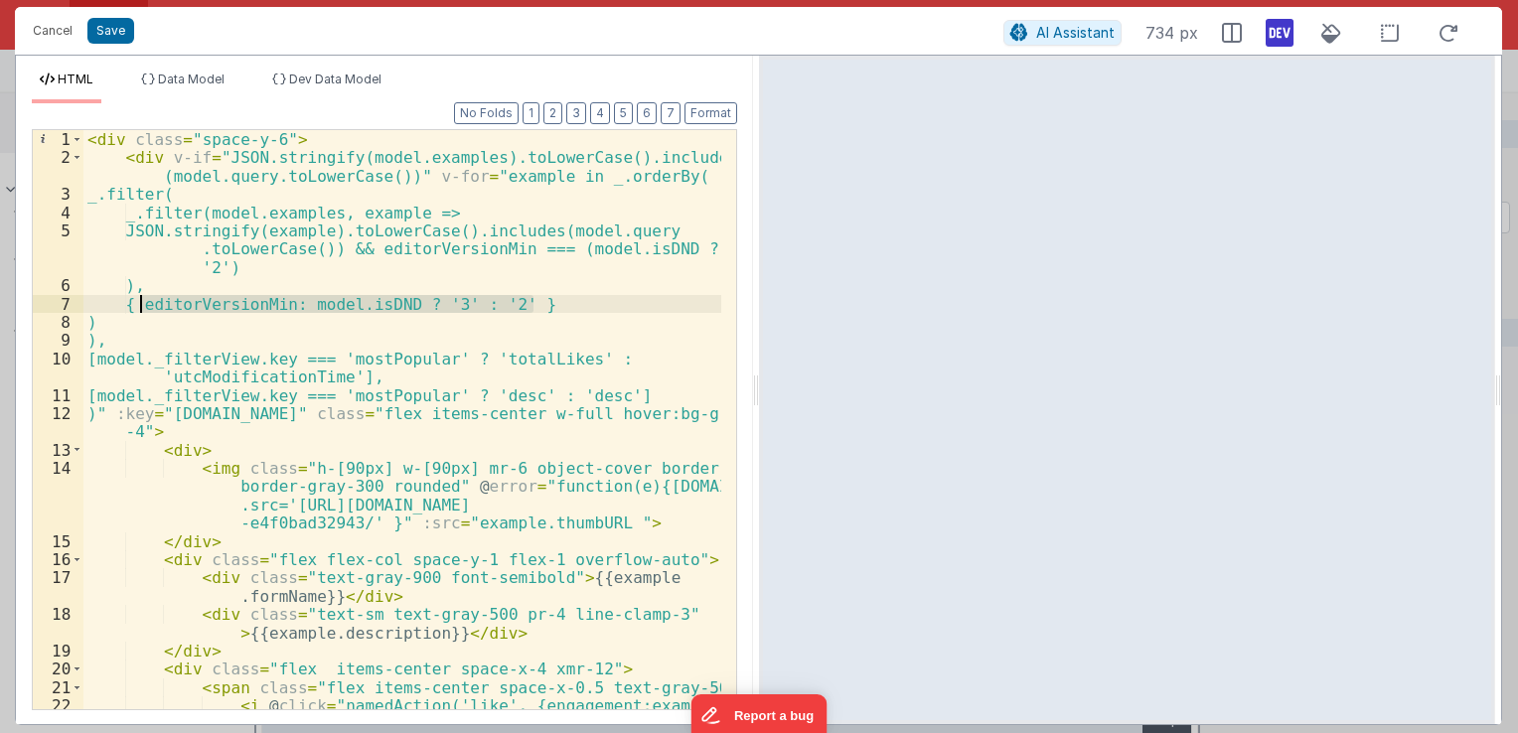
drag, startPoint x: 597, startPoint y: 308, endPoint x: 138, endPoint y: 308, distance: 459.0
click at [138, 308] on div "< div class = "space-y-6" > < div v-if = "JSON.stringify(model.examples).toLowe…" at bounding box center [402, 466] width 638 height 672
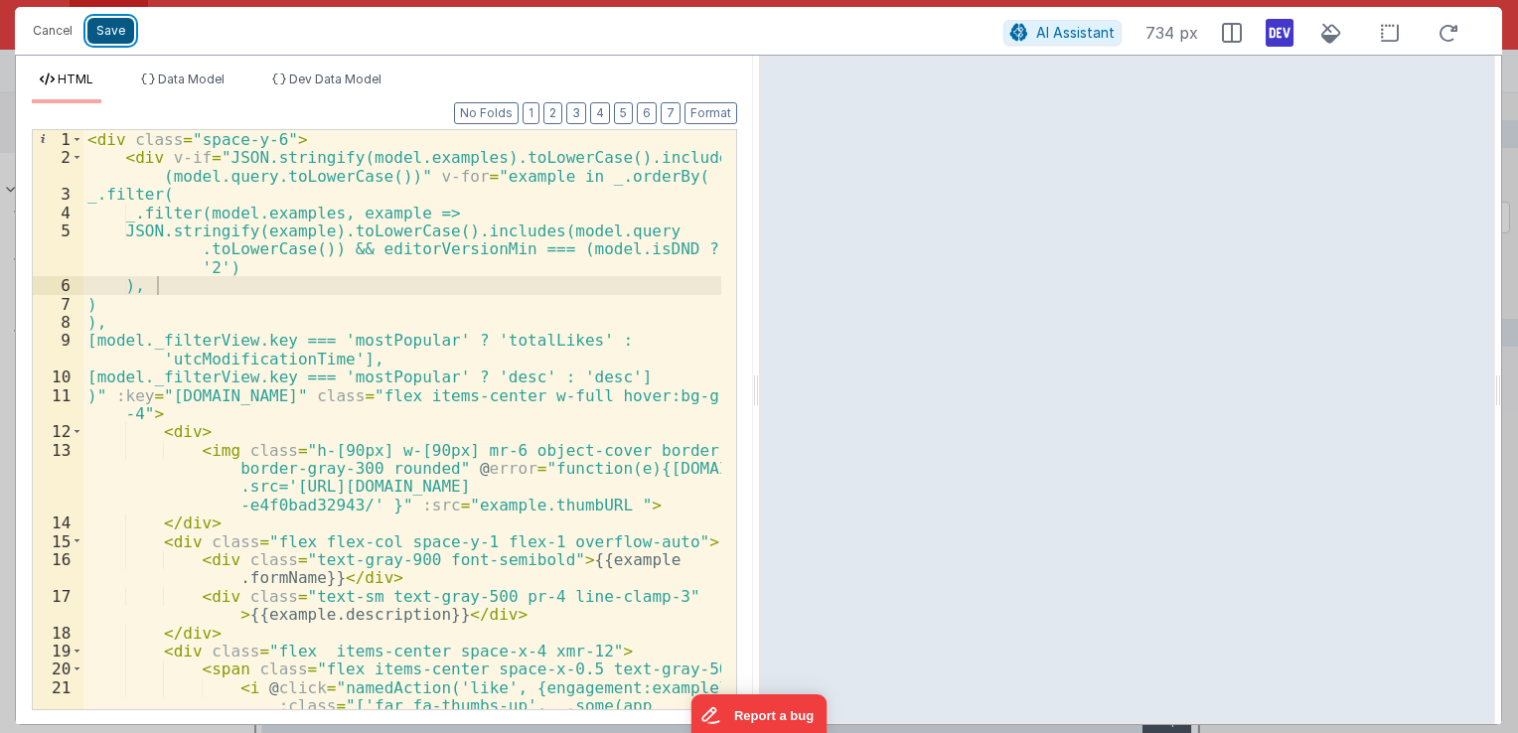
click at [114, 32] on button "Save" at bounding box center [110, 31] width 47 height 26
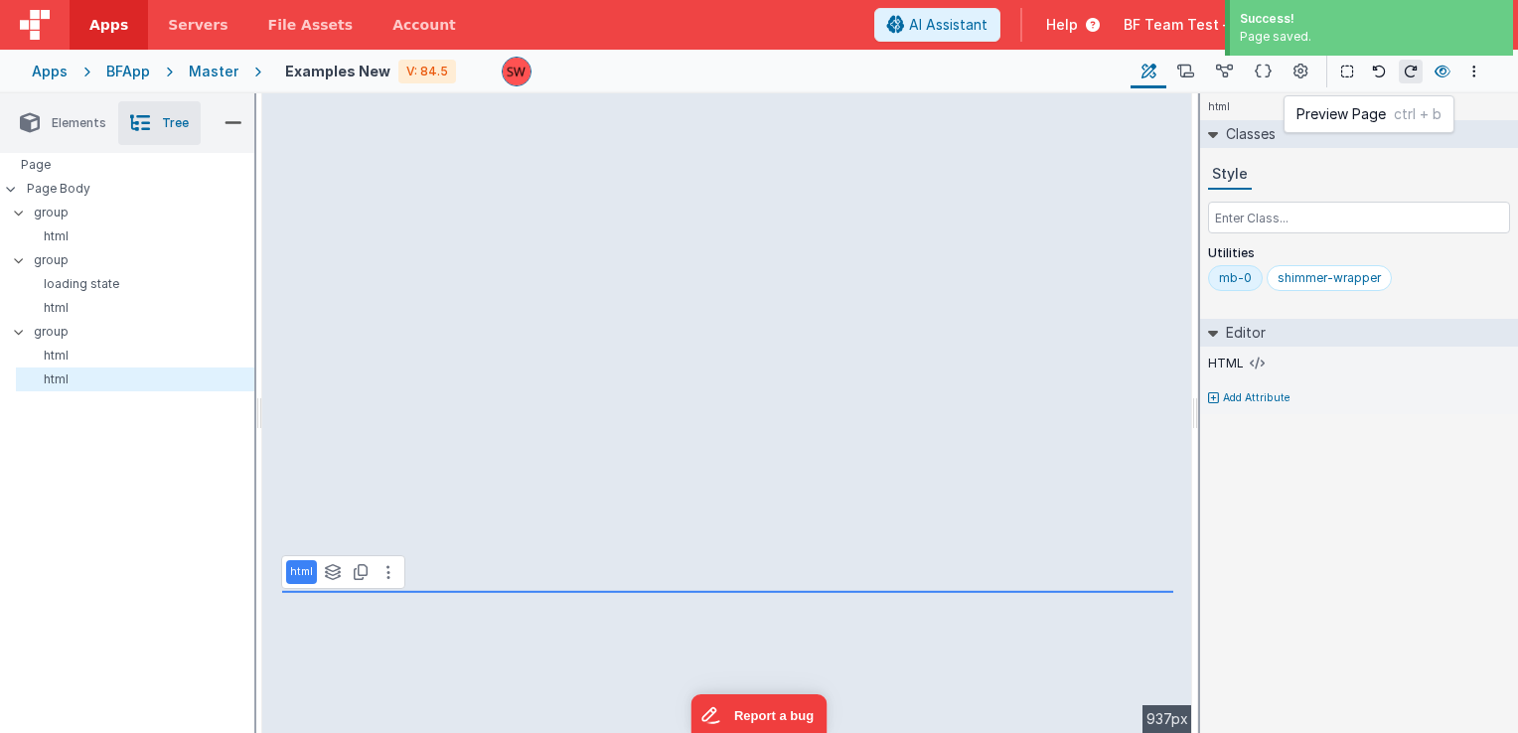
click at [1444, 77] on icon at bounding box center [1443, 72] width 16 height 14
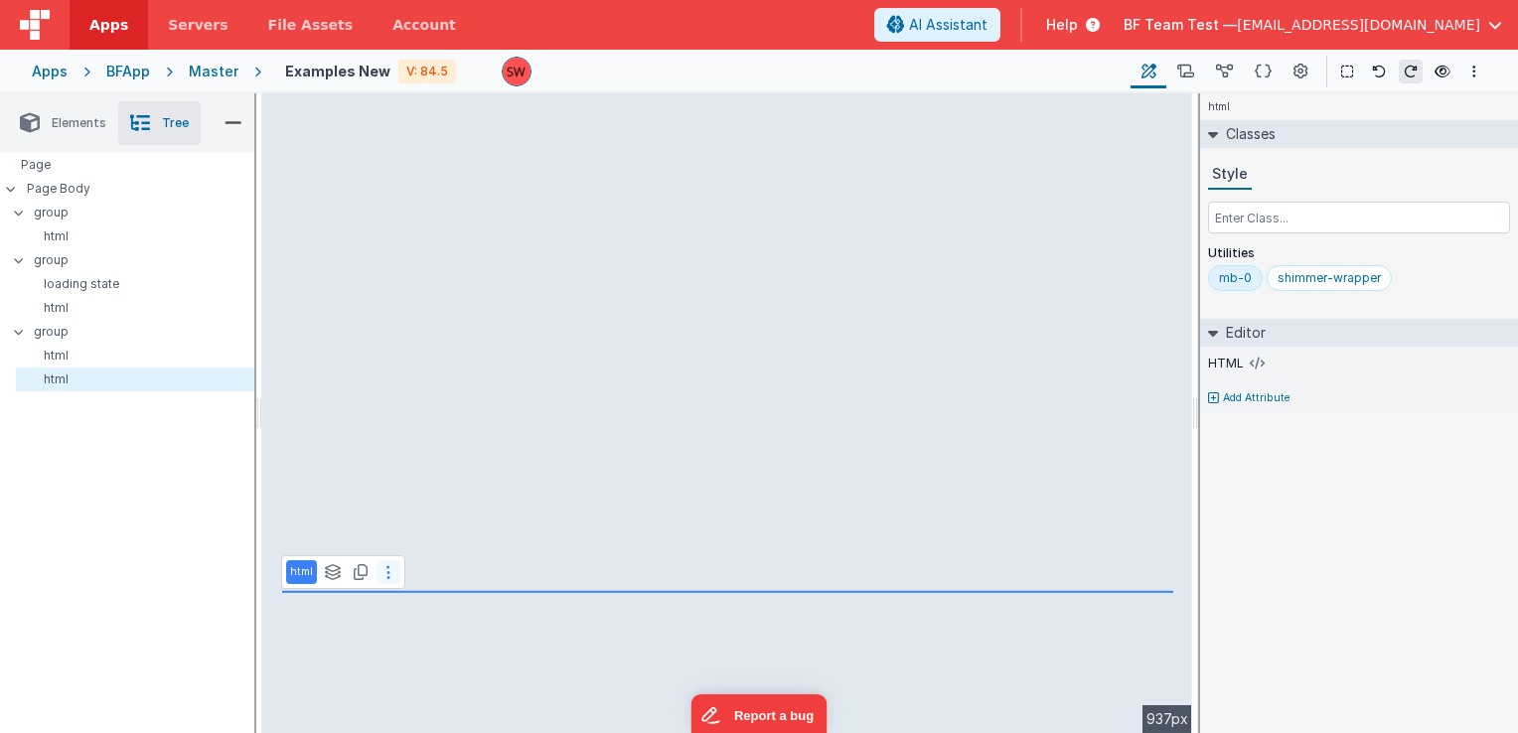
click at [386, 566] on icon at bounding box center [388, 572] width 4 height 16
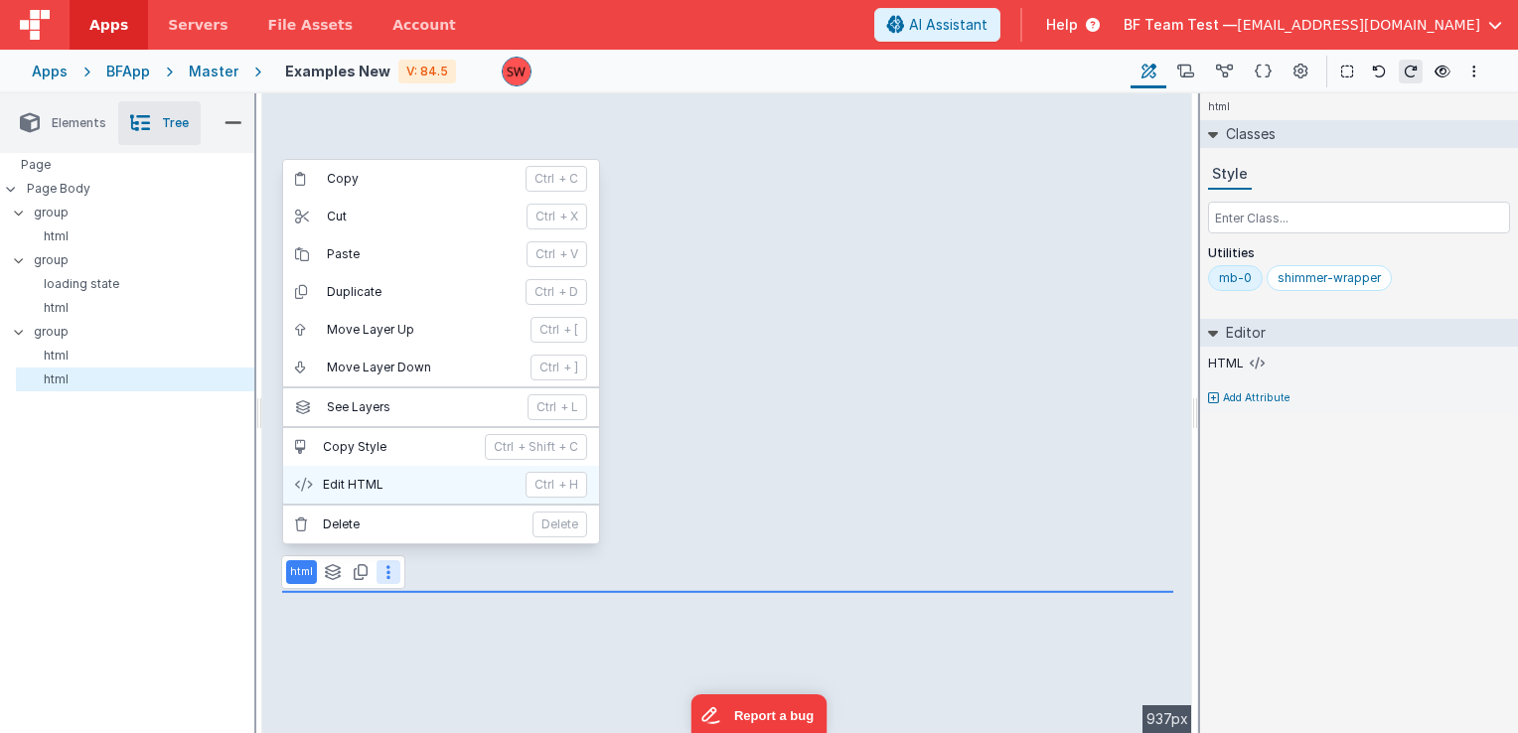
click at [408, 480] on p "Edit HTML" at bounding box center [418, 485] width 191 height 16
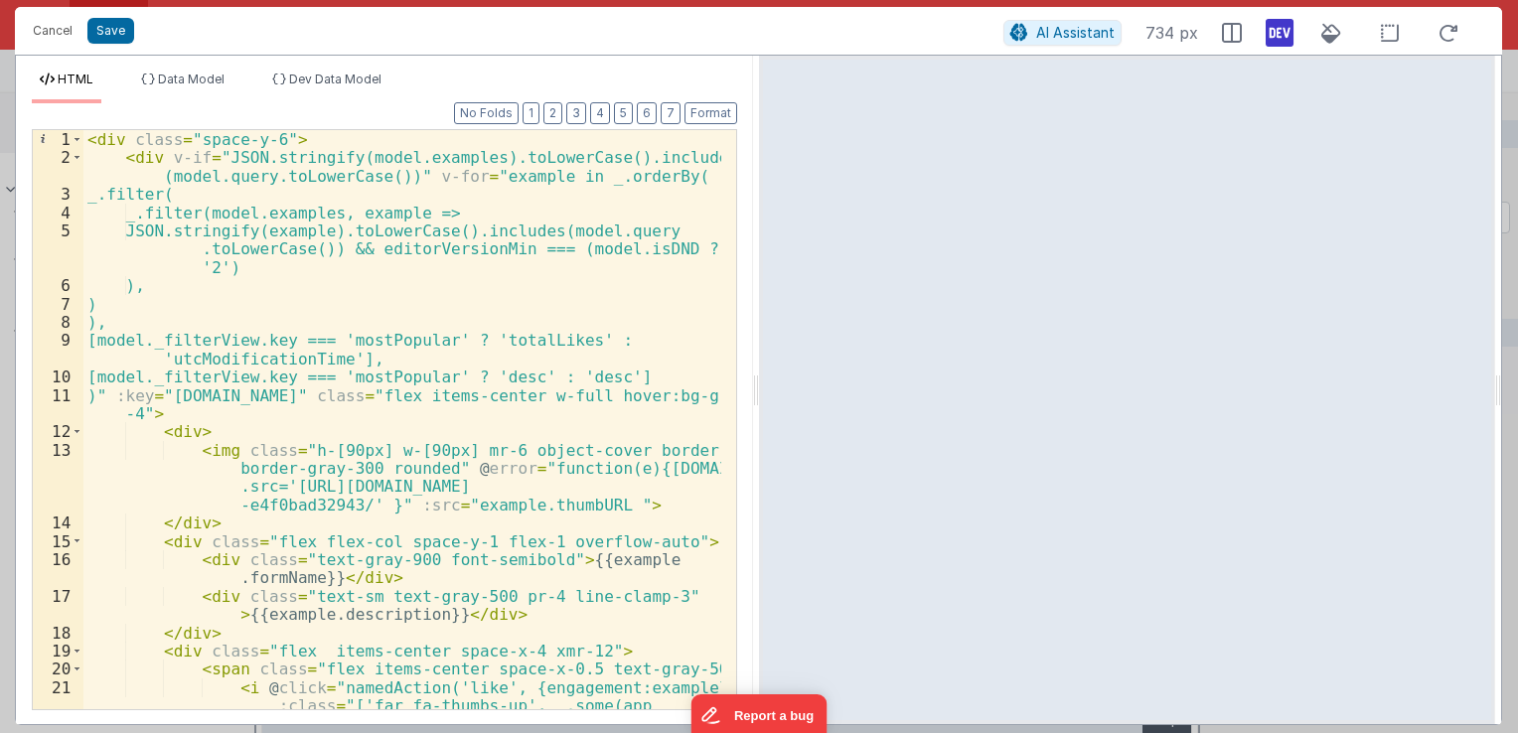
click at [111, 324] on div "< div class = "space-y-6" > < div v-if = "JSON.stringify(model.examples).toLowe…" at bounding box center [402, 466] width 638 height 672
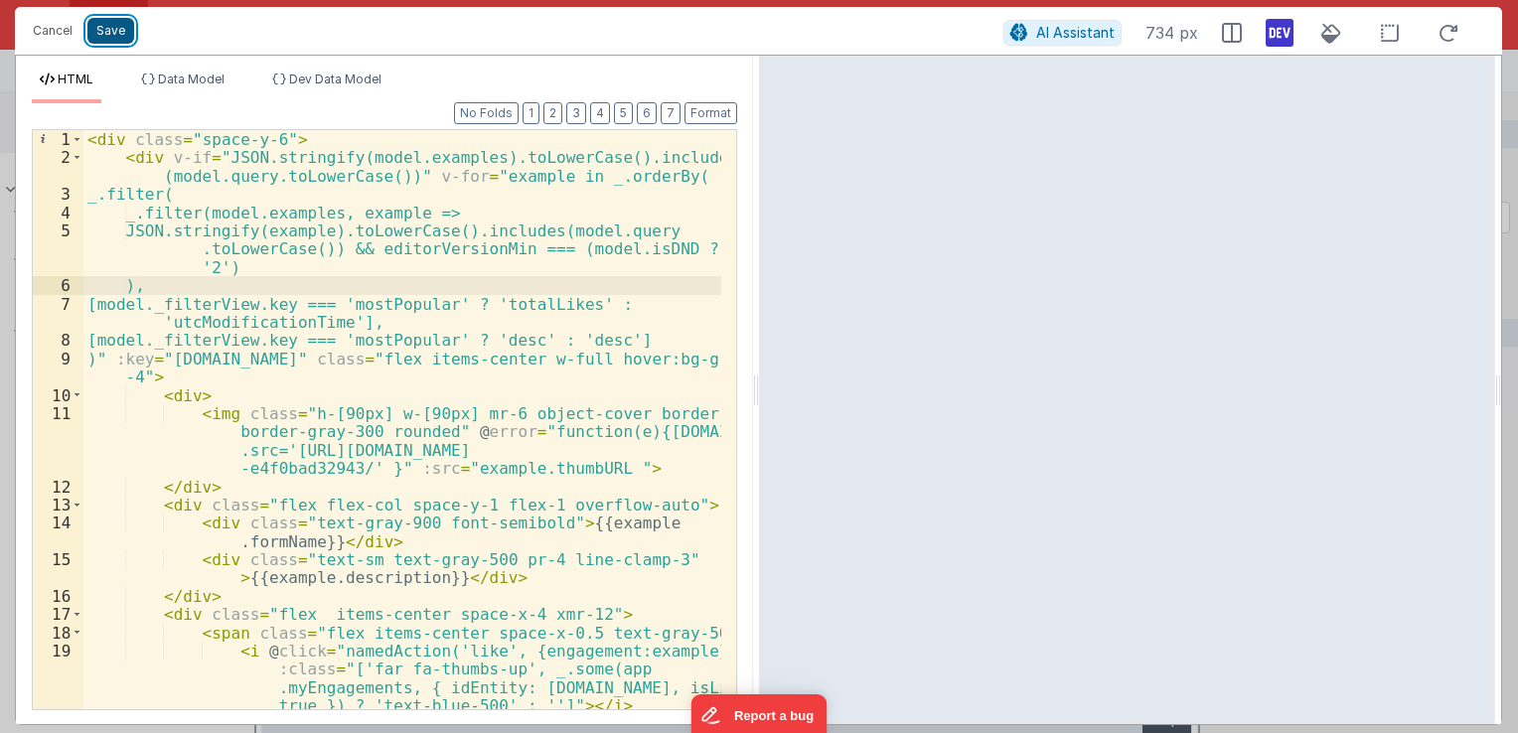
click at [112, 40] on button "Save" at bounding box center [110, 31] width 47 height 26
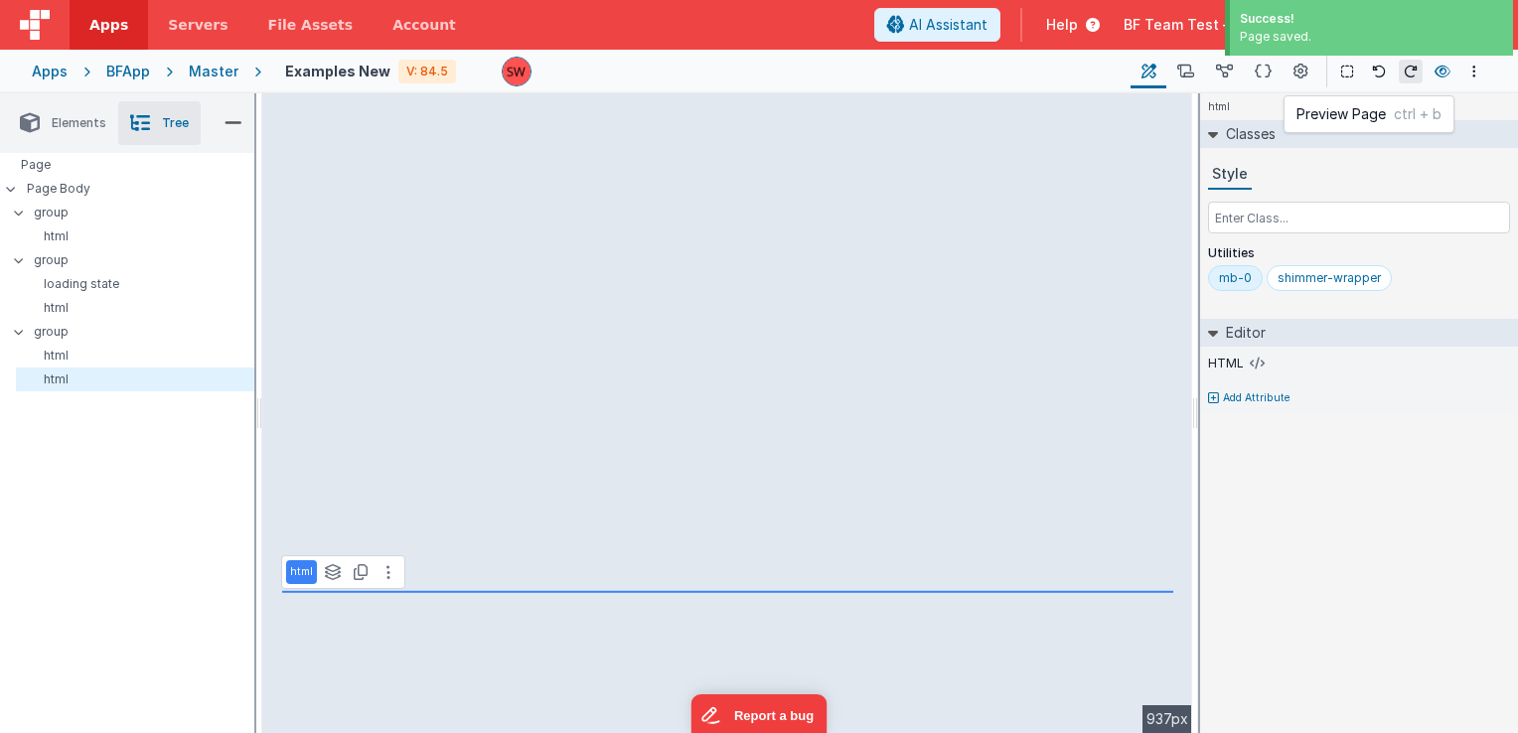
click at [1442, 77] on icon at bounding box center [1443, 72] width 16 height 14
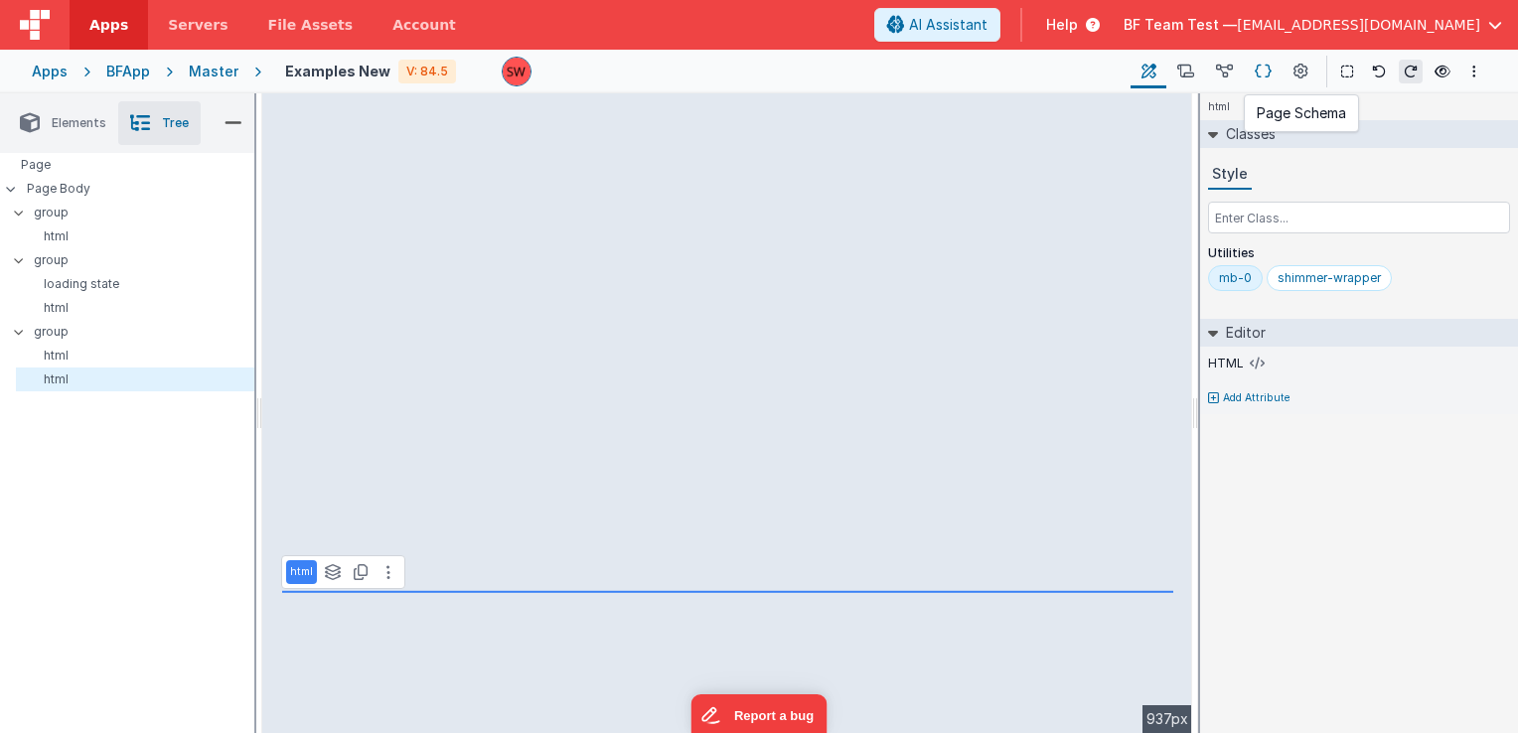
click at [1260, 62] on icon at bounding box center [1263, 72] width 17 height 21
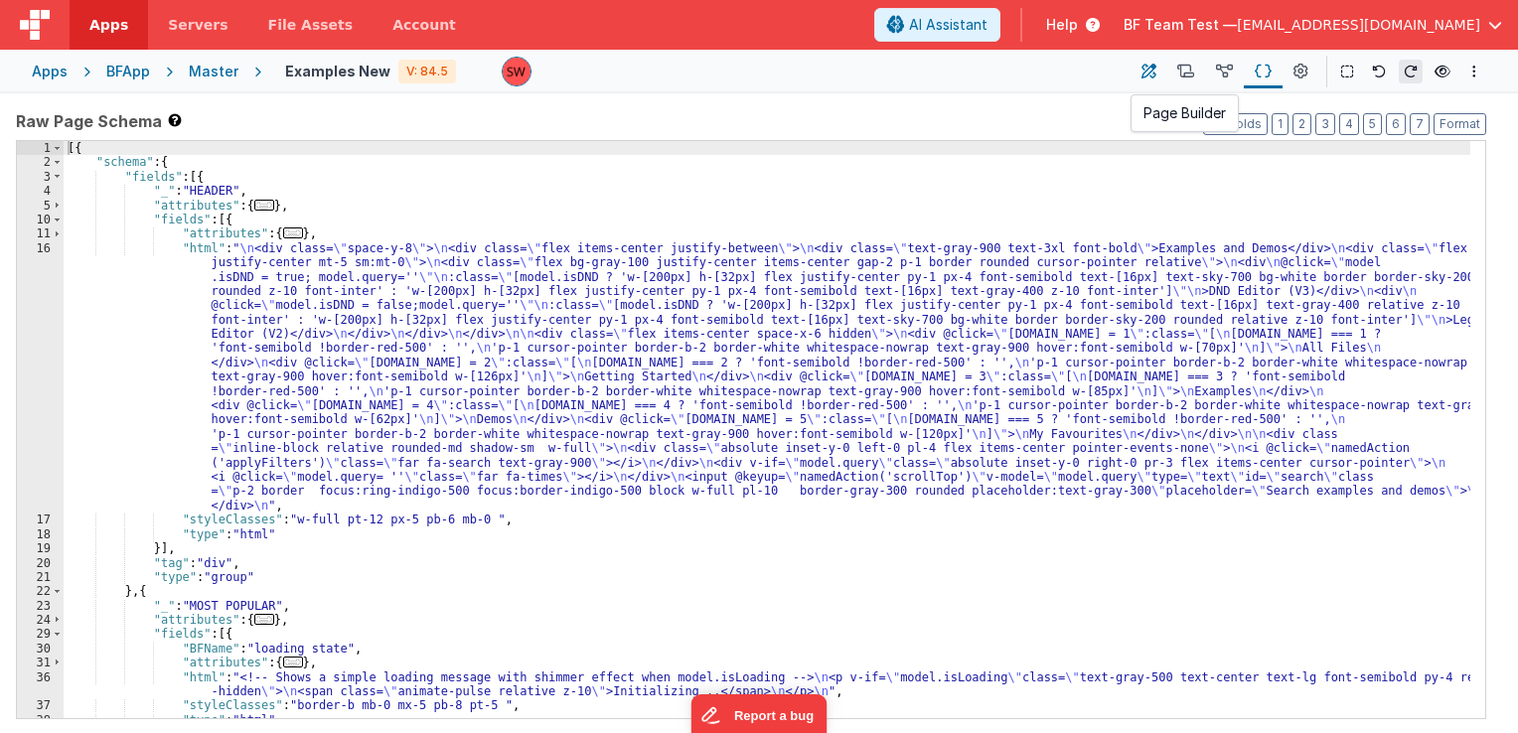
click at [1137, 77] on button at bounding box center [1149, 72] width 36 height 34
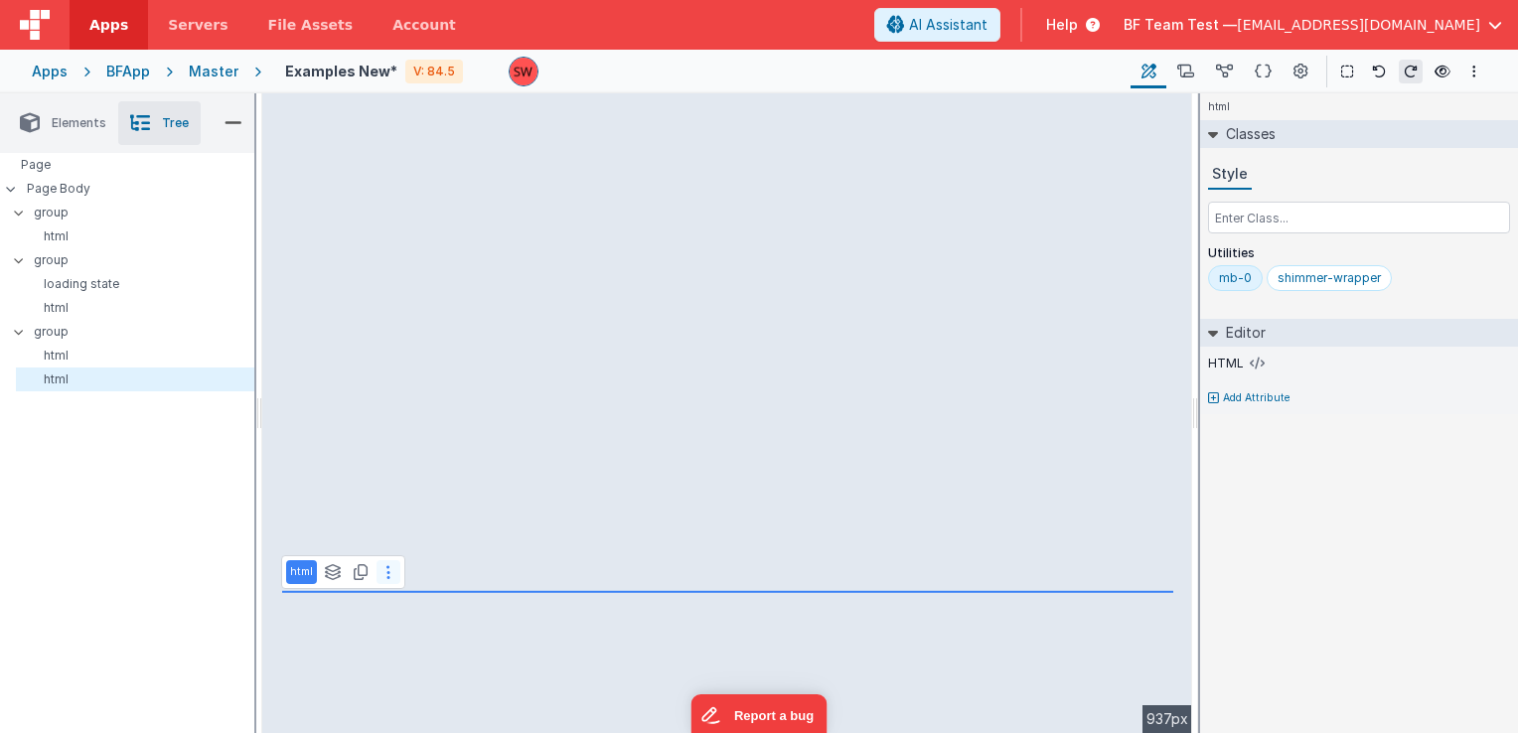
click at [387, 568] on icon at bounding box center [388, 572] width 4 height 16
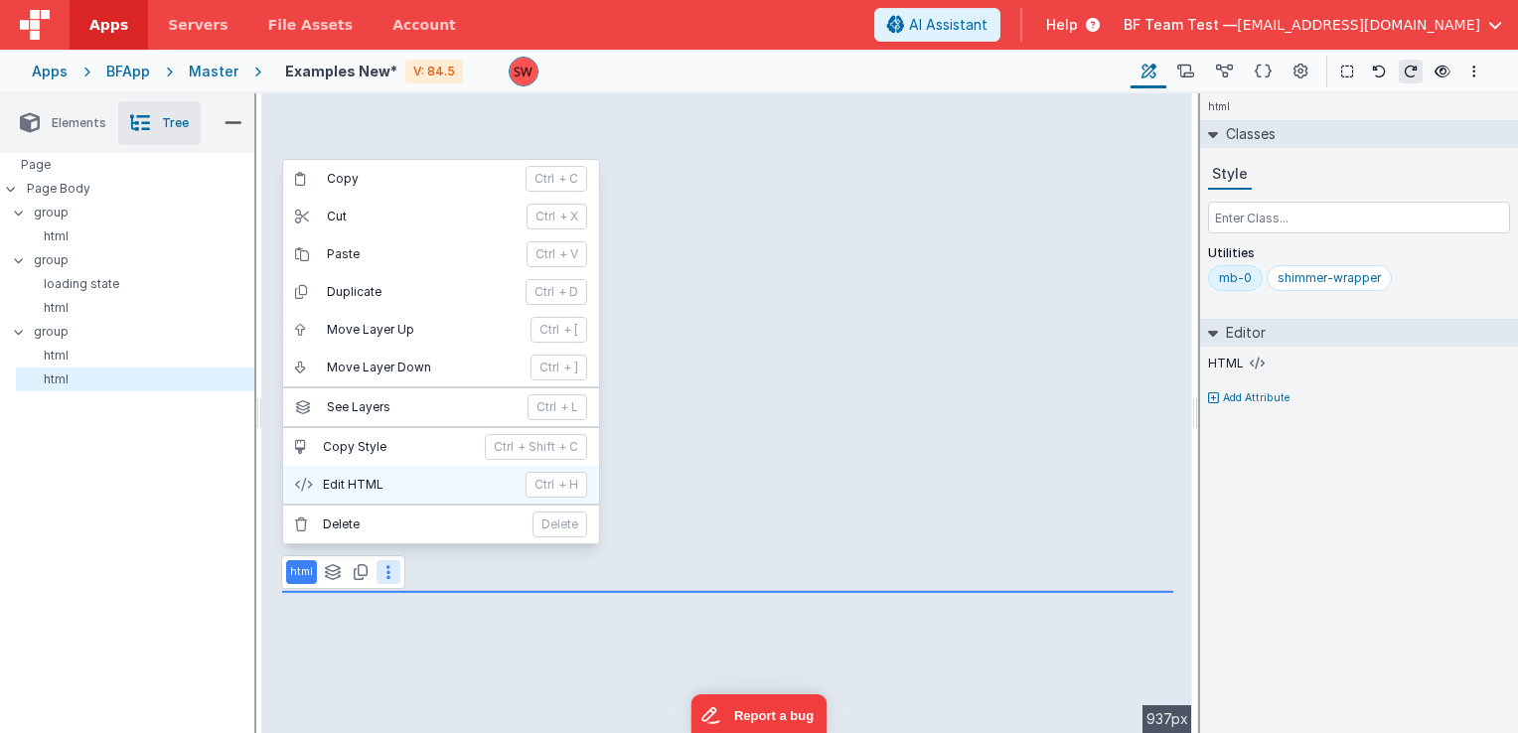
click at [397, 488] on p "Edit HTML" at bounding box center [418, 485] width 191 height 16
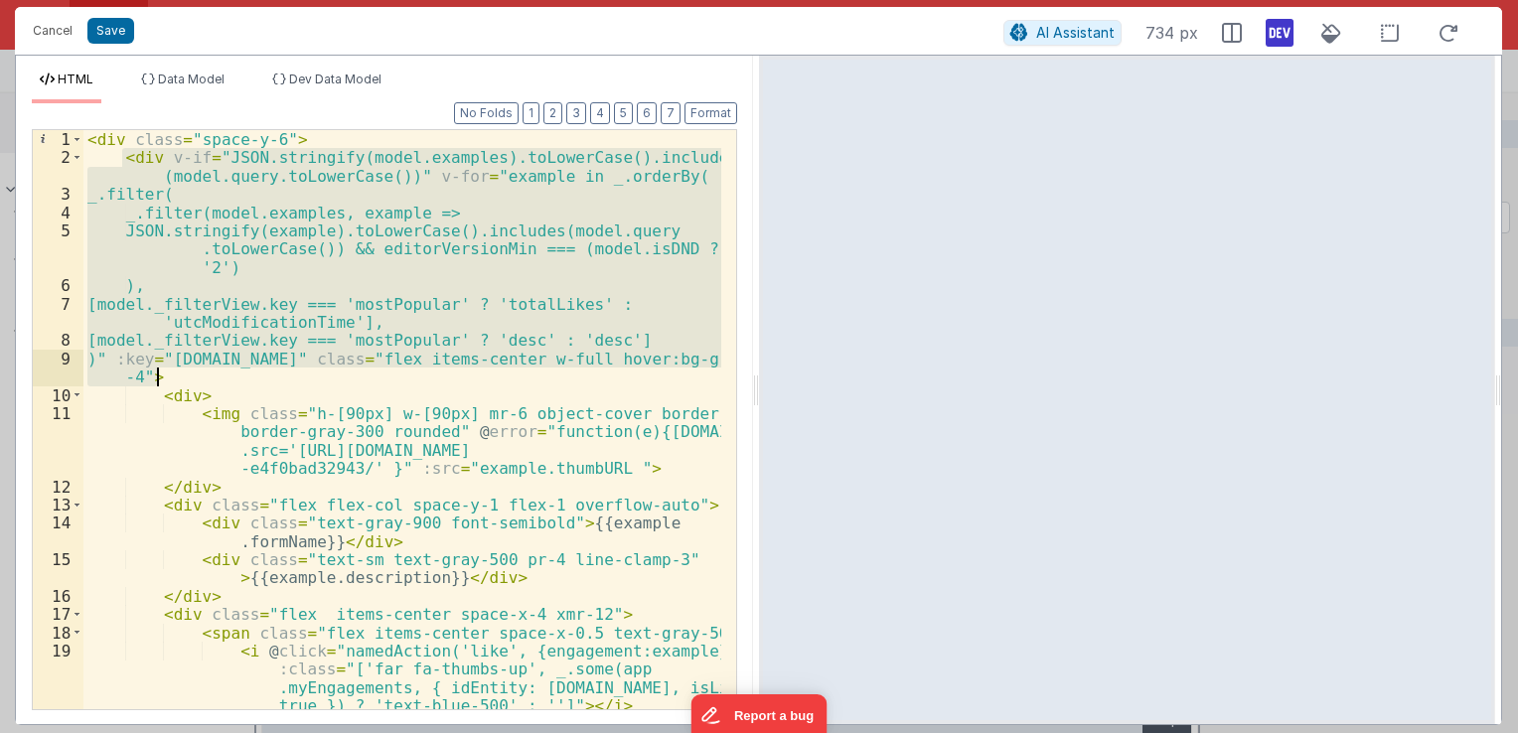
drag, startPoint x: 120, startPoint y: 159, endPoint x: 160, endPoint y: 384, distance: 228.0
click at [160, 384] on div "< div class = "space-y-6" > < div v-if = "JSON.stringify(model.examples).toLowe…" at bounding box center [402, 438] width 638 height 617
click at [362, 256] on div "< div class = "space-y-6" > < div v-if = "JSON.stringify(model.examples).toLowe…" at bounding box center [402, 419] width 638 height 579
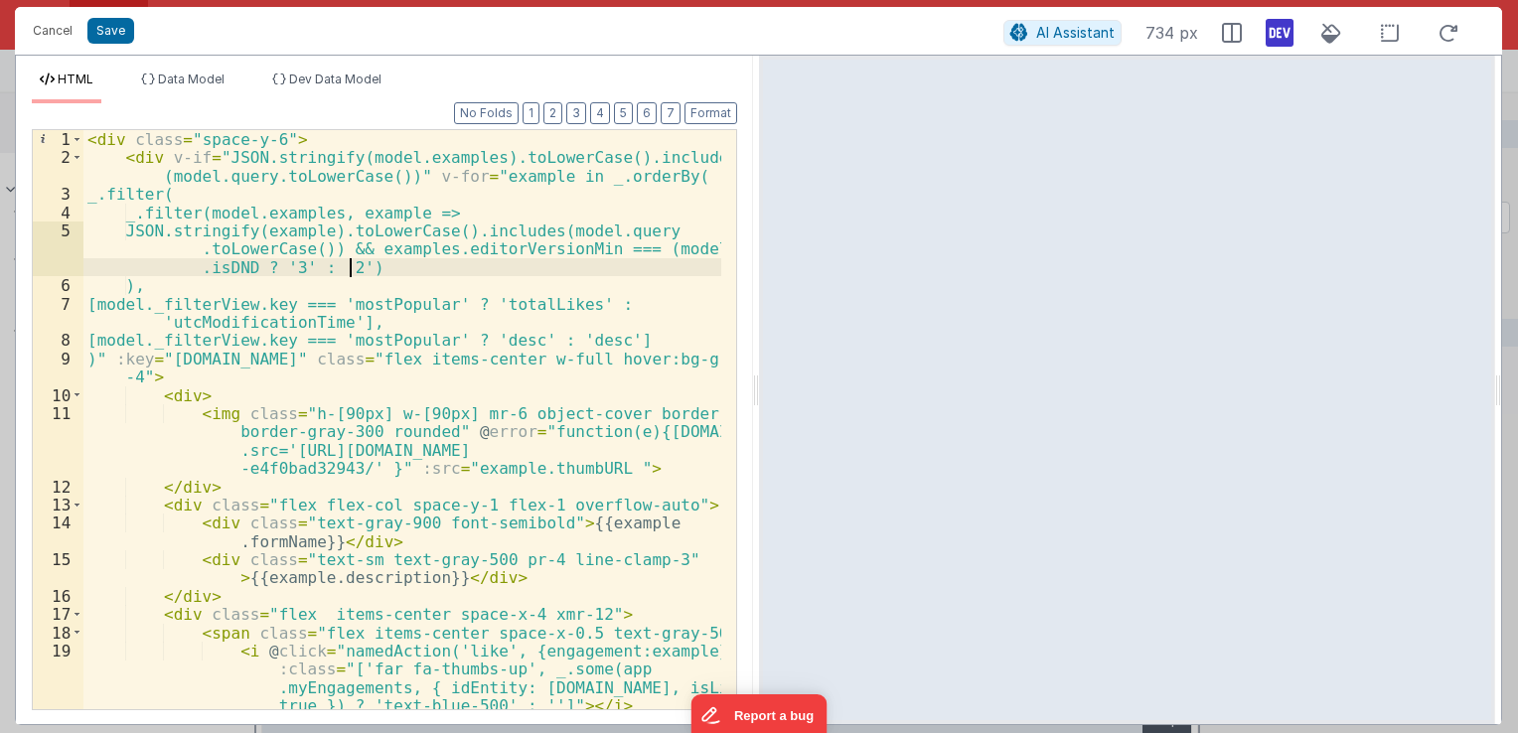
click at [350, 272] on div "< div class = "space-y-6" > < div v-if = "JSON.stringify(model.examples).toLowe…" at bounding box center [402, 438] width 638 height 617
click at [114, 26] on button "Save" at bounding box center [110, 31] width 47 height 26
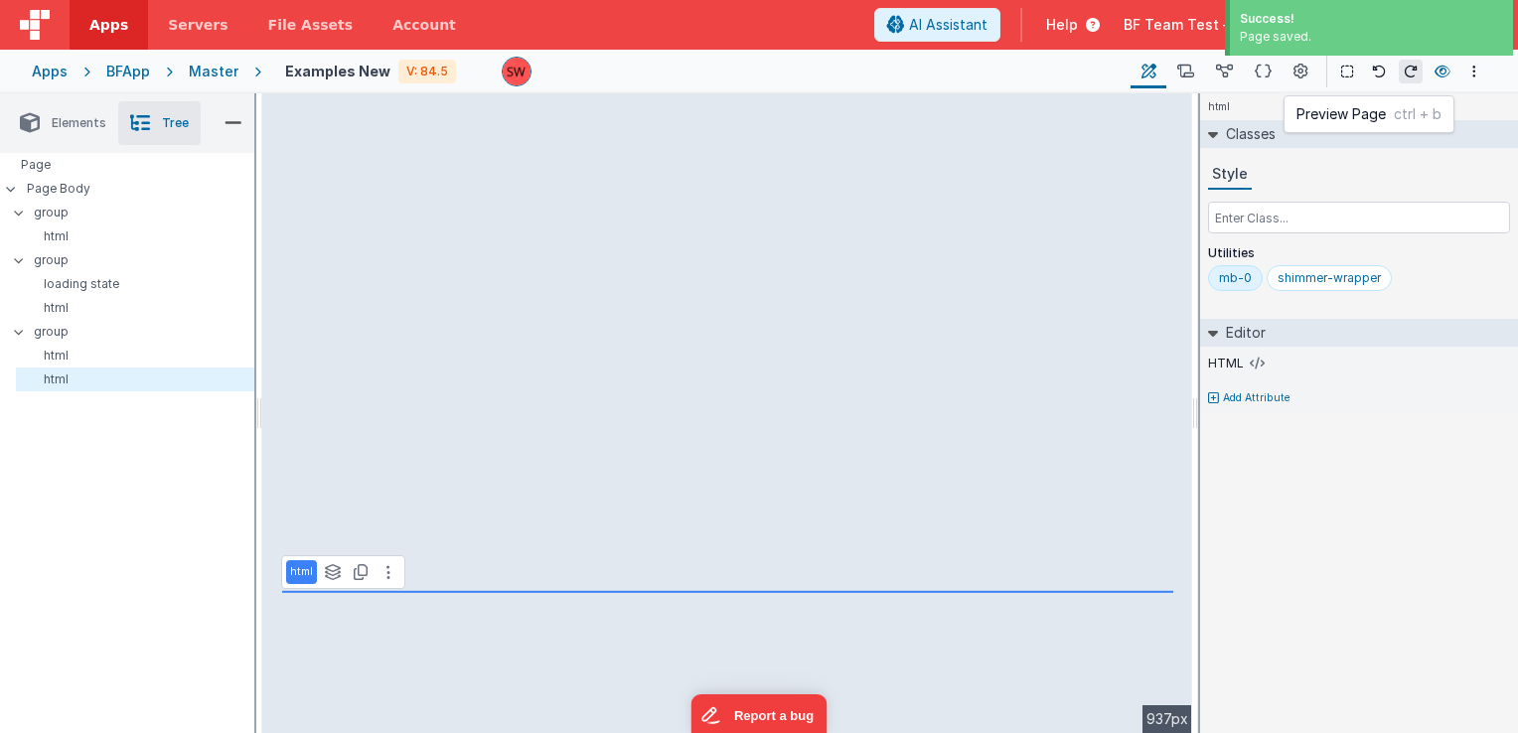
click at [1435, 66] on icon at bounding box center [1443, 72] width 16 height 14
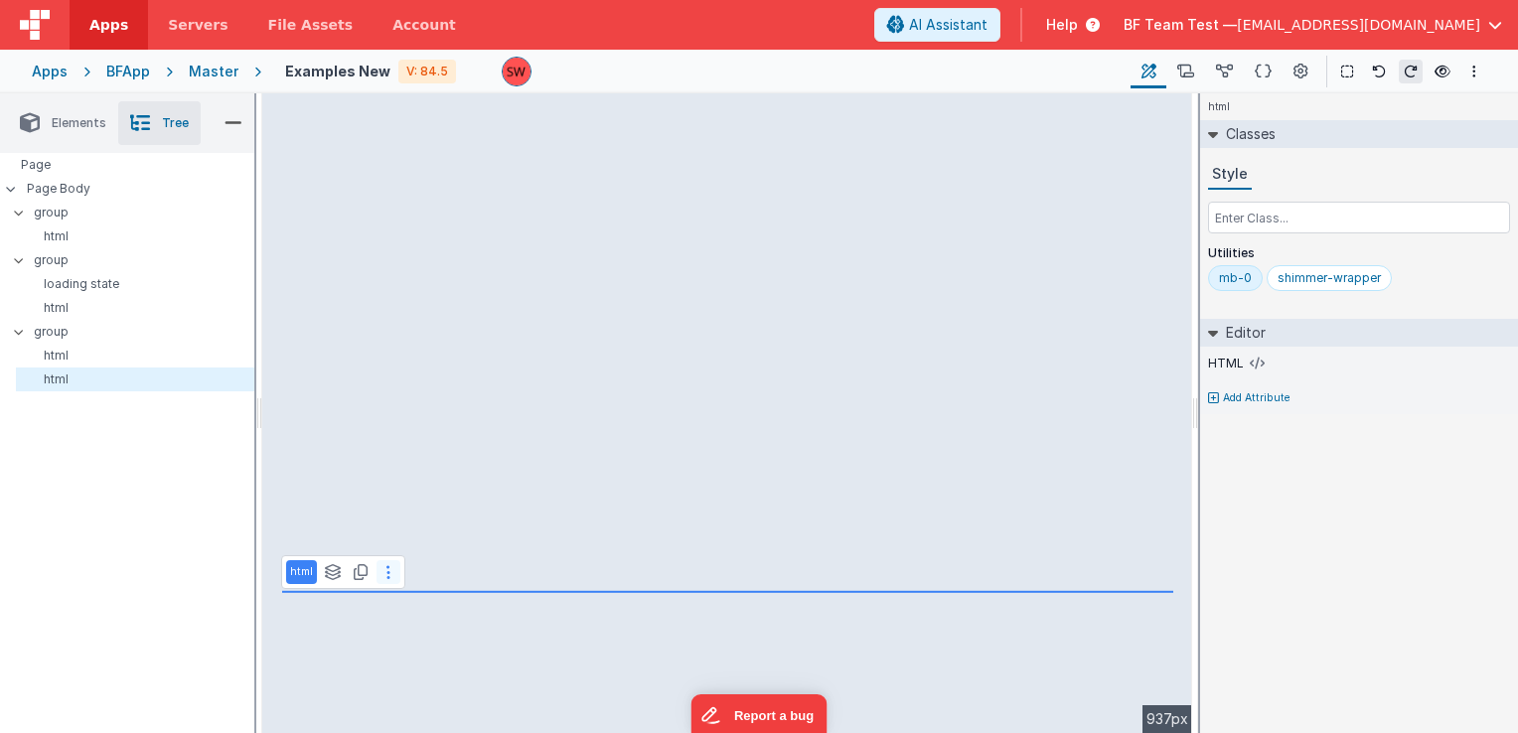
click at [382, 578] on button at bounding box center [389, 572] width 24 height 24
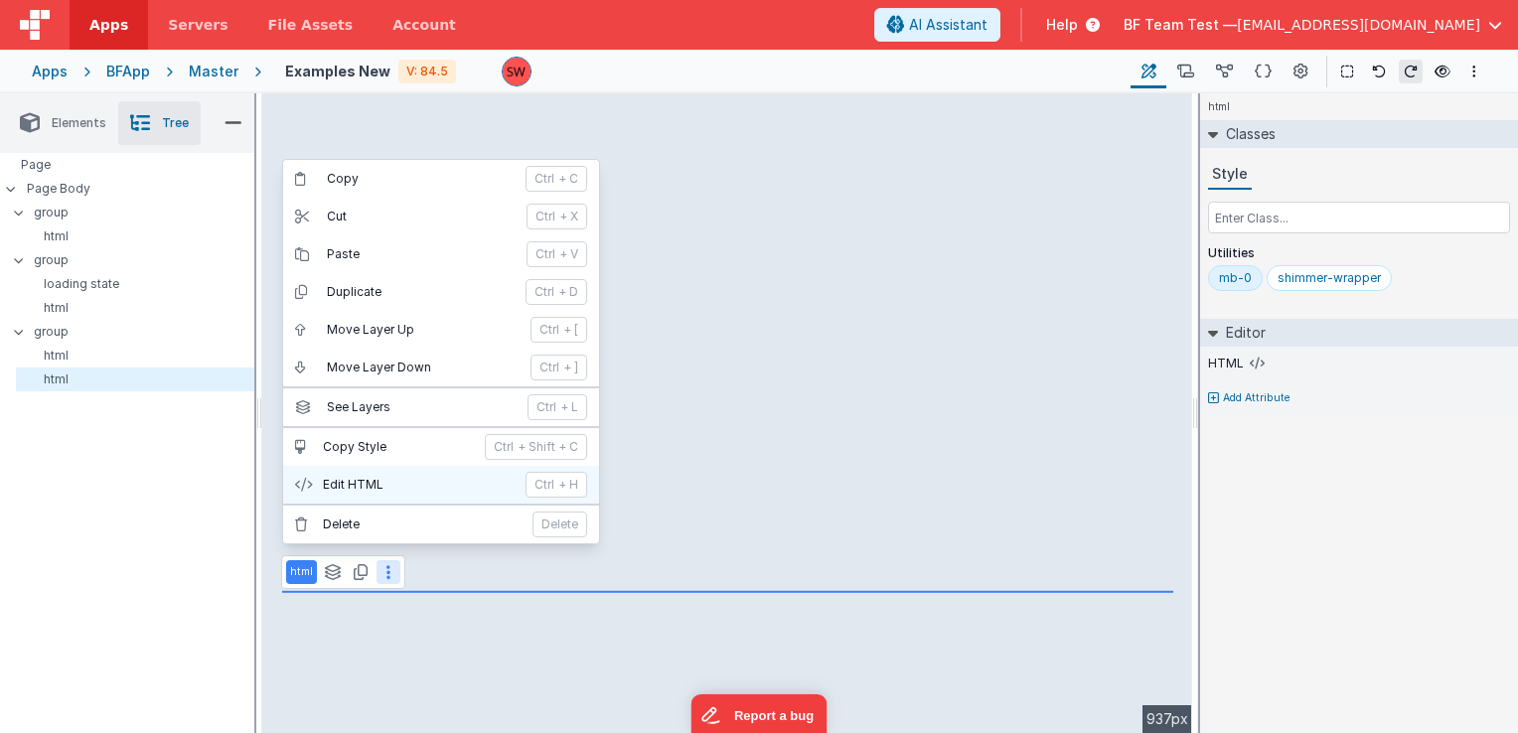
click at [381, 470] on button "Edit HTML ctrl + H" at bounding box center [441, 485] width 316 height 38
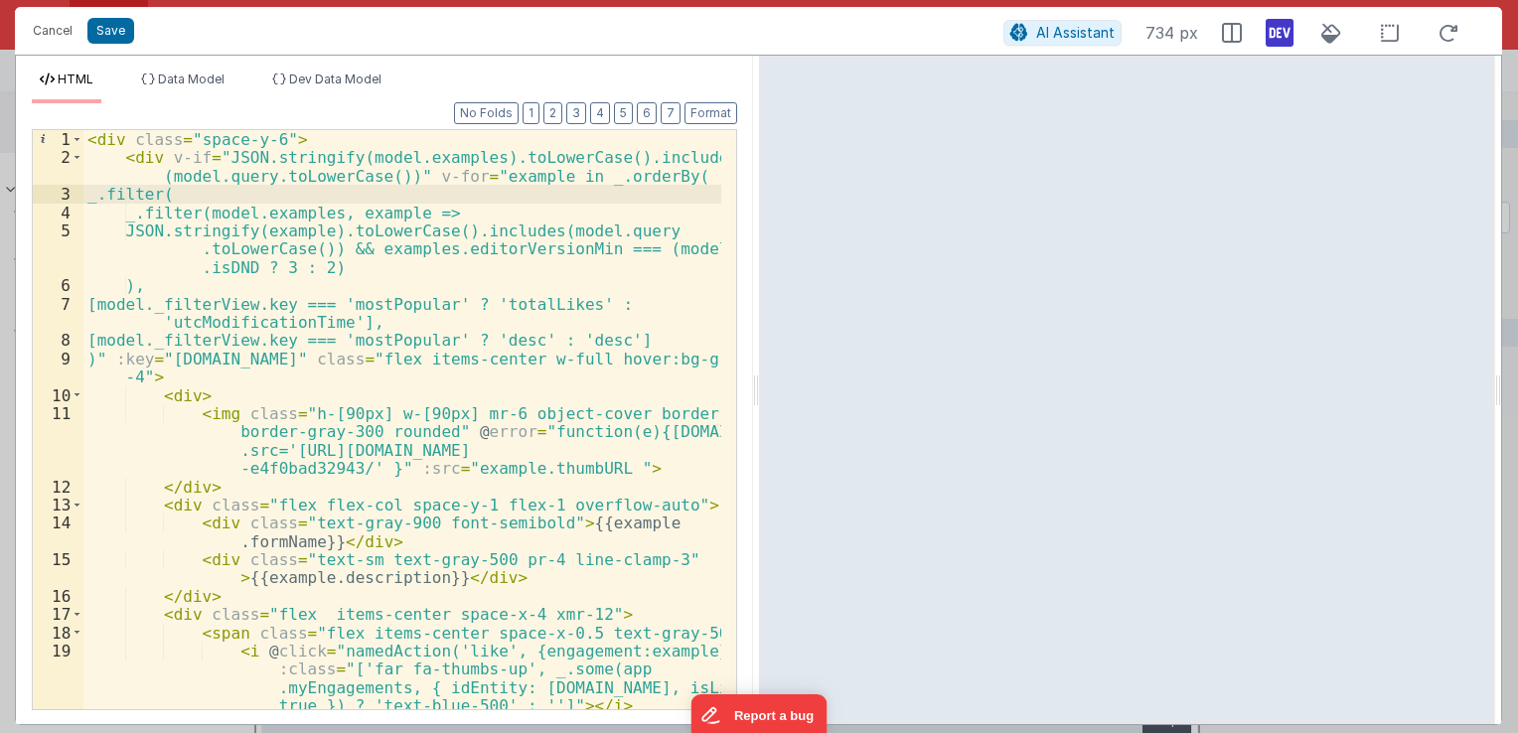
click at [135, 193] on div "< div class = "space-y-6" > < div v-if = "JSON.stringify(model.examples).toLowe…" at bounding box center [402, 438] width 638 height 617
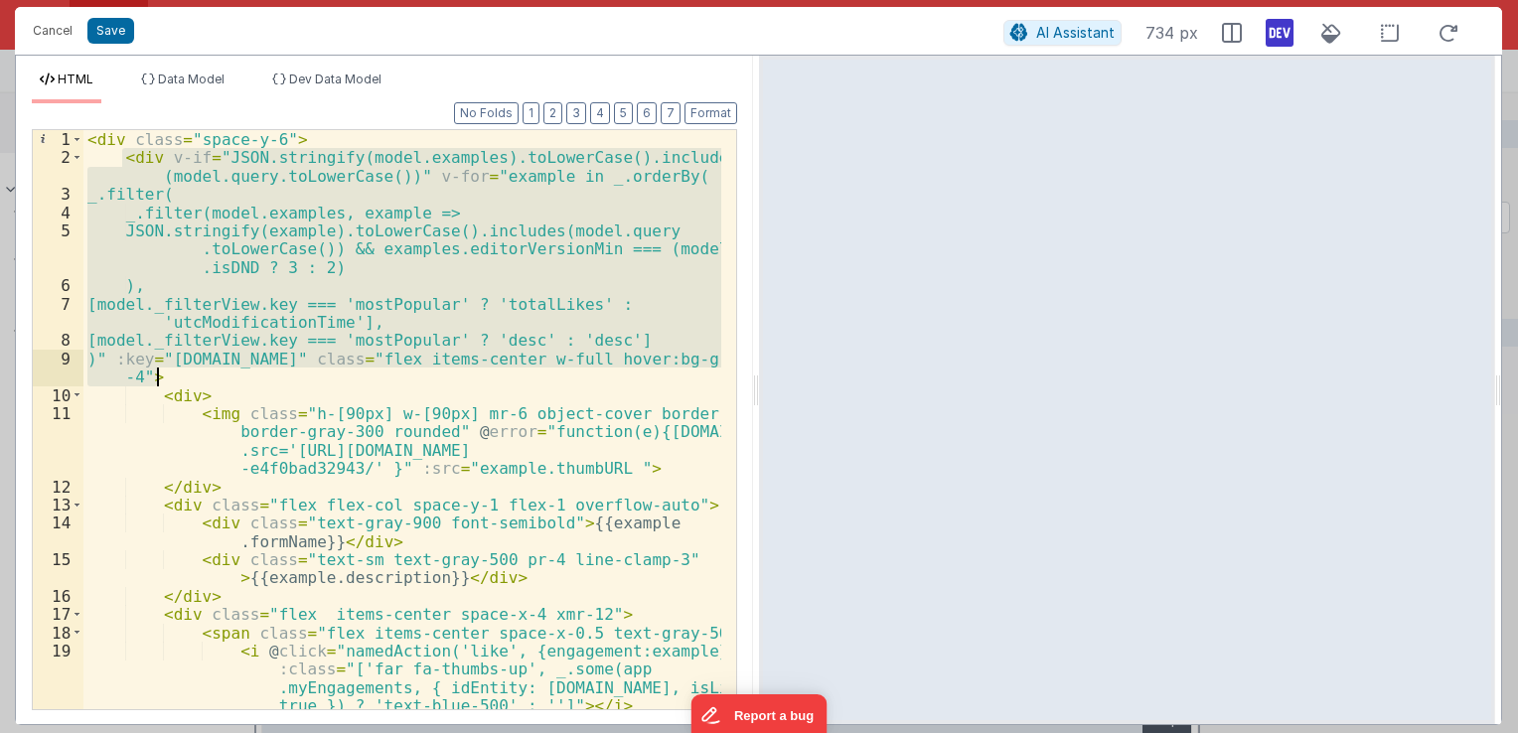
drag, startPoint x: 122, startPoint y: 155, endPoint x: 210, endPoint y: 378, distance: 239.1
click at [210, 378] on div "< div class = "space-y-6" > < div v-if = "JSON.stringify(model.examples).toLowe…" at bounding box center [402, 438] width 638 height 617
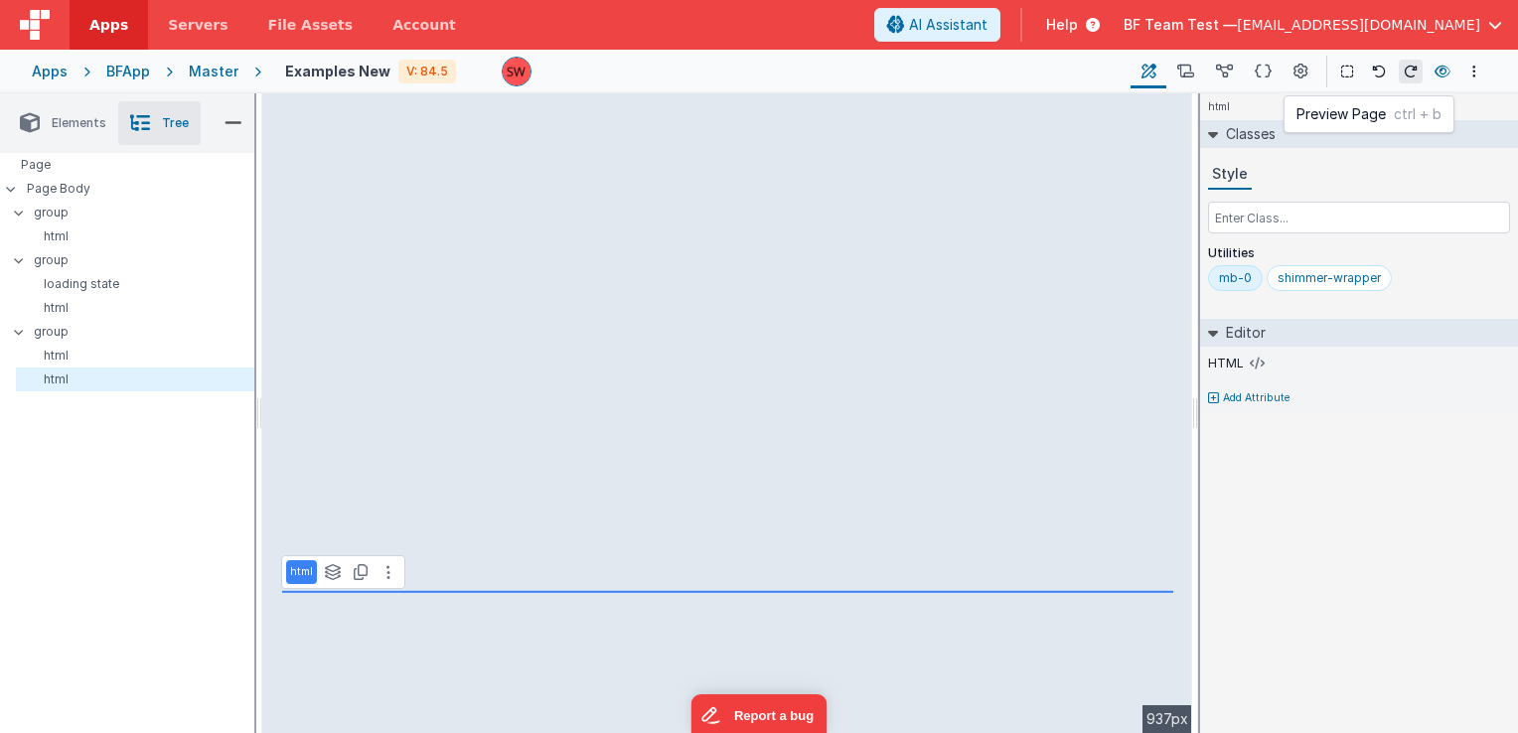
click at [1434, 72] on button at bounding box center [1443, 72] width 24 height 28
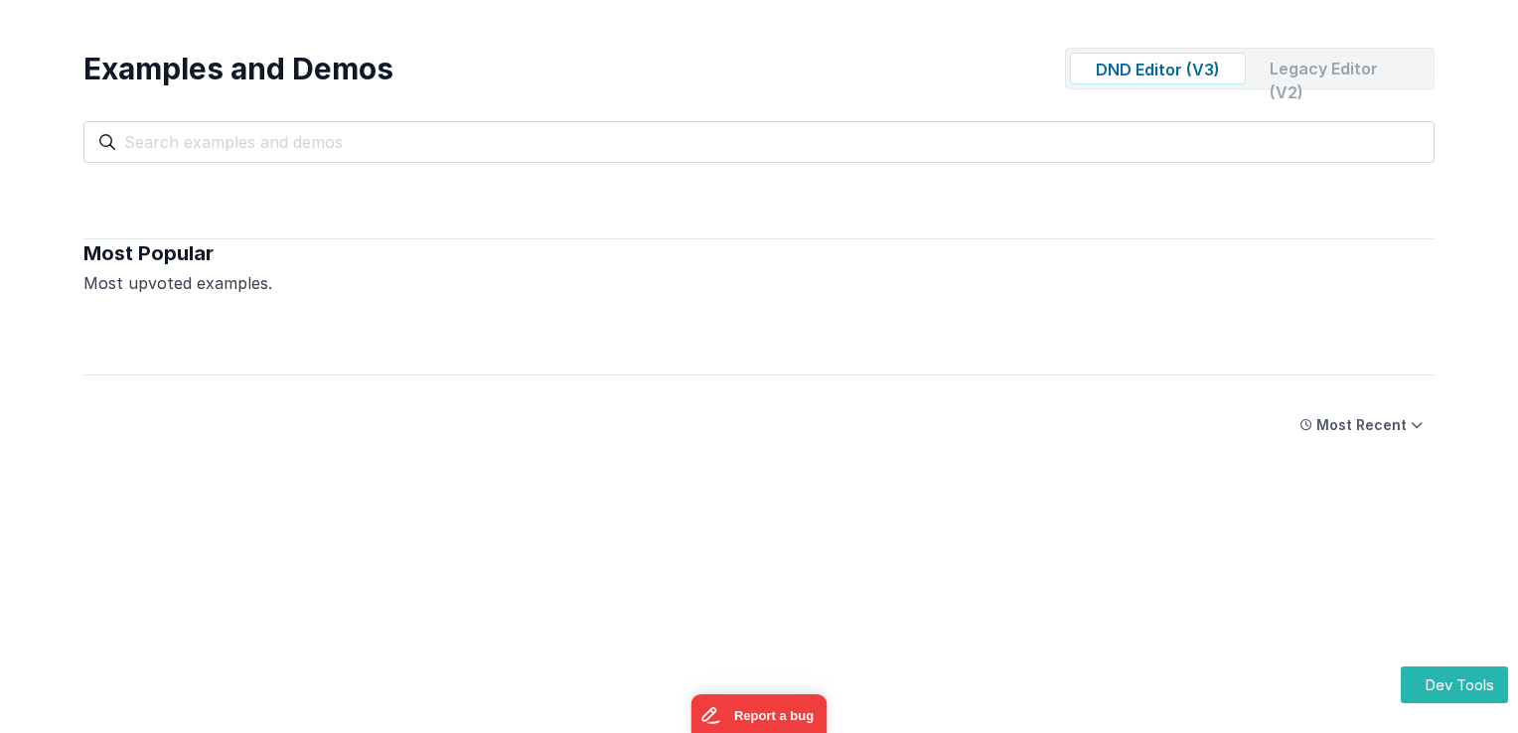
click at [1300, 74] on div "Legacy Editor (V2)" at bounding box center [1342, 69] width 176 height 32
click at [1198, 68] on div "DND Editor (V3)" at bounding box center [1158, 69] width 176 height 32
click at [1323, 66] on div "Legacy Editor (V2)" at bounding box center [1342, 69] width 176 height 32
click at [1280, 70] on div "Legacy Editor (V2)" at bounding box center [1342, 69] width 176 height 32
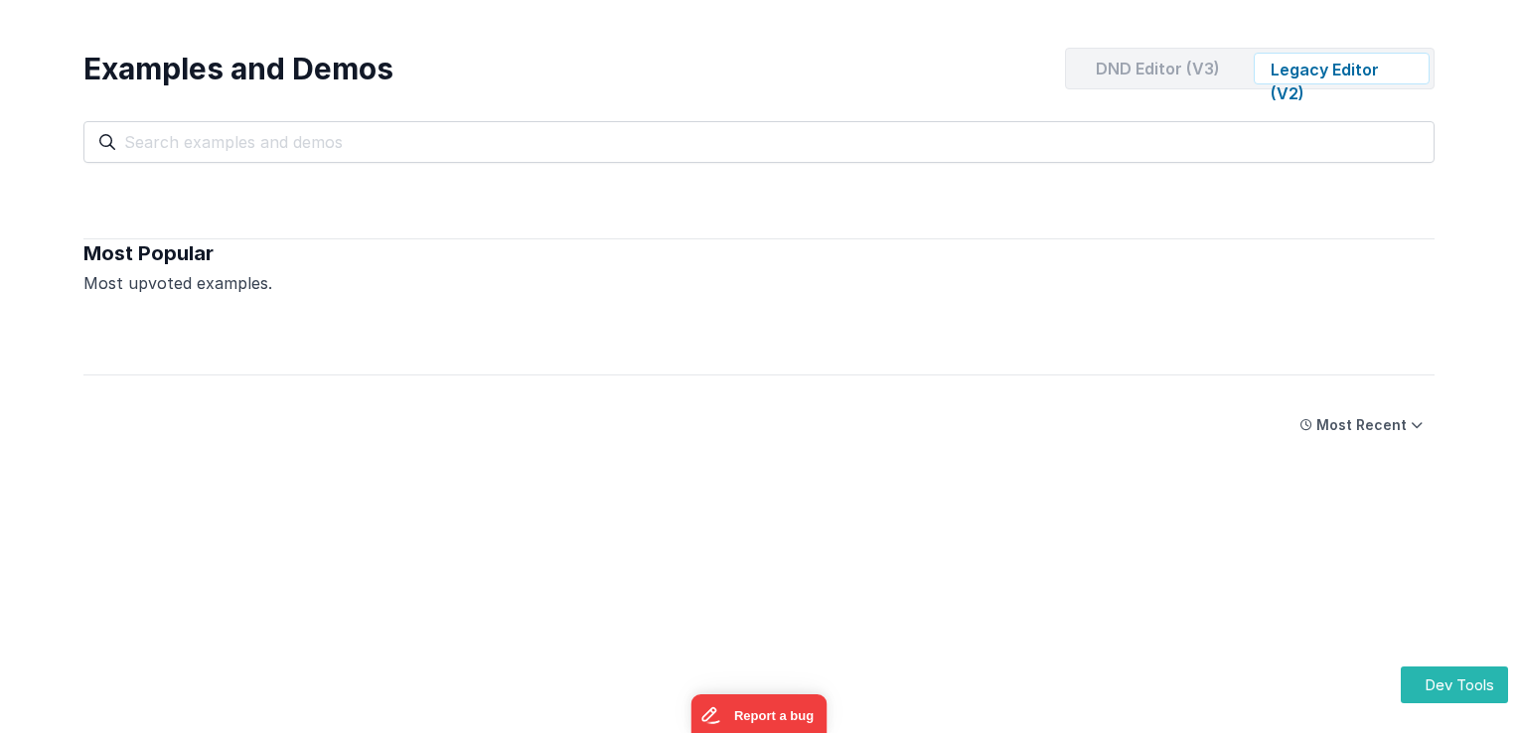
drag, startPoint x: 1280, startPoint y: 70, endPoint x: 1228, endPoint y: 70, distance: 51.7
click at [1228, 70] on div "DND Editor (V3)" at bounding box center [1158, 69] width 176 height 32
click at [1305, 62] on div "Legacy Editor (V2)" at bounding box center [1342, 69] width 176 height 32
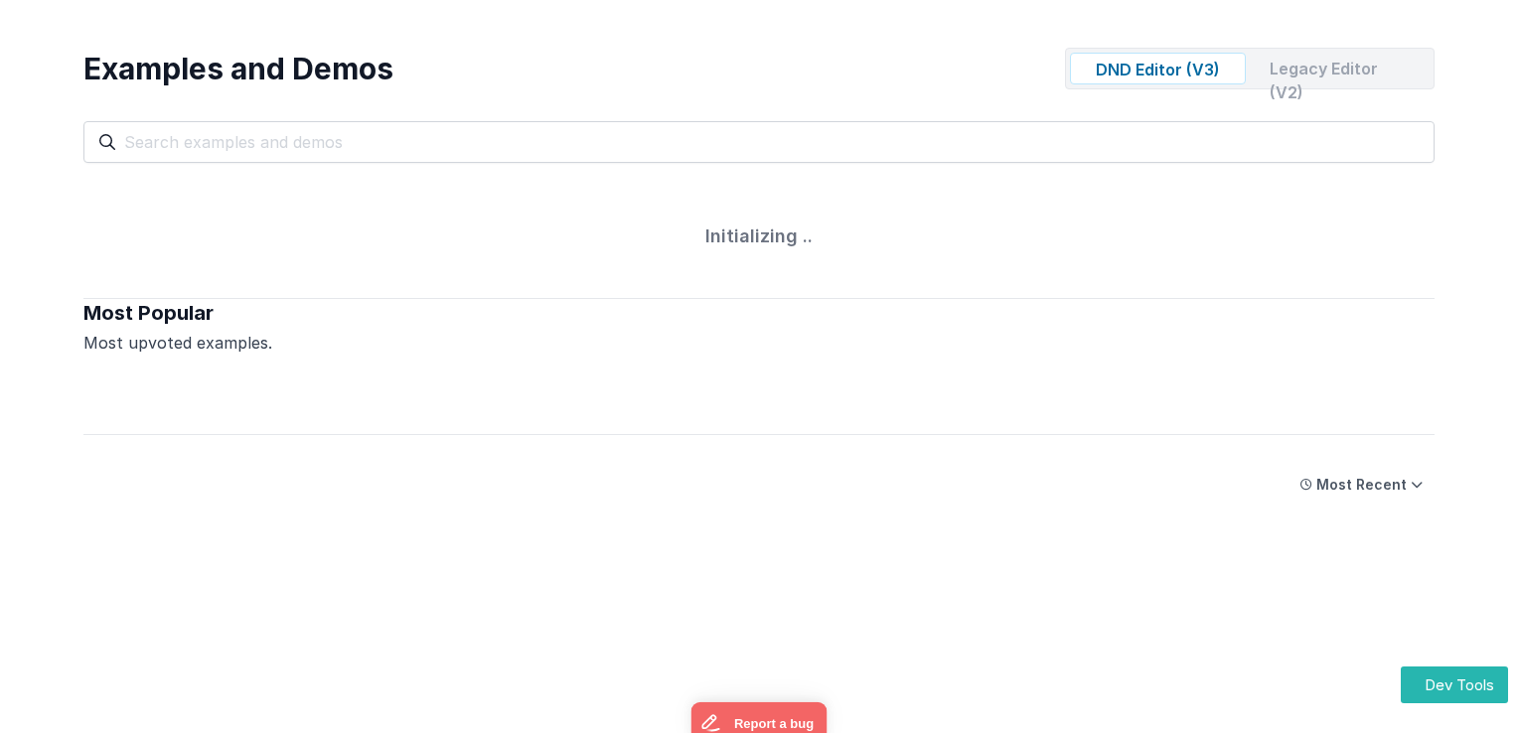
click at [1311, 70] on div "Legacy Editor (V2)" at bounding box center [1342, 69] width 176 height 32
click at [1133, 80] on div "DND Editor (V3)" at bounding box center [1158, 69] width 176 height 32
click at [1318, 70] on div "Legacy Editor (V2)" at bounding box center [1342, 69] width 176 height 32
click at [1173, 71] on div "DND Editor (V3)" at bounding box center [1158, 69] width 176 height 32
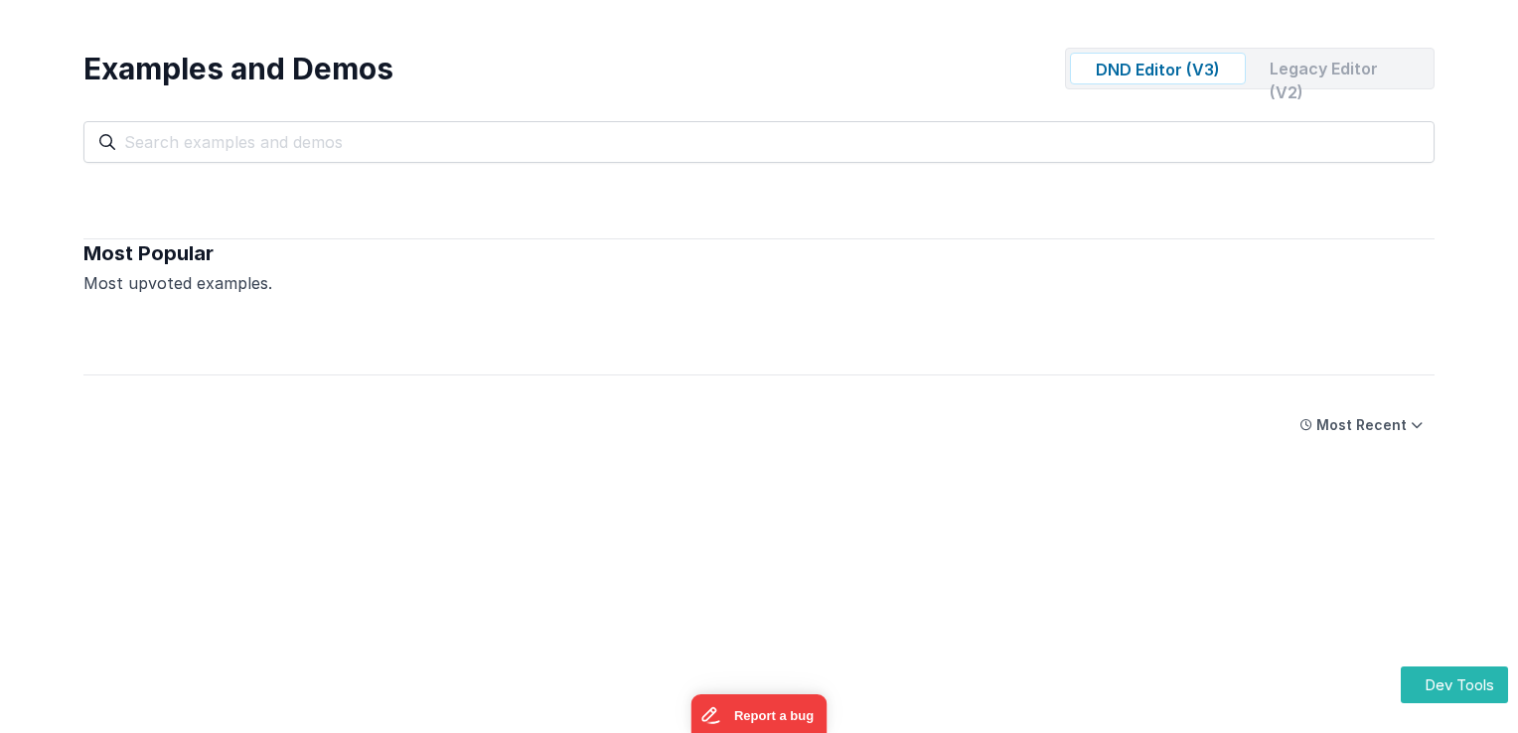
click at [1343, 65] on div "Legacy Editor (V2)" at bounding box center [1342, 69] width 176 height 32
click at [1135, 72] on div "DND Editor (V3)" at bounding box center [1158, 69] width 176 height 32
click at [1319, 62] on div "Legacy Editor (V2)" at bounding box center [1342, 69] width 176 height 32
click at [1167, 69] on div "DND Editor (V3)" at bounding box center [1158, 69] width 176 height 32
click at [1292, 70] on div "Legacy Editor (V2)" at bounding box center [1342, 69] width 176 height 32
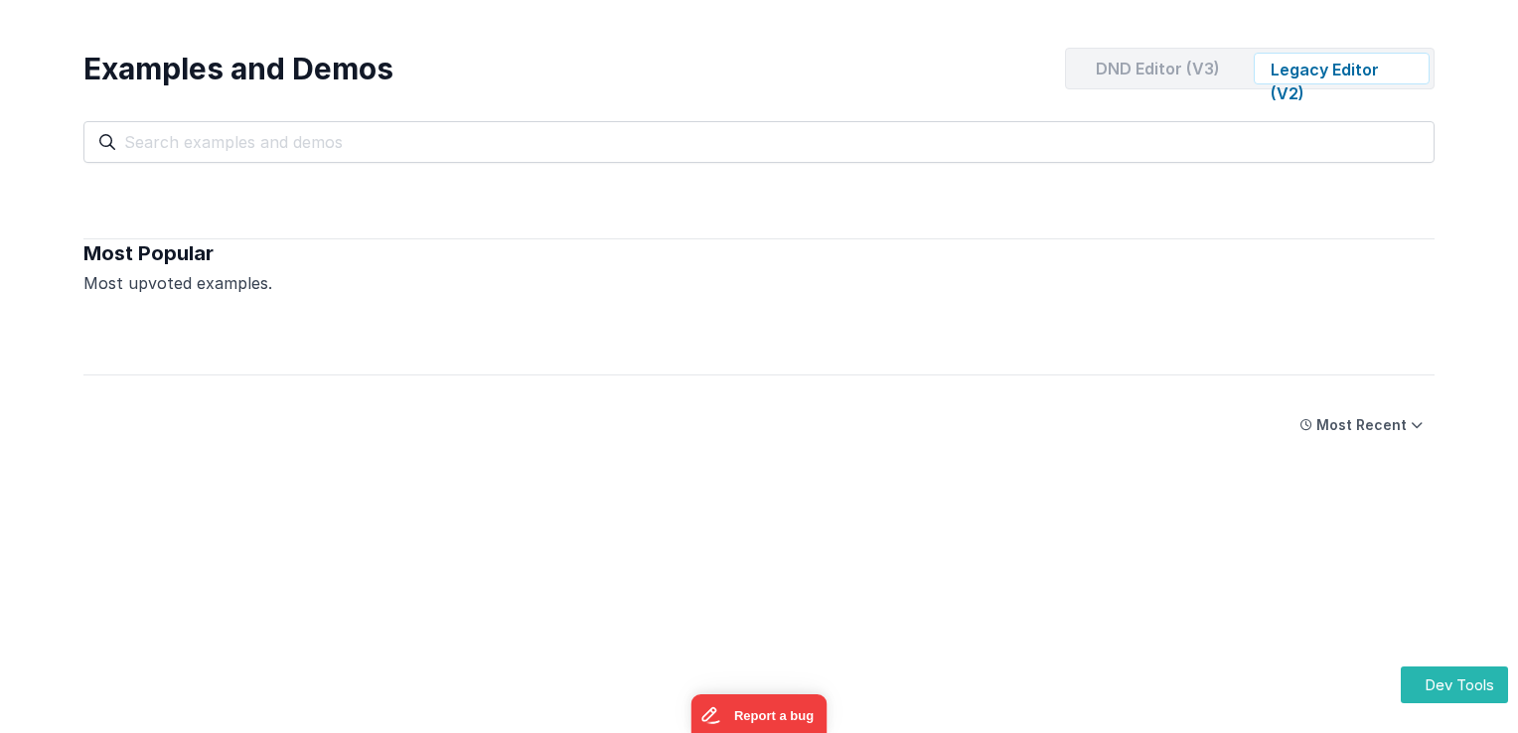
click at [1130, 73] on div "DND Editor (V3)" at bounding box center [1158, 69] width 176 height 32
click at [1316, 60] on div "Legacy Editor (V2)" at bounding box center [1342, 69] width 176 height 32
drag, startPoint x: 1316, startPoint y: 60, endPoint x: 1203, endPoint y: 34, distance: 116.2
click at [1203, 34] on div "Examples and Demos DND Editor (V3) Legacy Editor (V2) All Files Getting Started…" at bounding box center [759, 93] width 1391 height 187
click at [1207, 89] on div "Examples and Demos DND Editor (V3) Legacy Editor (V2) All Files Getting Started…" at bounding box center [758, 105] width 1351 height 115
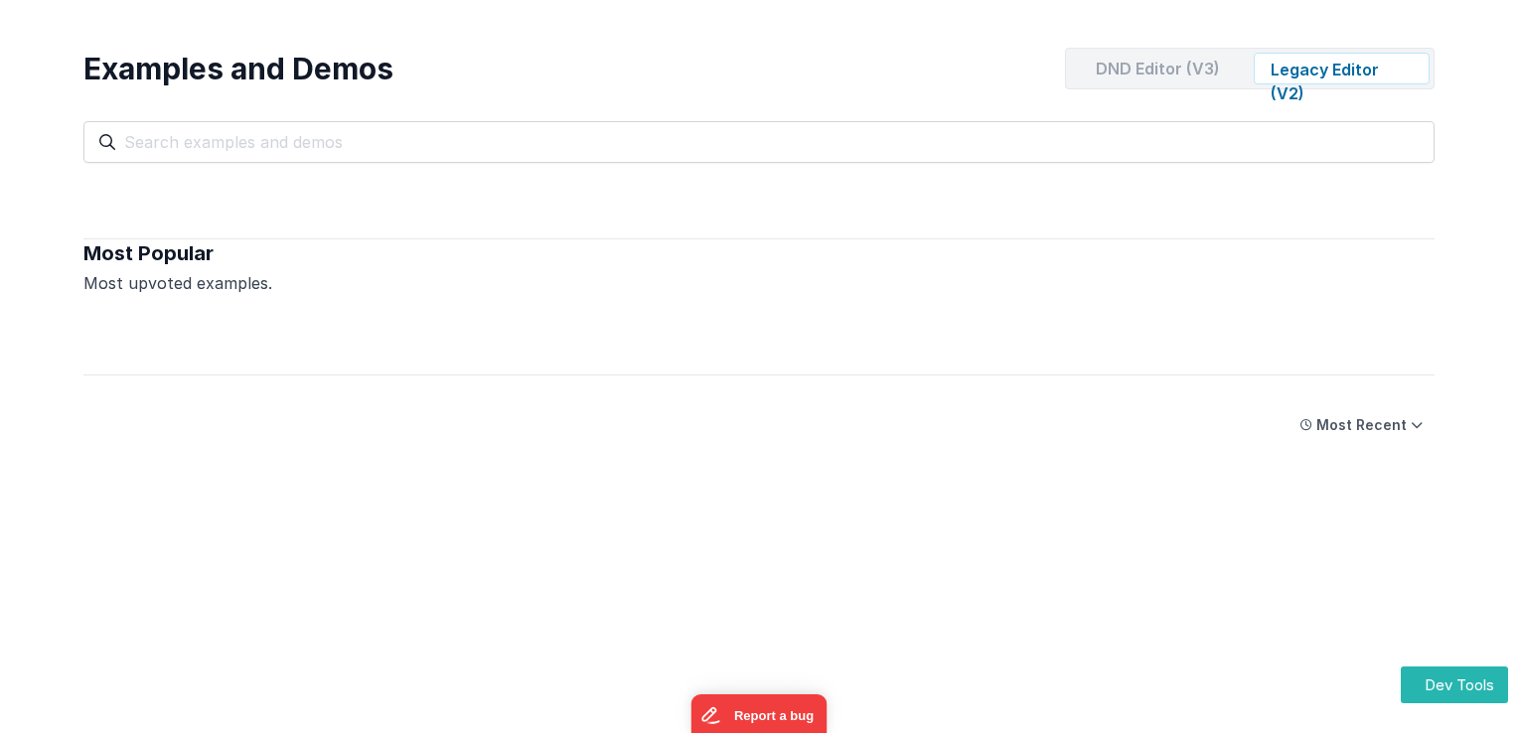
click at [1168, 74] on div "DND Editor (V3)" at bounding box center [1158, 69] width 176 height 32
click at [1327, 73] on div "Legacy Editor (V2)" at bounding box center [1342, 69] width 176 height 32
click at [1202, 76] on div "DND Editor (V3)" at bounding box center [1158, 69] width 176 height 32
click at [1279, 77] on div "Legacy Editor (V2)" at bounding box center [1342, 69] width 176 height 32
click at [1215, 68] on div "DND Editor (V3)" at bounding box center [1158, 69] width 176 height 32
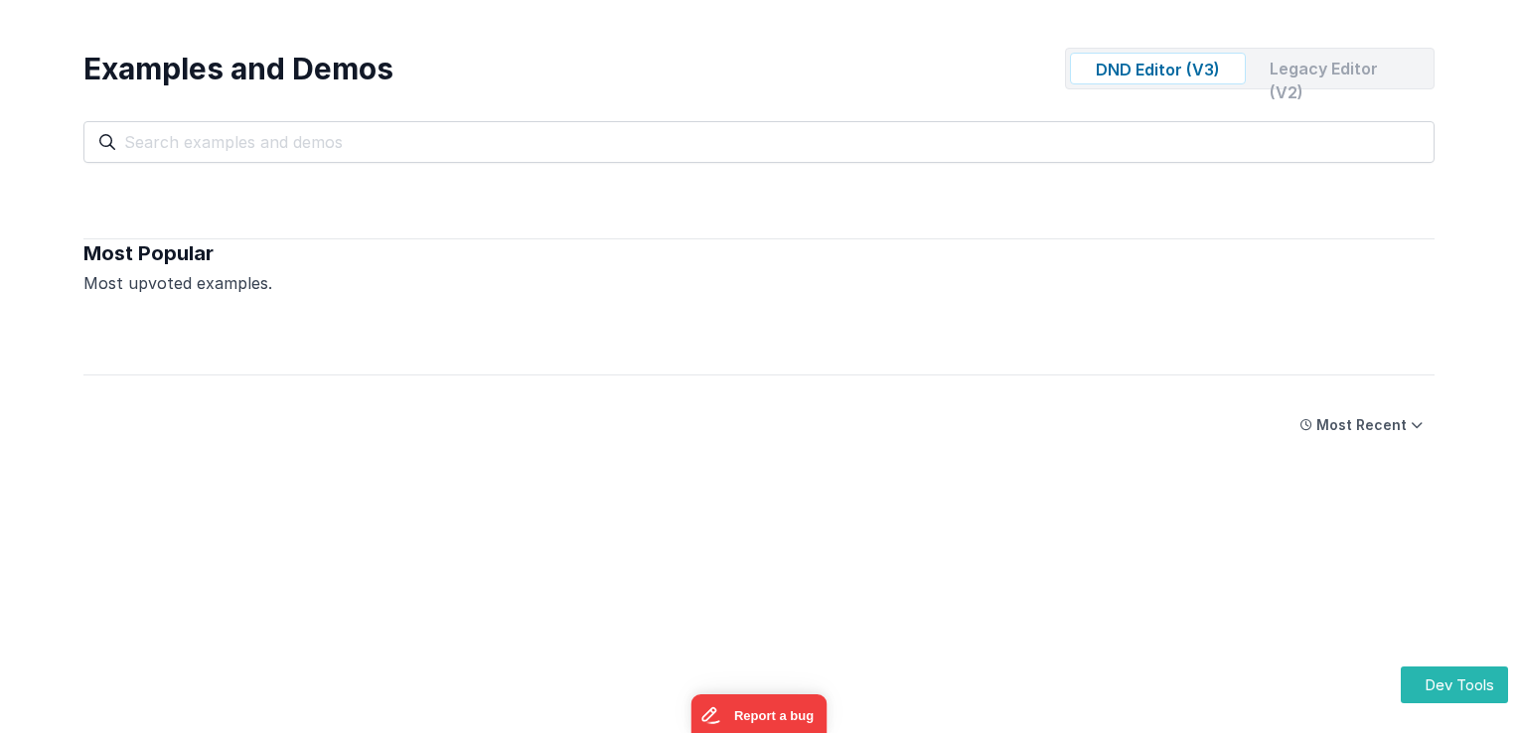
click at [1295, 75] on div "Legacy Editor (V2)" at bounding box center [1342, 69] width 176 height 32
click at [1198, 77] on div "DND Editor (V3)" at bounding box center [1158, 69] width 176 height 32
click at [1276, 77] on div "Legacy Editor (V2)" at bounding box center [1342, 69] width 176 height 32
click at [1222, 69] on div "DND Editor (V3)" at bounding box center [1158, 69] width 176 height 32
click at [1281, 66] on div "Legacy Editor (V2)" at bounding box center [1342, 69] width 176 height 32
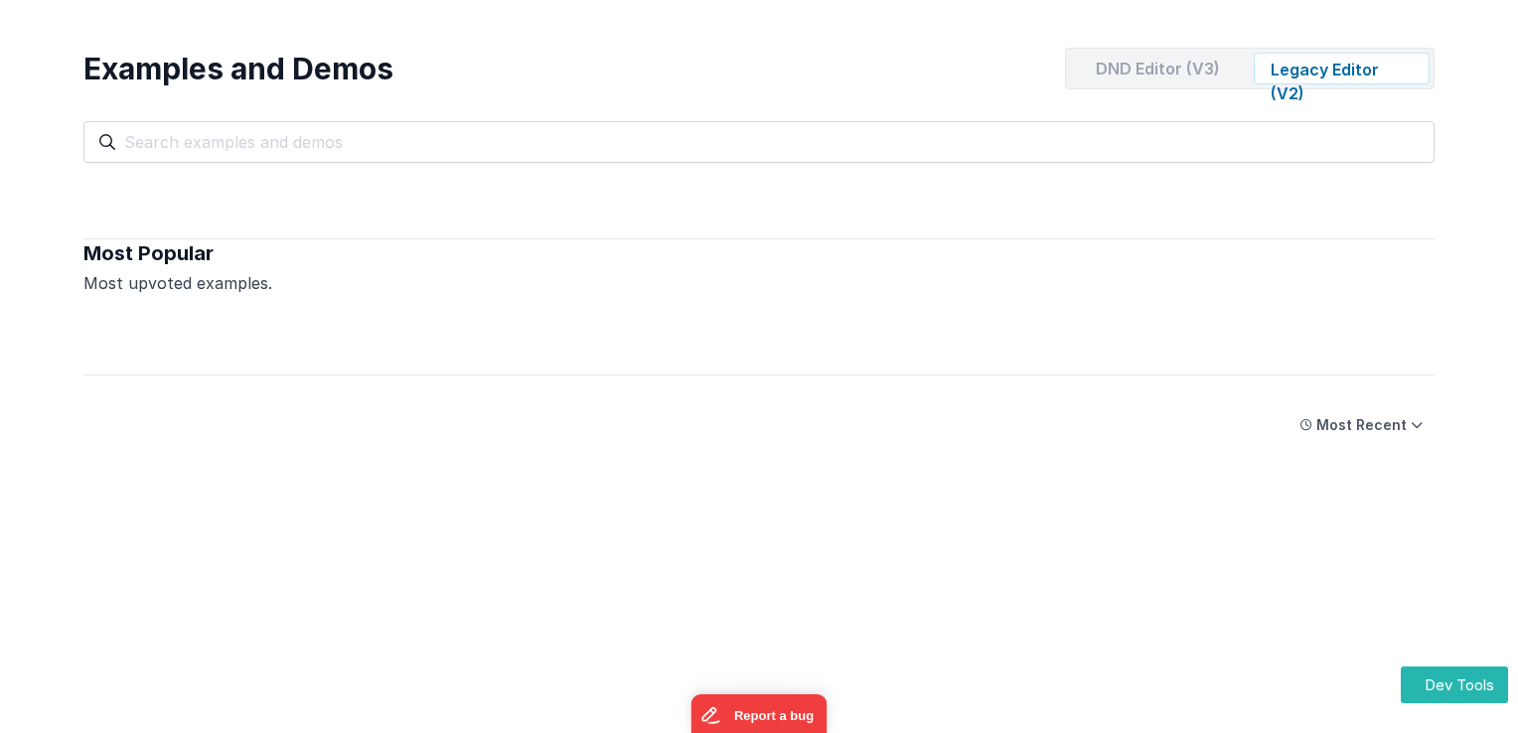
click at [1187, 67] on div "DND Editor (V3)" at bounding box center [1158, 69] width 176 height 32
click at [1296, 63] on div "Legacy Editor (V2)" at bounding box center [1342, 69] width 176 height 32
click at [1201, 80] on div "DND Editor (V3)" at bounding box center [1158, 69] width 176 height 32
click at [1279, 72] on div "Legacy Editor (V2)" at bounding box center [1342, 69] width 176 height 32
click at [1178, 74] on div "DND Editor (V3)" at bounding box center [1158, 69] width 176 height 32
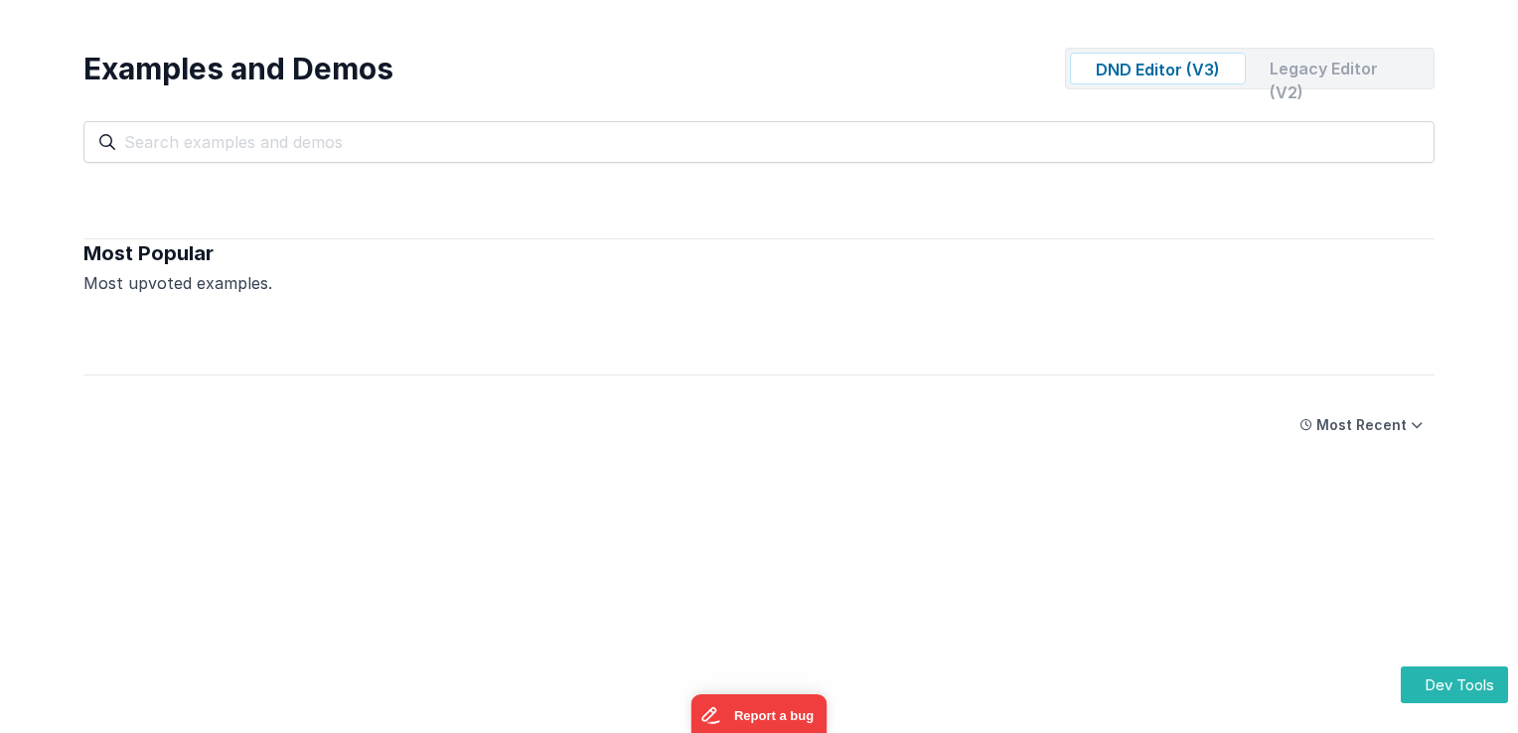
click at [1262, 74] on div "Legacy Editor (V2)" at bounding box center [1342, 69] width 176 height 32
click at [1157, 62] on div "DND Editor (V3)" at bounding box center [1158, 69] width 176 height 32
click at [1313, 82] on div "Legacy Editor (V2)" at bounding box center [1330, 69] width 199 height 32
drag, startPoint x: 1122, startPoint y: 77, endPoint x: 1284, endPoint y: 68, distance: 162.3
click at [1122, 77] on div "DND Editor (V3)" at bounding box center [1123, 69] width 199 height 32
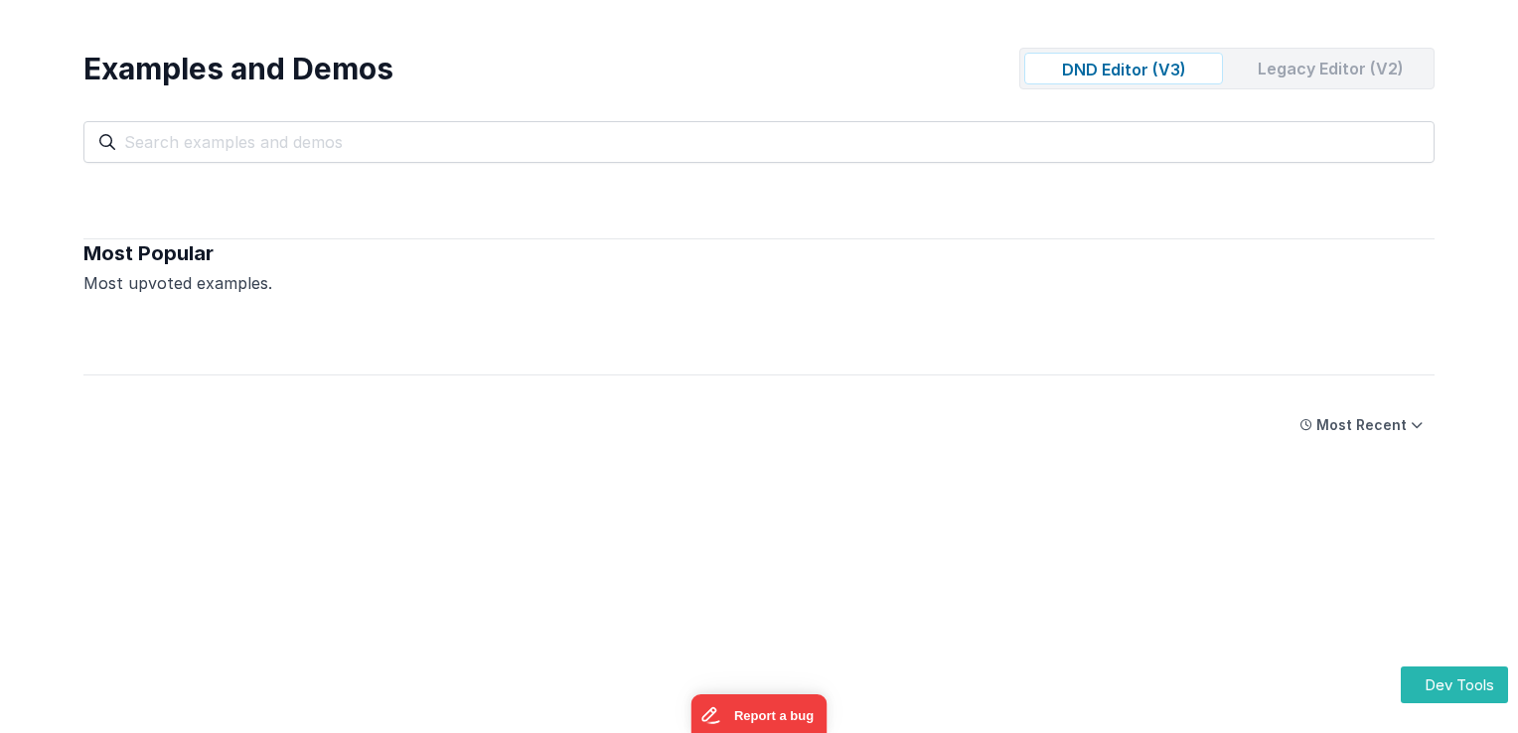
click at [1284, 68] on div "Legacy Editor (V2)" at bounding box center [1330, 69] width 199 height 32
click at [1132, 70] on div "DND Editor (V3)" at bounding box center [1123, 69] width 199 height 32
click at [1247, 74] on div "Legacy Editor (V2)" at bounding box center [1330, 69] width 199 height 32
click at [1167, 65] on div "DND Editor (V3)" at bounding box center [1123, 69] width 199 height 32
click at [1260, 69] on div "Legacy Editor (V2)" at bounding box center [1330, 69] width 199 height 32
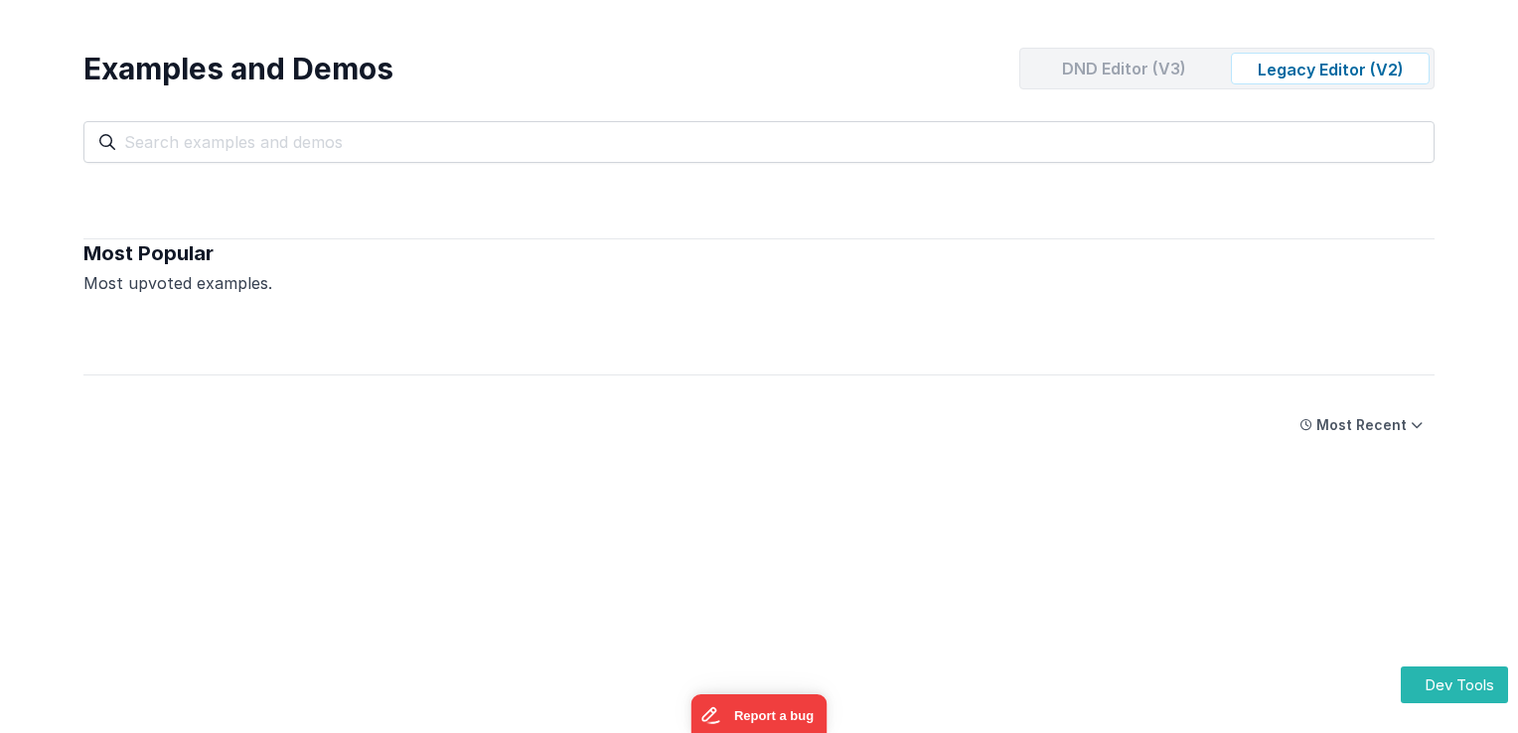
click at [1187, 60] on div "DND Editor (V3)" at bounding box center [1123, 69] width 199 height 32
click at [1268, 65] on div "Legacy Editor (V2)" at bounding box center [1330, 69] width 199 height 32
click at [1178, 61] on div "DND Editor (V3)" at bounding box center [1123, 69] width 199 height 32
click at [1272, 66] on div "Legacy Editor (V2)" at bounding box center [1330, 69] width 199 height 32
click at [1147, 70] on div "DND Editor (V3)" at bounding box center [1123, 69] width 199 height 32
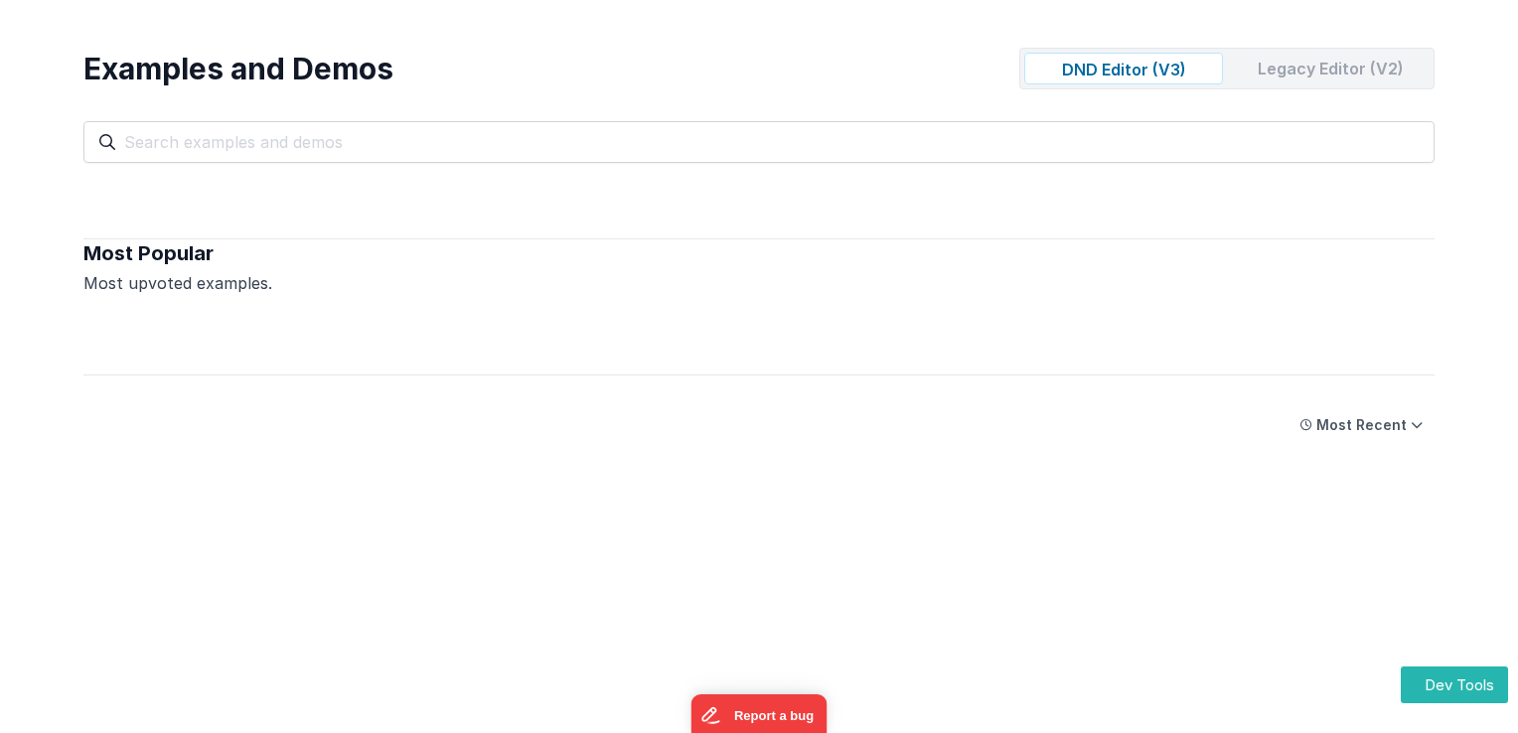
click at [1278, 77] on div "Legacy Editor (V2)" at bounding box center [1330, 69] width 199 height 32
drag, startPoint x: 1164, startPoint y: 73, endPoint x: 1180, endPoint y: 74, distance: 15.9
click at [1164, 72] on div "DND Editor (V3)" at bounding box center [1123, 69] width 199 height 32
click at [1232, 73] on div "Legacy Editor (V2)" at bounding box center [1330, 69] width 199 height 32
drag, startPoint x: 1150, startPoint y: 66, endPoint x: 1160, endPoint y: 66, distance: 10.9
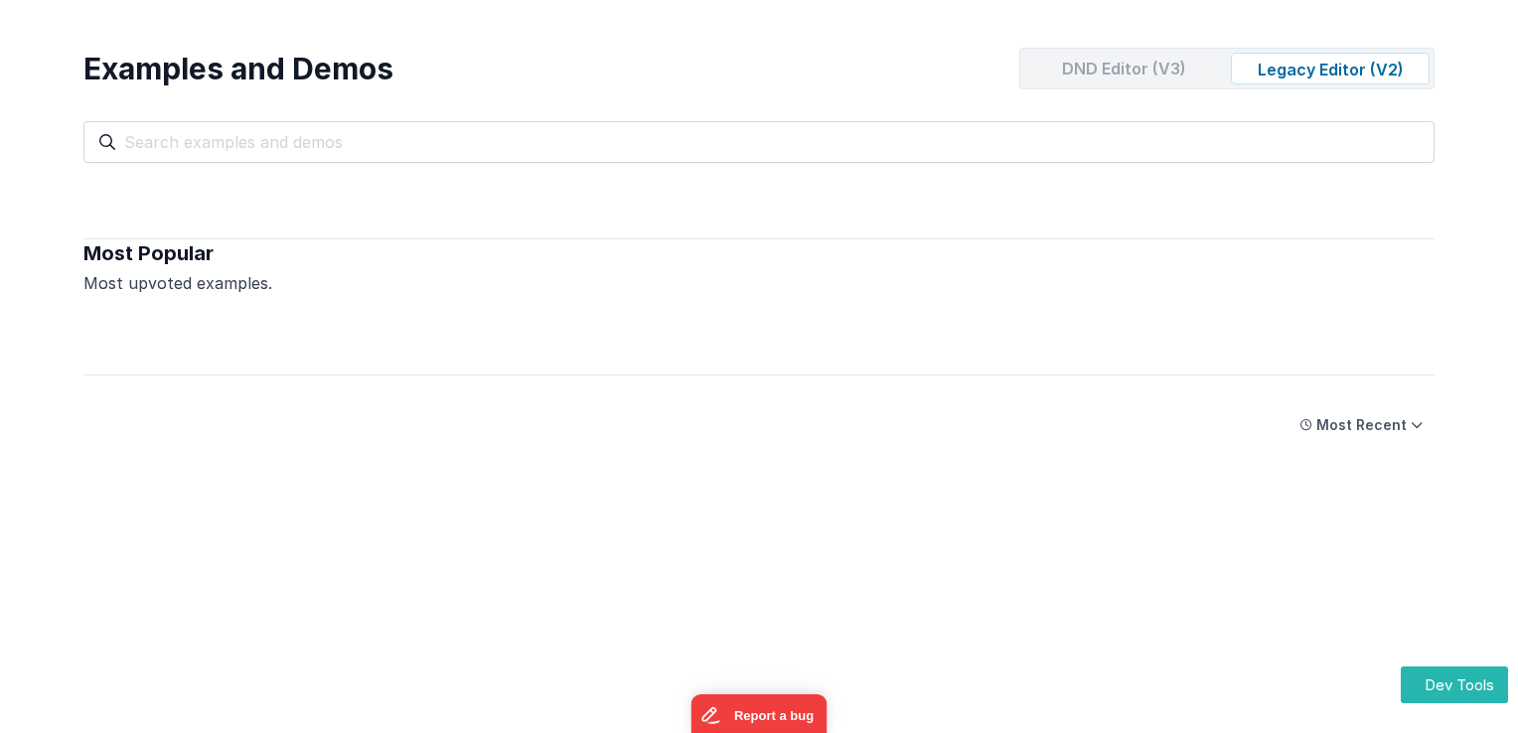
click at [1150, 65] on div "DND Editor (V3)" at bounding box center [1123, 69] width 199 height 32
click at [1276, 69] on div "Legacy Editor (V2)" at bounding box center [1330, 69] width 199 height 32
click at [1107, 71] on div "DND Editor (V3)" at bounding box center [1123, 69] width 199 height 32
click at [1396, 688] on div "Examples and Demos DND Editor (V3) Legacy Editor (V2) All Files Getting Started…" at bounding box center [759, 366] width 1391 height 733
click at [1411, 691] on button "Dev Tools" at bounding box center [1454, 685] width 107 height 37
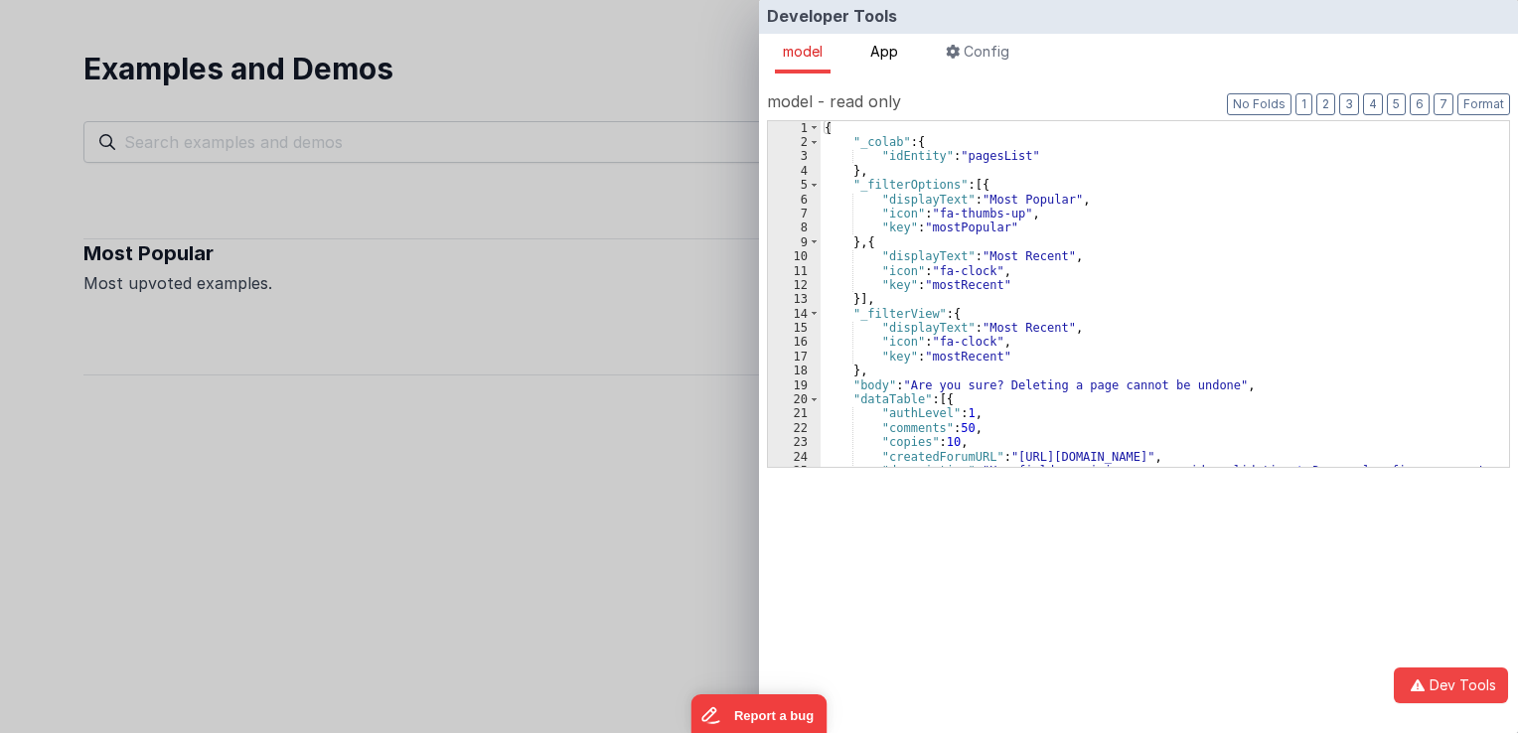
click at [886, 59] on span "App" at bounding box center [884, 51] width 28 height 17
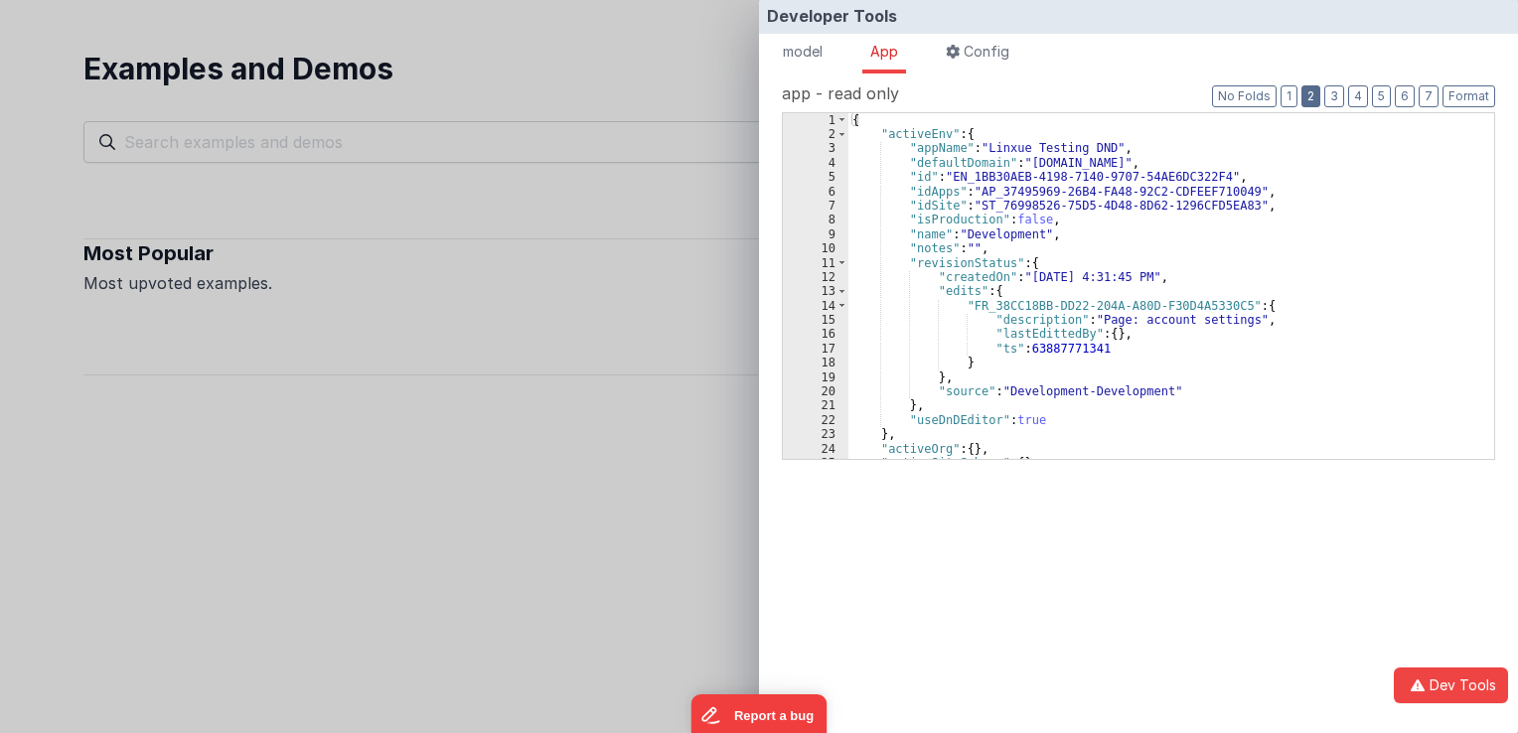
click at [1315, 100] on button "2" at bounding box center [1311, 96] width 19 height 22
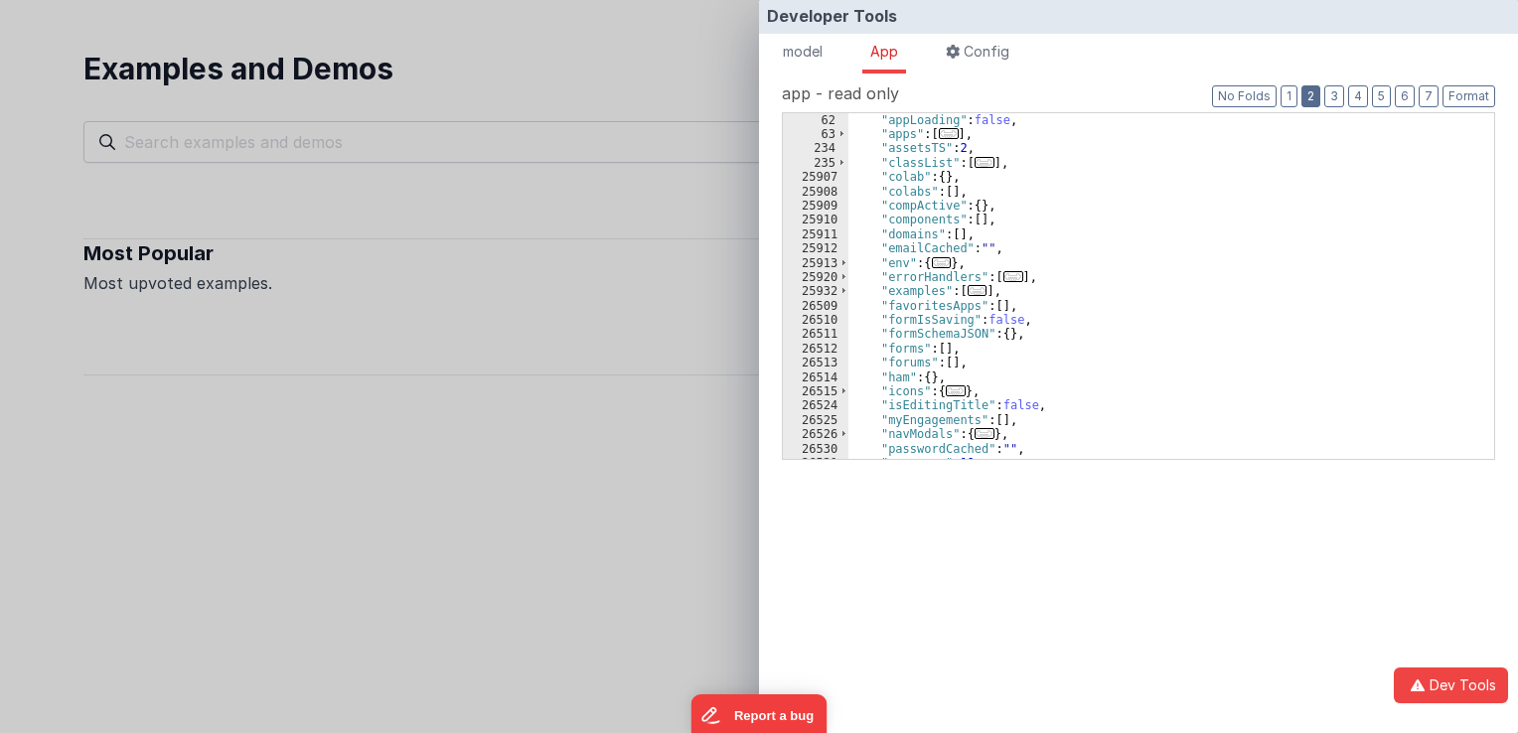
scroll to position [55, 0]
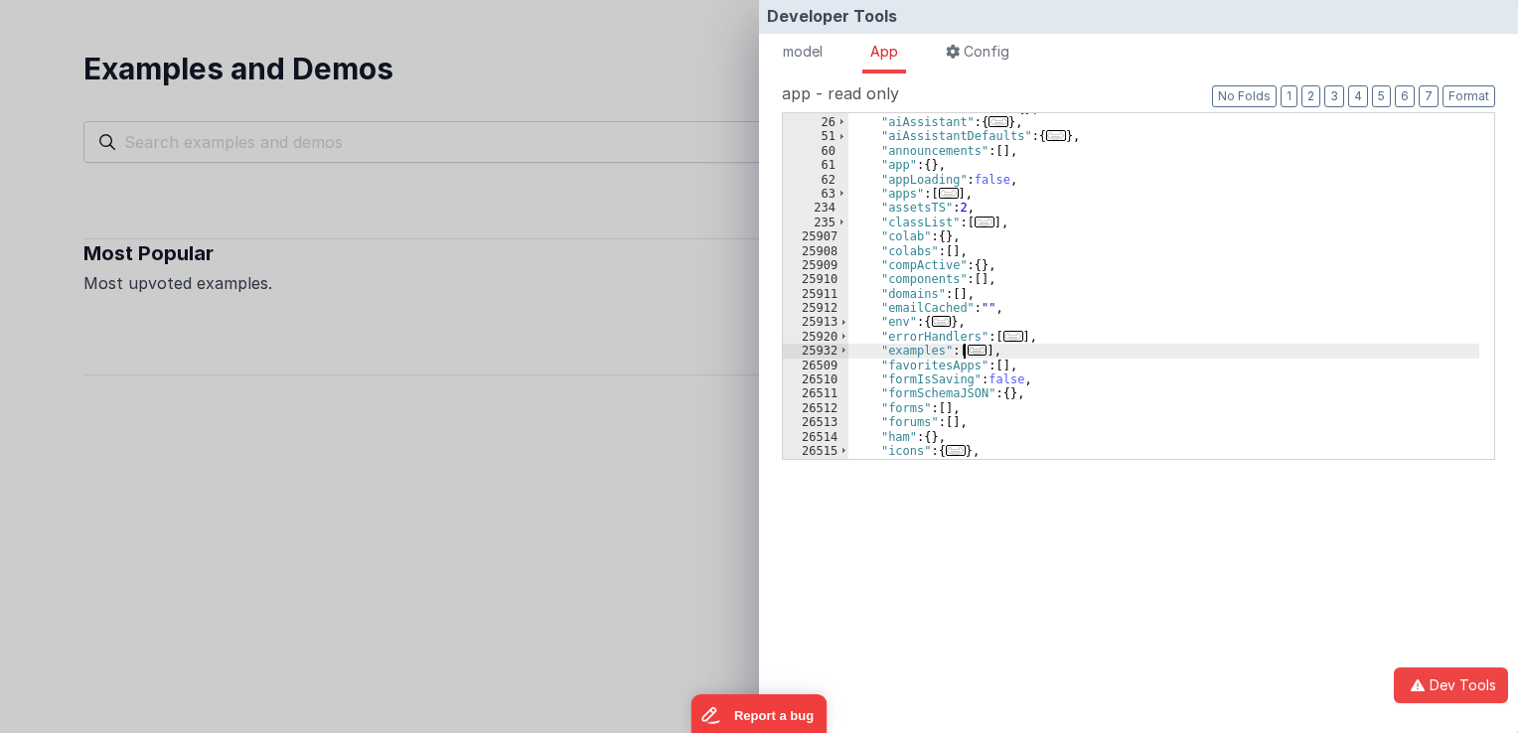
click at [968, 349] on span "..." at bounding box center [978, 350] width 20 height 11
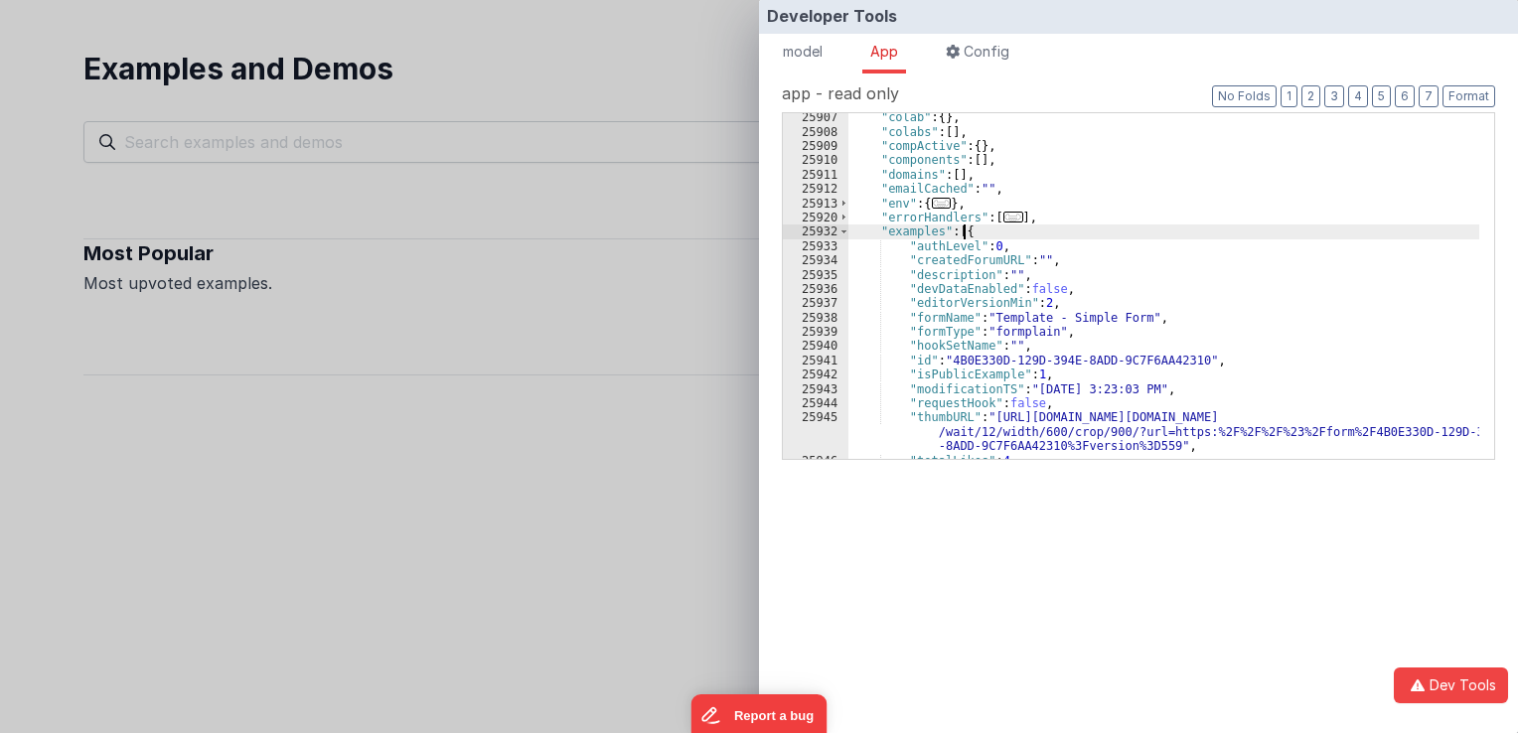
scroll to position [233, 0]
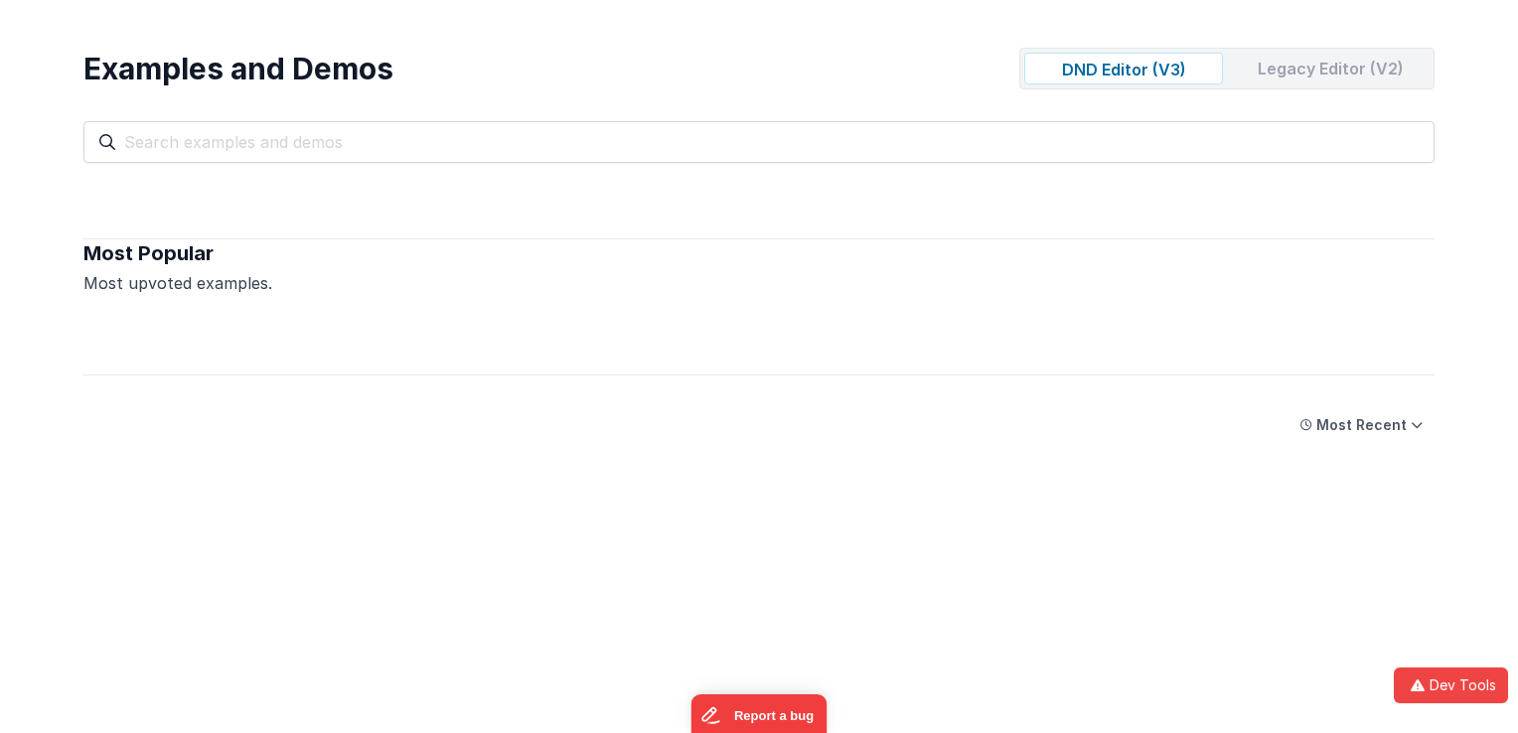
click at [637, 56] on div "Developer Tools model App Params Log (1) Misc Windows Config model - read only …" at bounding box center [759, 366] width 1518 height 733
click at [1432, 695] on button "Dev Tools" at bounding box center [1454, 685] width 107 height 37
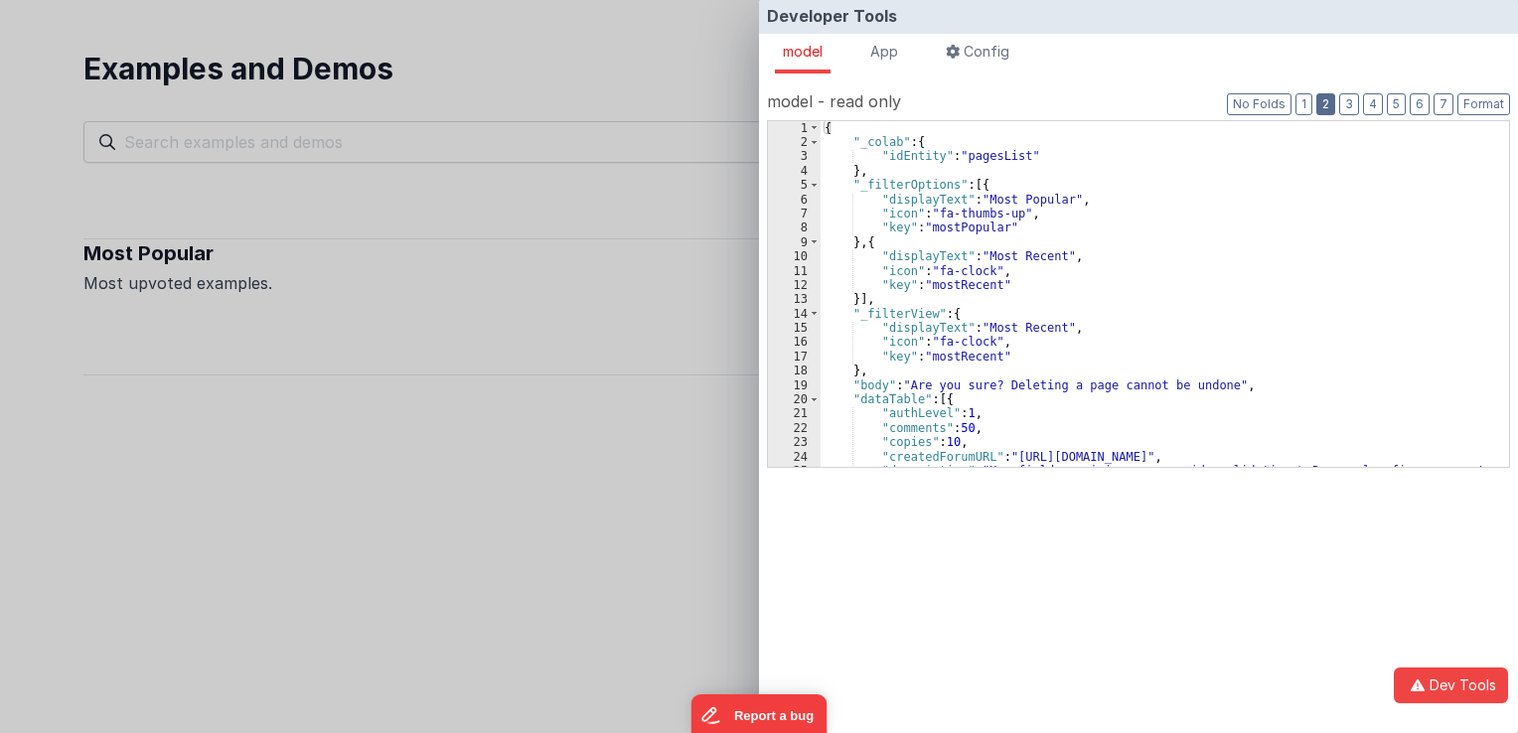
click at [1335, 101] on button "2" at bounding box center [1325, 104] width 19 height 22
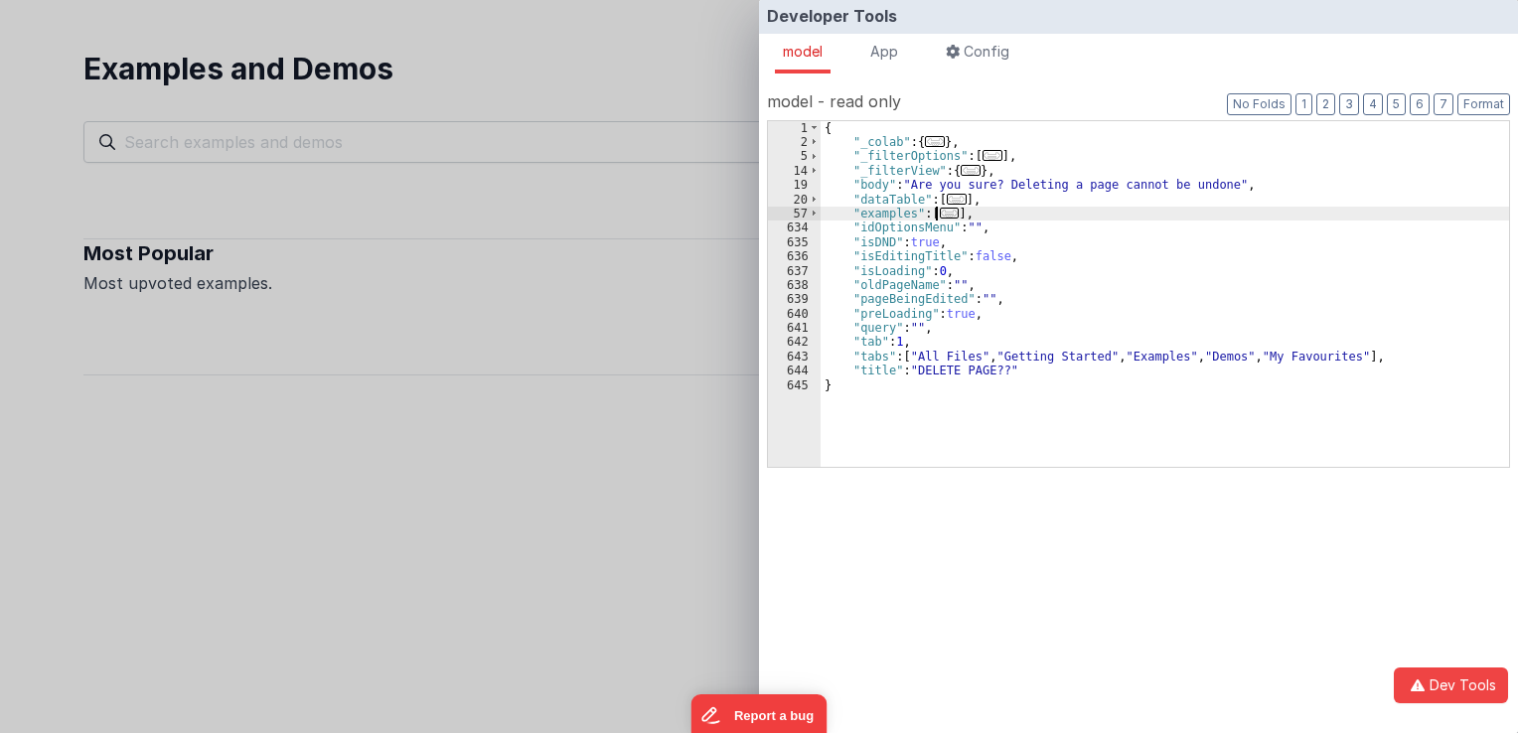
click at [947, 217] on span "..." at bounding box center [950, 213] width 20 height 11
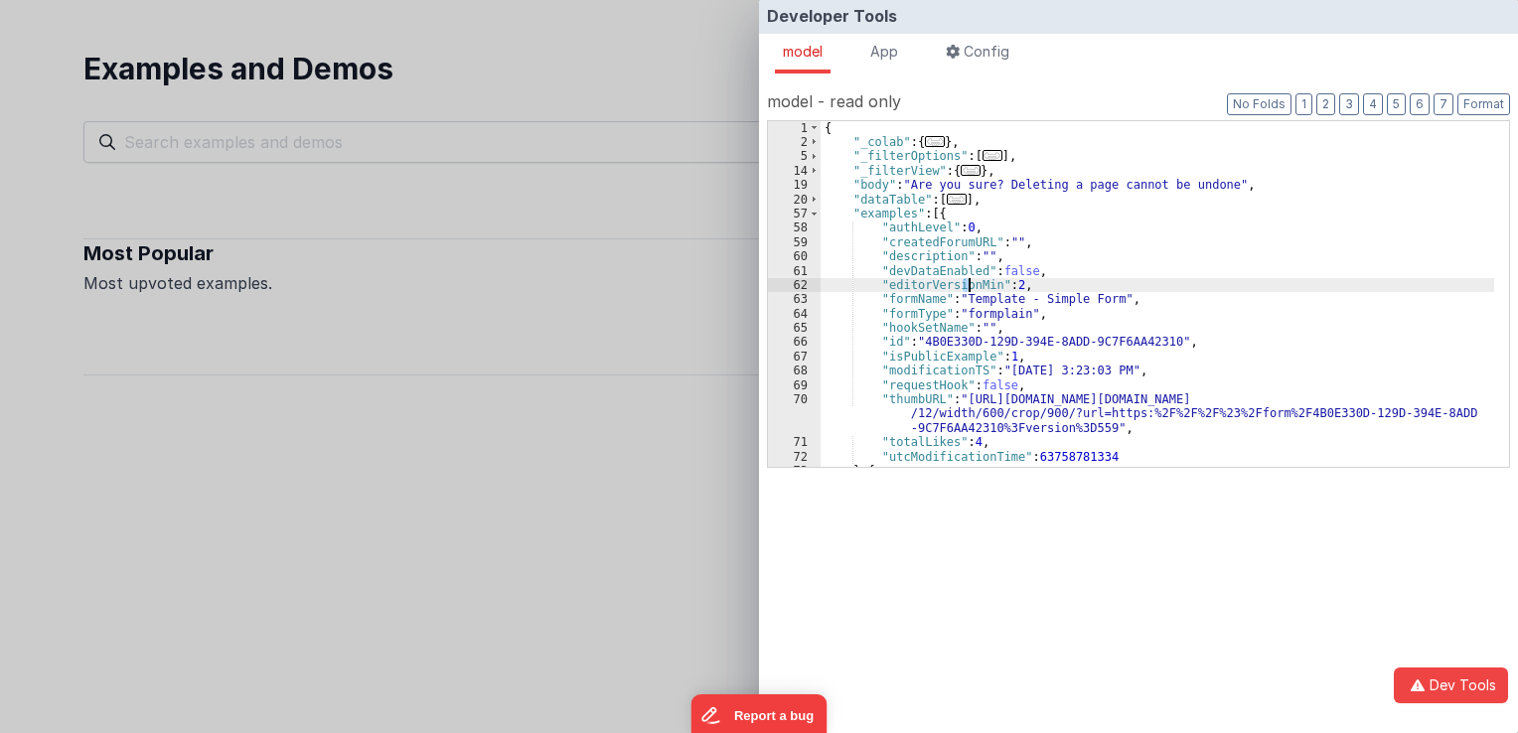
click at [969, 284] on div "{ "_colab" : { ... } , "_filterOptions" : [ ... ] , "_filterView" : { ... } , "…" at bounding box center [1158, 308] width 674 height 375
click at [971, 284] on div "{ "_colab" : { ... } , "_filterOptions" : [ ... ] , "_filterView" : { ... } , "…" at bounding box center [1158, 294] width 674 height 346
click at [971, 284] on div "{ "_colab" : { ... } , "_filterOptions" : [ ... ] , "_filterView" : { ... } , "…" at bounding box center [1158, 308] width 674 height 375
click at [397, 344] on div "Developer Tools model App Params Log (1) Misc Windows Config model - read only …" at bounding box center [759, 366] width 1518 height 733
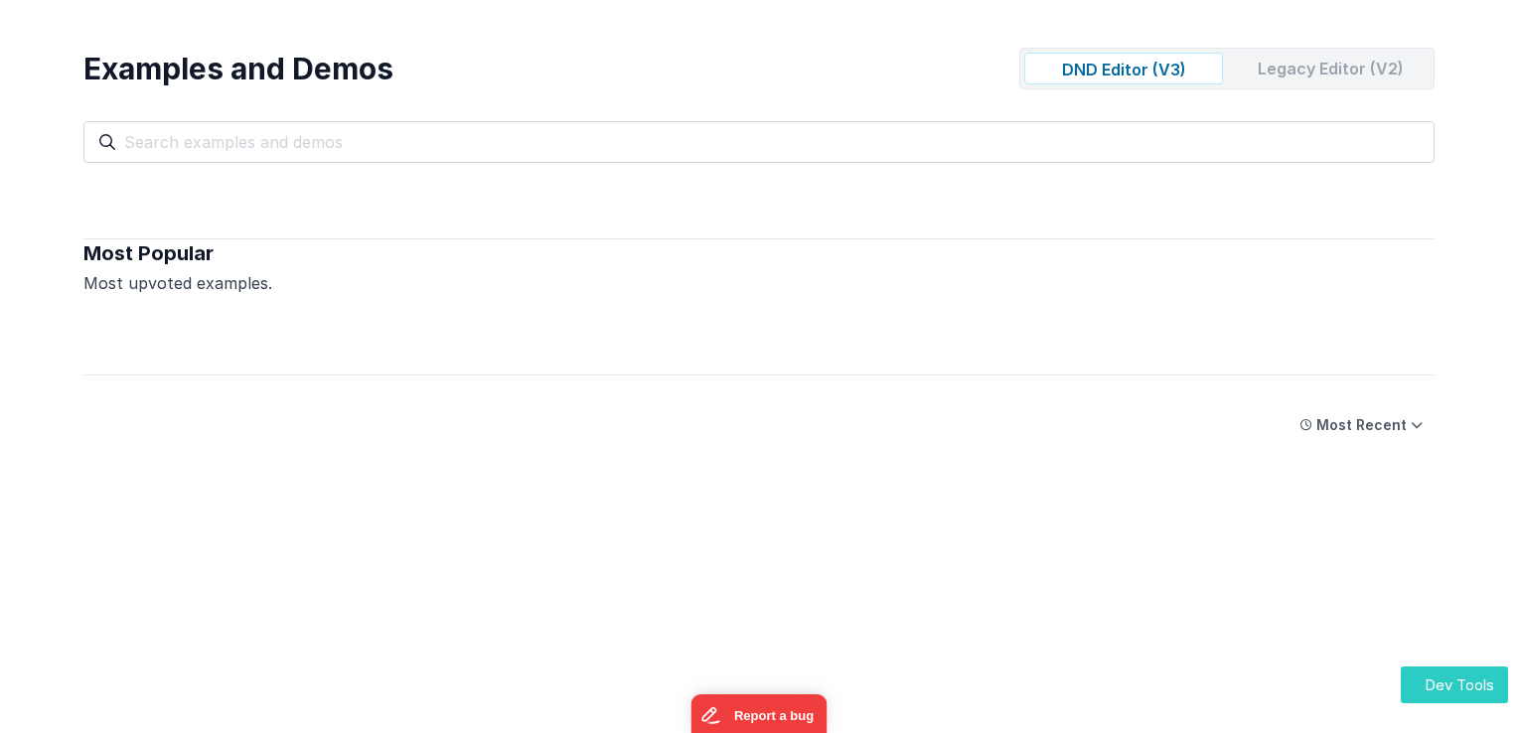
click at [1431, 687] on button "Dev Tools" at bounding box center [1454, 685] width 107 height 37
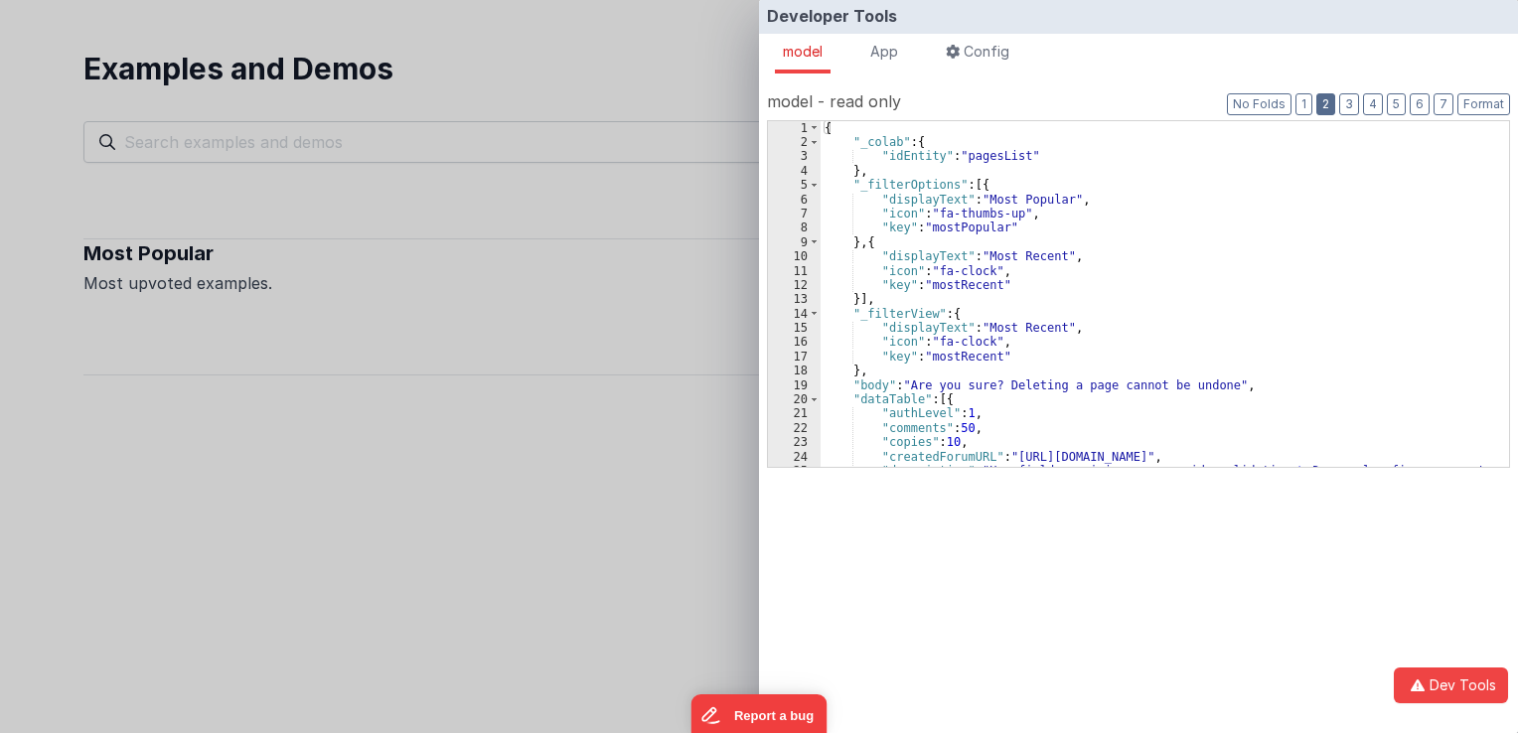
click at [1326, 109] on button "2" at bounding box center [1325, 104] width 19 height 22
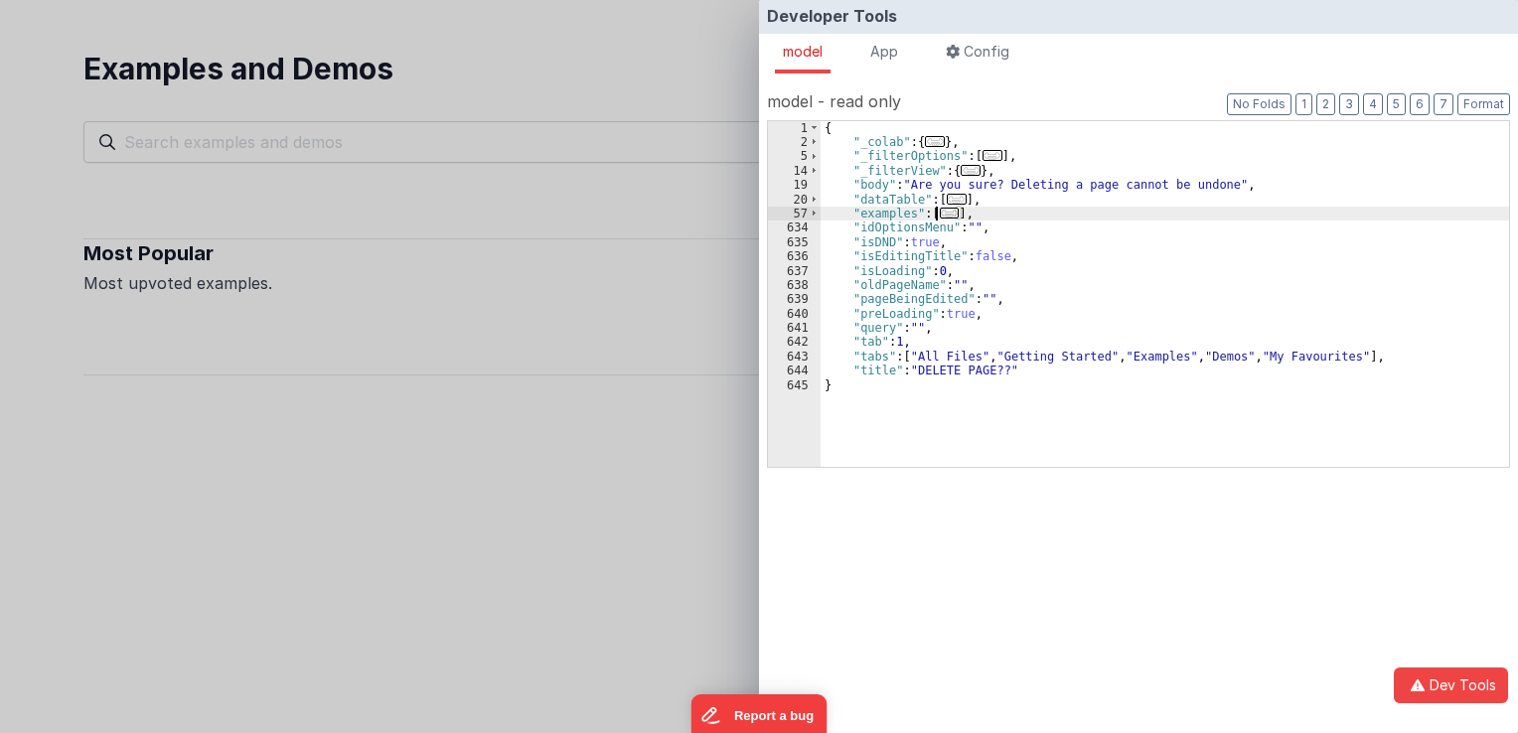
click at [942, 214] on span "..." at bounding box center [950, 213] width 20 height 11
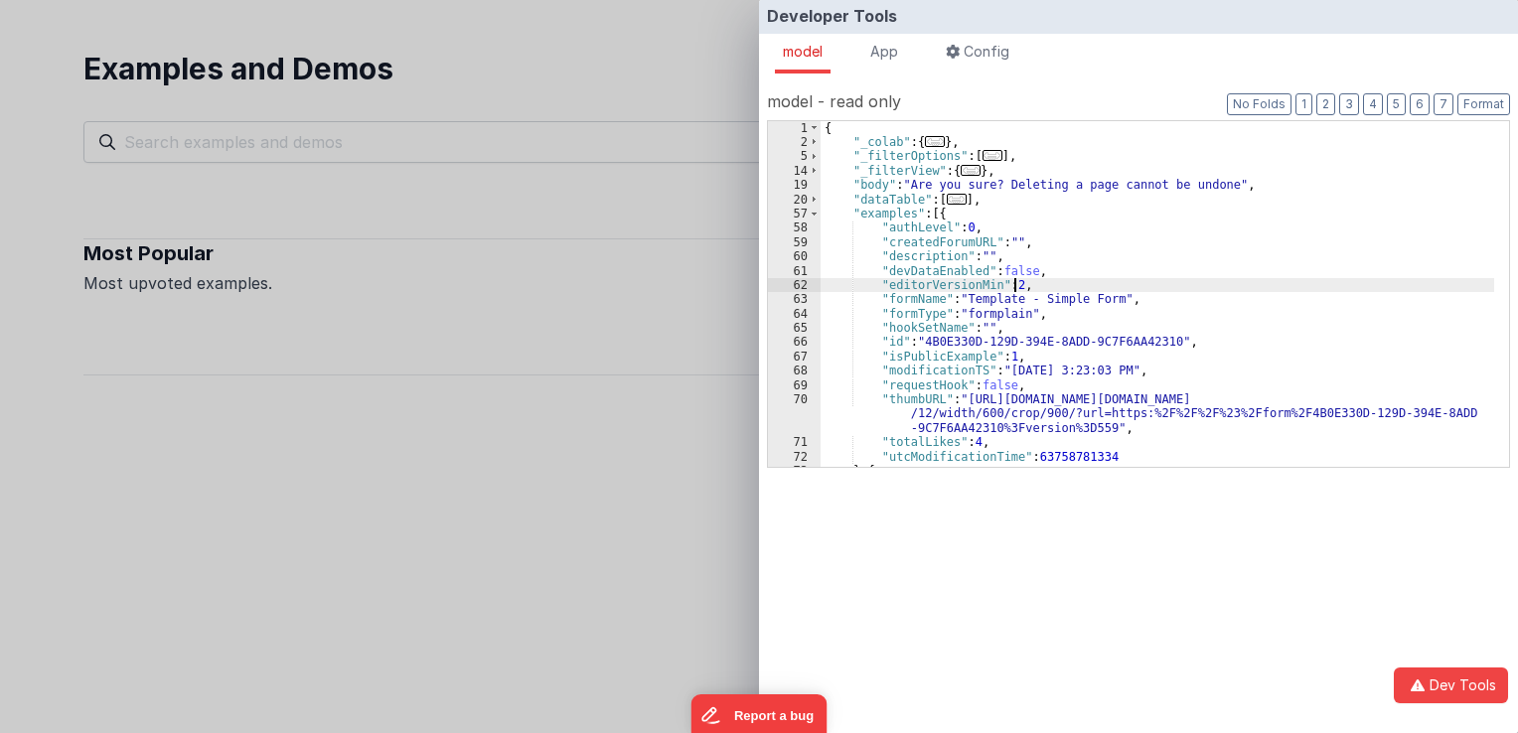
click at [1013, 284] on div "{ "_colab" : { ... } , "_filterOptions" : [ ... ] , "_filterView" : { ... } , "…" at bounding box center [1158, 308] width 674 height 375
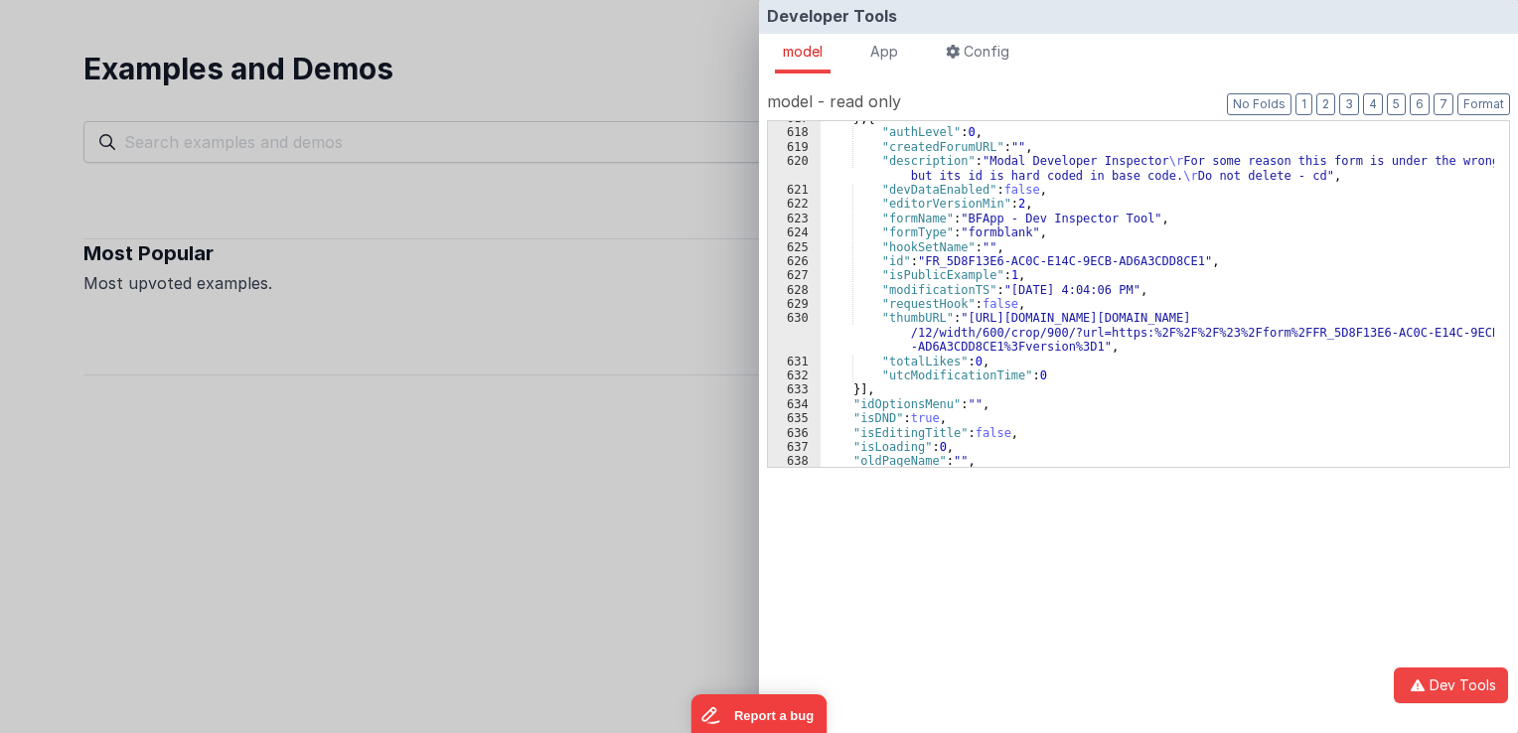
scroll to position [9282, 0]
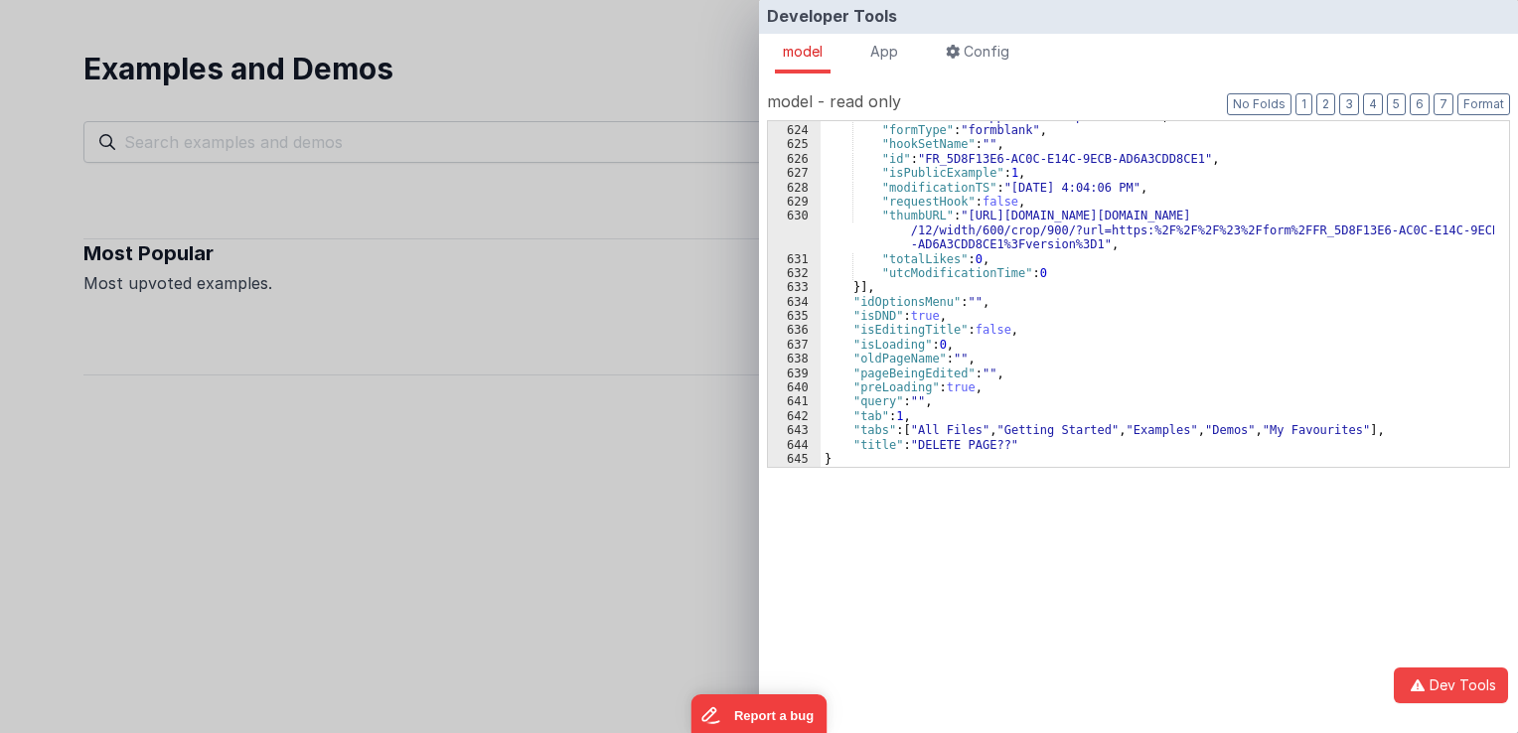
click at [537, 588] on div "Developer Tools model App Params Log (1) Misc Windows Config model - read only …" at bounding box center [759, 366] width 1518 height 733
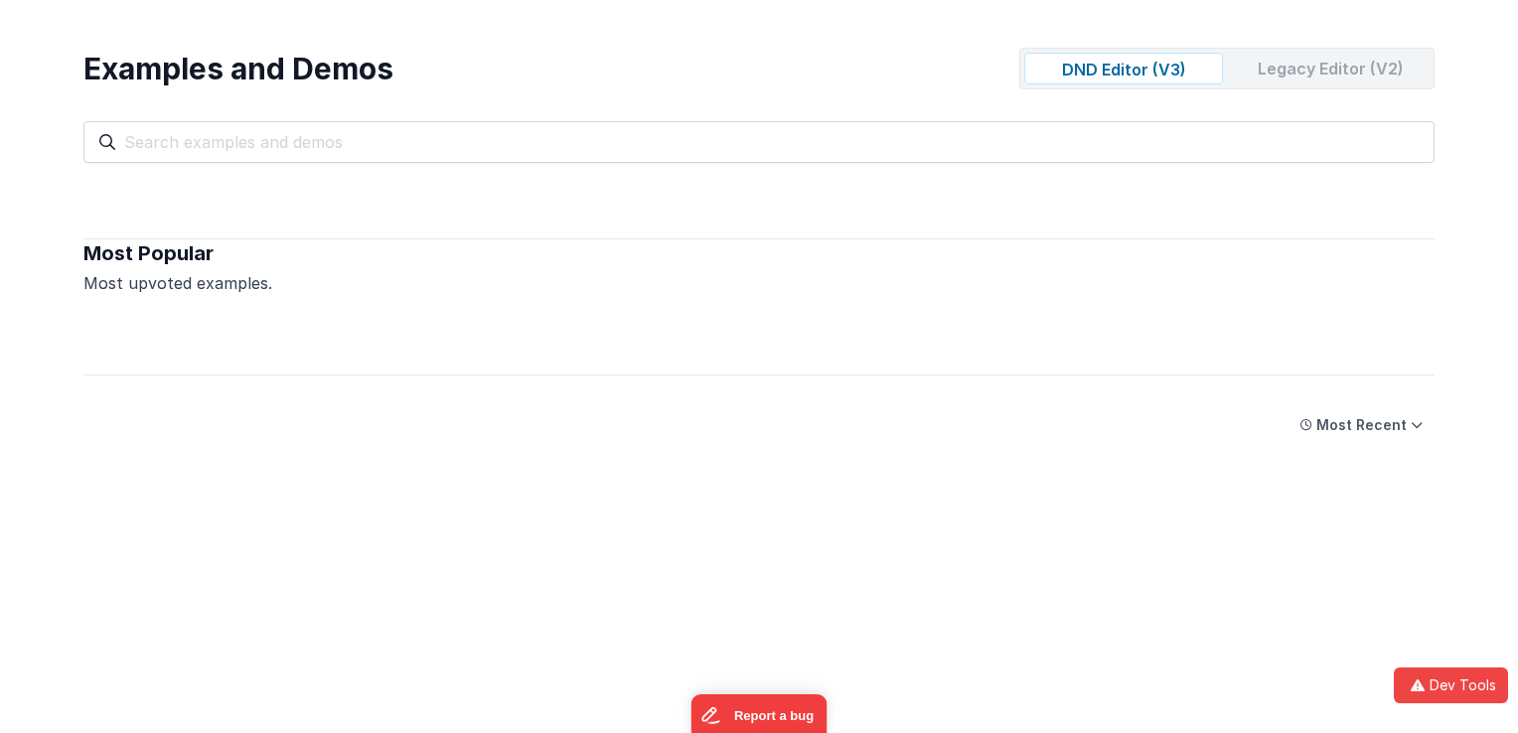
click at [1378, 80] on div "Legacy Editor (V2)" at bounding box center [1330, 69] width 199 height 32
click at [1176, 67] on div "DND Editor (V3)" at bounding box center [1123, 69] width 199 height 32
click at [1268, 67] on div "Legacy Editor (V2)" at bounding box center [1330, 69] width 199 height 32
click at [1188, 69] on div "DND Editor (V3)" at bounding box center [1123, 69] width 199 height 32
click at [1247, 74] on div "Legacy Editor (V2)" at bounding box center [1330, 69] width 199 height 32
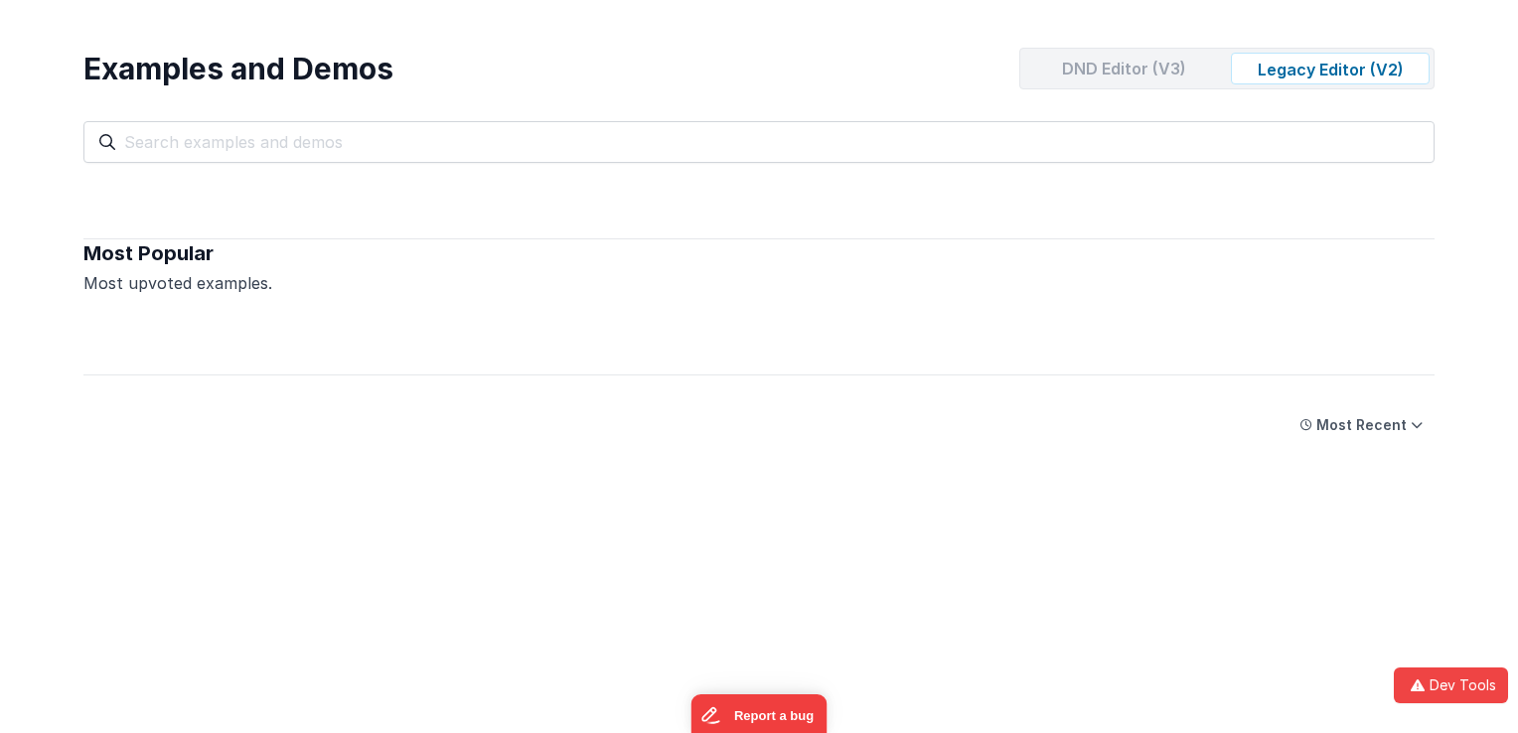
click at [1155, 77] on div "DND Editor (V3)" at bounding box center [1123, 69] width 199 height 32
click at [1272, 75] on div "Legacy Editor (V2)" at bounding box center [1330, 69] width 199 height 32
click at [1172, 70] on div "DND Editor (V3)" at bounding box center [1123, 69] width 199 height 32
click at [1319, 61] on div "Legacy Editor (V2)" at bounding box center [1330, 69] width 199 height 32
click at [1312, 64] on div "Legacy Editor (V2)" at bounding box center [1330, 69] width 199 height 32
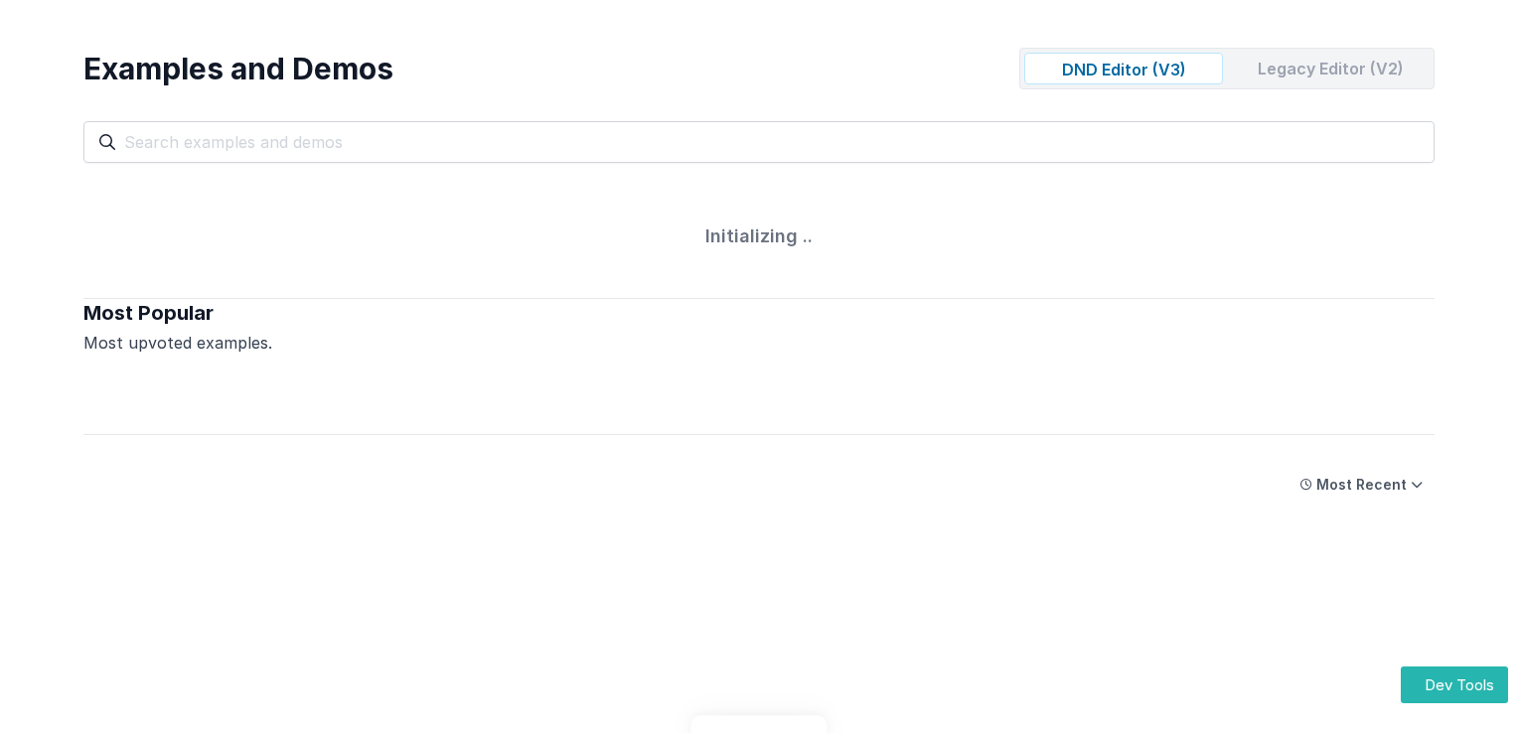
click at [1272, 69] on div "Legacy Editor (V2)" at bounding box center [1330, 69] width 199 height 32
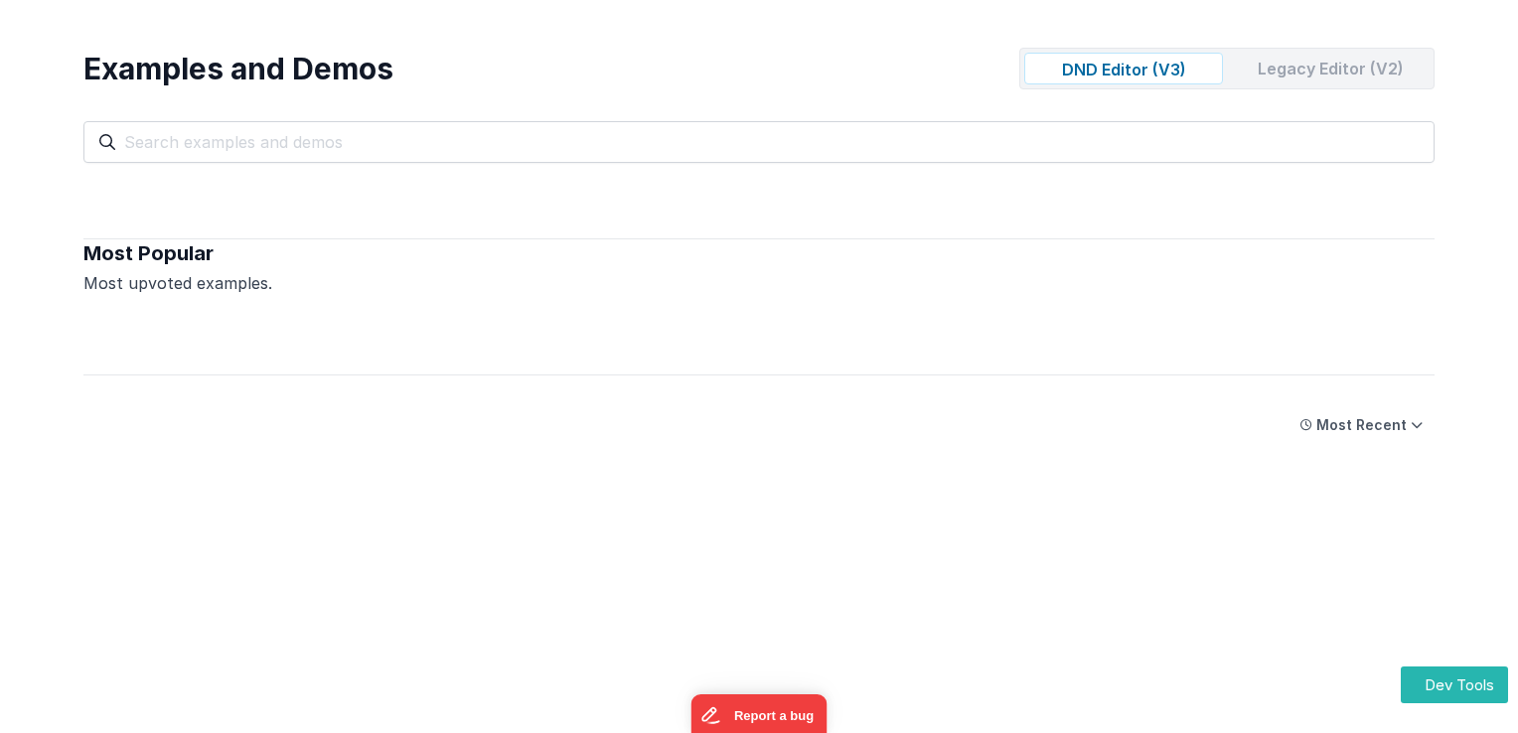
click at [1310, 71] on div "Legacy Editor (V2)" at bounding box center [1330, 69] width 199 height 32
click at [1200, 77] on div "DND Editor (V3)" at bounding box center [1123, 69] width 199 height 32
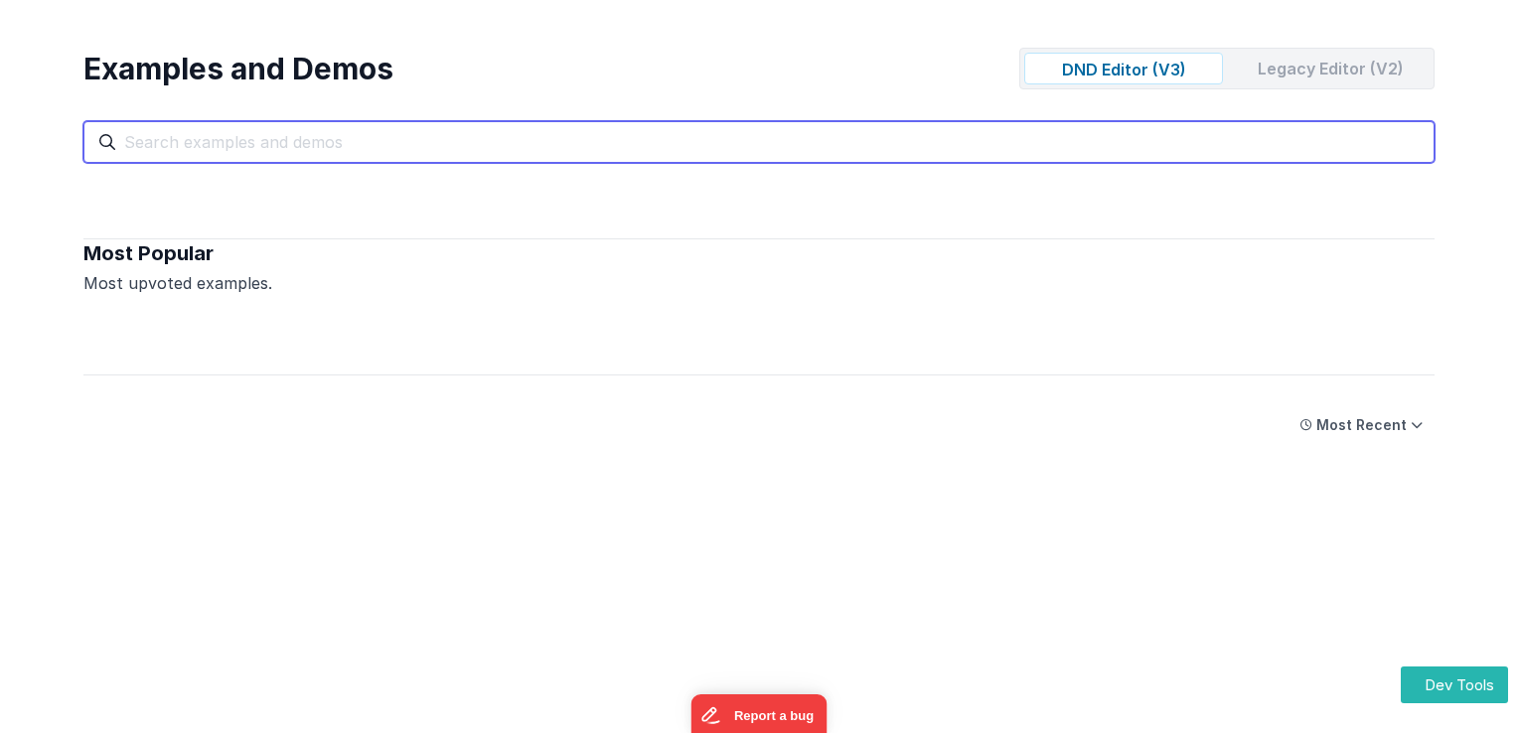
click at [328, 149] on input "text" at bounding box center [758, 142] width 1351 height 42
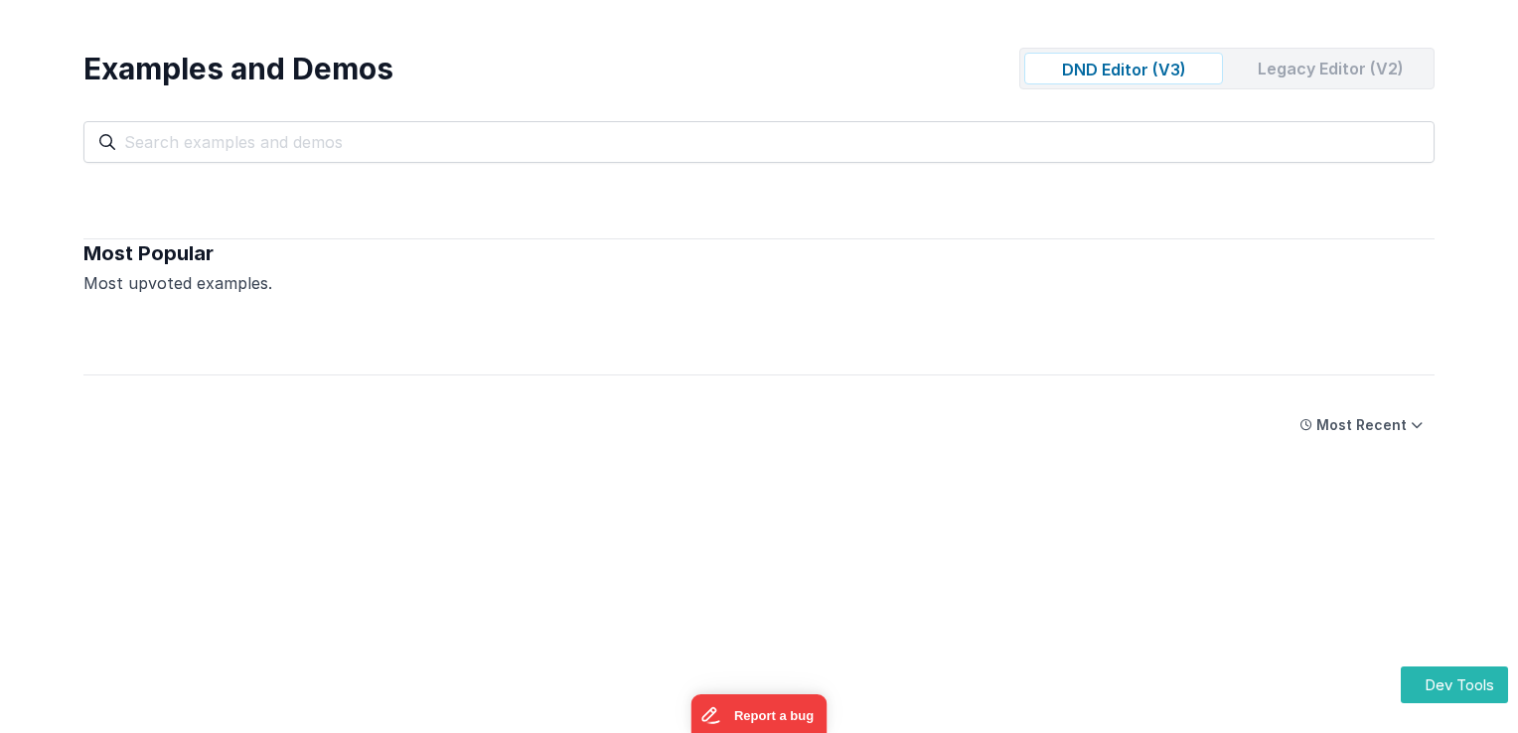
click at [529, 258] on div "Most Popular" at bounding box center [758, 253] width 1351 height 28
click at [894, 427] on div "Most Recent Most Popular Most Recent" at bounding box center [758, 425] width 1351 height 36
click at [1397, 434] on button "Most Recent" at bounding box center [1362, 425] width 146 height 36
click at [1389, 428] on div "Most Recent" at bounding box center [1361, 425] width 90 height 20
click at [1431, 676] on button "Dev Tools" at bounding box center [1454, 685] width 107 height 37
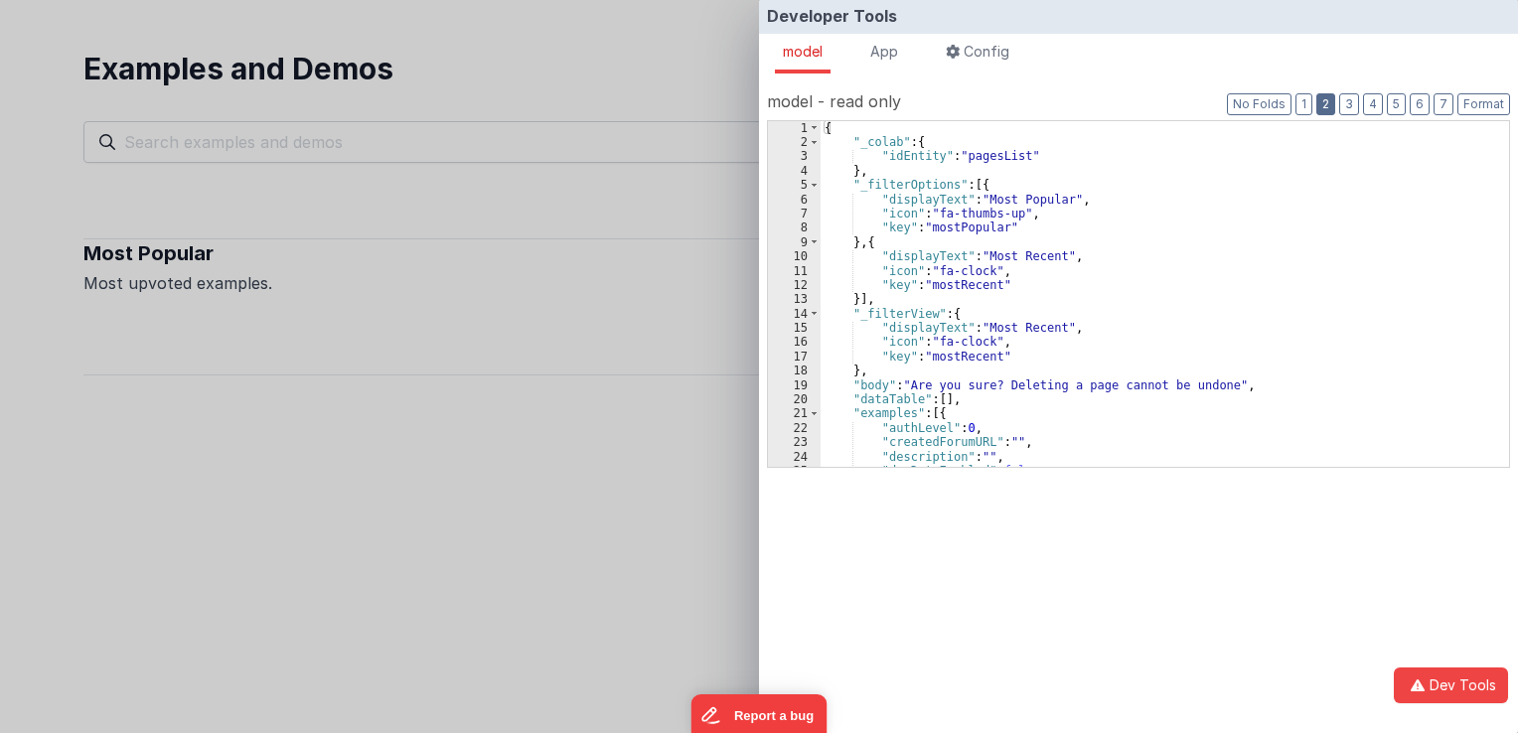
click at [1335, 98] on button "2" at bounding box center [1325, 104] width 19 height 22
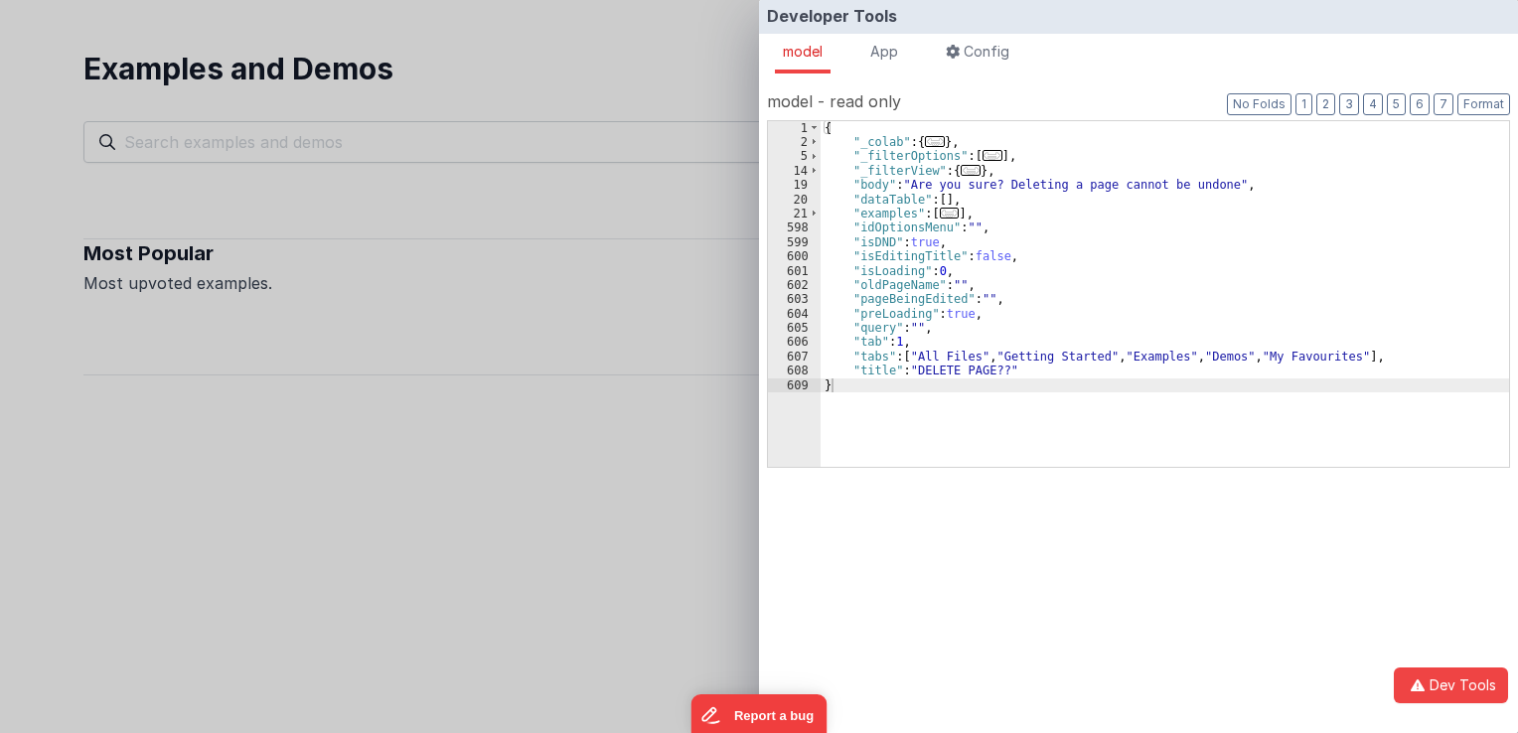
click at [944, 210] on span "..." at bounding box center [950, 213] width 20 height 11
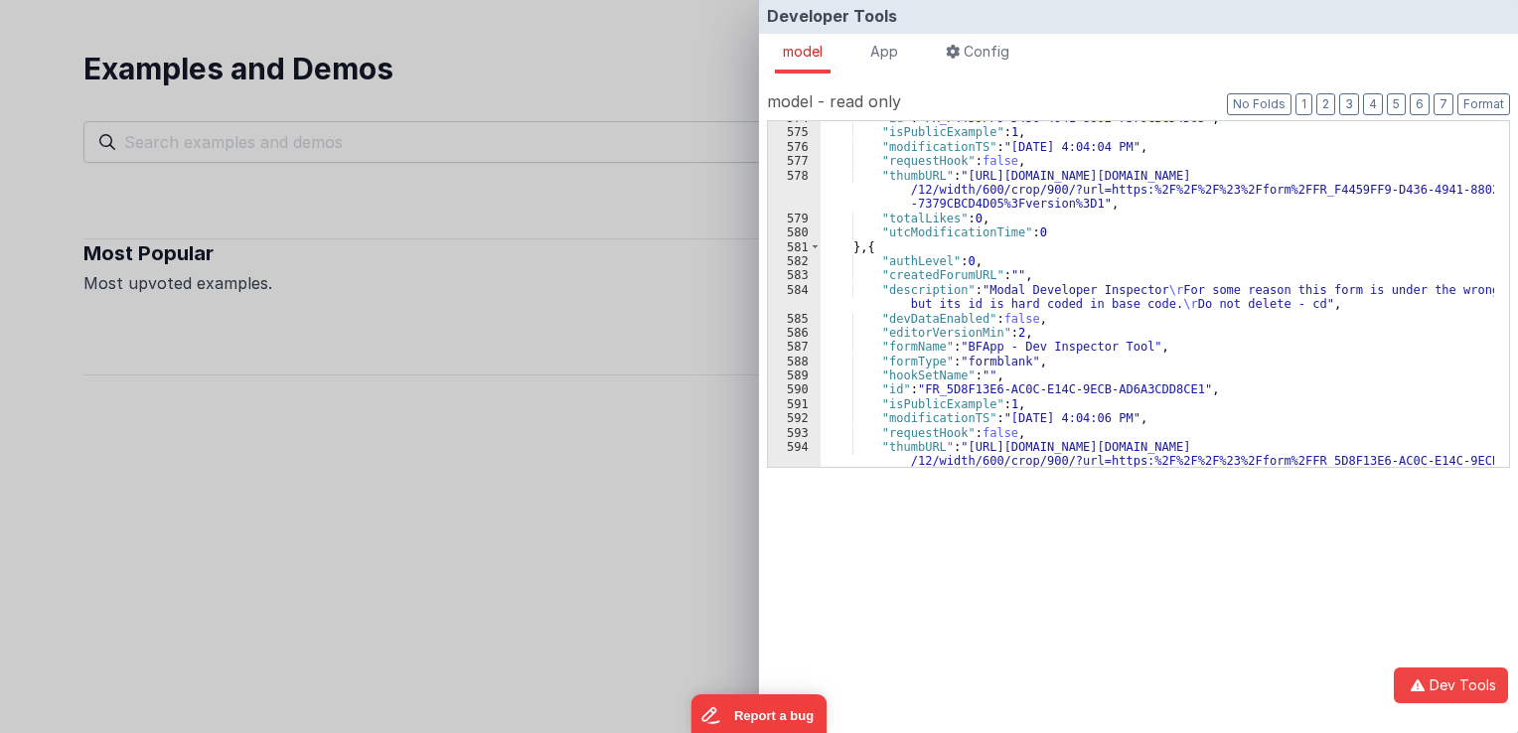
scroll to position [8974, 0]
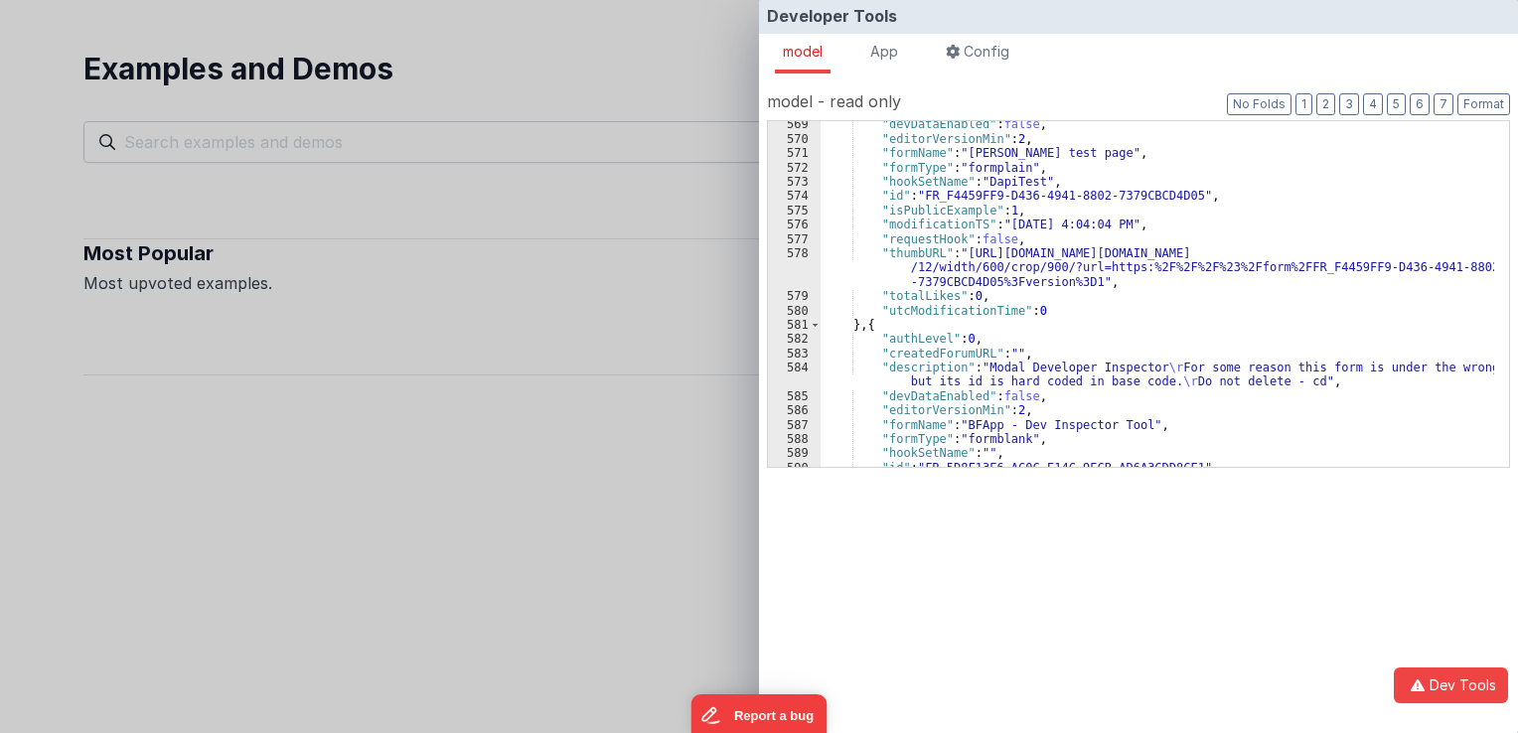
click at [425, 381] on div "Developer Tools model App Params Log (1) Misc Windows Config model - read only …" at bounding box center [759, 366] width 1518 height 733
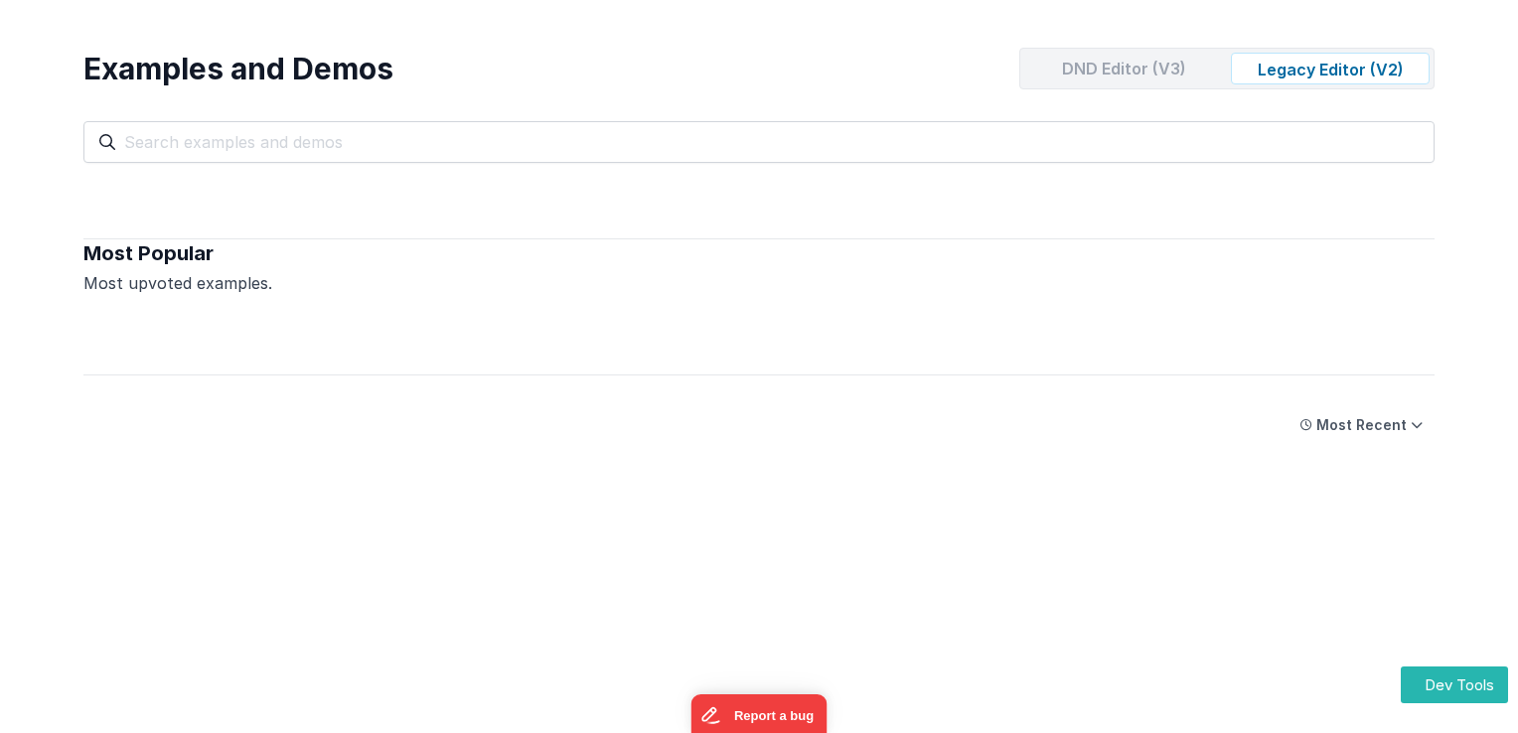
click at [1120, 61] on div "DND Editor (V3)" at bounding box center [1123, 69] width 199 height 32
click at [1294, 70] on div "Legacy Editor (V2)" at bounding box center [1330, 69] width 199 height 32
click at [1161, 74] on div "DND Editor (V3)" at bounding box center [1123, 69] width 199 height 32
click at [1269, 76] on div "Legacy Editor (V2)" at bounding box center [1330, 69] width 199 height 32
click at [1433, 680] on button "Dev Tools" at bounding box center [1454, 685] width 107 height 37
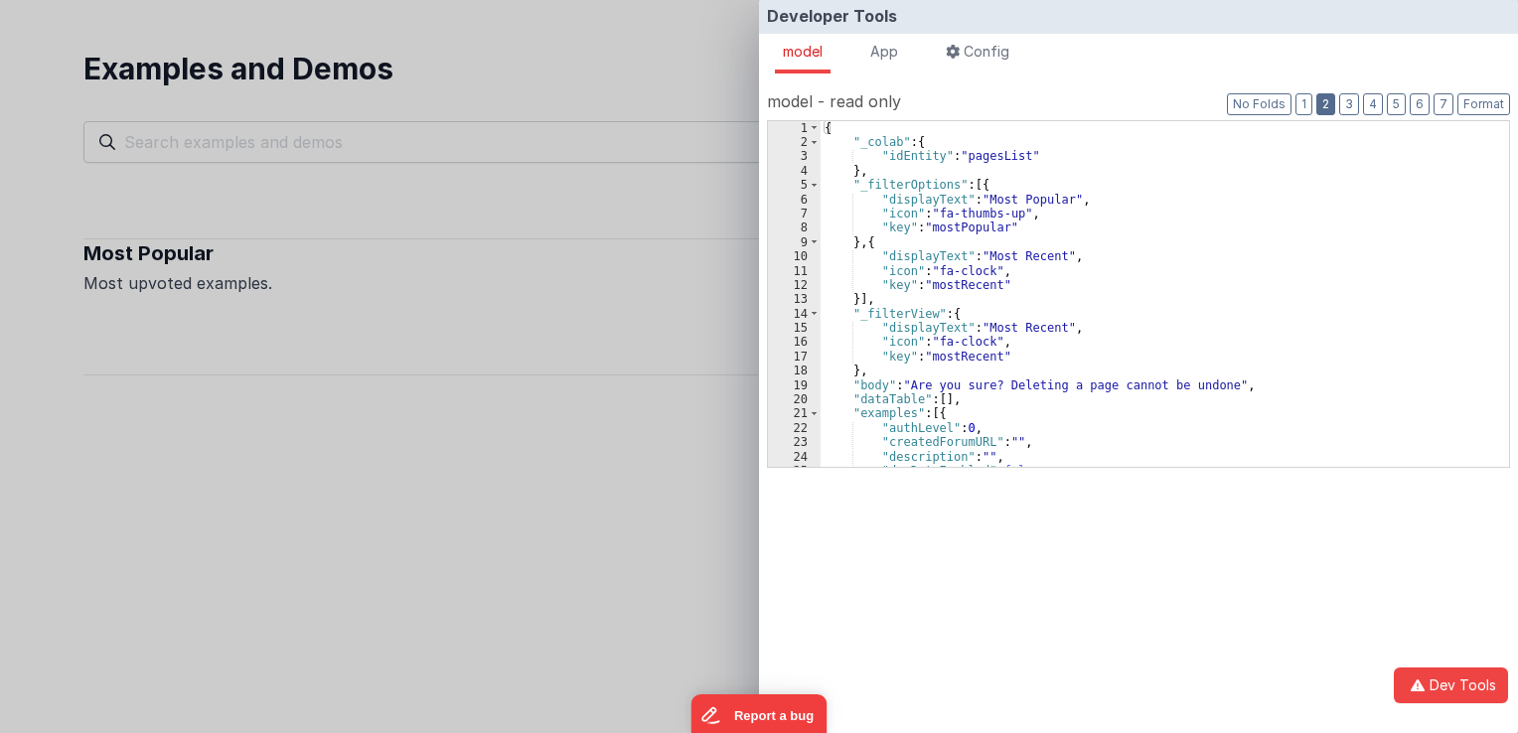
click at [1330, 113] on button "2" at bounding box center [1325, 104] width 19 height 22
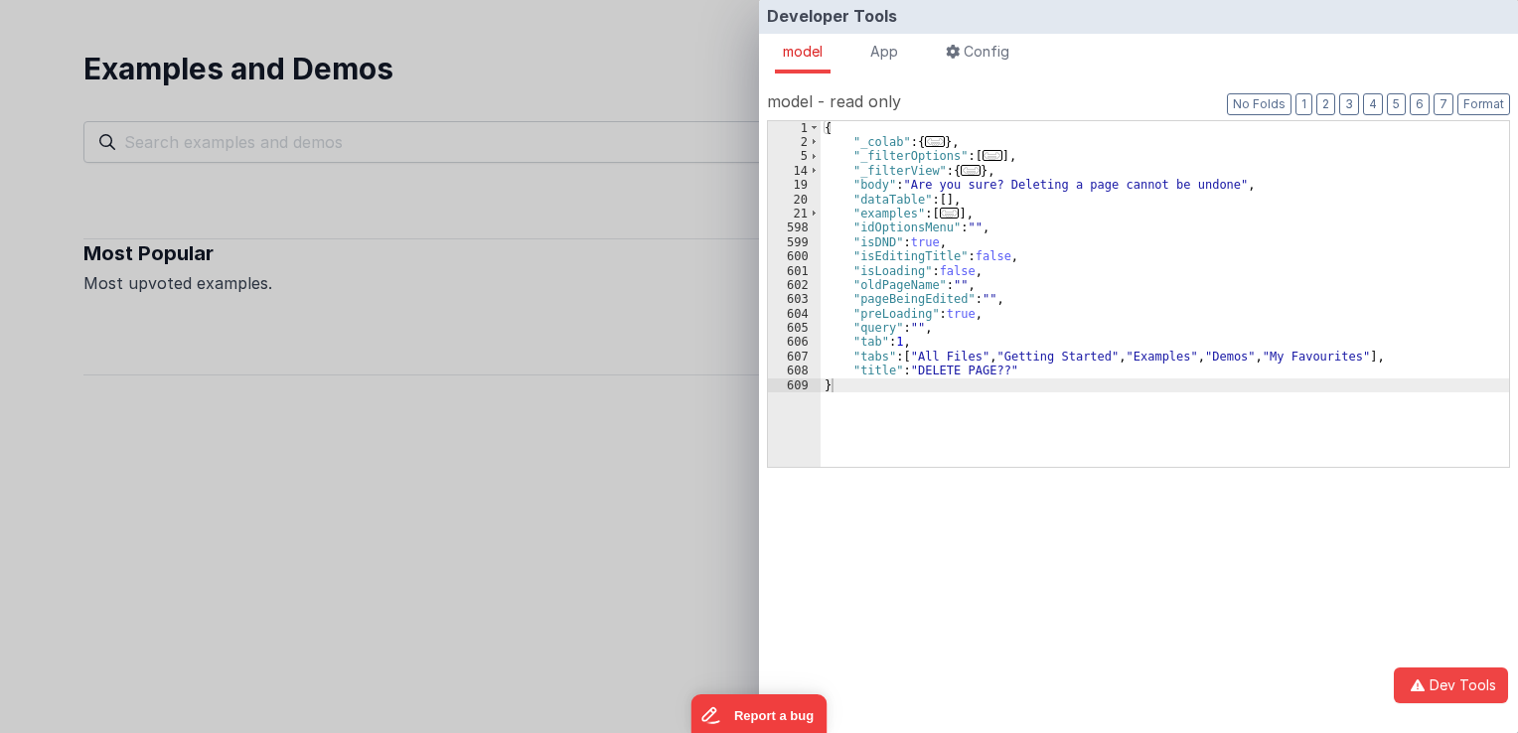
click at [940, 214] on span "..." at bounding box center [950, 213] width 20 height 11
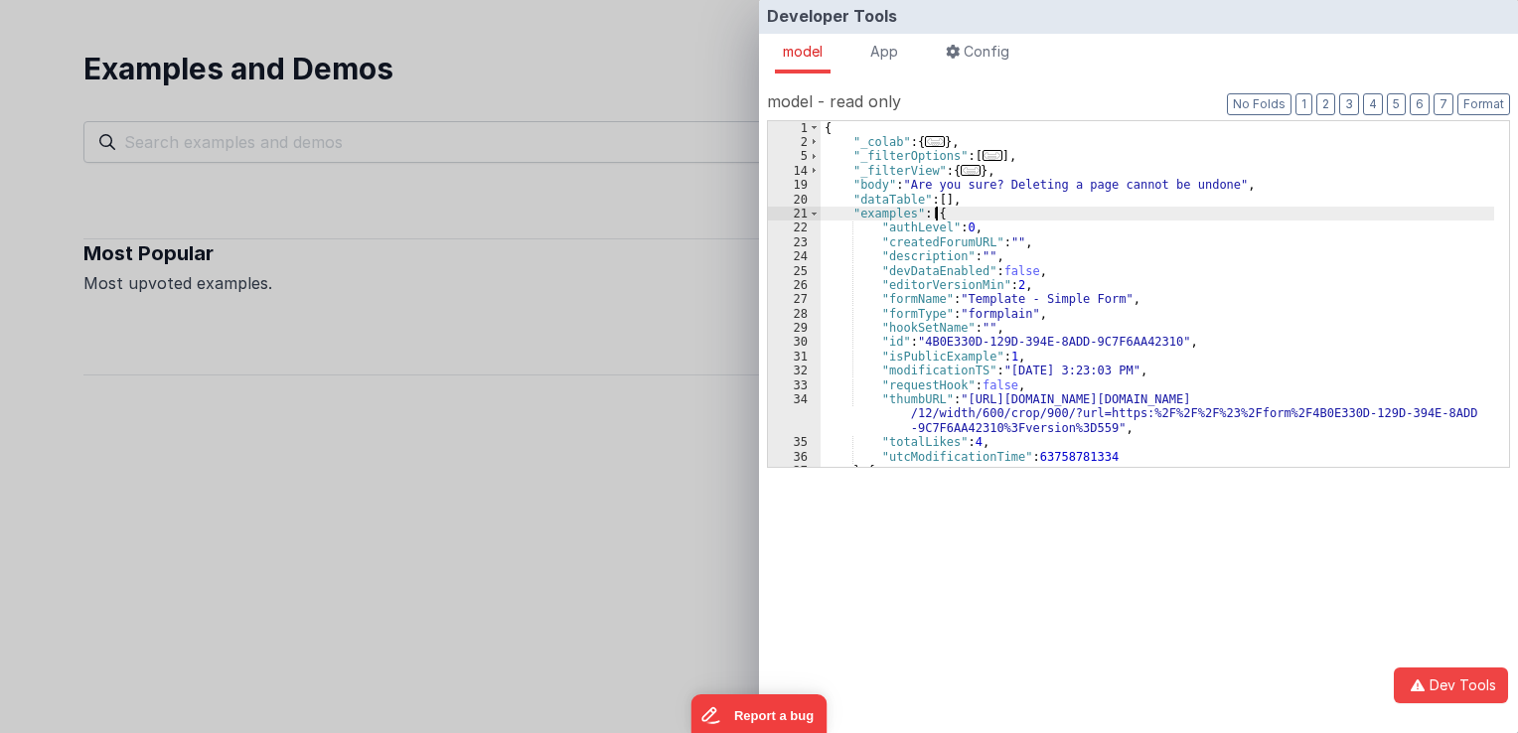
scroll to position [60, 0]
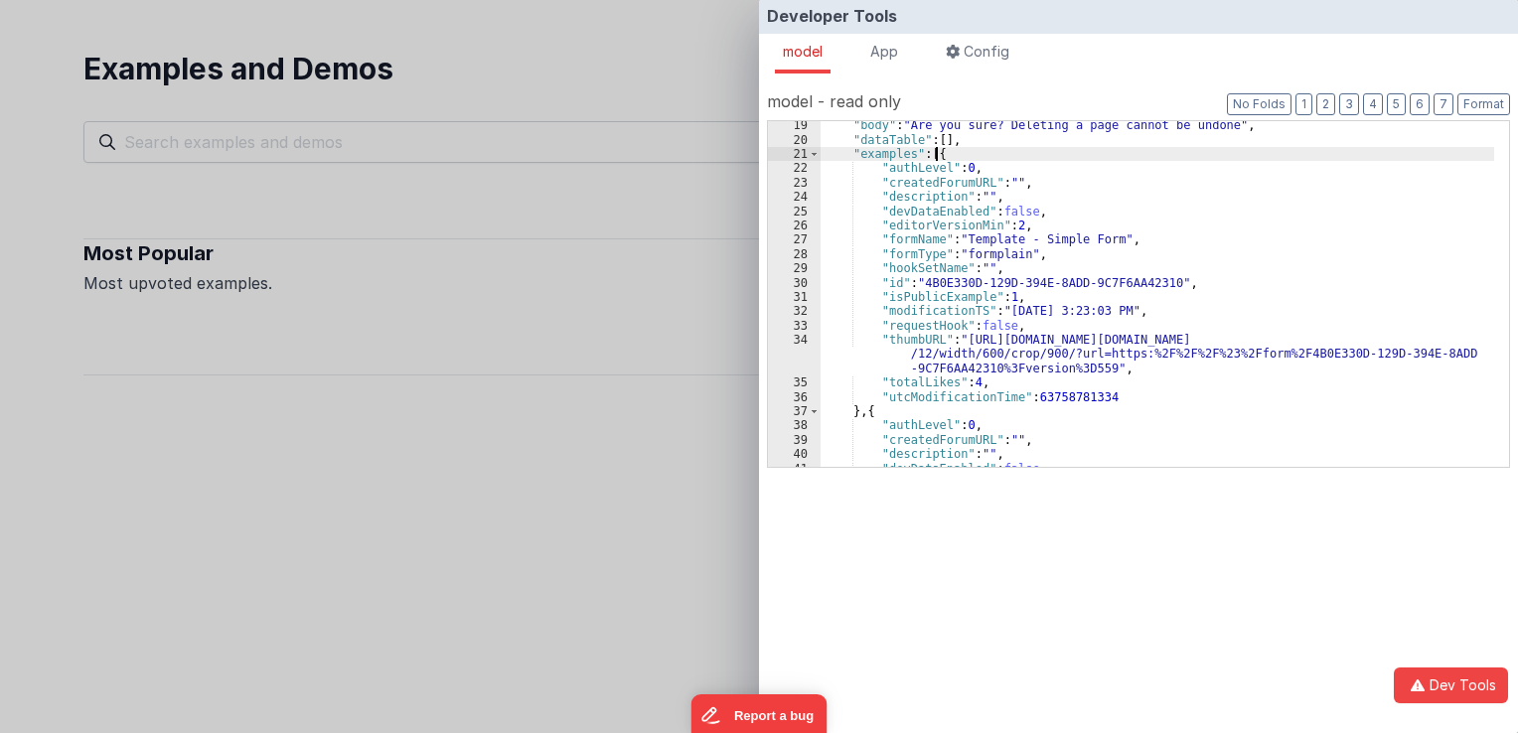
click at [682, 439] on div "Developer Tools model App Params Log (1) Misc Windows Config model - read only …" at bounding box center [759, 366] width 1518 height 733
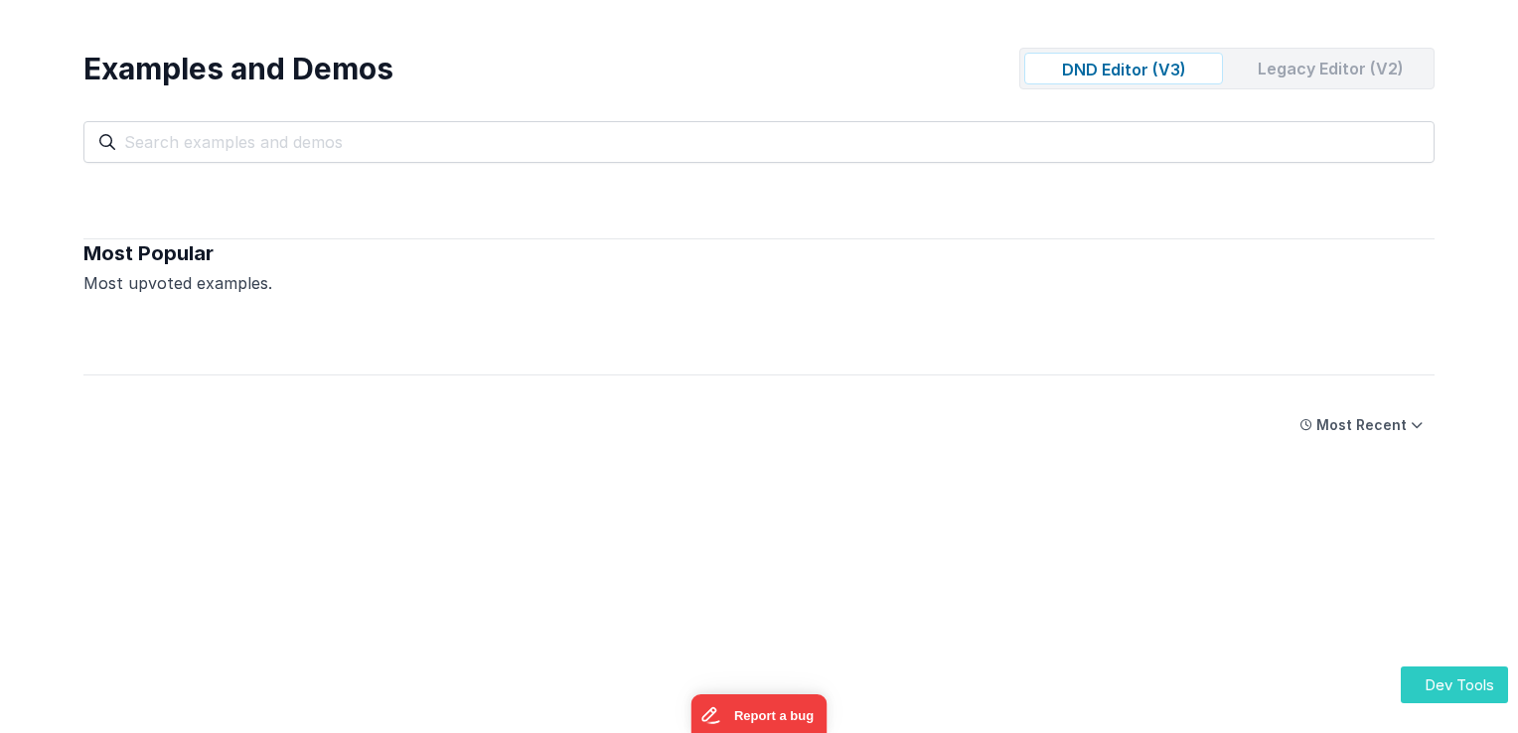
click at [1462, 693] on button "Dev Tools" at bounding box center [1454, 685] width 107 height 37
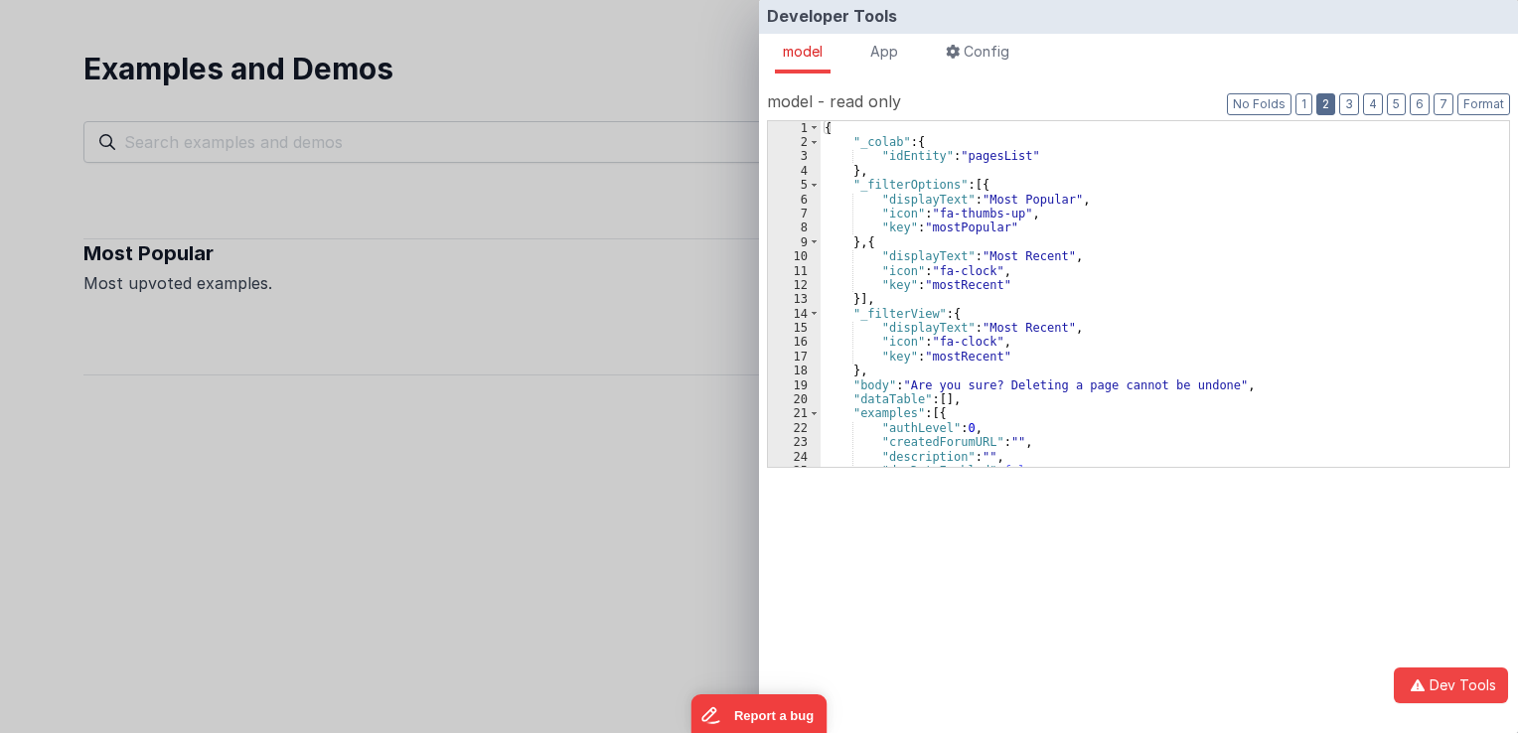
click at [1327, 106] on button "2" at bounding box center [1325, 104] width 19 height 22
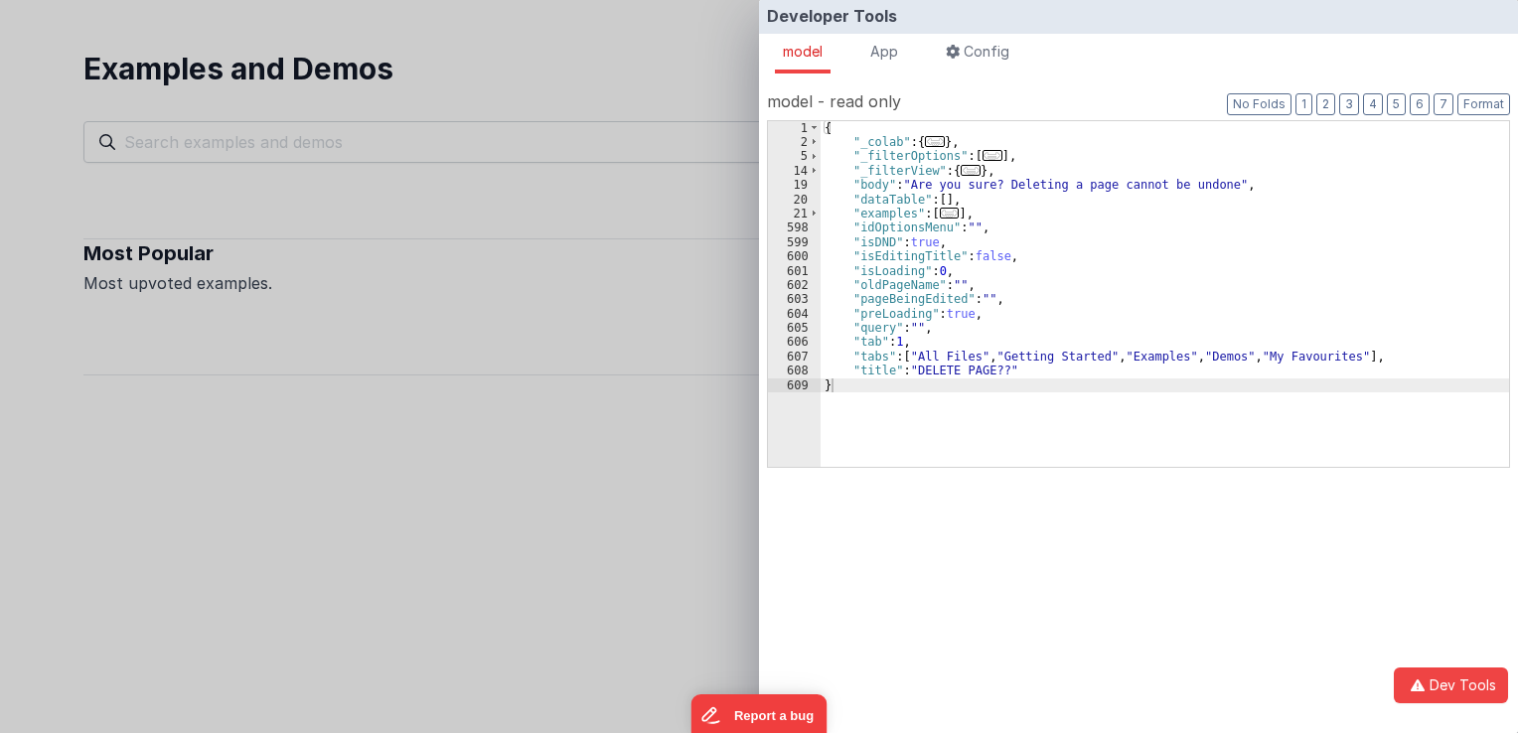
click at [668, 214] on div "Developer Tools model App Params Log (1) Misc Windows Config model - read only …" at bounding box center [759, 366] width 1518 height 733
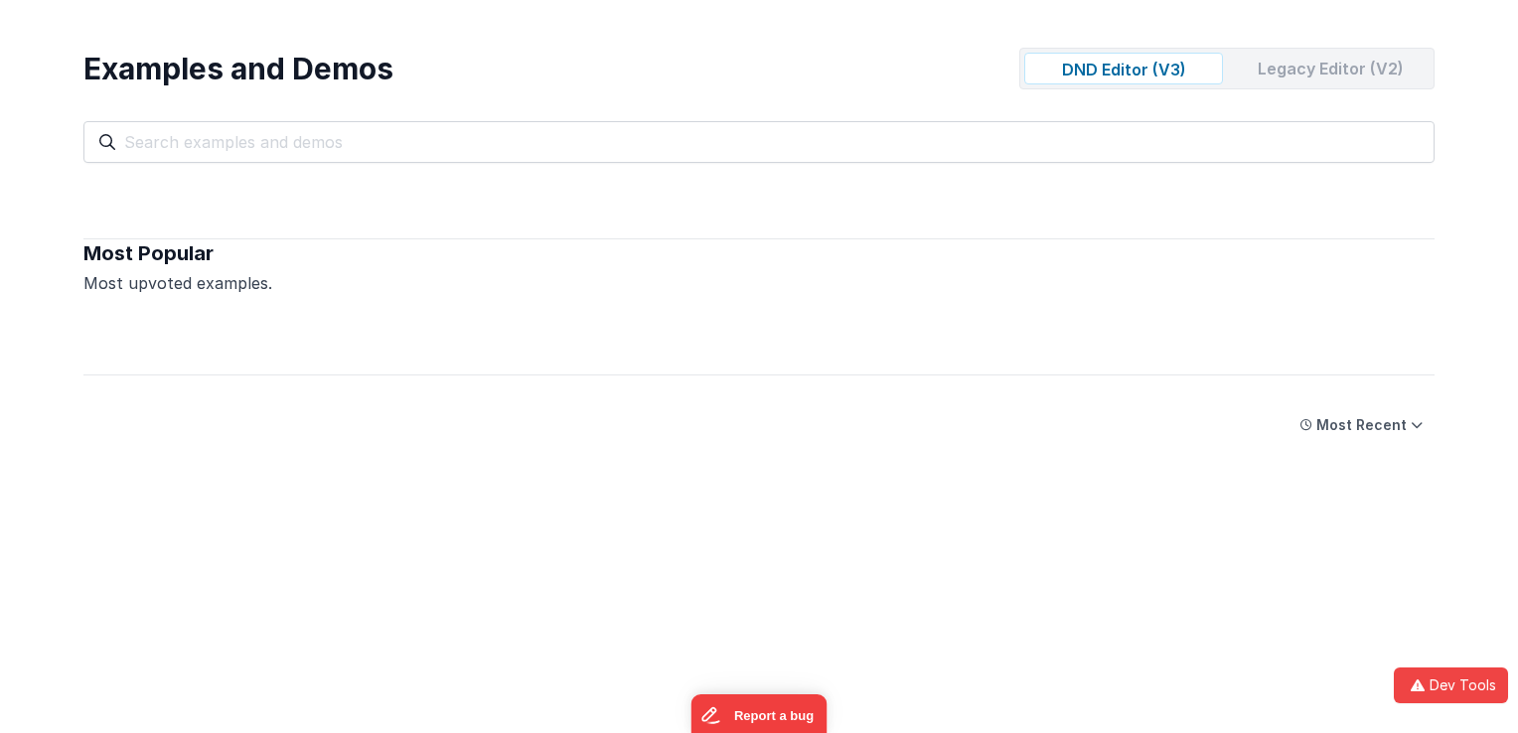
click at [1343, 61] on div "Legacy Editor (V2)" at bounding box center [1330, 69] width 199 height 32
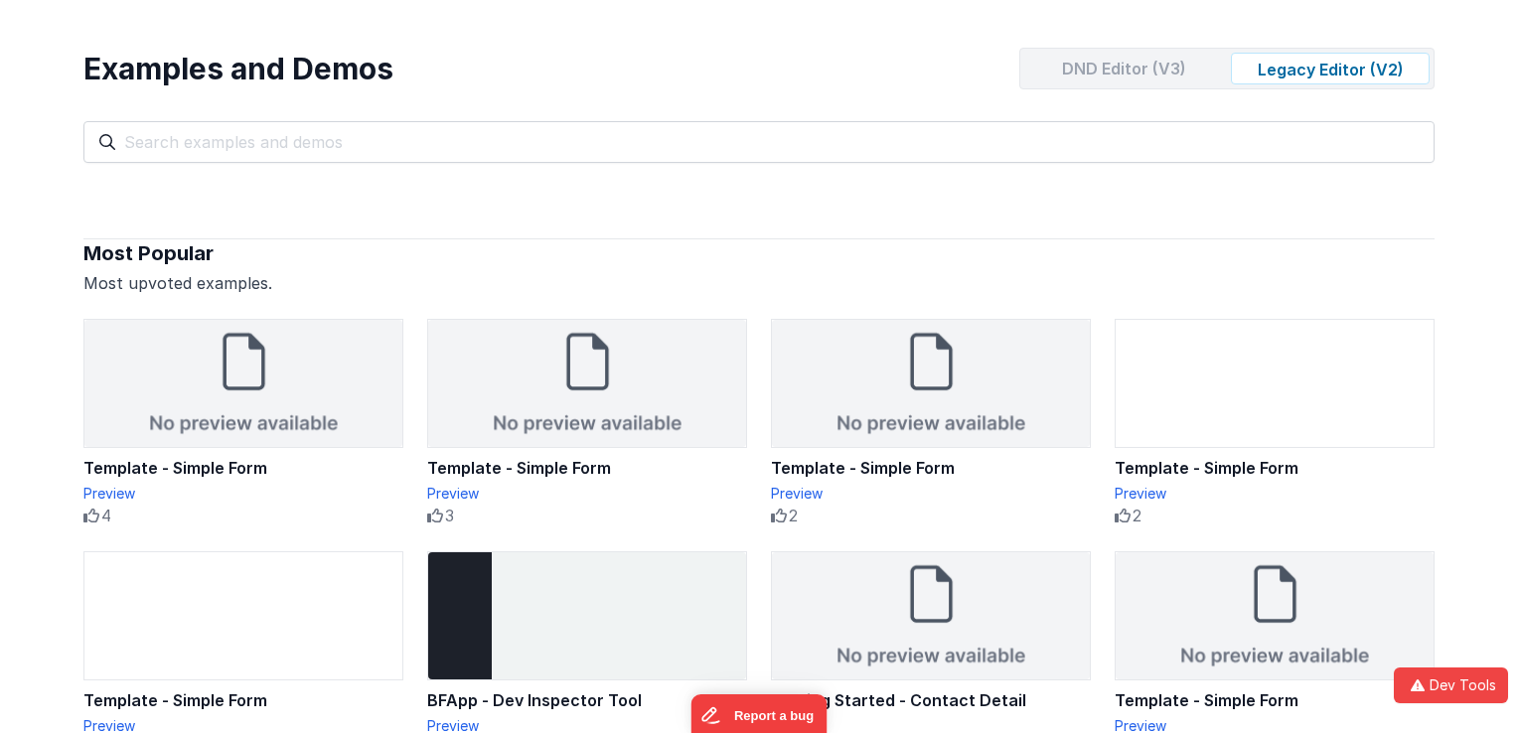
click at [1141, 74] on div "DND Editor (V3)" at bounding box center [1123, 69] width 199 height 32
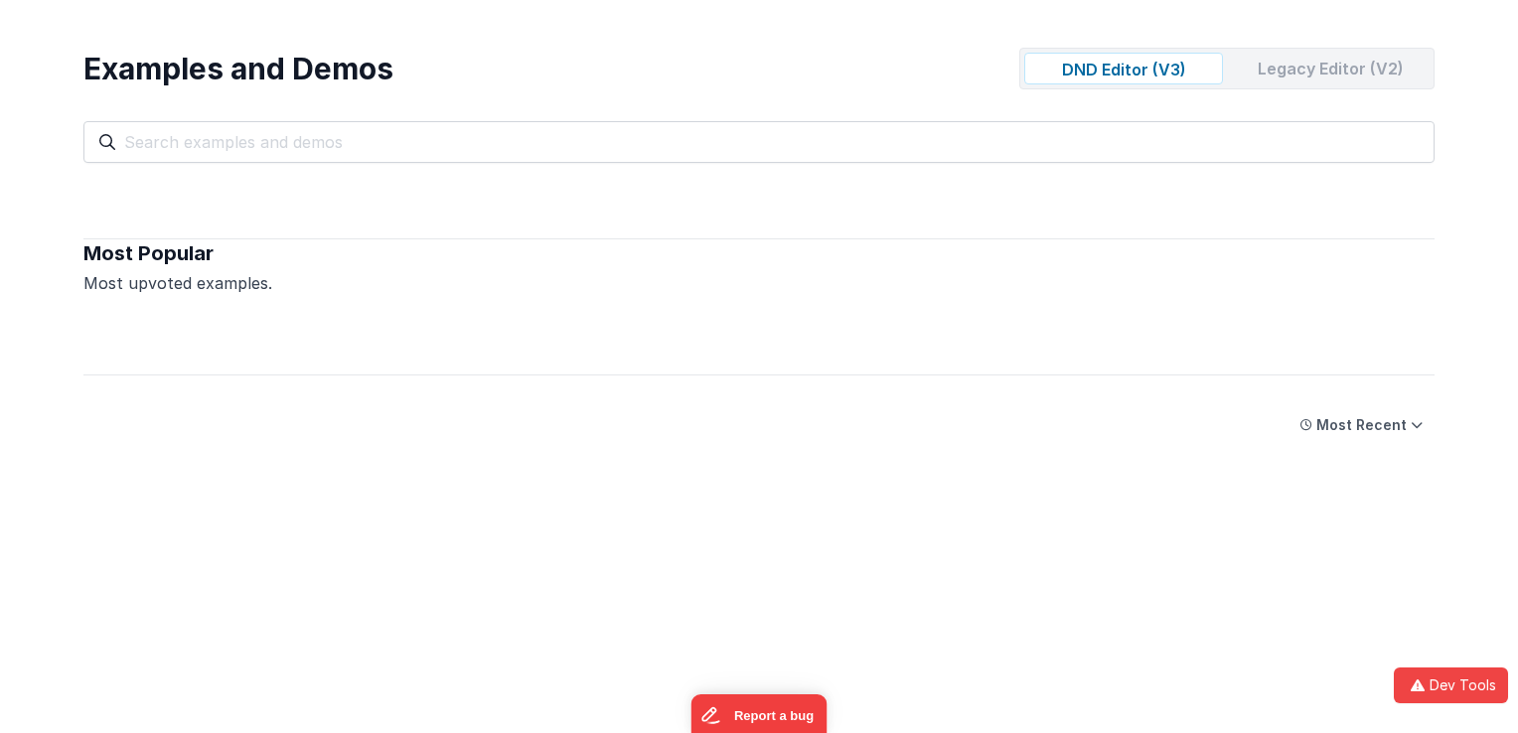
click at [1296, 63] on div "Legacy Editor (V2)" at bounding box center [1330, 69] width 199 height 32
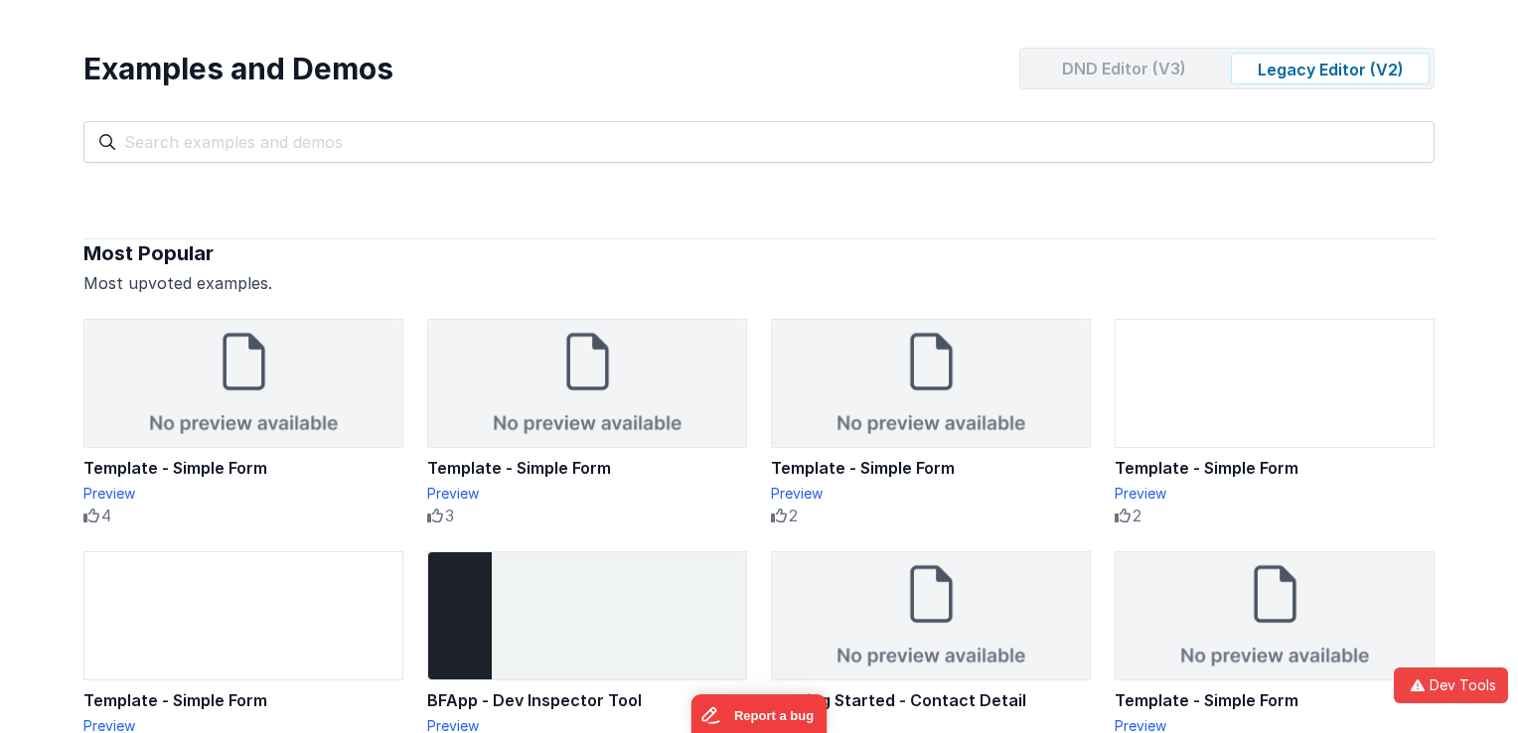
click at [1186, 73] on div "DND Editor (V3)" at bounding box center [1123, 69] width 199 height 32
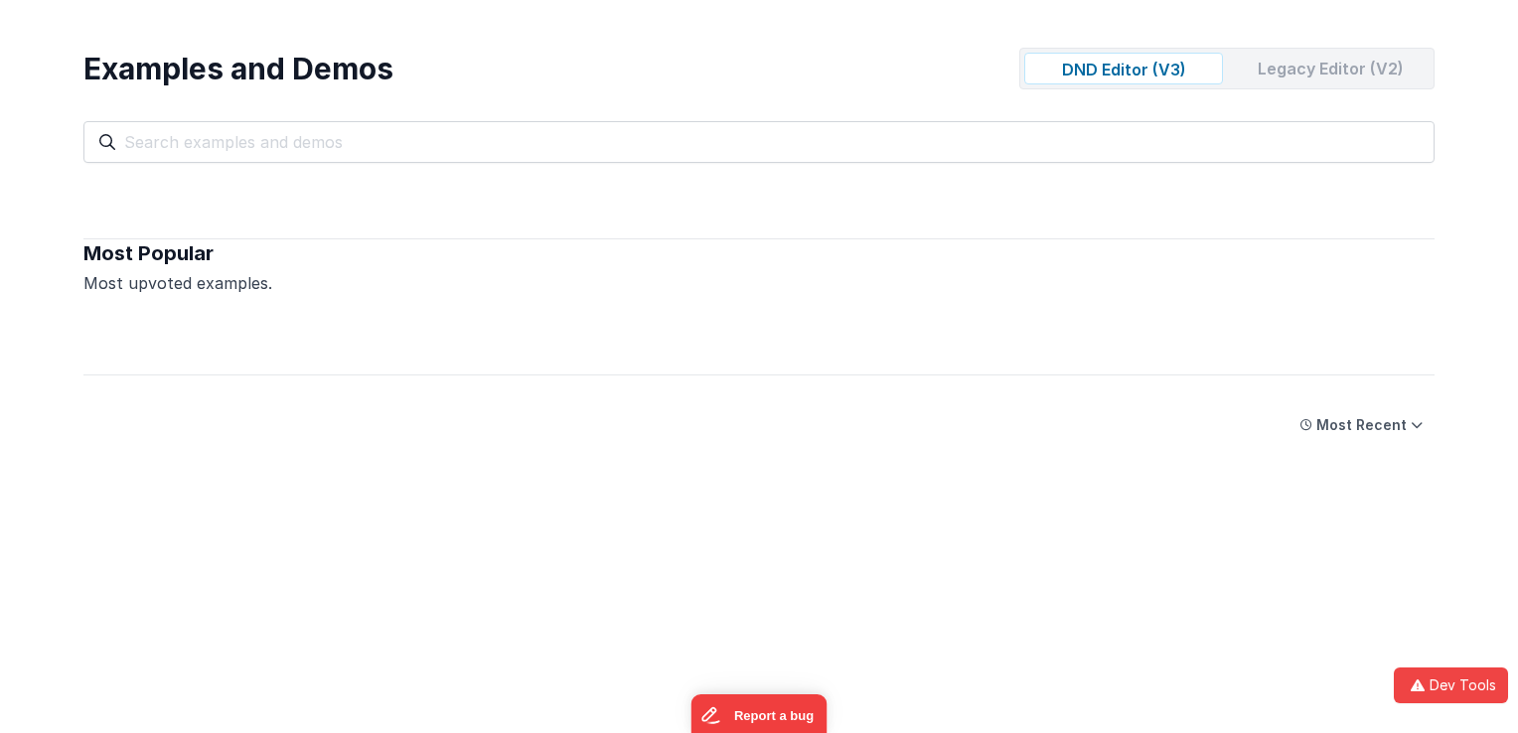
click at [1260, 75] on div "Legacy Editor (V2)" at bounding box center [1330, 69] width 199 height 32
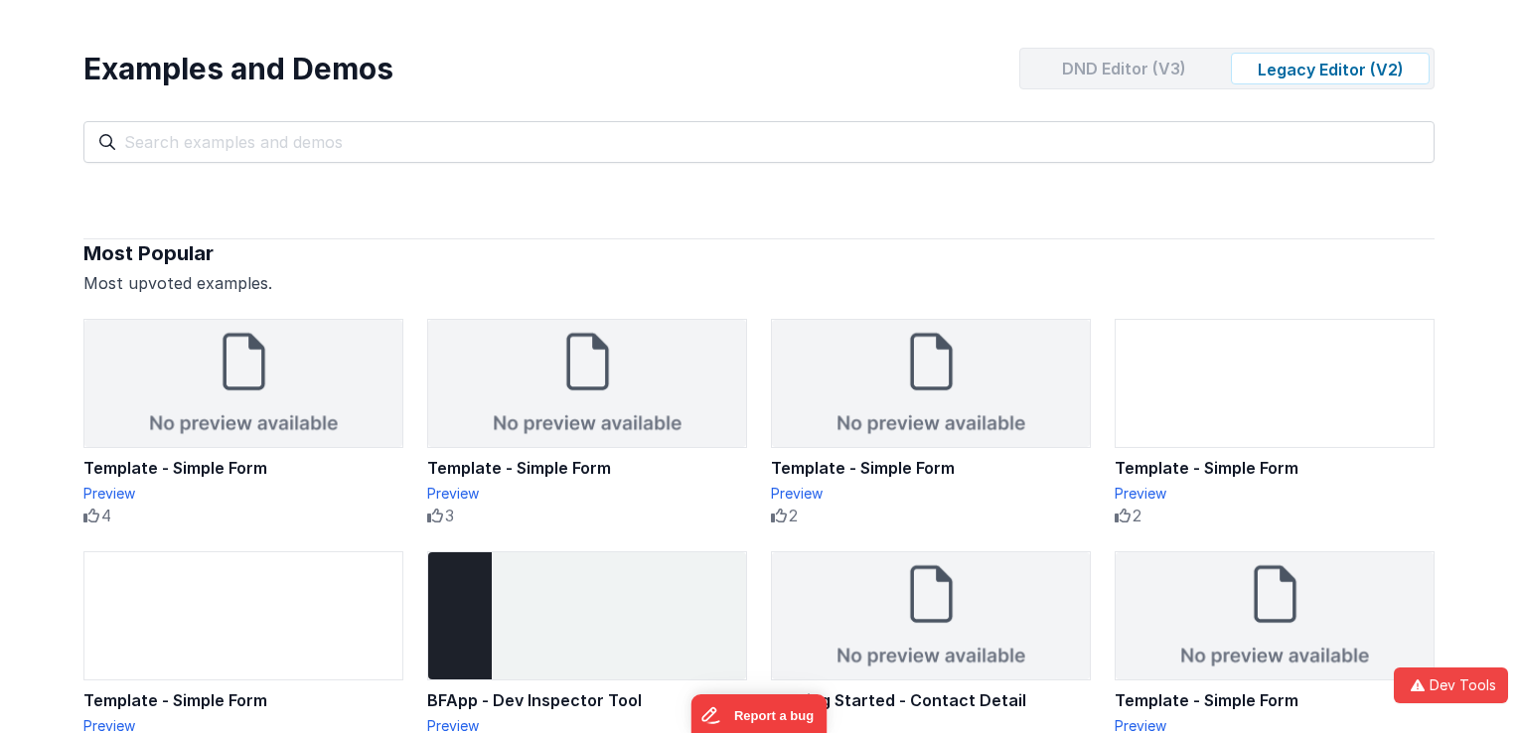
click at [1177, 74] on div "DND Editor (V3)" at bounding box center [1123, 69] width 199 height 32
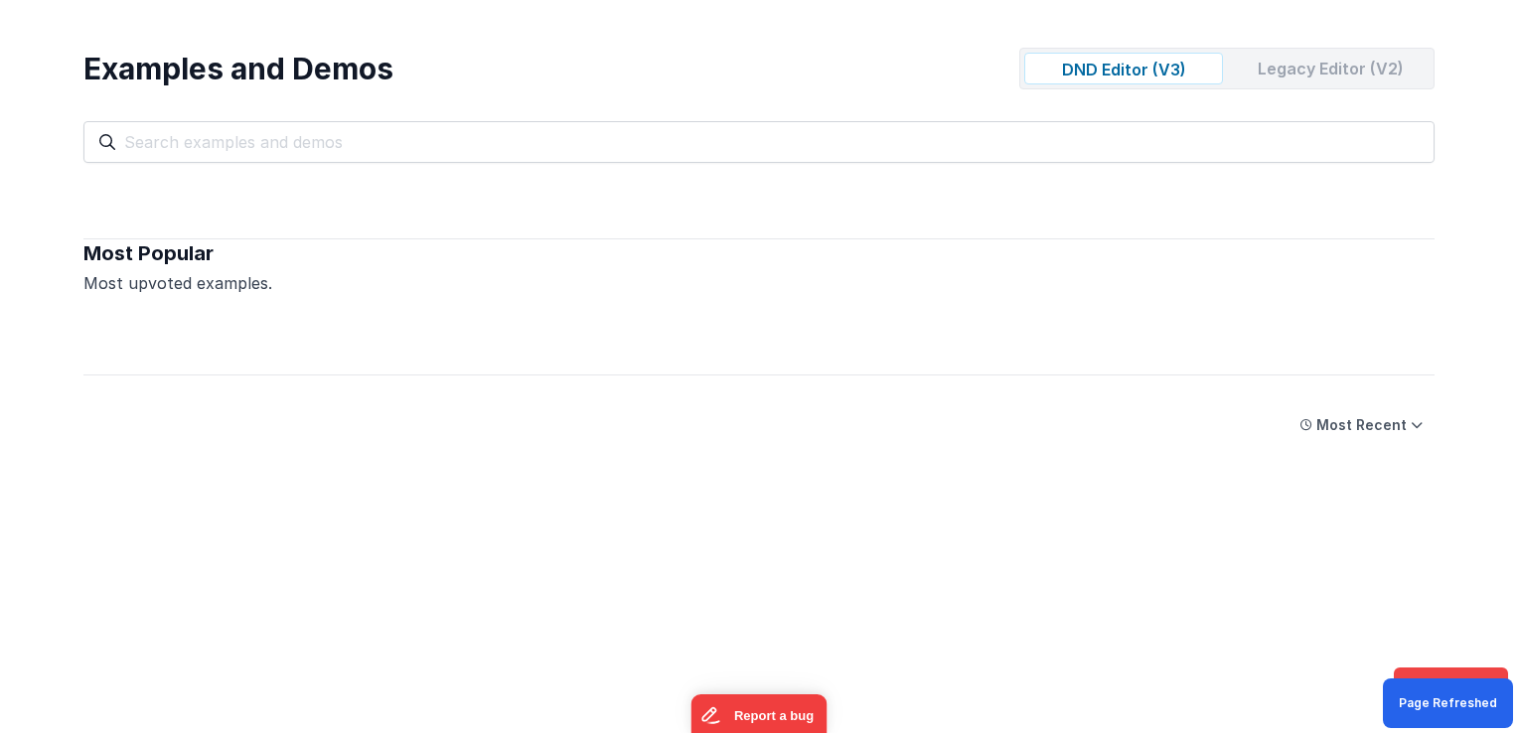
click at [1281, 66] on div "Legacy Editor (V2)" at bounding box center [1330, 69] width 199 height 32
click at [1305, 62] on div "Legacy Editor (V2)" at bounding box center [1330, 69] width 199 height 32
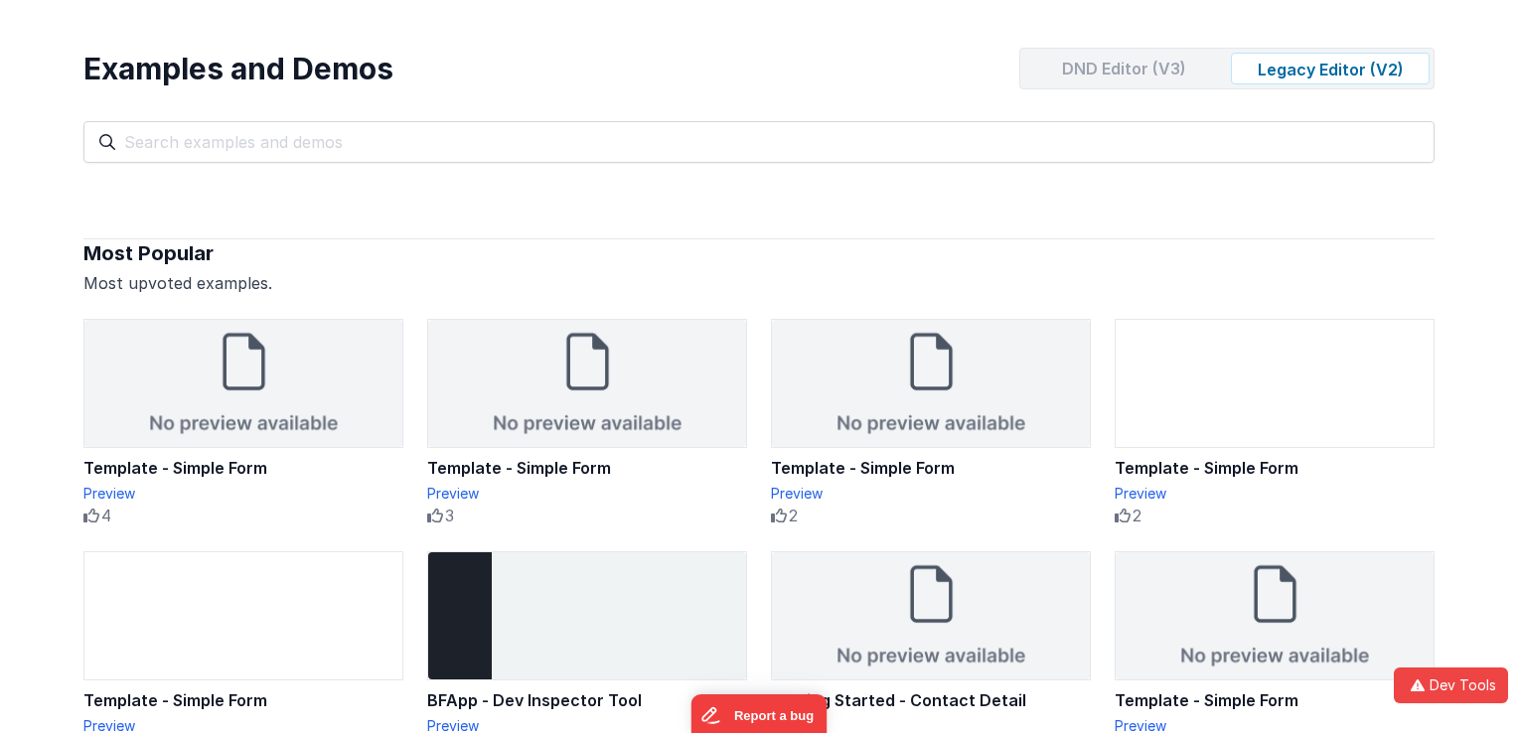
click at [1157, 73] on div "DND Editor (V3)" at bounding box center [1123, 69] width 199 height 32
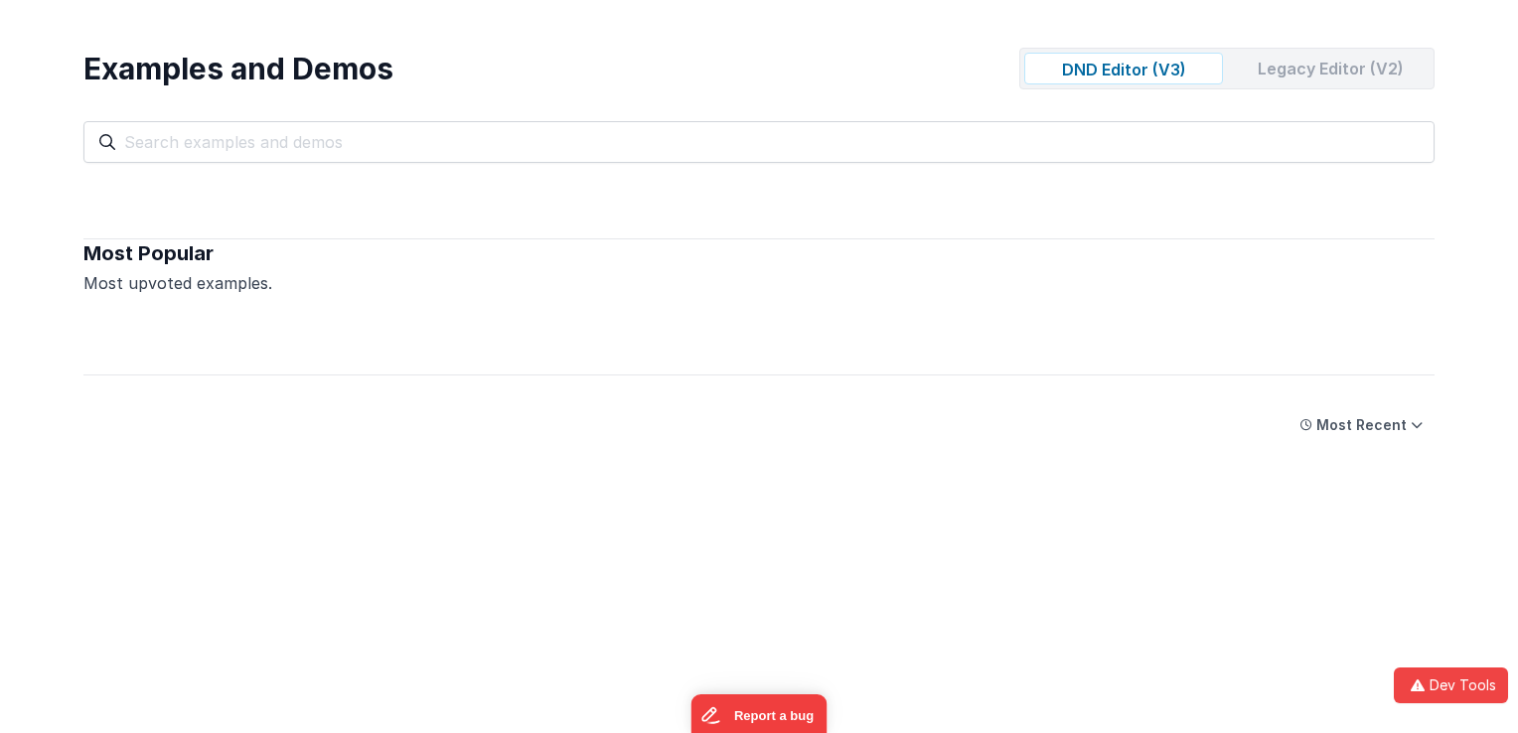
click at [1267, 76] on div "Legacy Editor (V2)" at bounding box center [1330, 69] width 199 height 32
click at [1288, 63] on div "Legacy Editor (V2)" at bounding box center [1330, 69] width 199 height 32
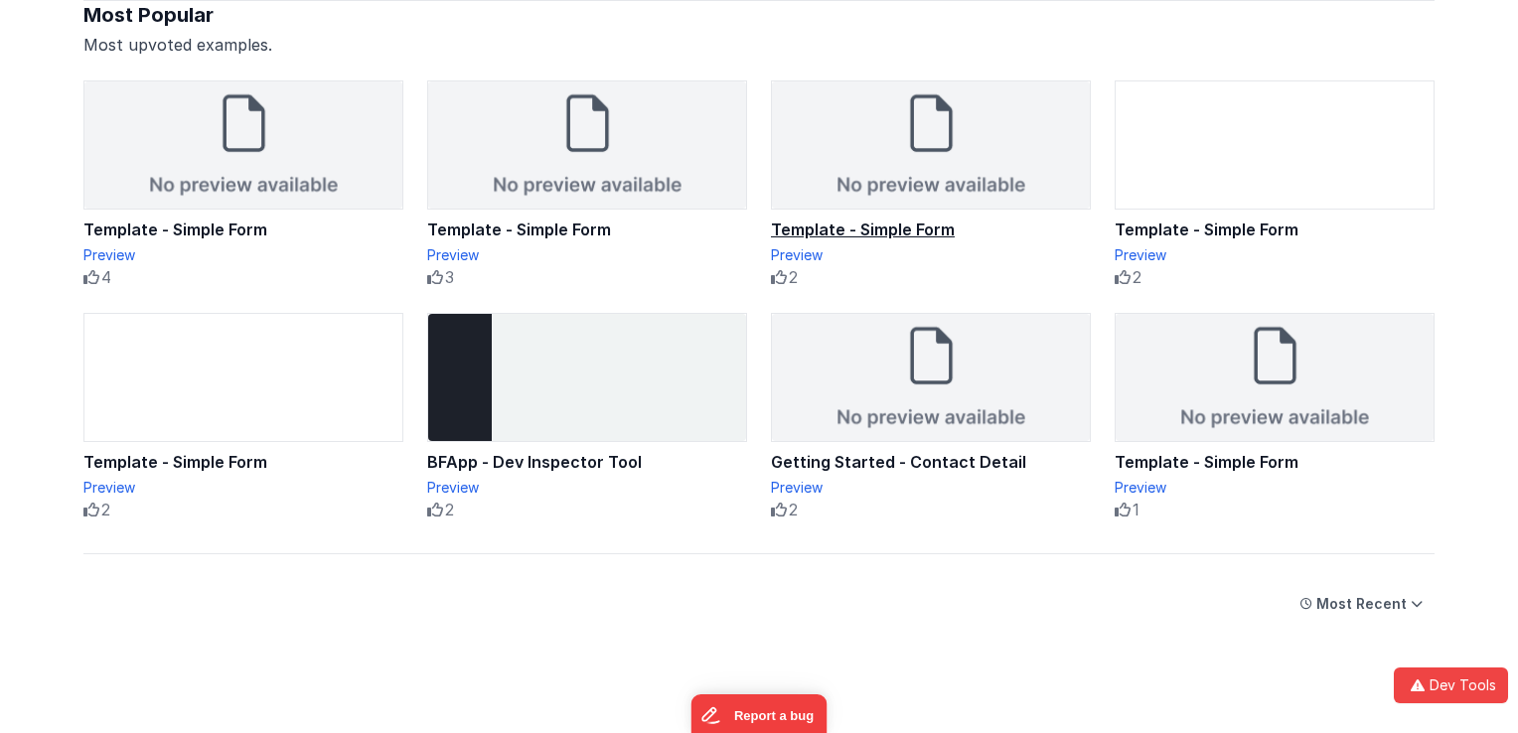
scroll to position [279, 0]
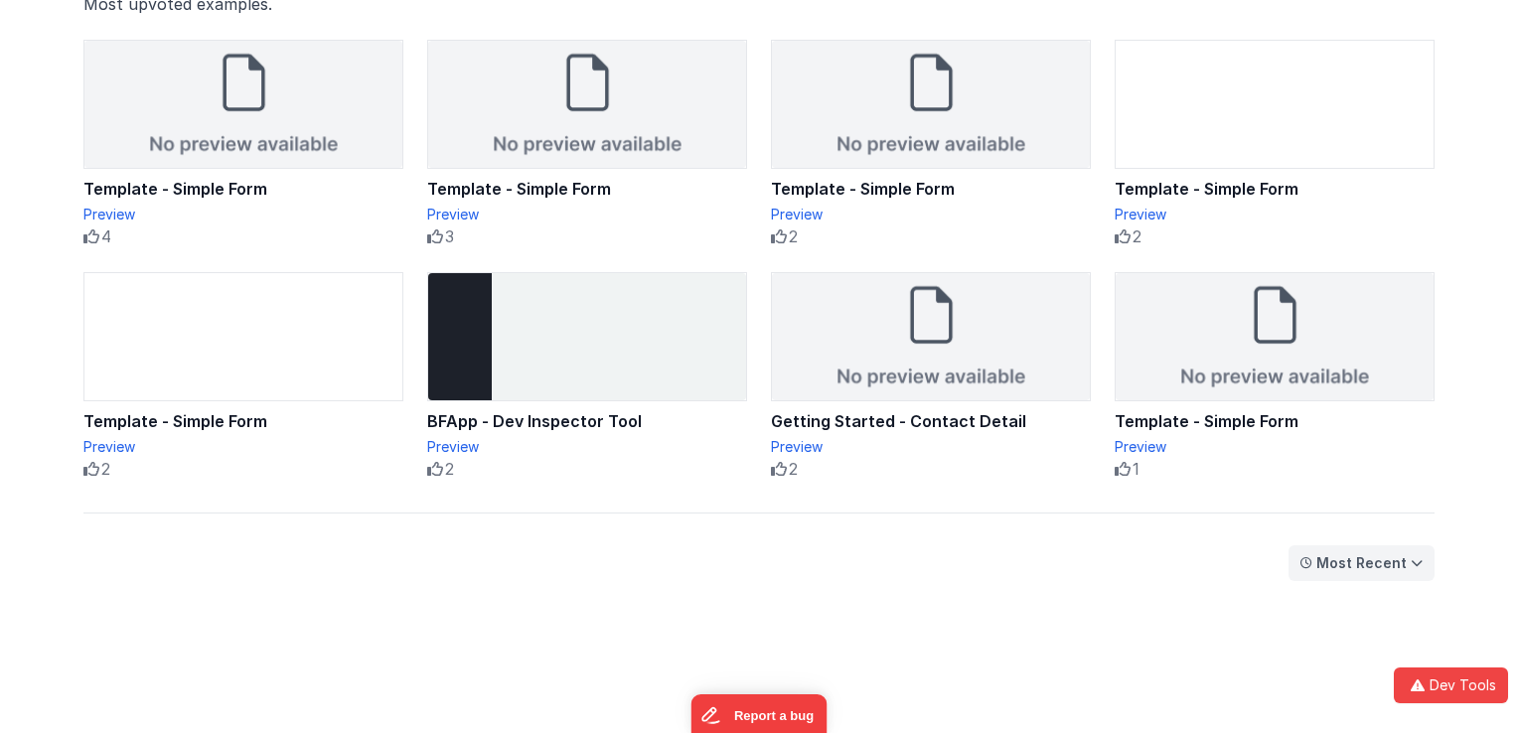
click at [1366, 570] on button "Most Recent" at bounding box center [1362, 563] width 146 height 36
click at [1366, 620] on div "Most Popular" at bounding box center [1366, 603] width 141 height 40
click at [1342, 557] on div "Most Popular" at bounding box center [1359, 563] width 94 height 20
click at [1341, 631] on div "Most Recent" at bounding box center [1361, 643] width 141 height 40
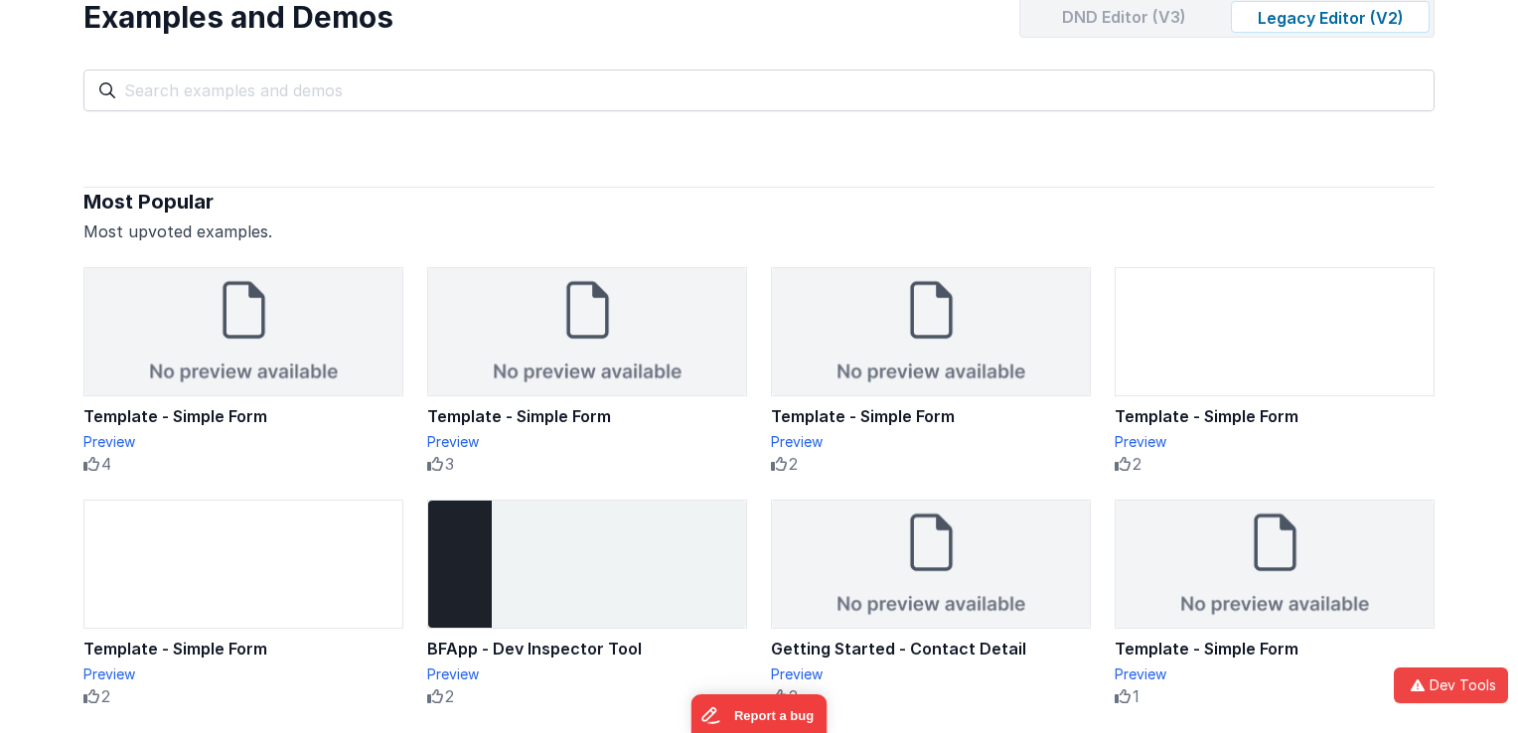
scroll to position [0, 0]
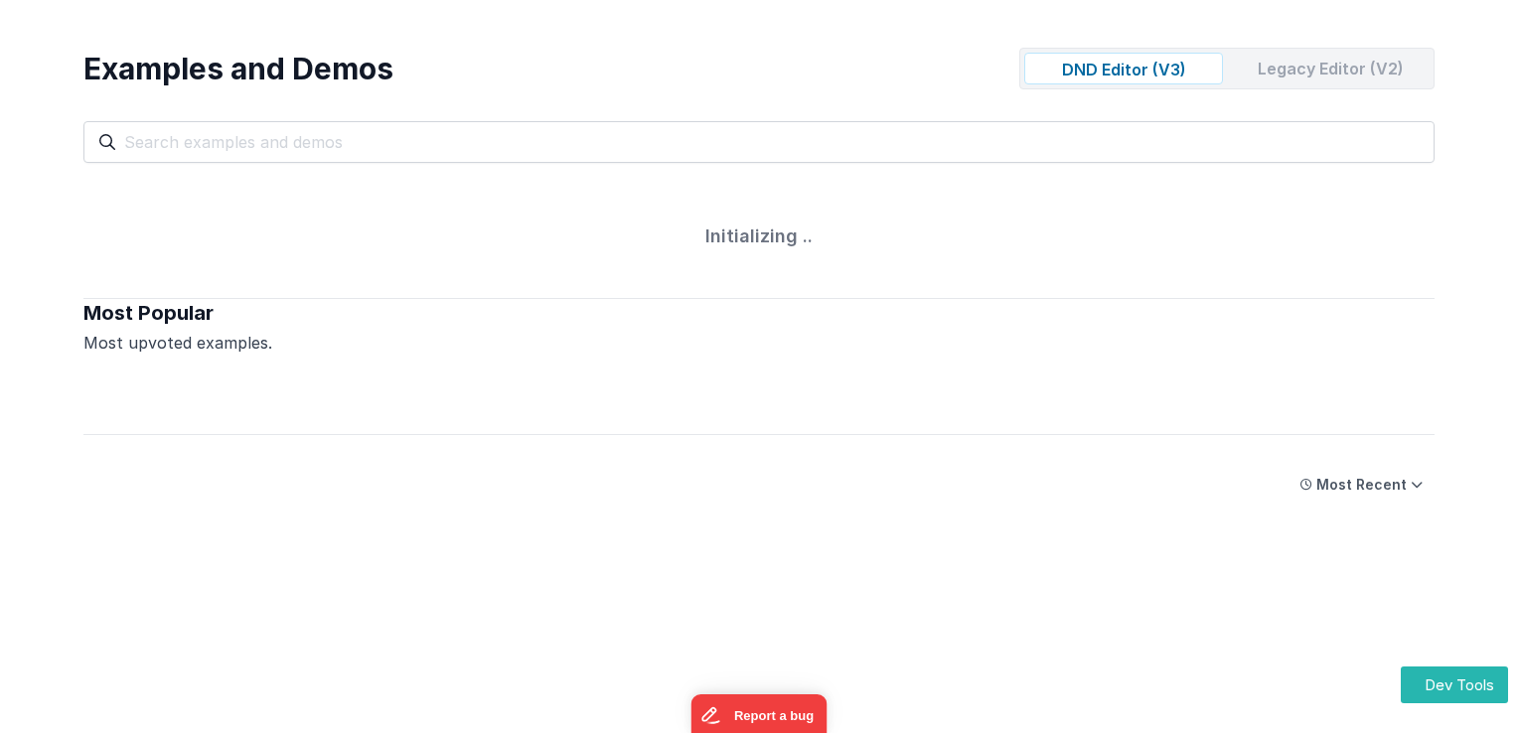
click at [1304, 76] on div "Legacy Editor (V2)" at bounding box center [1330, 69] width 199 height 32
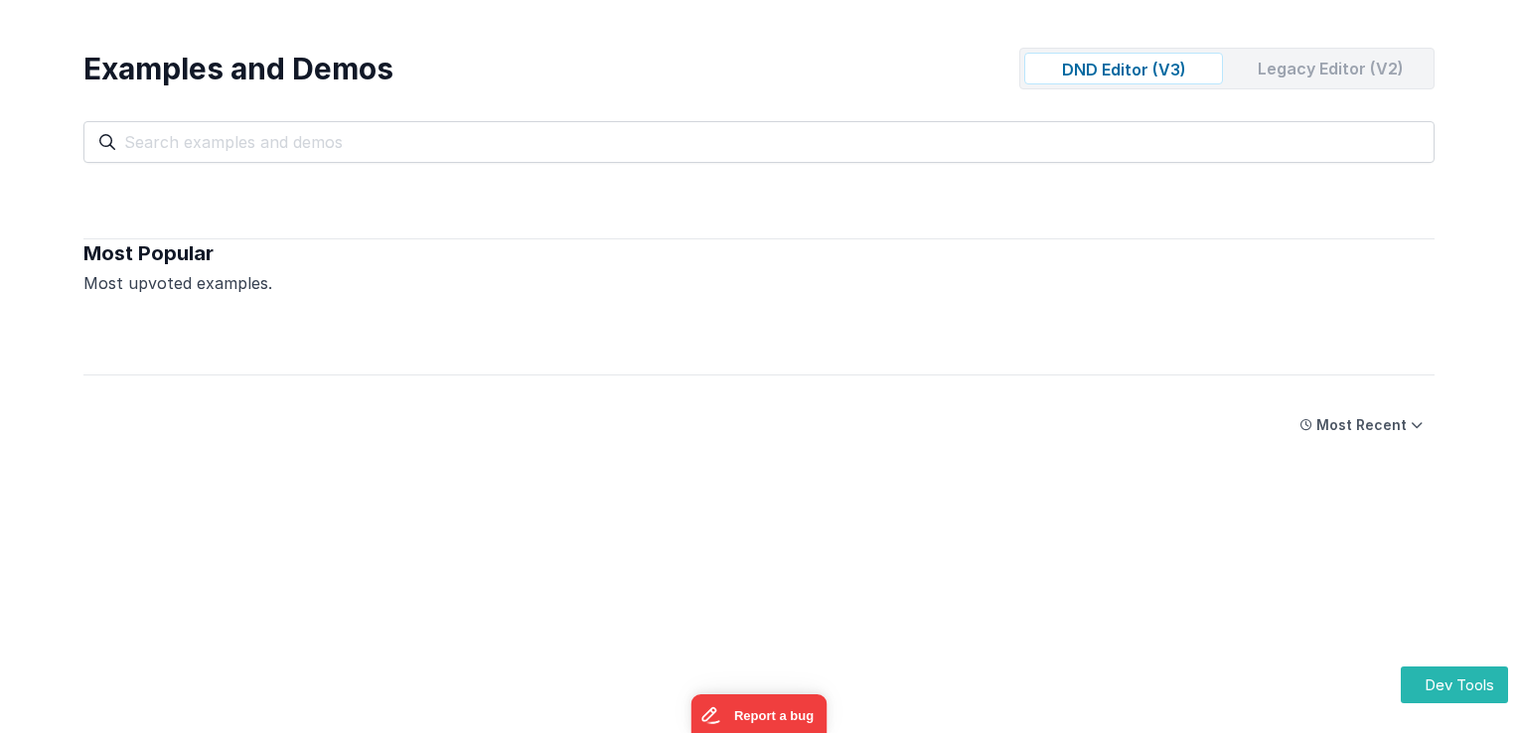
click at [1254, 74] on div "Legacy Editor (V2)" at bounding box center [1330, 69] width 199 height 32
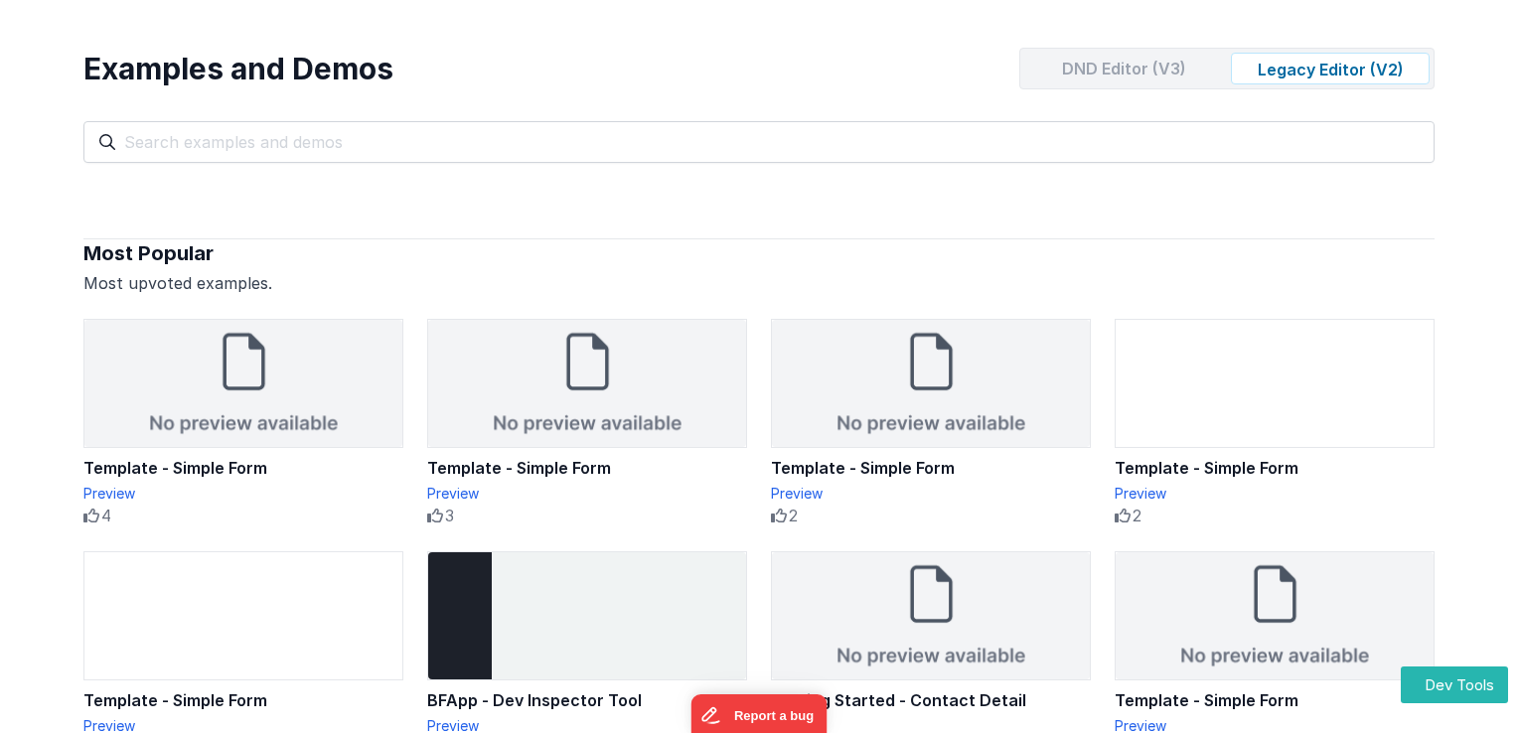
click at [1105, 48] on div "DND Editor (V3) Legacy Editor (V2)" at bounding box center [1226, 69] width 415 height 42
click at [1133, 67] on div "DND Editor (V3)" at bounding box center [1123, 69] width 199 height 32
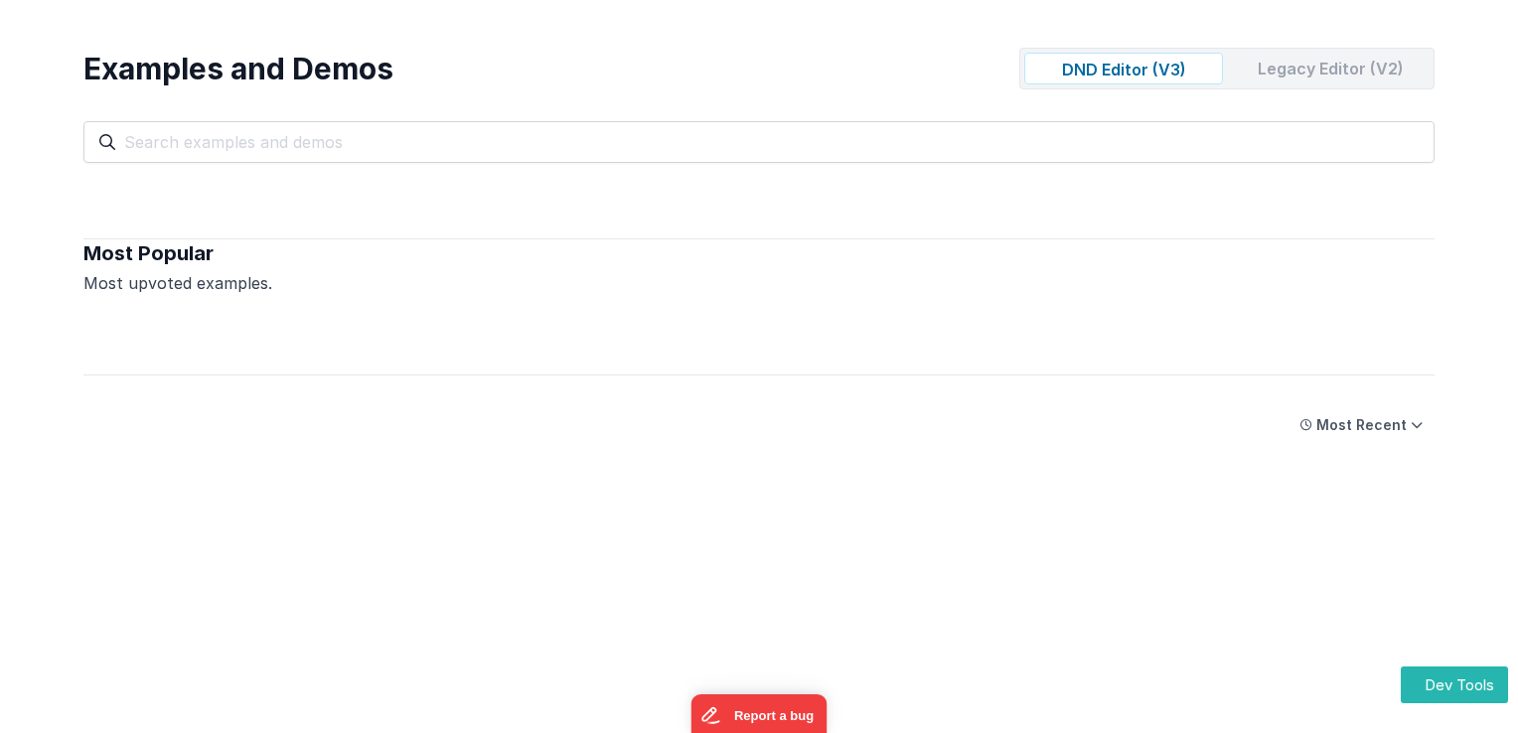
click at [1314, 72] on div "Legacy Editor (V2)" at bounding box center [1330, 69] width 199 height 32
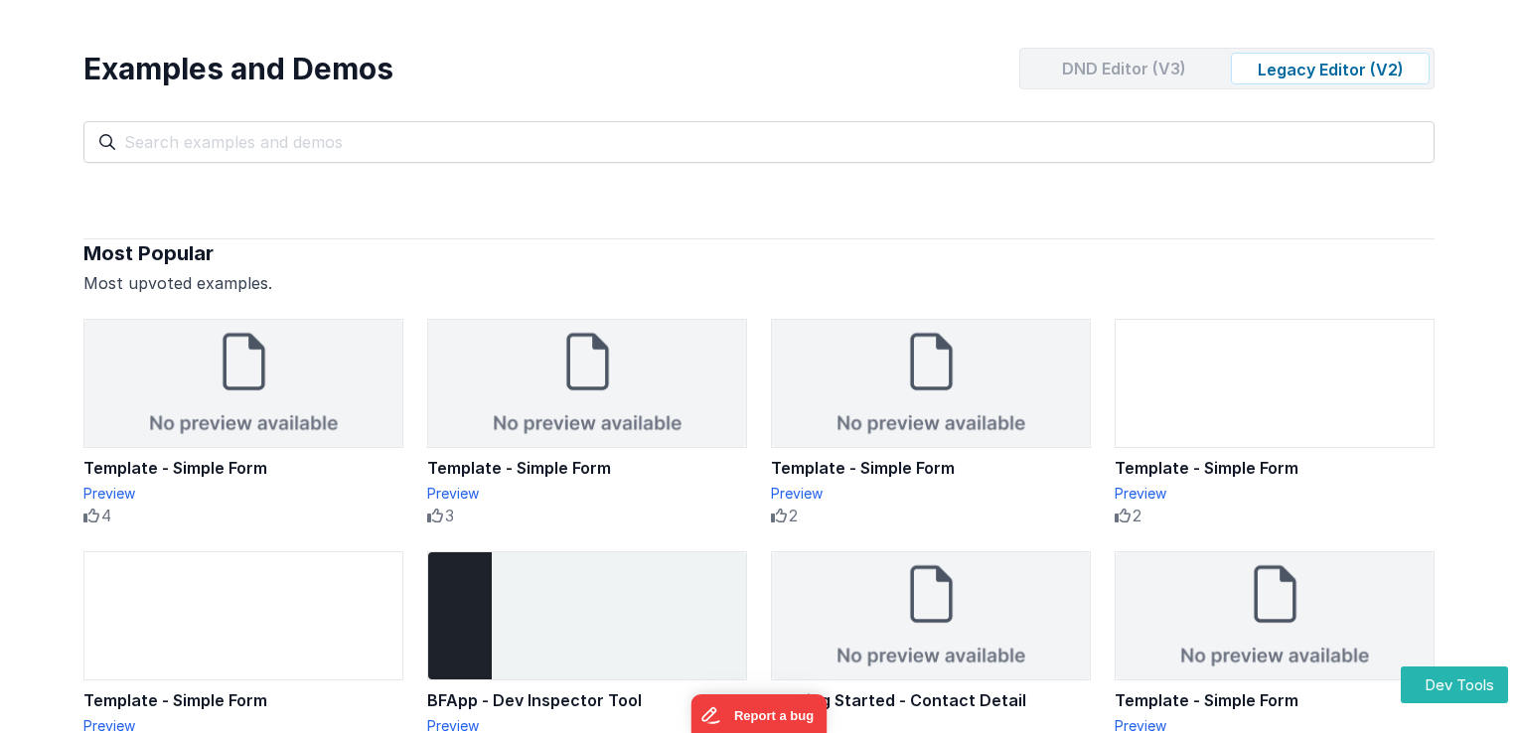
click at [1180, 79] on div "DND Editor (V3)" at bounding box center [1123, 69] width 199 height 32
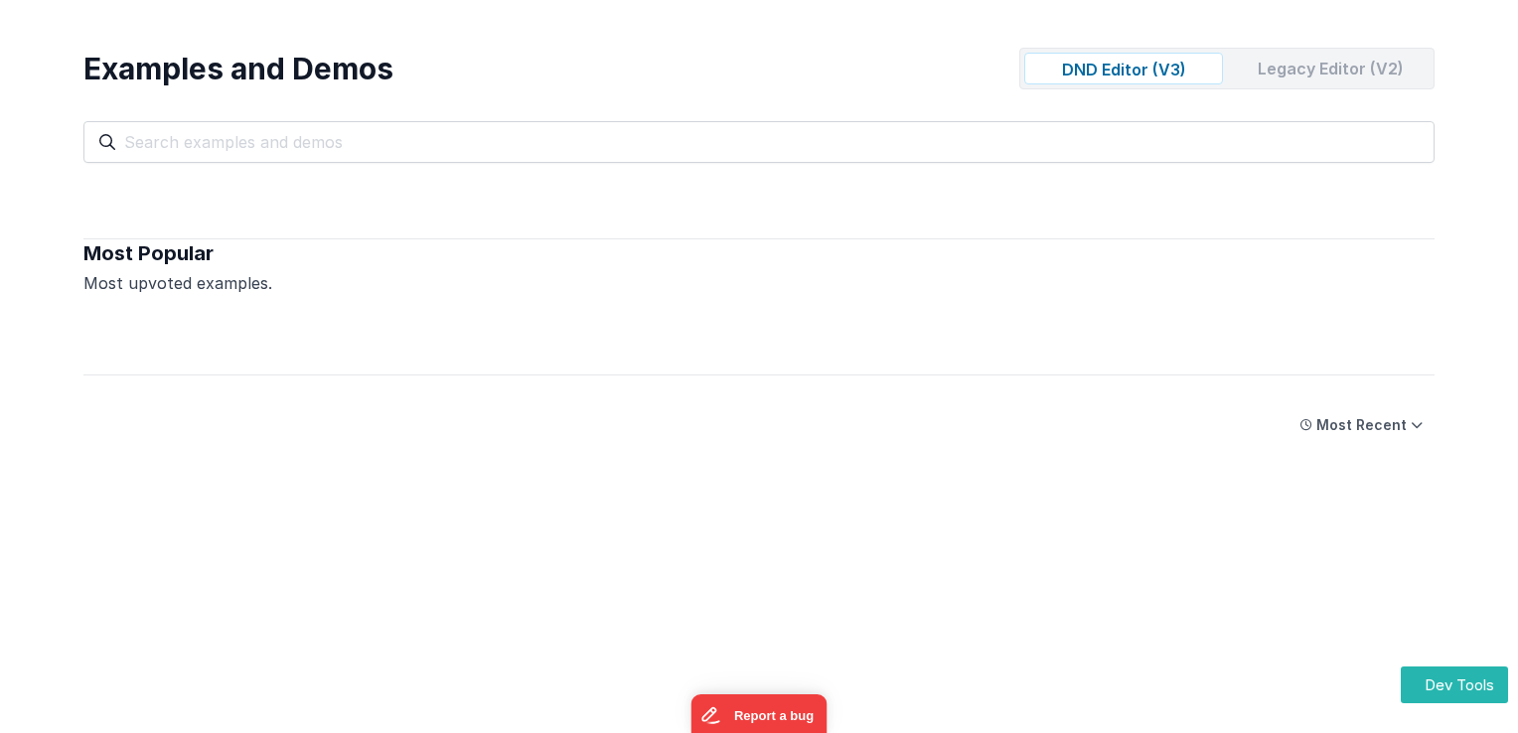
click at [1292, 72] on div "Legacy Editor (V2)" at bounding box center [1330, 69] width 199 height 32
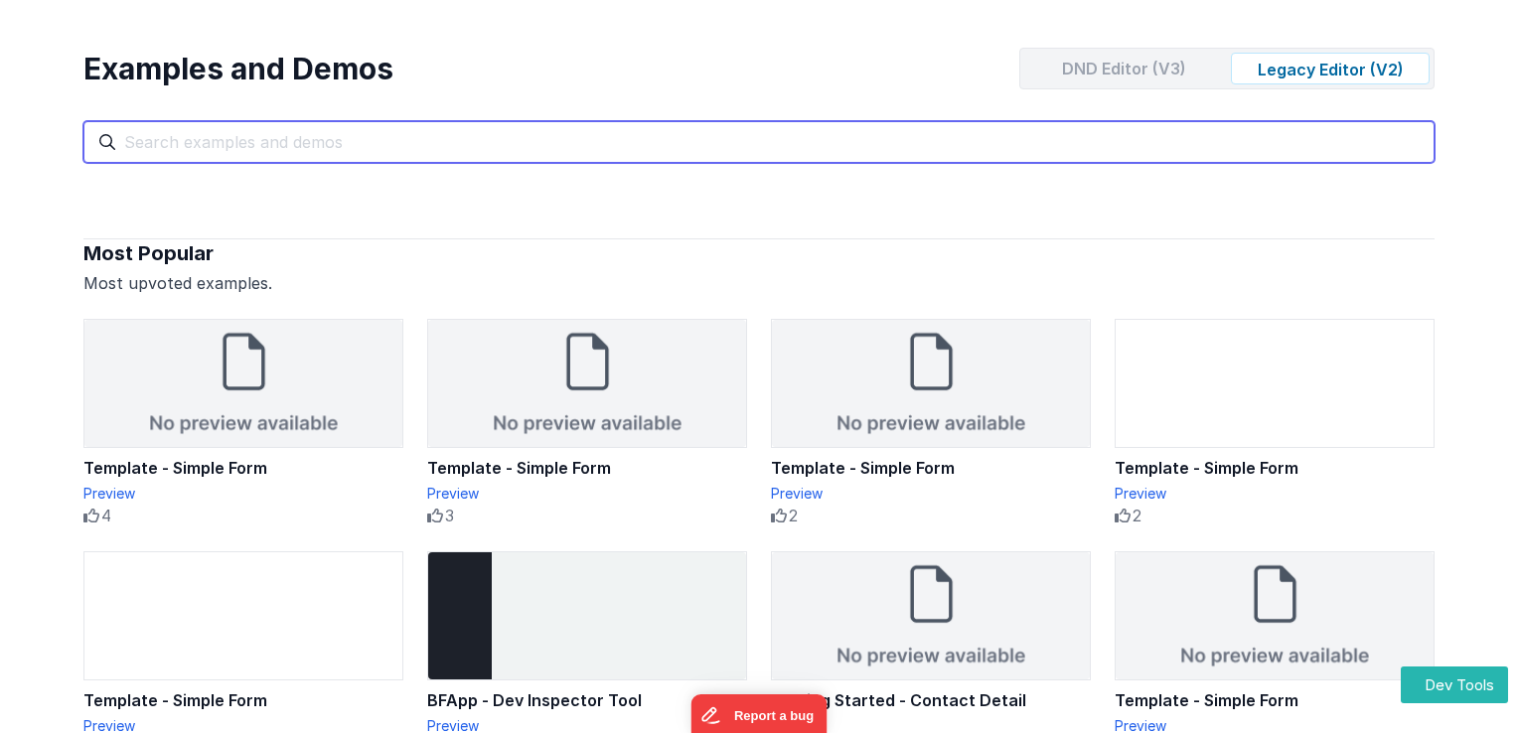
click at [546, 141] on input "text" at bounding box center [758, 142] width 1351 height 42
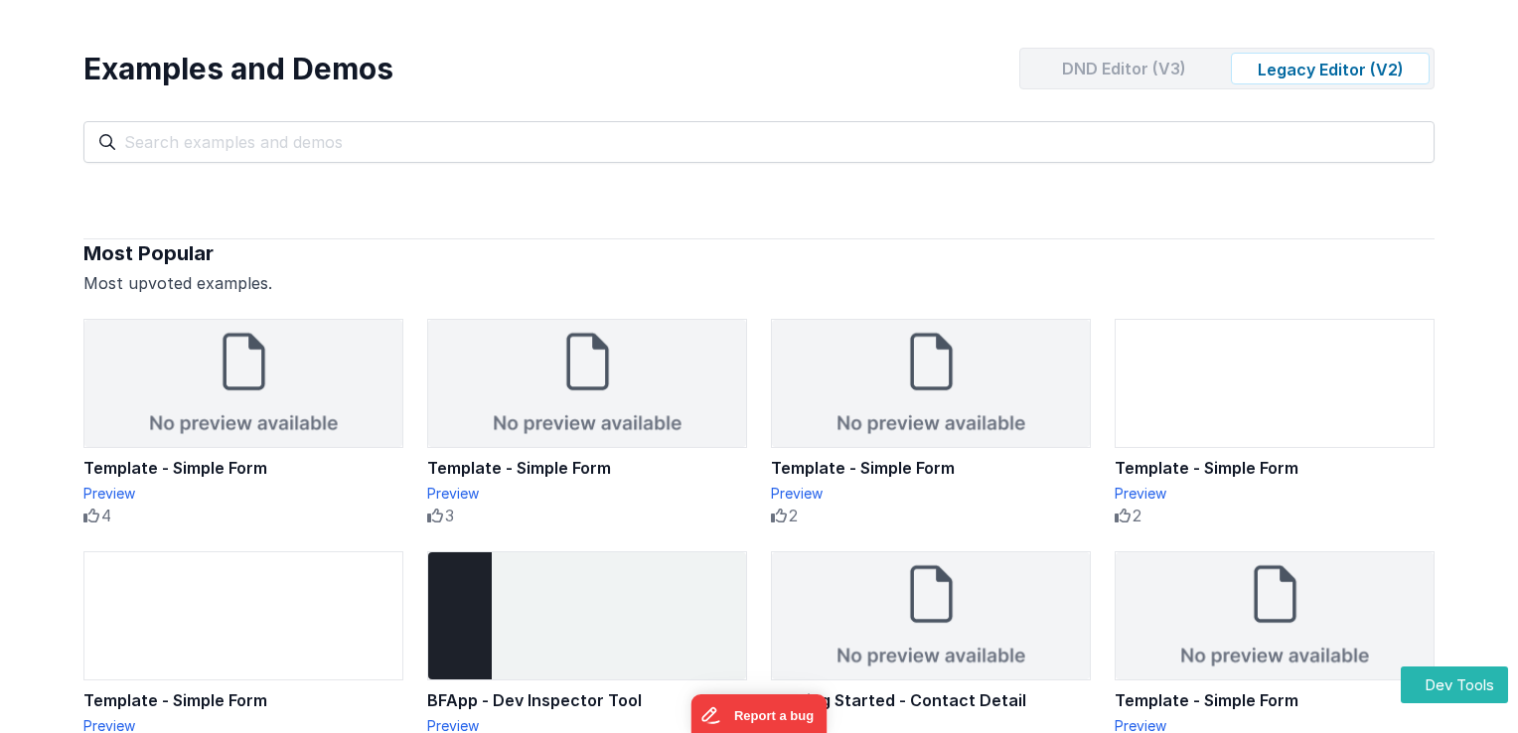
click at [666, 216] on div at bounding box center [758, 213] width 1351 height 53
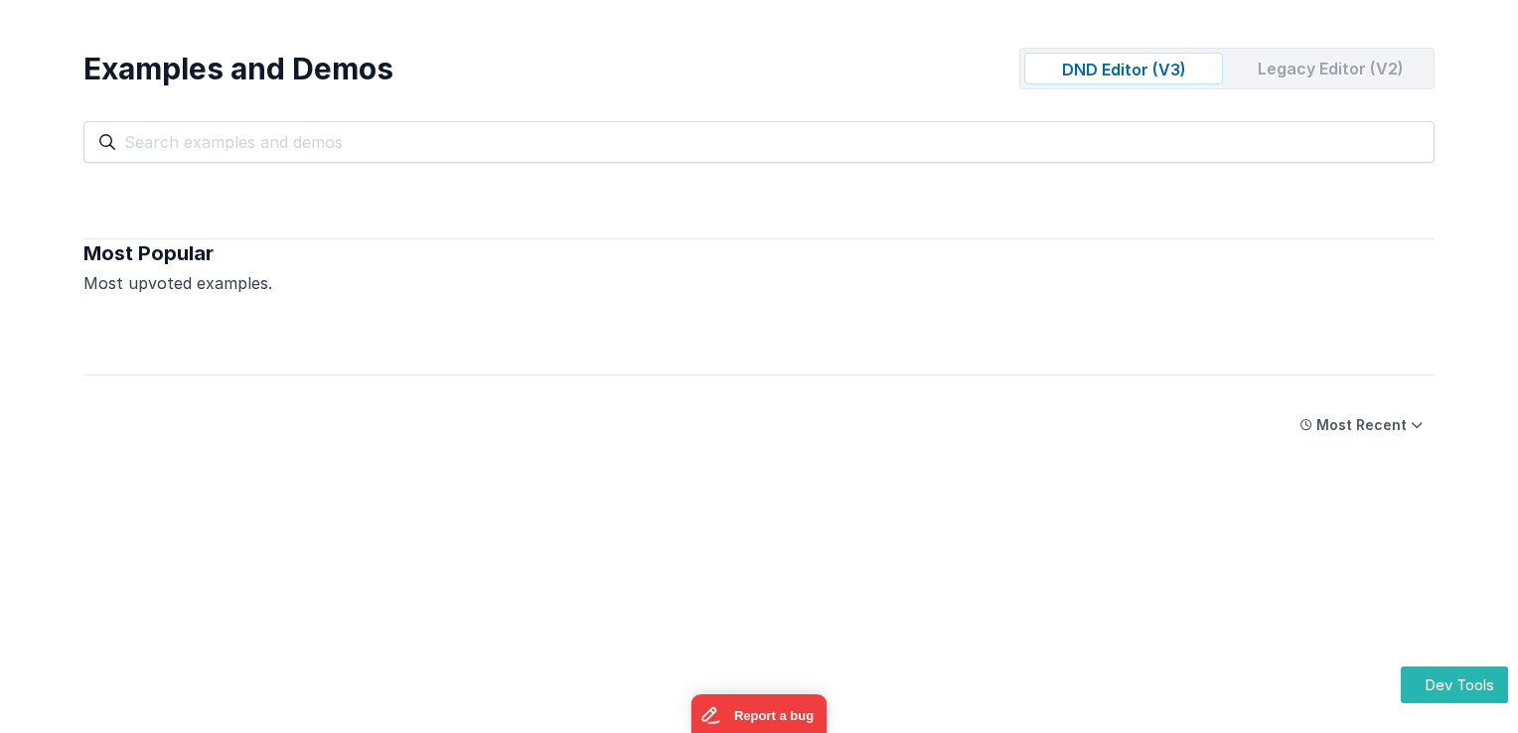
click at [1296, 66] on div "Legacy Editor (V2)" at bounding box center [1330, 69] width 199 height 32
click at [1436, 704] on div "Dev Tools" at bounding box center [1454, 688] width 107 height 42
click at [1431, 693] on button "Dev Tools" at bounding box center [1454, 685] width 107 height 37
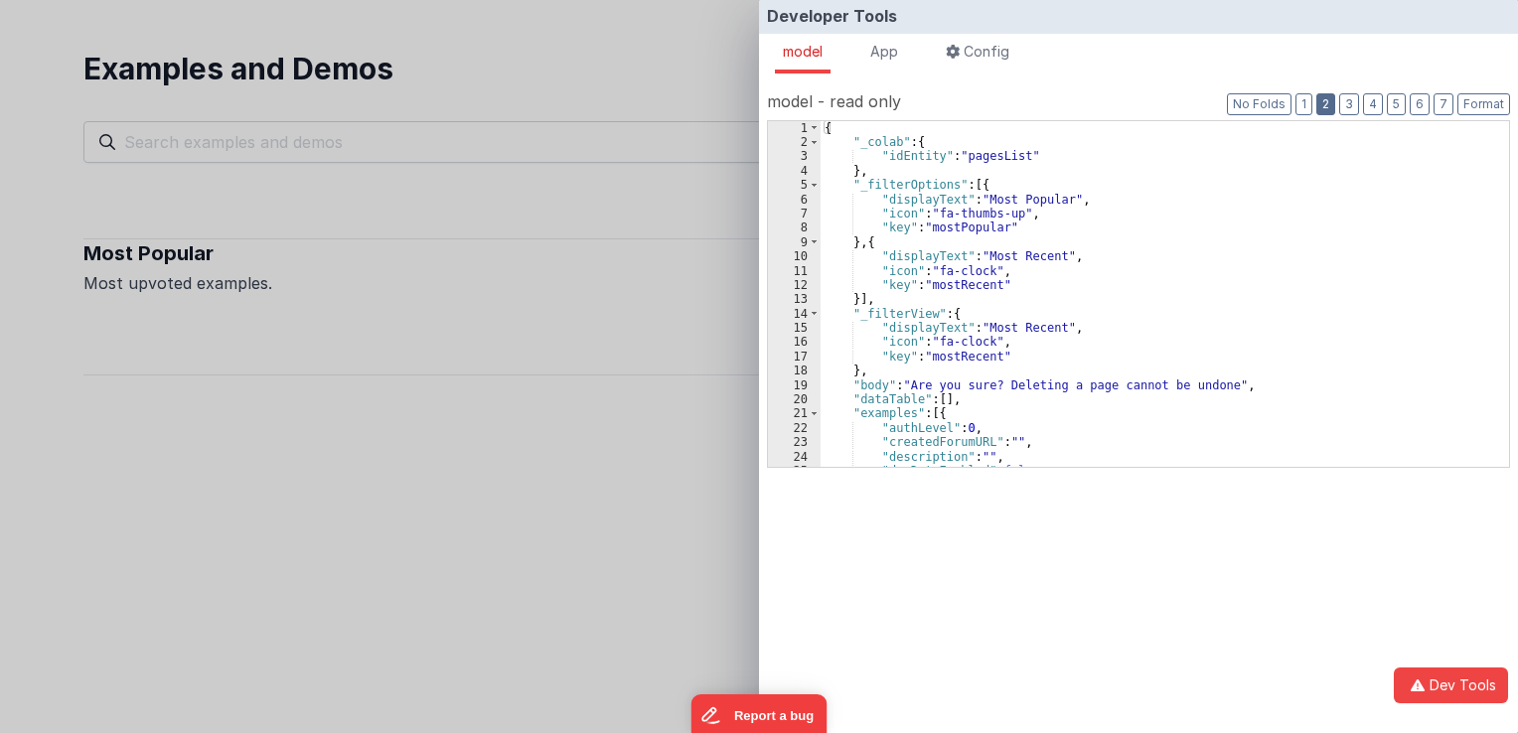
click at [1335, 111] on button "2" at bounding box center [1325, 104] width 19 height 22
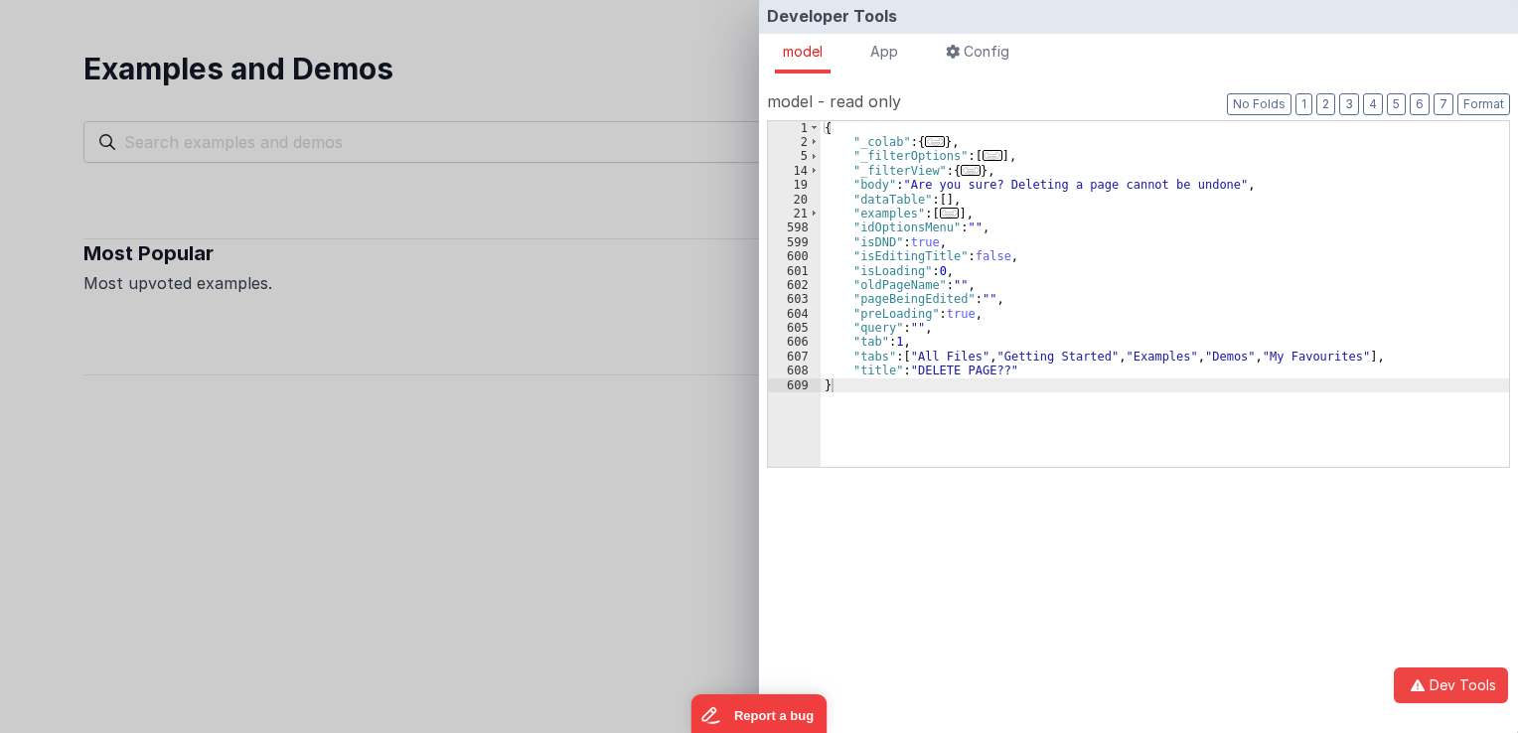
click at [942, 213] on span "..." at bounding box center [950, 213] width 20 height 11
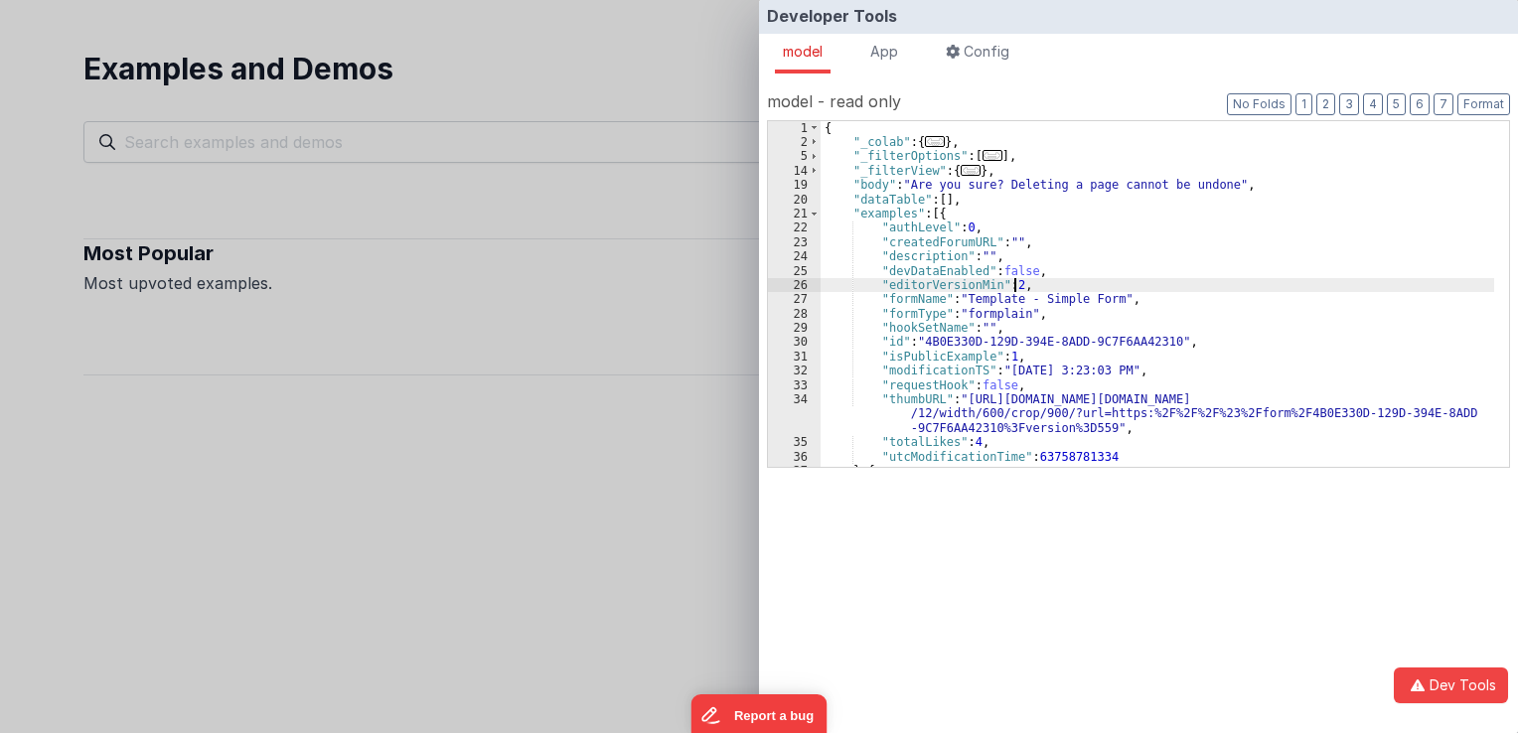
click at [1011, 282] on div "{ "_colab" : { ... } , "_filterOptions" : [ ... ] , "_filterView" : { ... } , "…" at bounding box center [1158, 308] width 674 height 375
click at [621, 535] on div "Developer Tools model App Params Log (1) Misc Windows Config model - read only …" at bounding box center [759, 366] width 1518 height 733
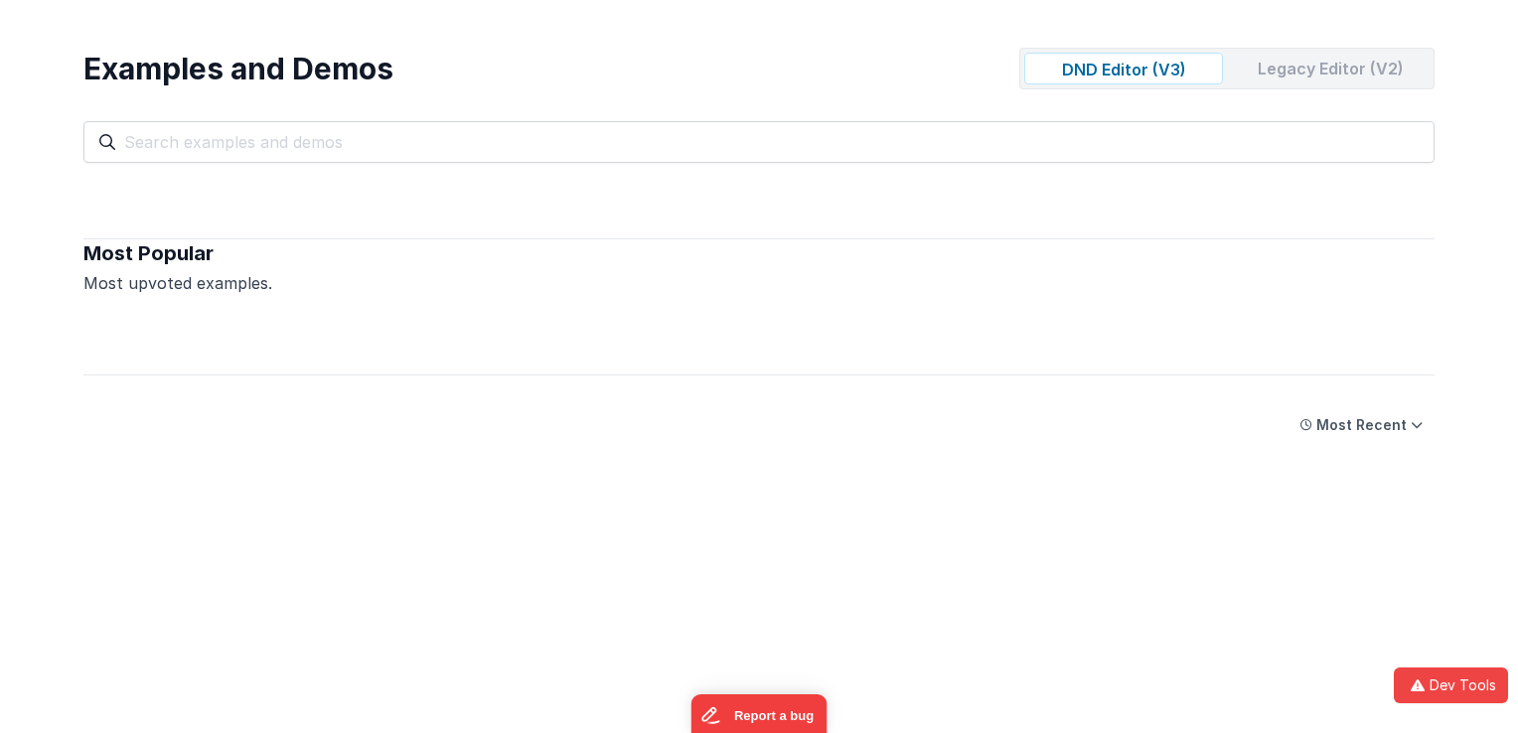
click at [1308, 64] on div "Legacy Editor (V2)" at bounding box center [1330, 69] width 199 height 32
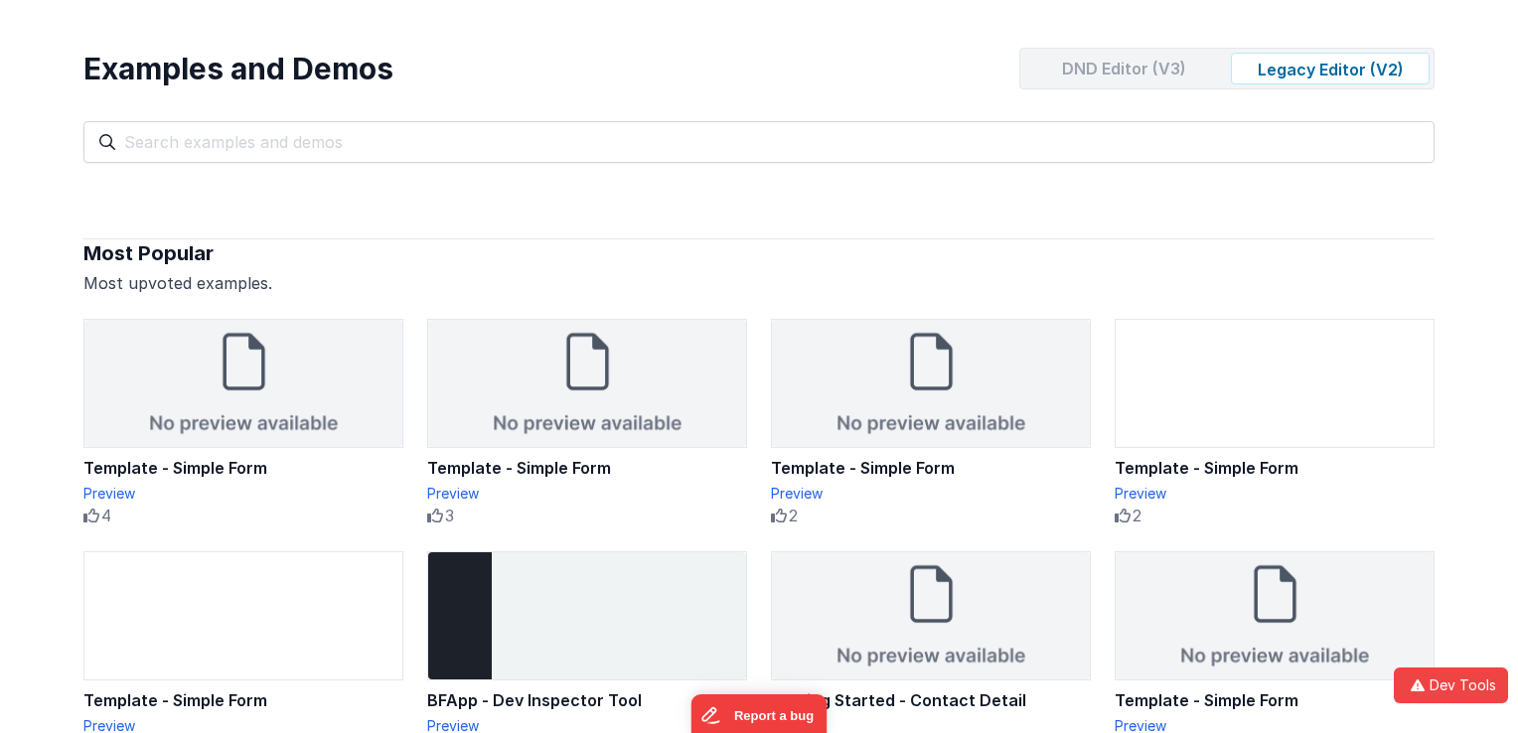
click at [1139, 74] on div "DND Editor (V3)" at bounding box center [1123, 69] width 199 height 32
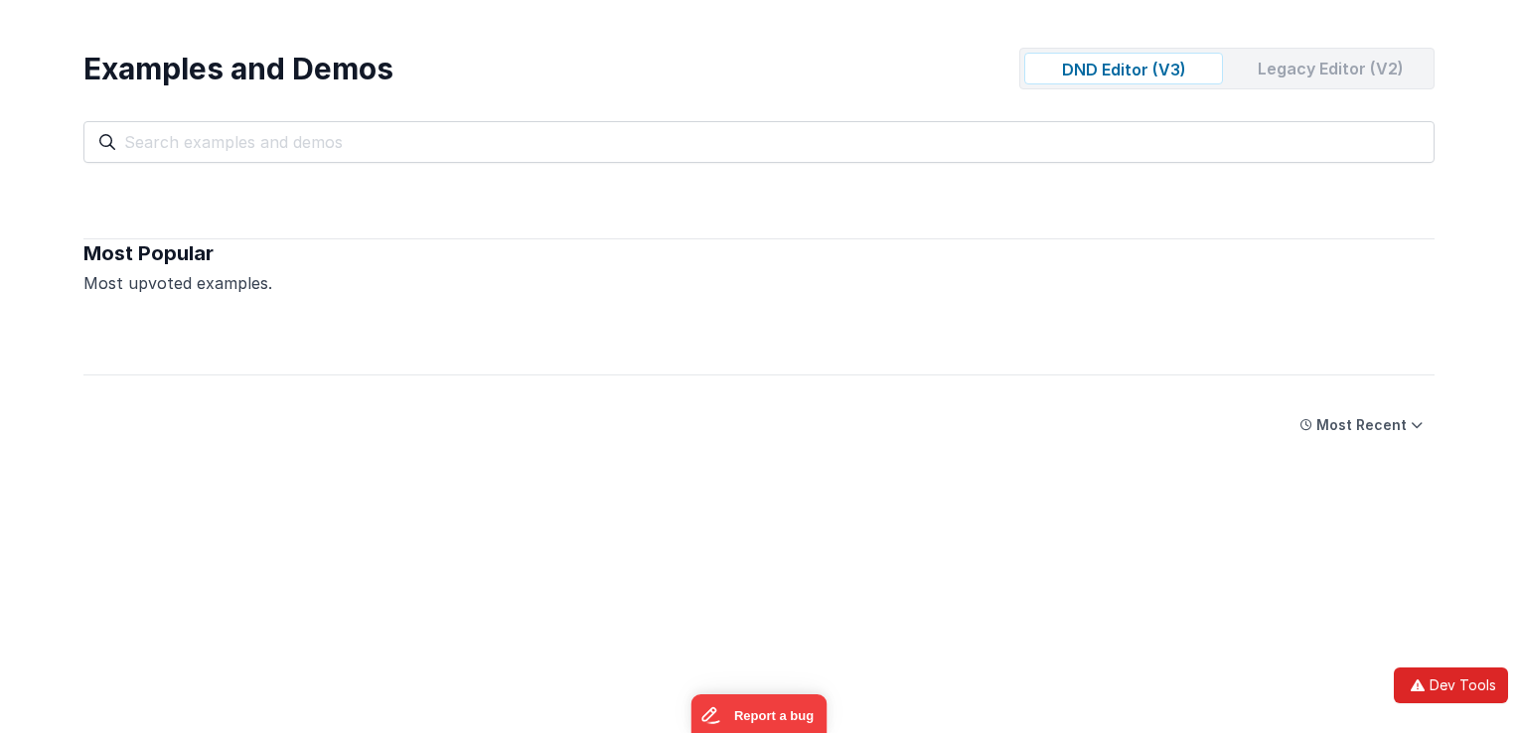
click at [1435, 678] on button "Dev Tools" at bounding box center [1451, 686] width 114 height 36
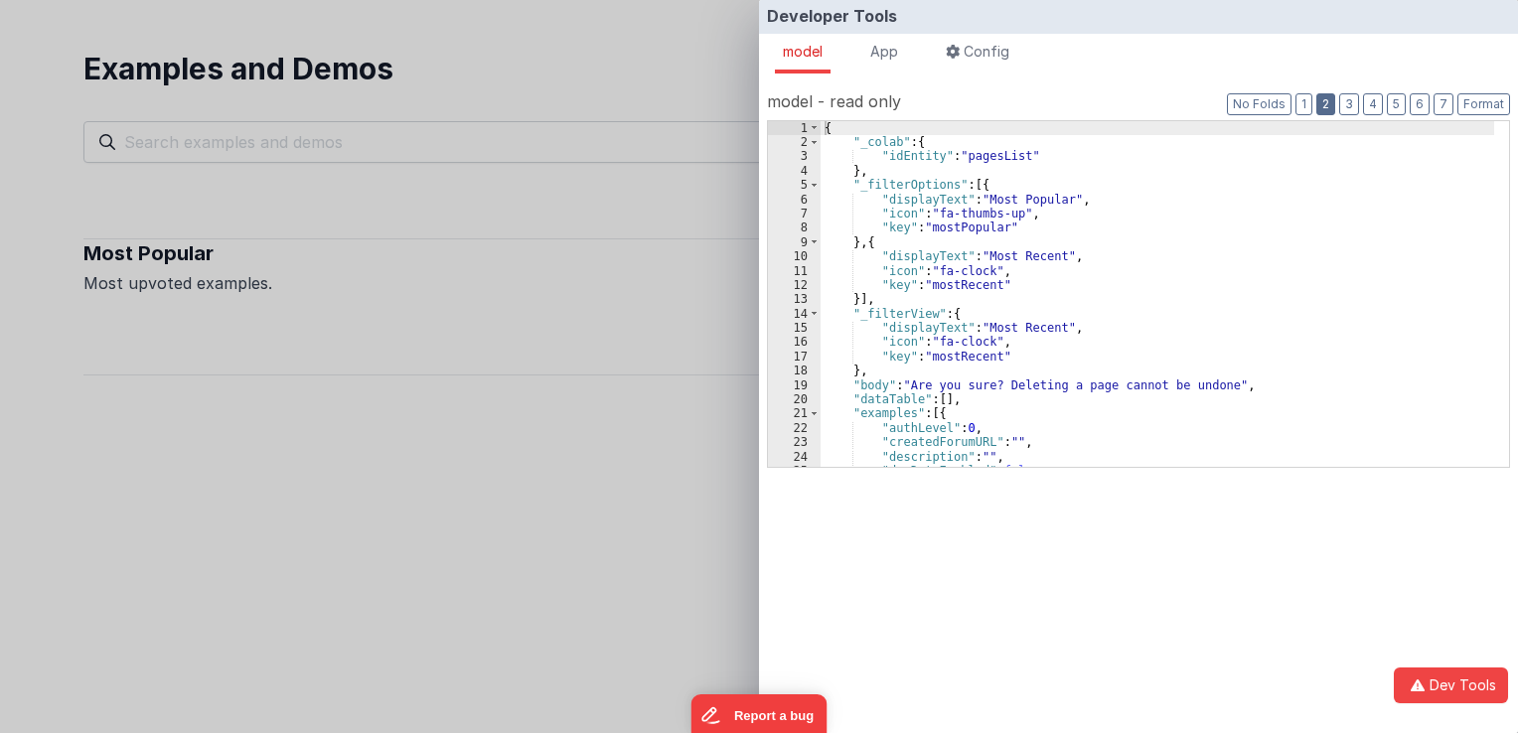
click at [1326, 110] on button "2" at bounding box center [1325, 104] width 19 height 22
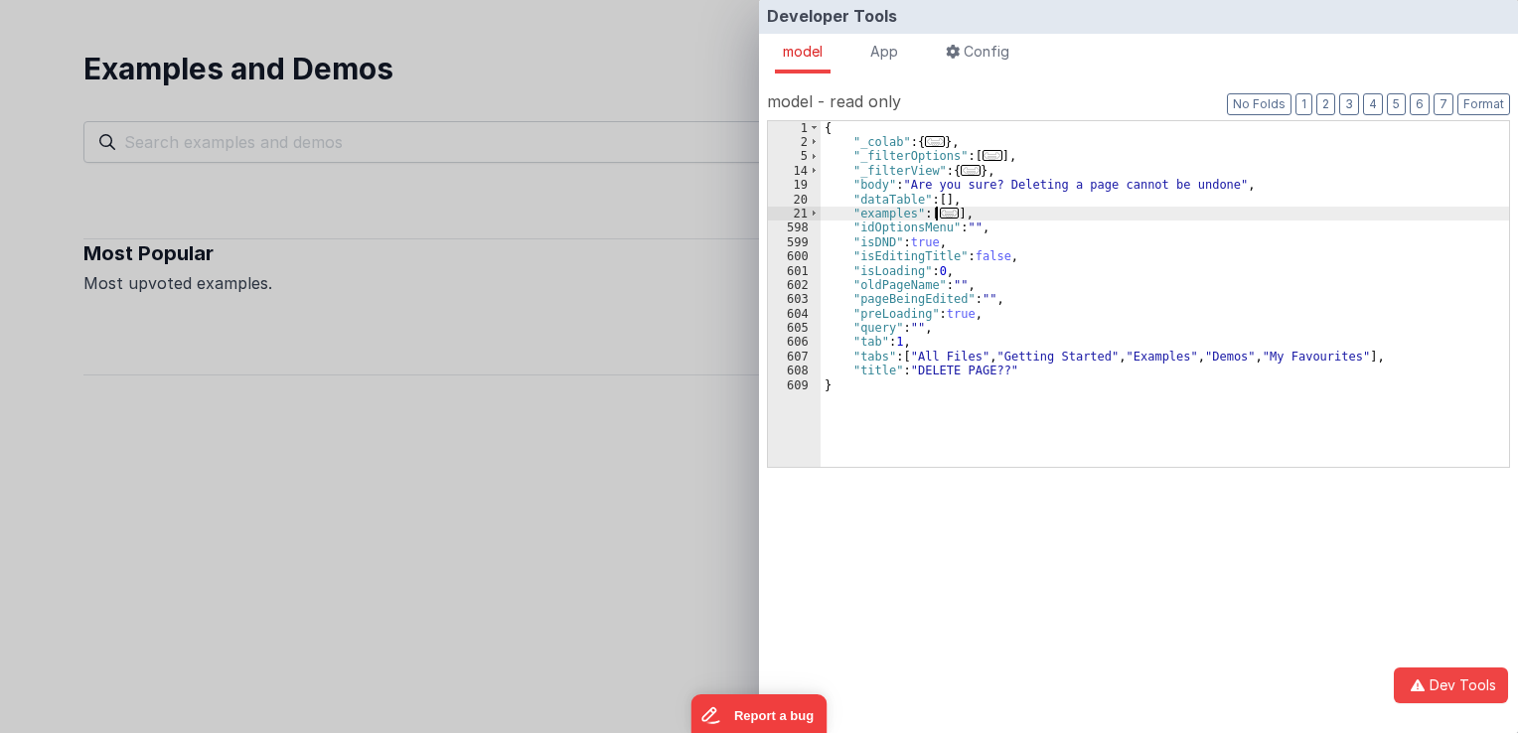
click at [942, 212] on span "..." at bounding box center [950, 213] width 20 height 11
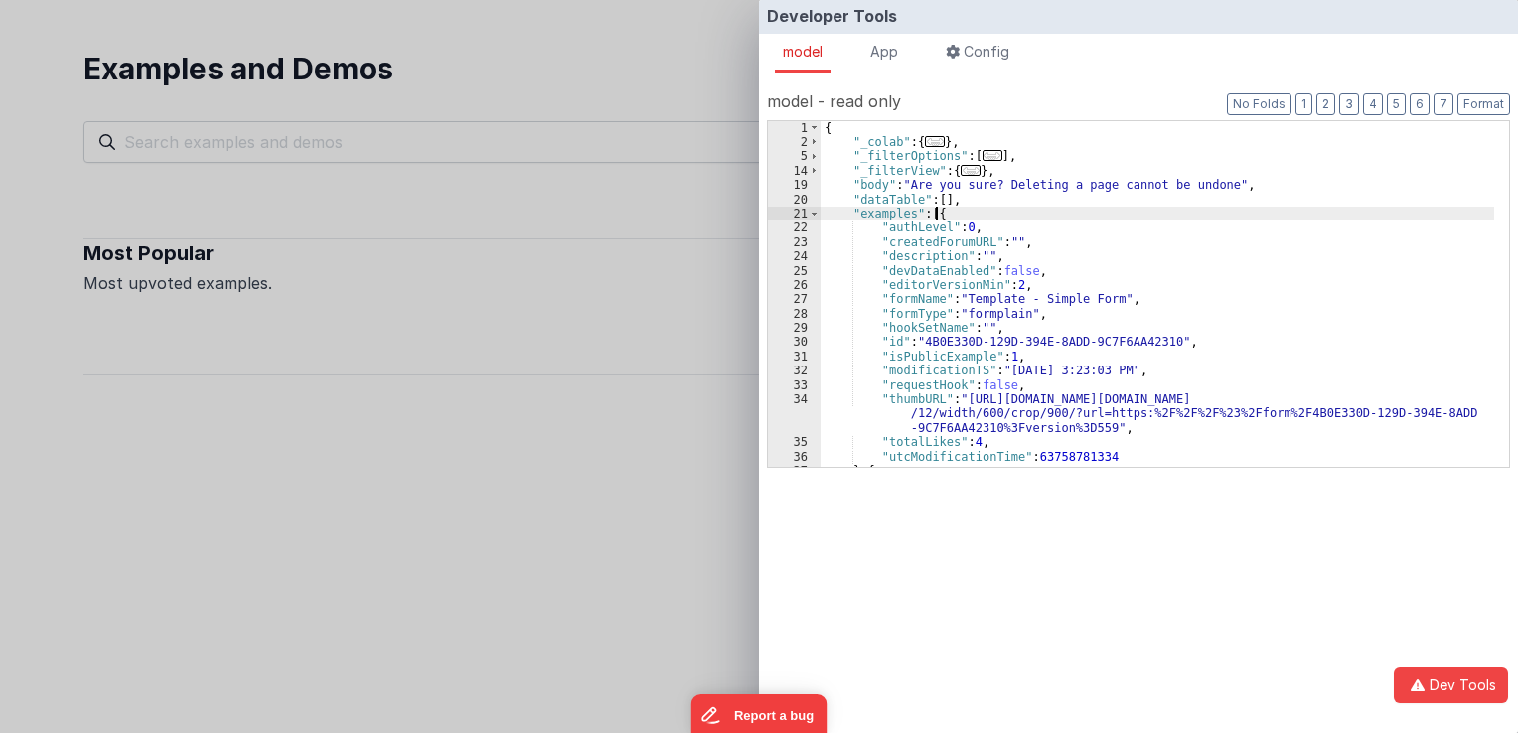
click at [744, 379] on div "Developer Tools model App Params Log (2) Misc Windows Config model - read only …" at bounding box center [759, 366] width 1518 height 733
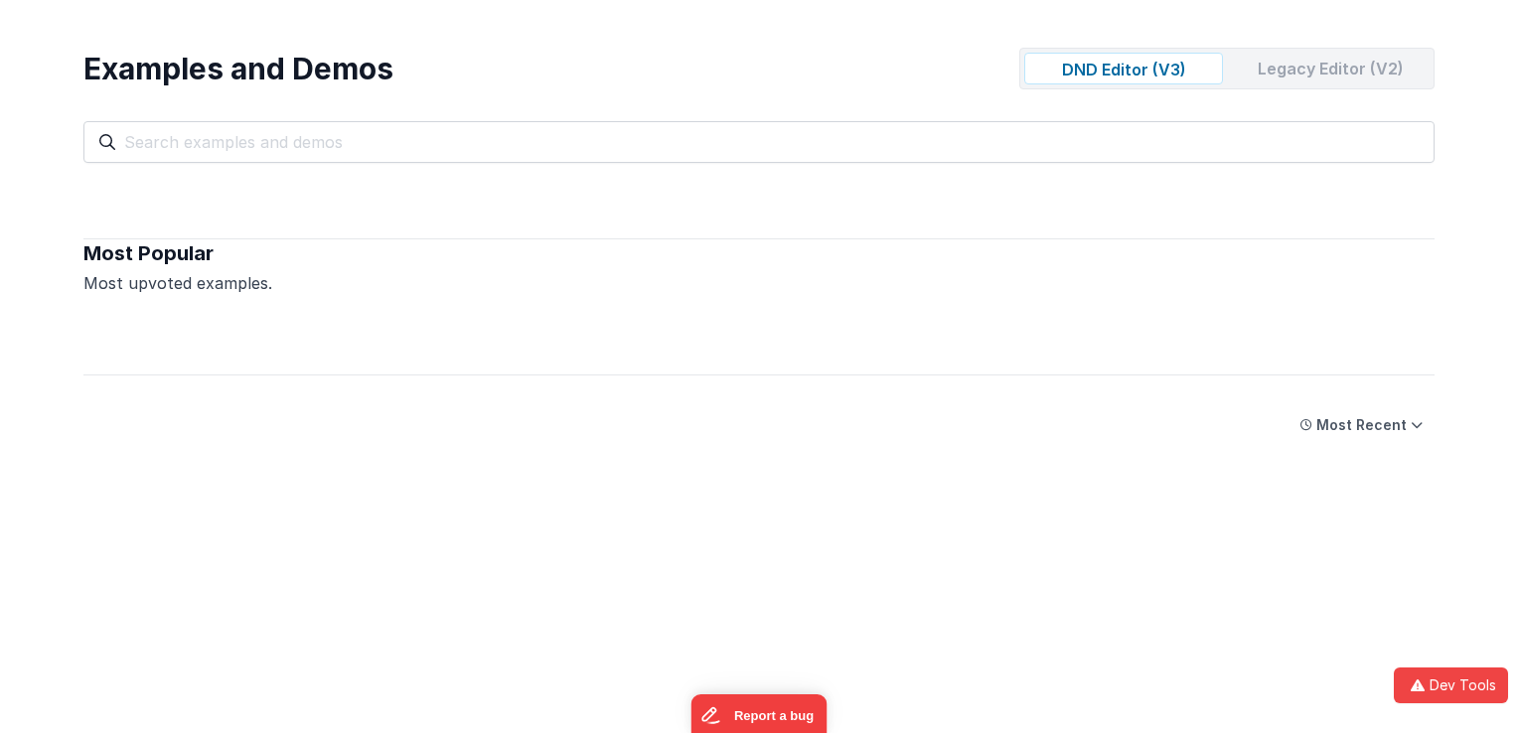
click at [1317, 72] on div "Legacy Editor (V2)" at bounding box center [1330, 69] width 199 height 32
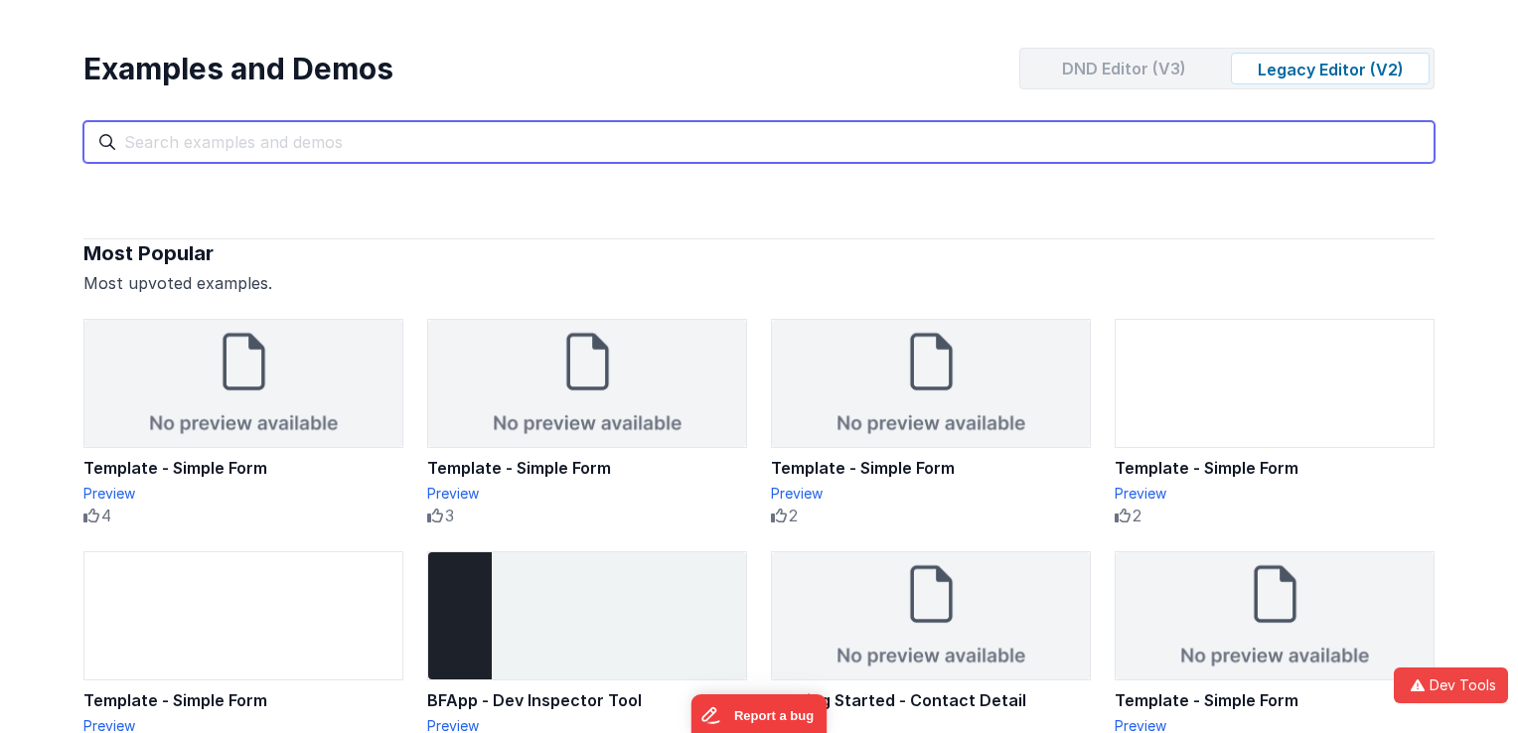
click at [300, 130] on input "text" at bounding box center [758, 142] width 1351 height 42
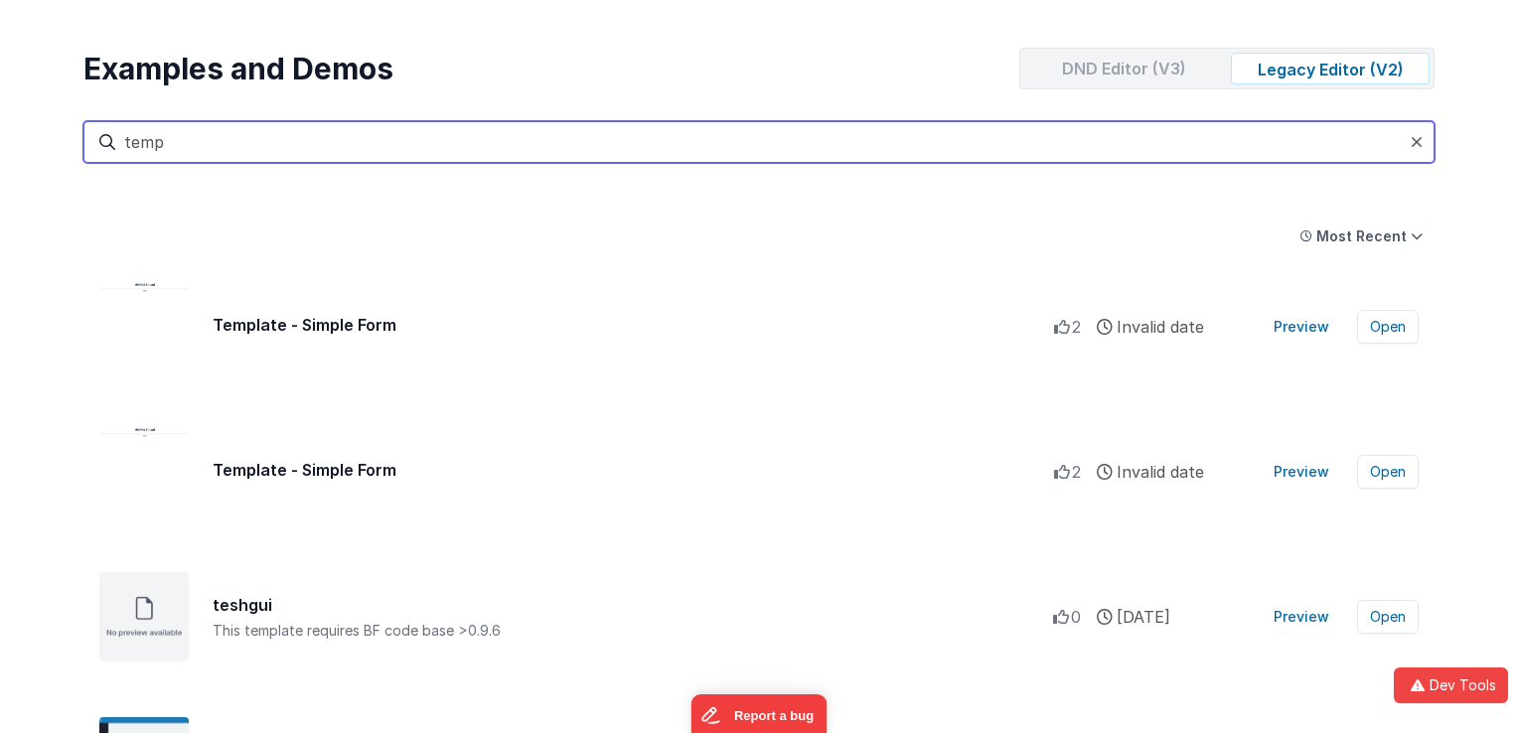
type input "temp"
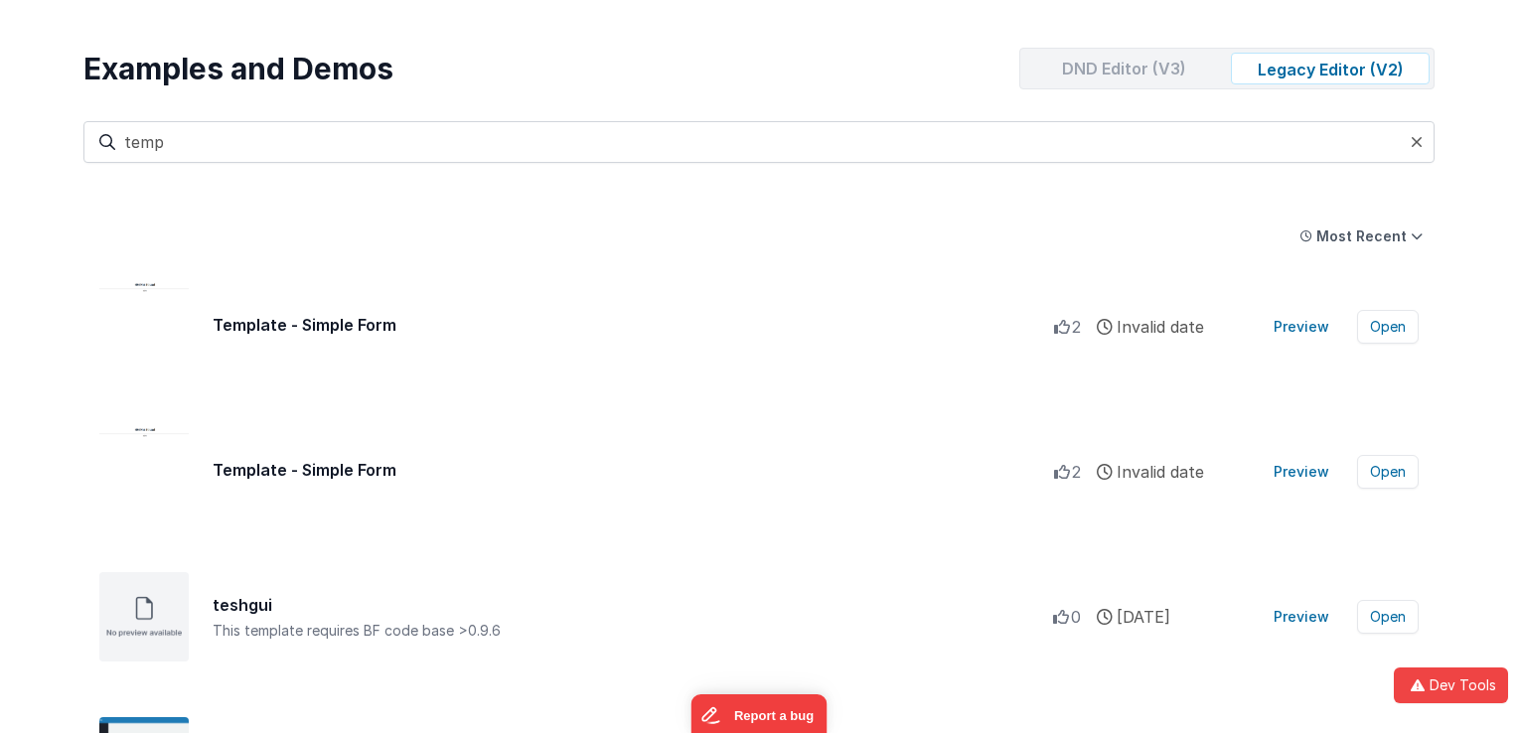
click at [1117, 70] on div "DND Editor (V3)" at bounding box center [1123, 69] width 199 height 32
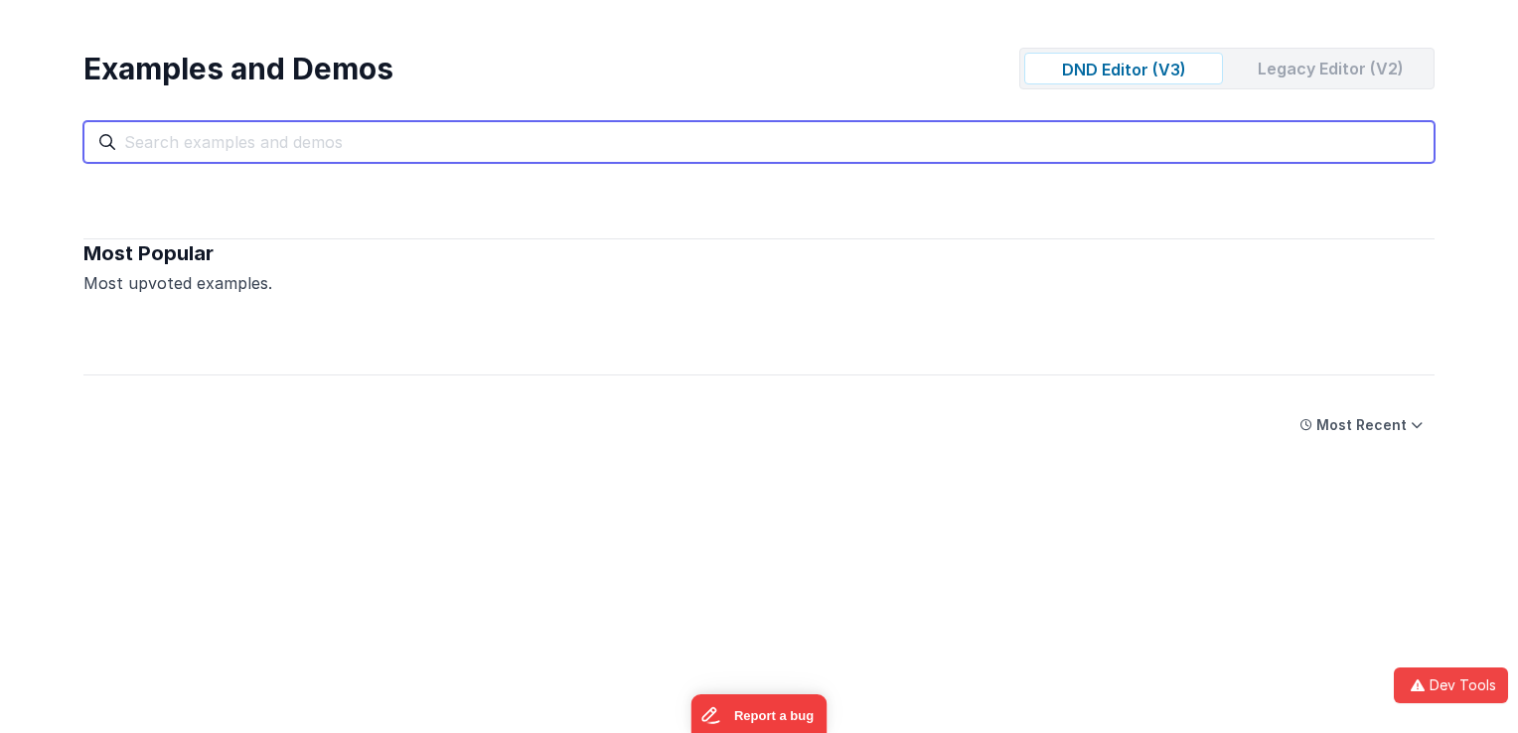
click at [529, 127] on input "text" at bounding box center [758, 142] width 1351 height 42
type input "e"
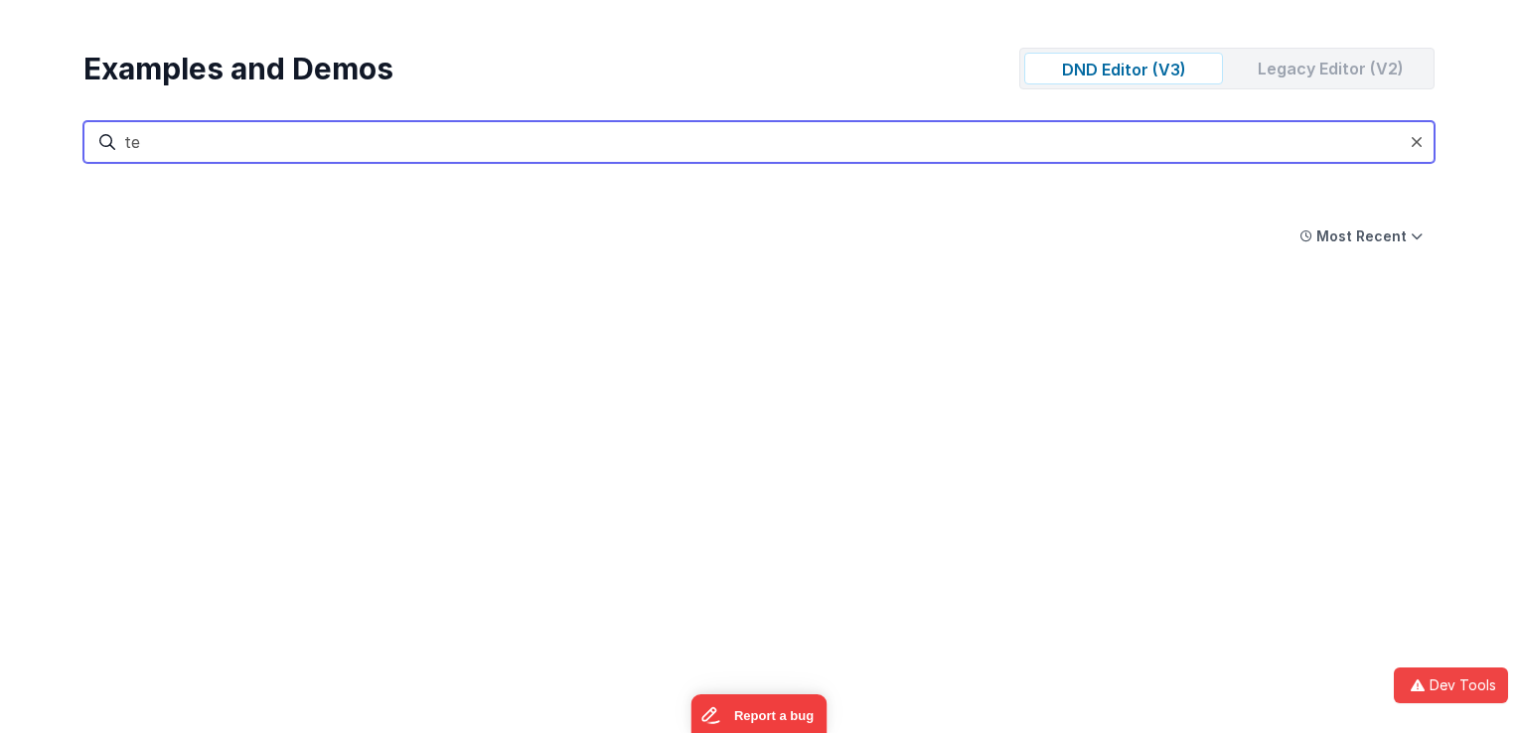
type input "te"
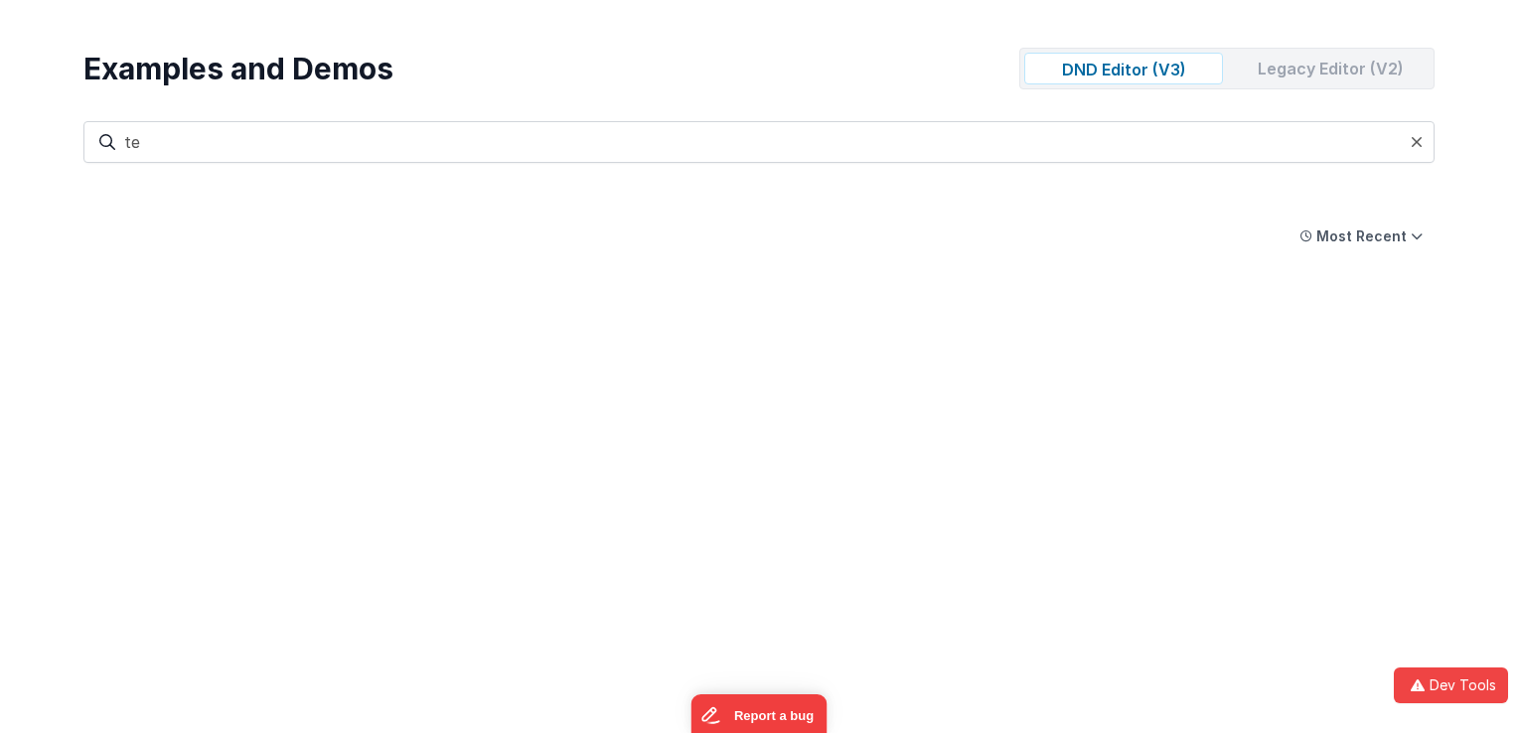
drag, startPoint x: 1331, startPoint y: 69, endPoint x: 1318, endPoint y: 70, distance: 13.0
click at [1331, 69] on div "Legacy Editor (V2)" at bounding box center [1330, 69] width 199 height 32
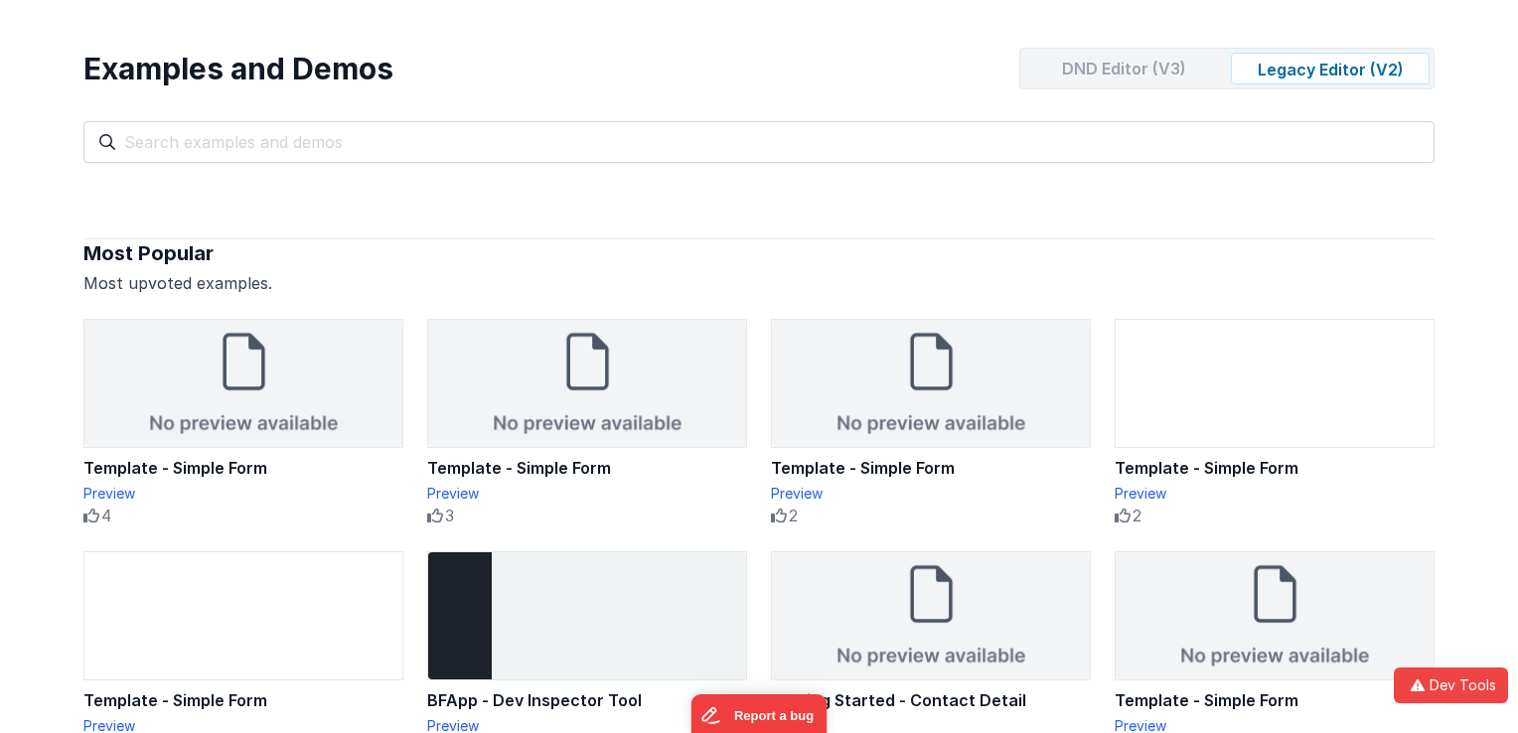
click at [1078, 84] on div "DND Editor (V3) Legacy Editor (V2)" at bounding box center [1226, 69] width 415 height 42
click at [1138, 62] on div "DND Editor (V3)" at bounding box center [1123, 69] width 199 height 32
